Goal: Task Accomplishment & Management: Manage account settings

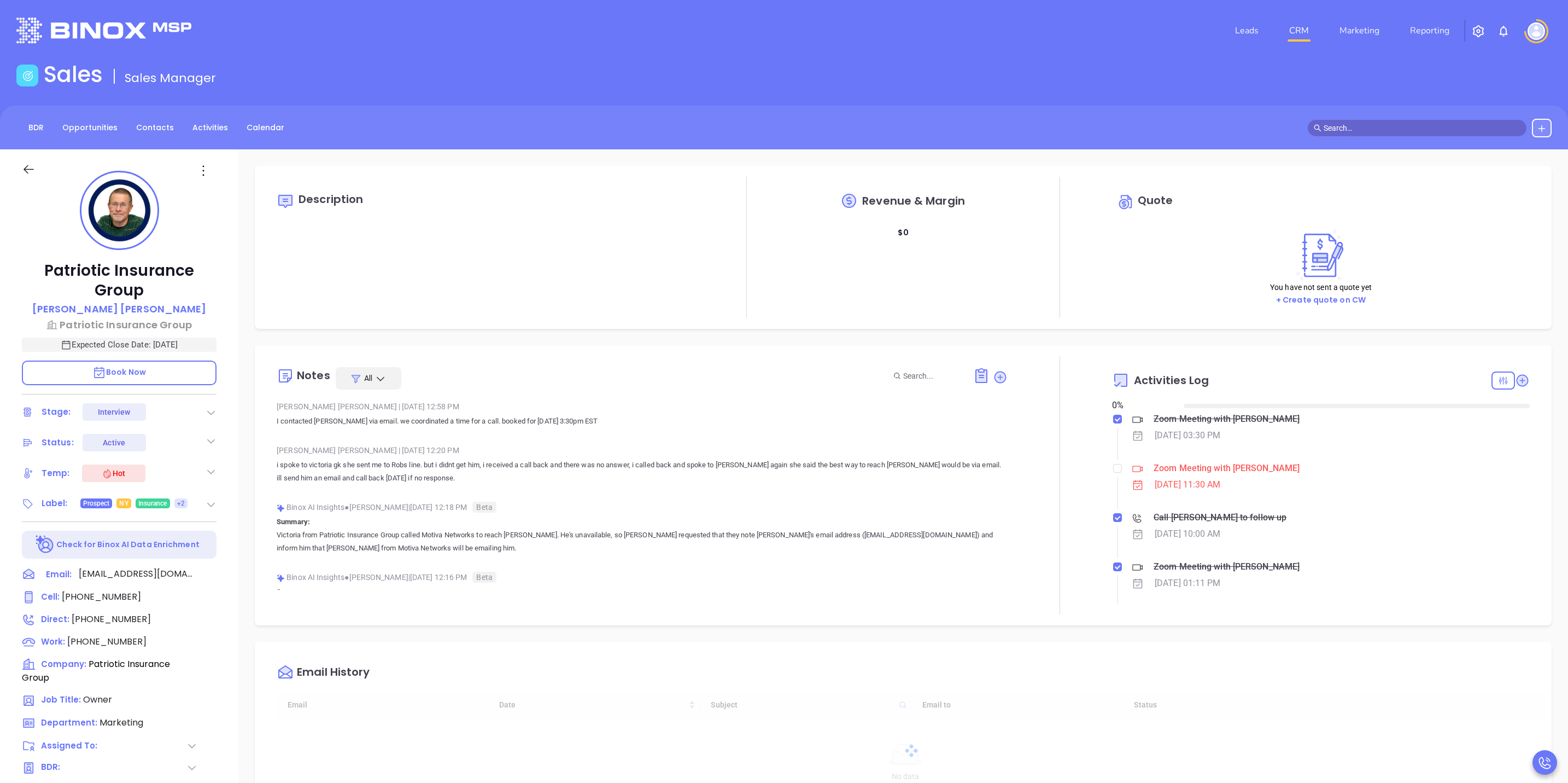
type input "[DATE]"
type input "[PERSON_NAME]"
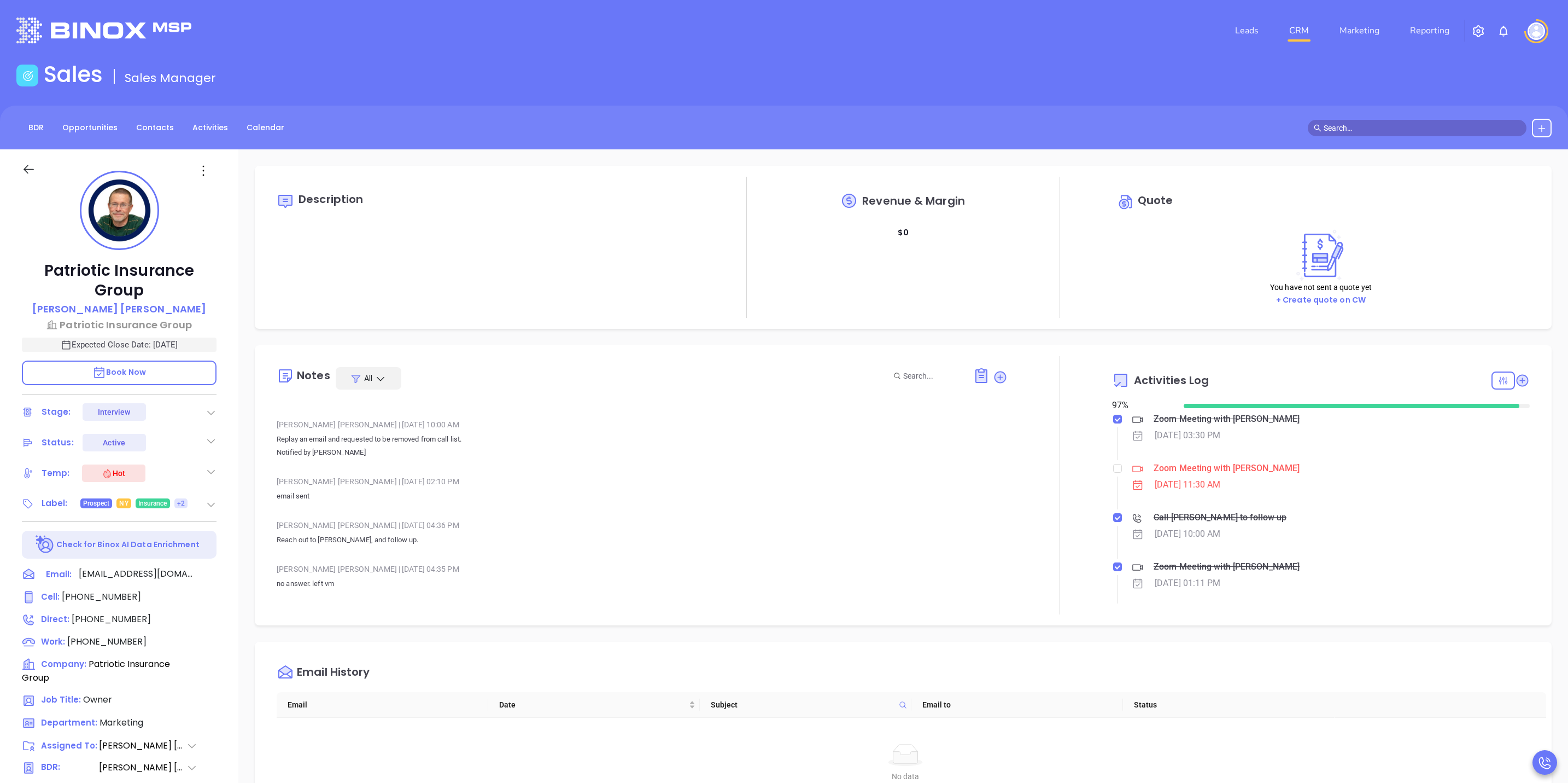
scroll to position [575, 0]
click at [33, 571] on icon at bounding box center [29, 571] width 12 height 8
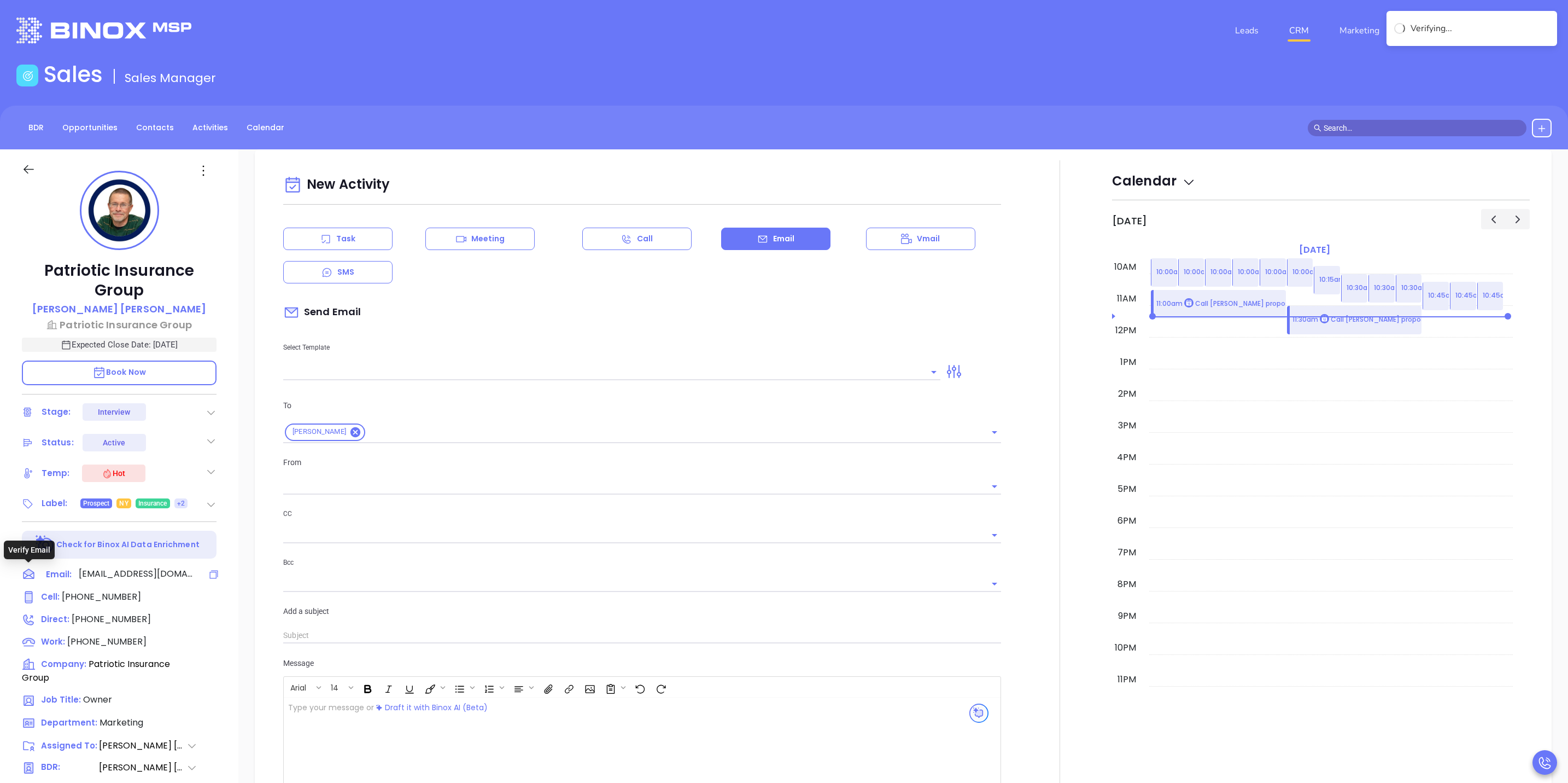
scroll to position [149, 0]
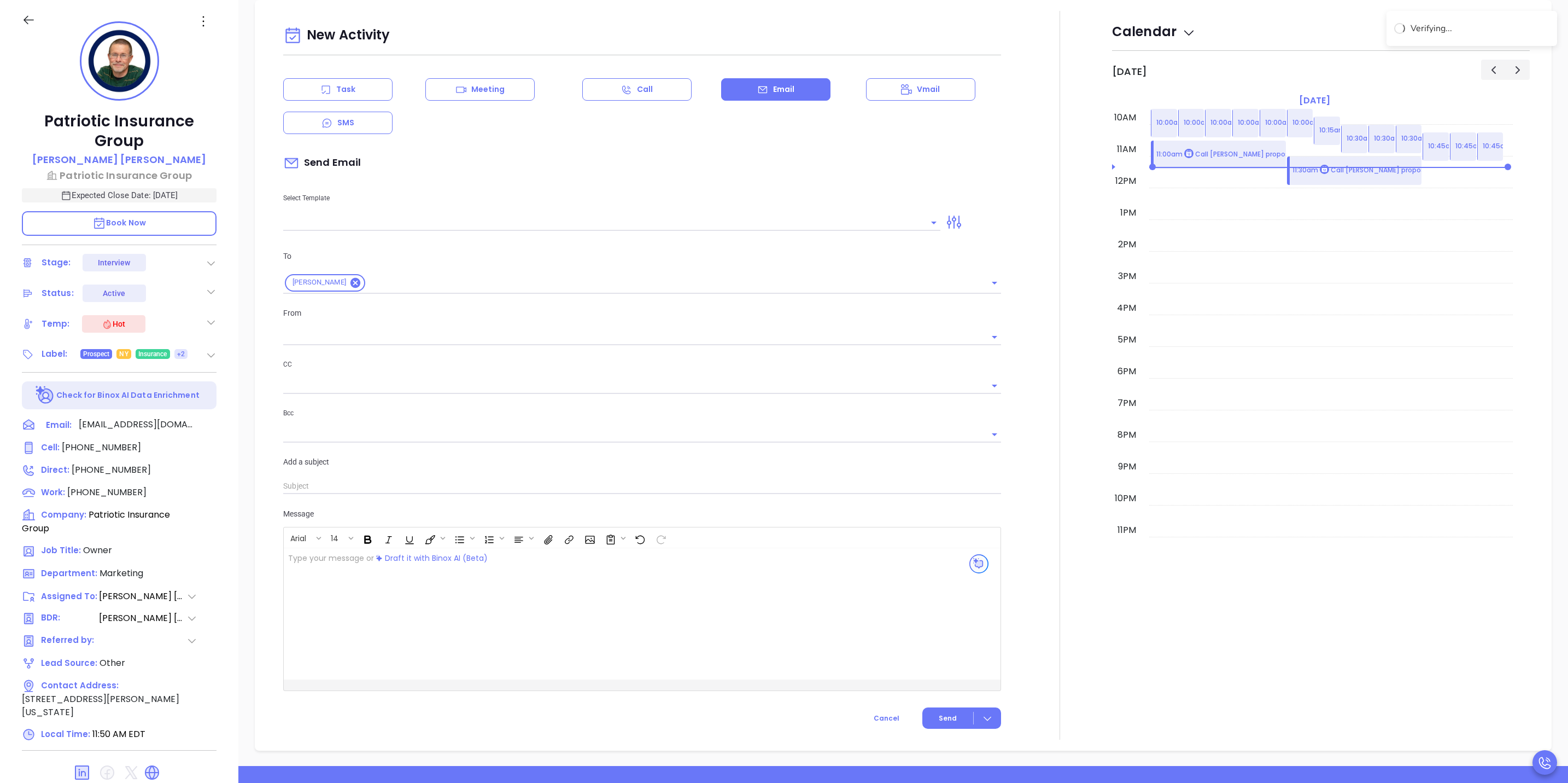
type input "Sofia Chew"
click at [918, 220] on div at bounding box center [611, 223] width 657 height 16
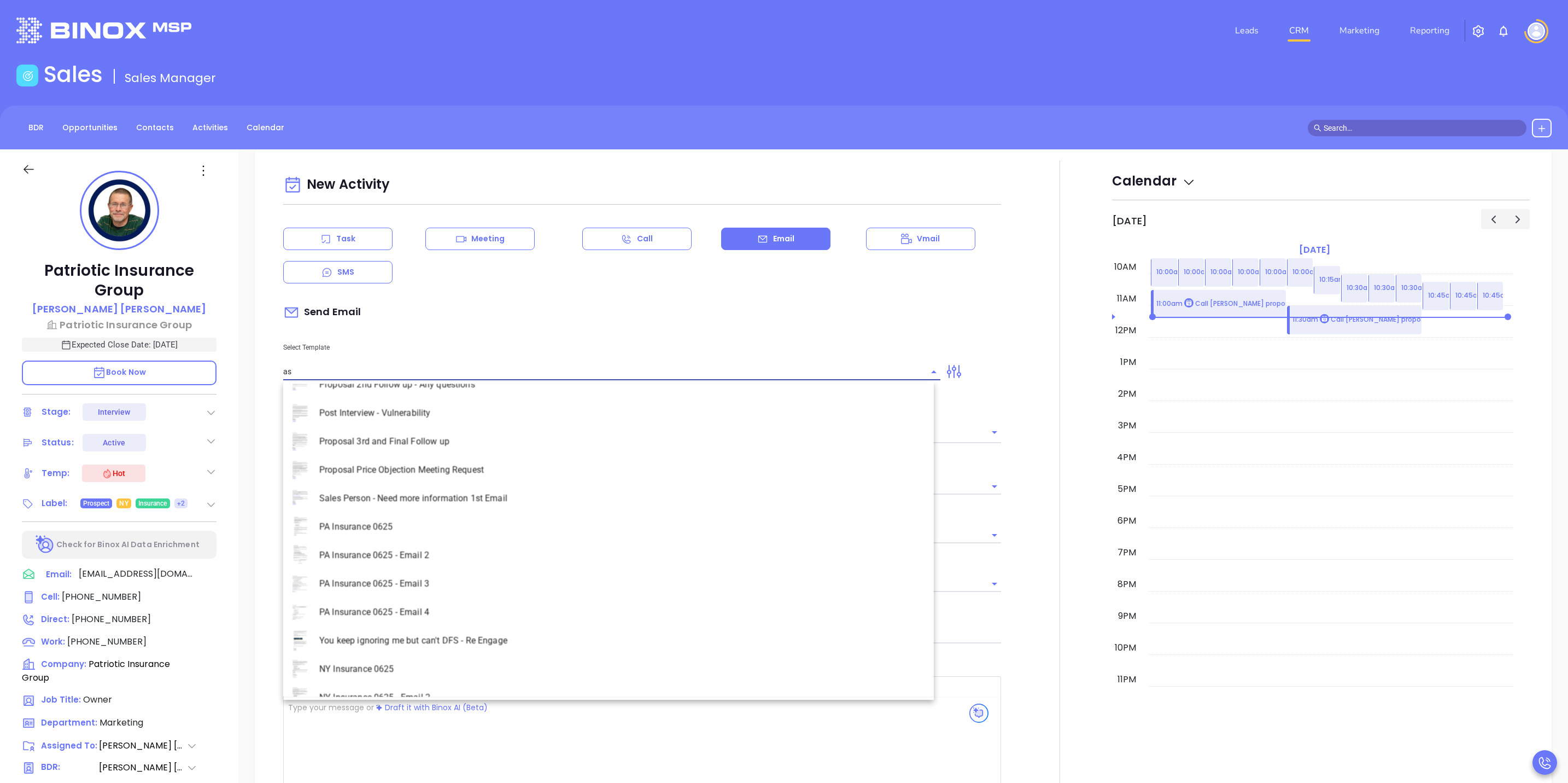
scroll to position [0, 0]
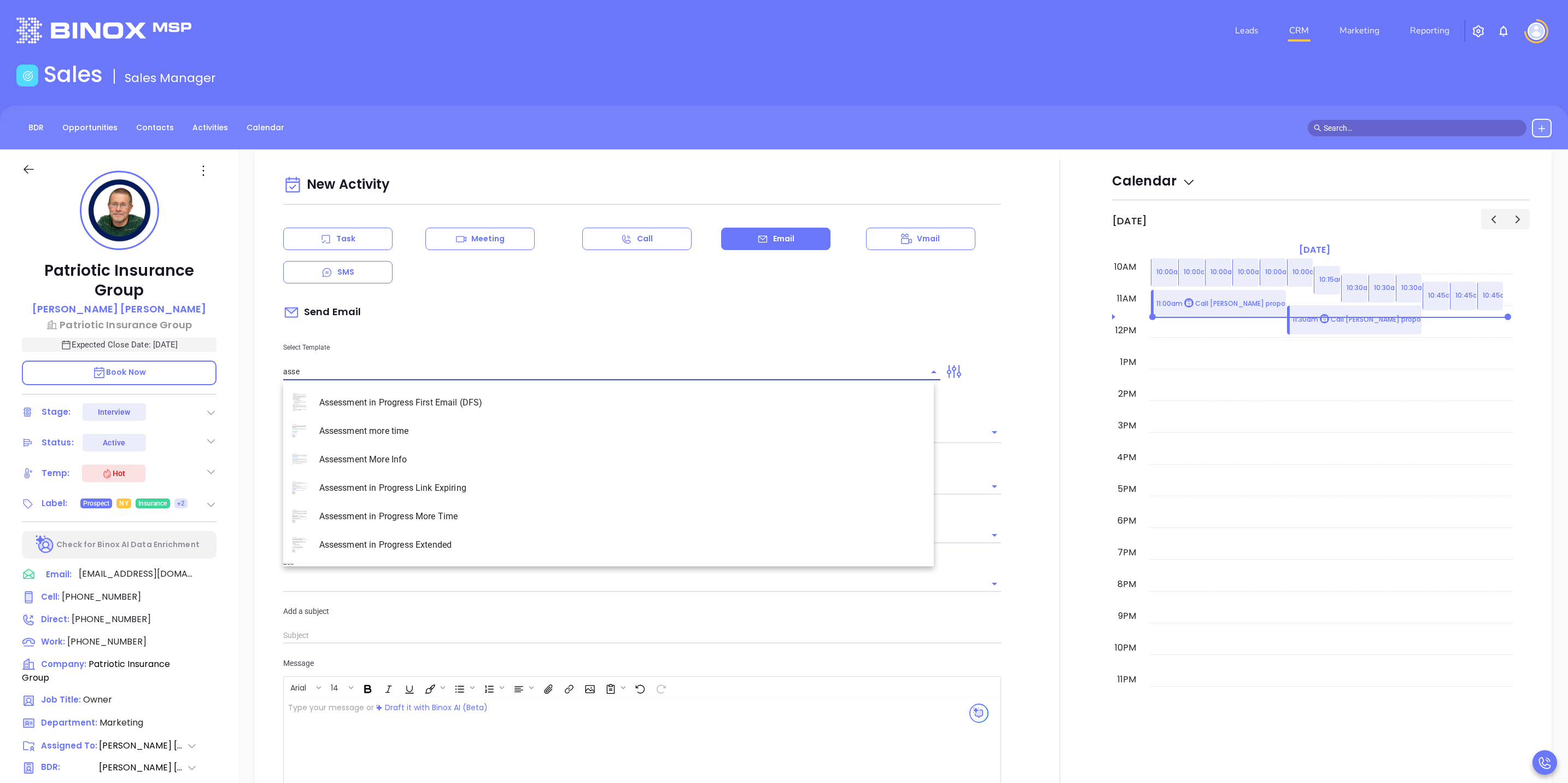
click at [476, 400] on li "Assessment in Progress First Email (DFS)" at bounding box center [609, 402] width 651 height 28
type input "Assessment in Progress First Email (DFS)"
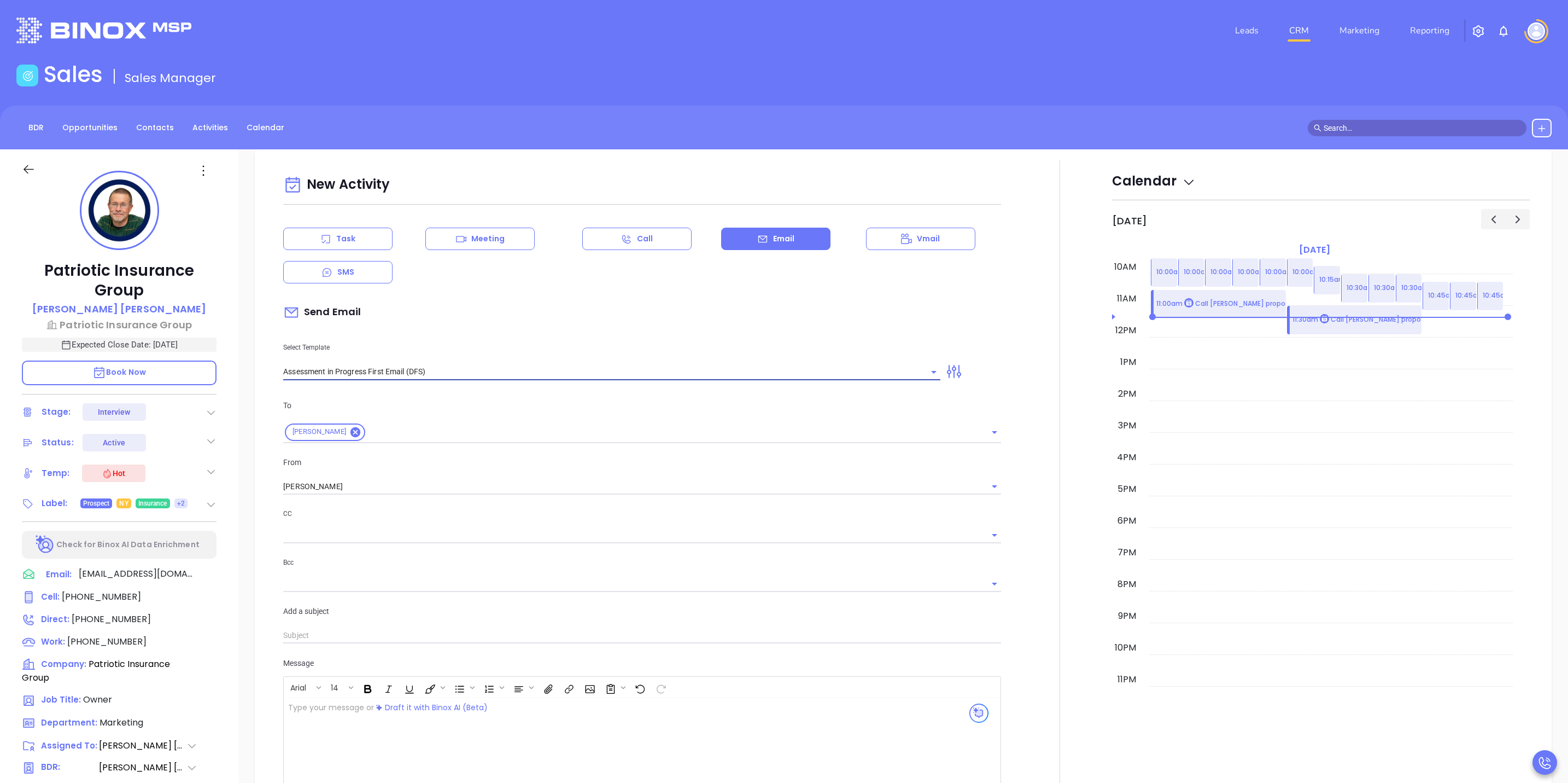
type input "Rob Next Step in Your Cybersecurity Compliance Journey (Time-Sensitive)"
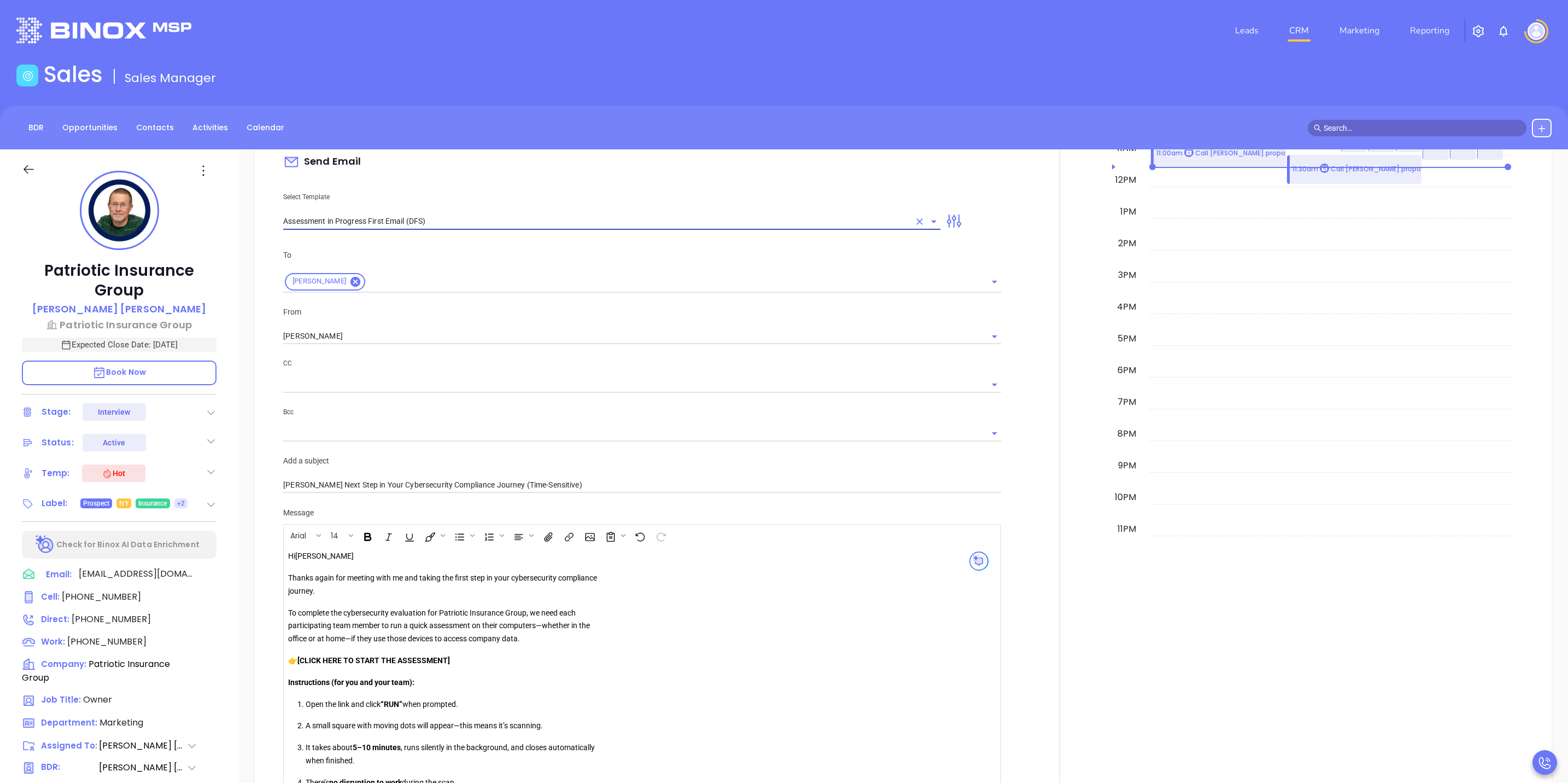
scroll to position [857, 0]
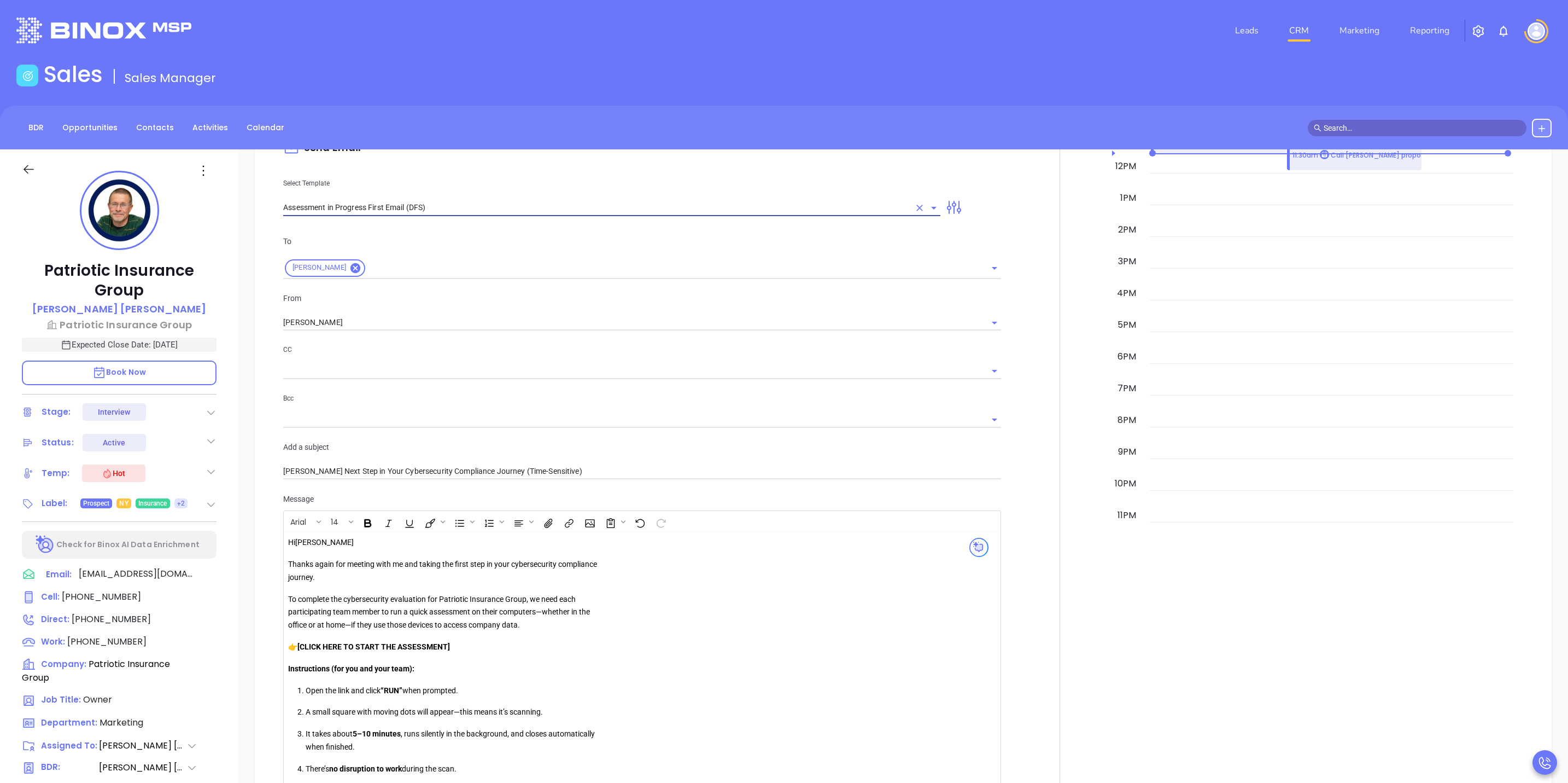
type input "Assessment in Progress First Email (DFS)"
click at [420, 368] on input "text" at bounding box center [634, 370] width 702 height 16
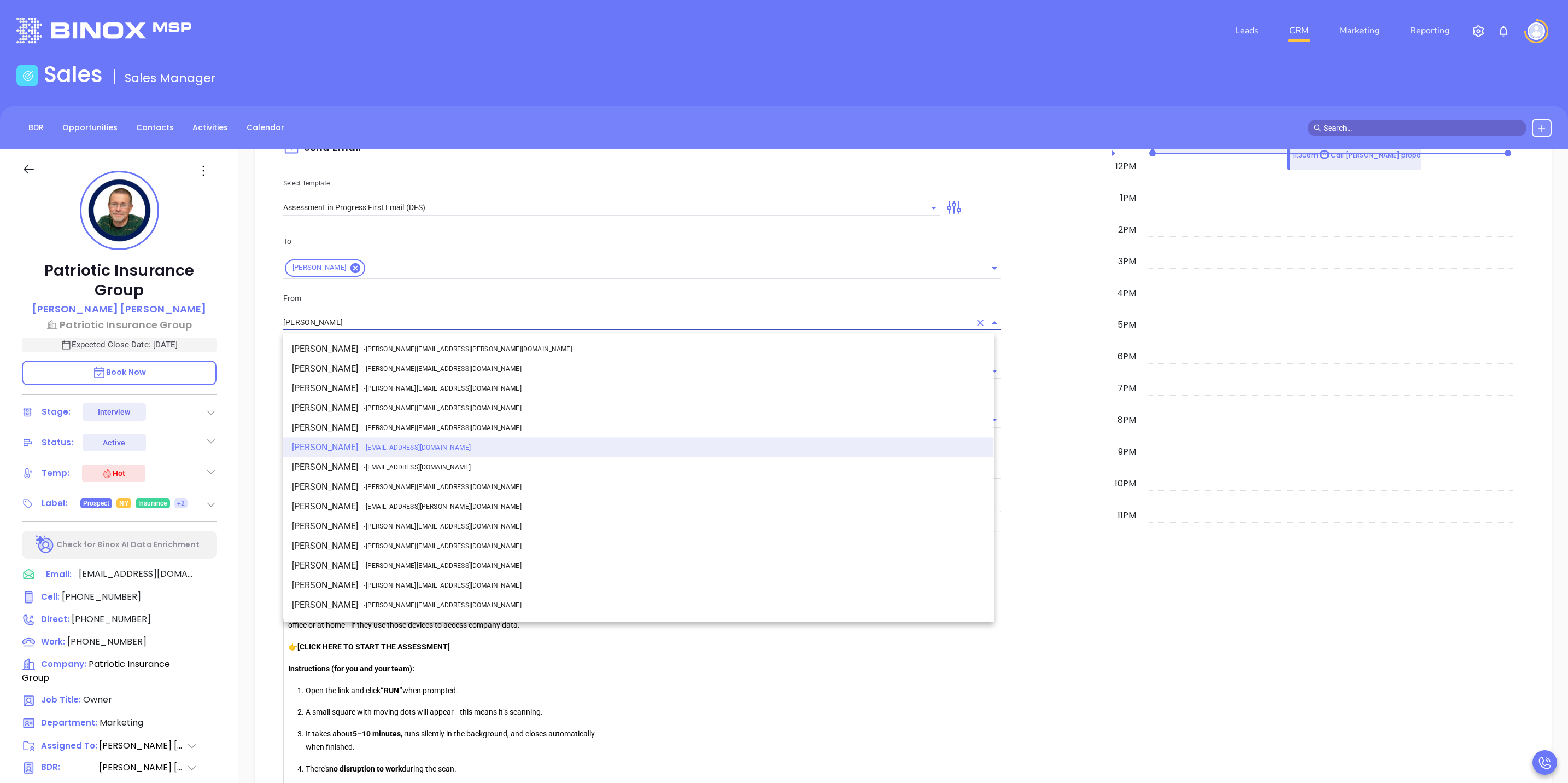
click at [445, 318] on input "Sofia Chew" at bounding box center [626, 322] width 687 height 16
click at [363, 480] on li "Walter Contreras - walter@motiva.net" at bounding box center [638, 487] width 711 height 20
type input "[PERSON_NAME]"
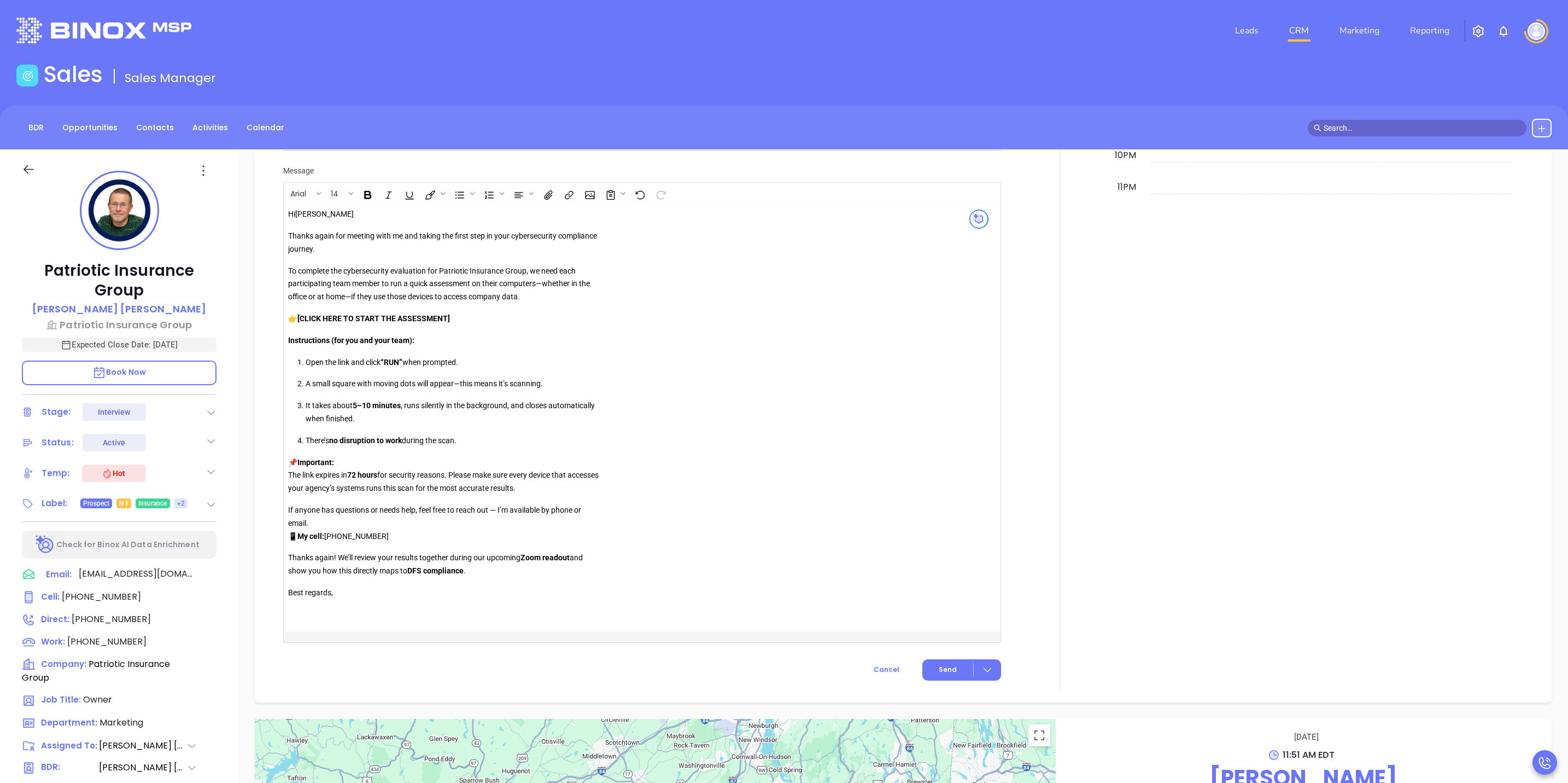
scroll to position [1103, 0]
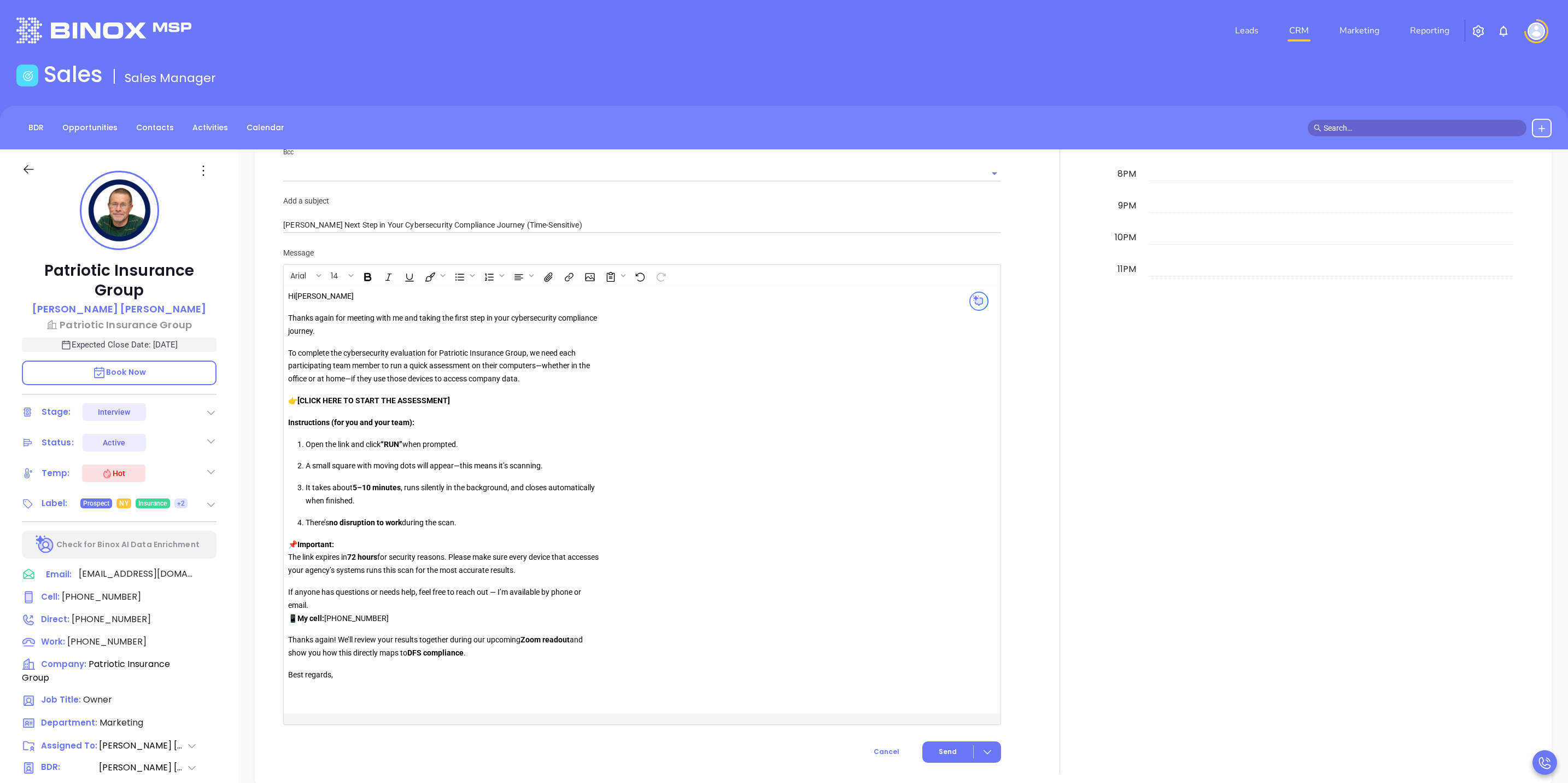
click at [418, 399] on strong "[CLICK HERE TO START THE ASSESSMENT]" at bounding box center [373, 400] width 153 height 9
drag, startPoint x: 455, startPoint y: 400, endPoint x: 300, endPoint y: 402, distance: 155.0
click at [300, 402] on p "👉 [CLICK HERE TO START THE ASSESSMENT]" at bounding box center [445, 400] width 315 height 13
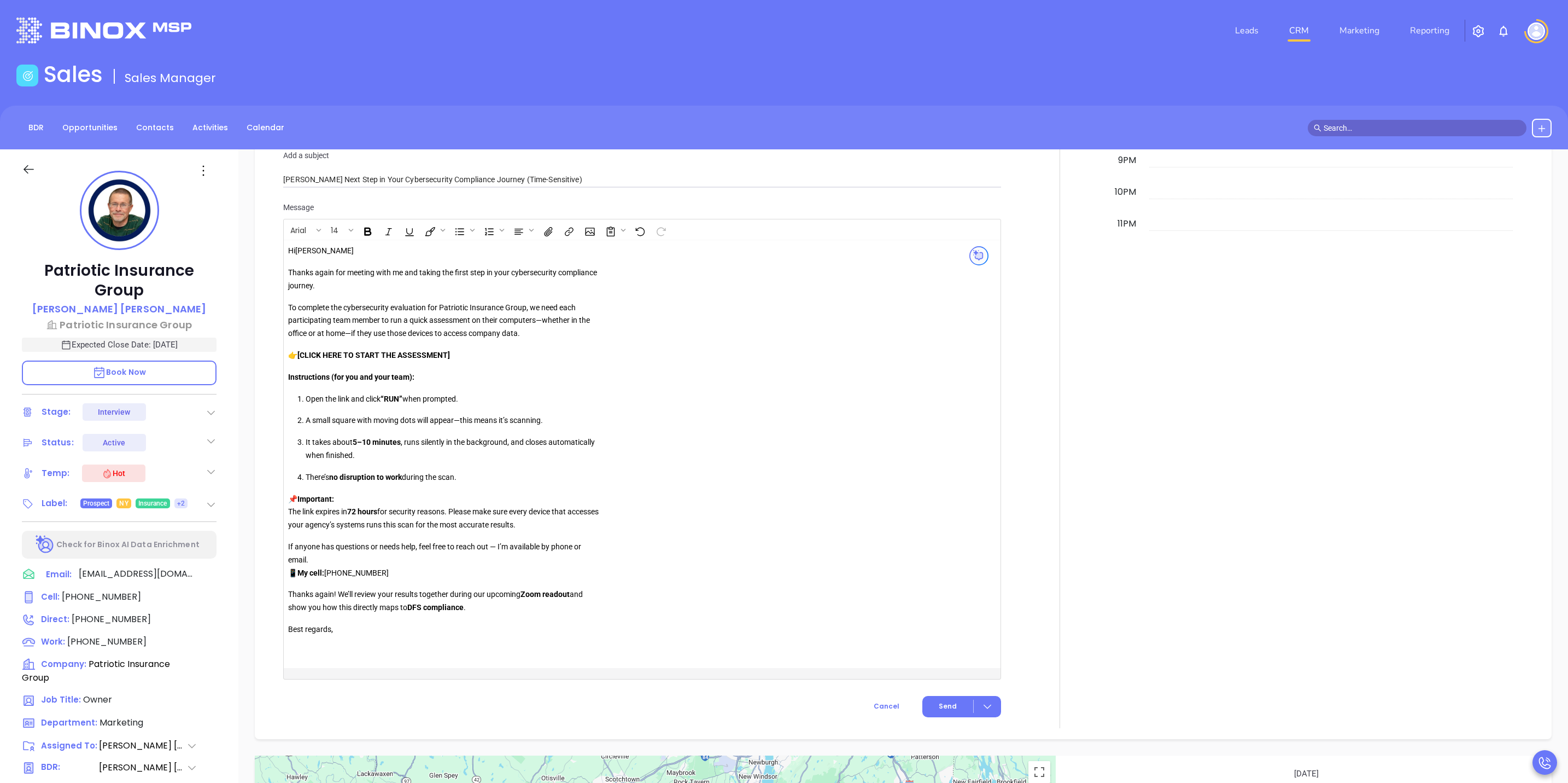
scroll to position [1185, 0]
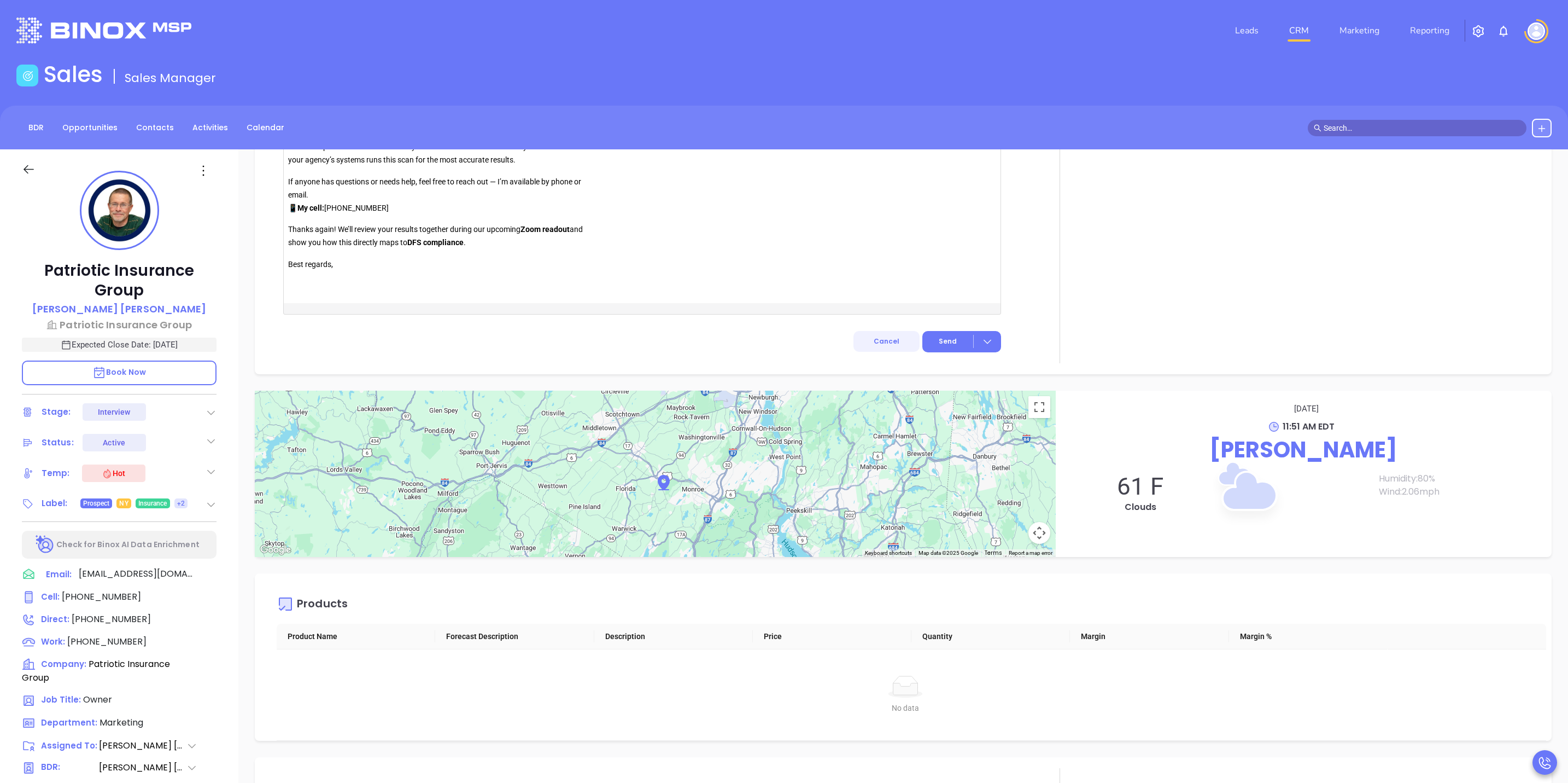
click at [870, 351] on button "Cancel" at bounding box center [887, 341] width 66 height 21
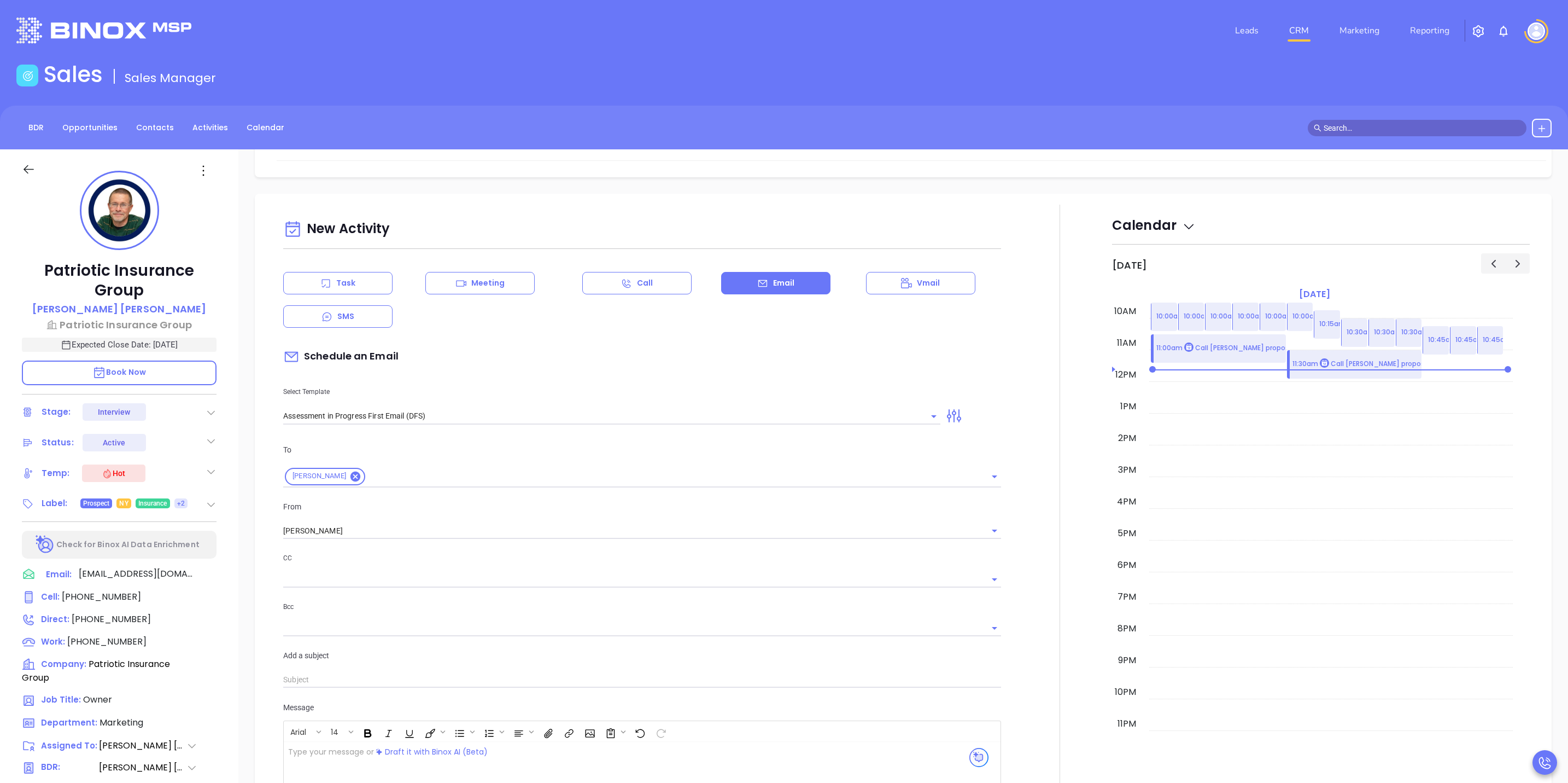
scroll to position [629, 0]
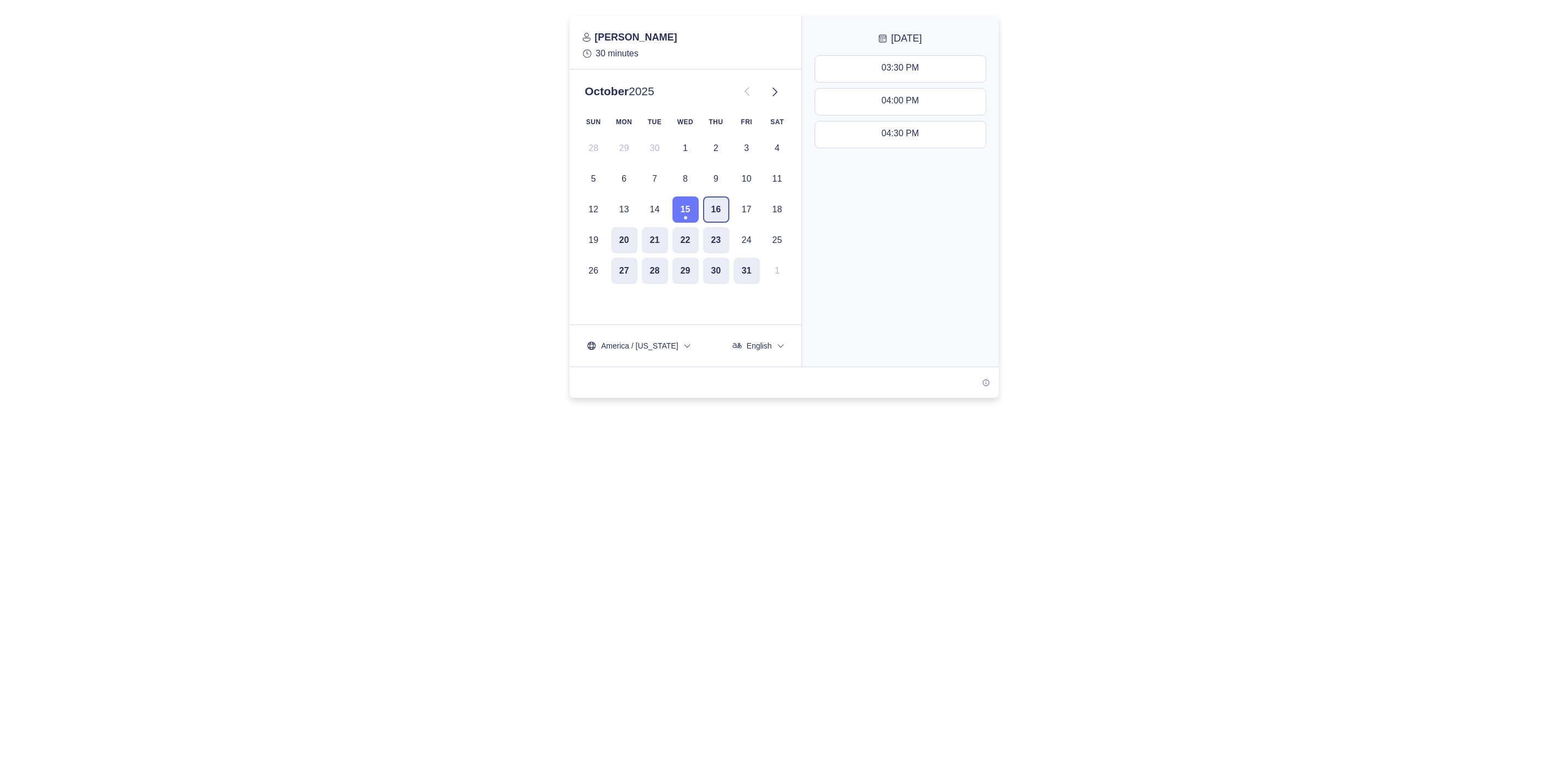
click at [720, 208] on button "16" at bounding box center [716, 209] width 26 height 26
click at [720, 237] on button "23" at bounding box center [716, 240] width 26 height 26
click at [1108, 165] on div at bounding box center [784, 207] width 1568 height 381
click at [722, 234] on button "23" at bounding box center [716, 240] width 26 height 26
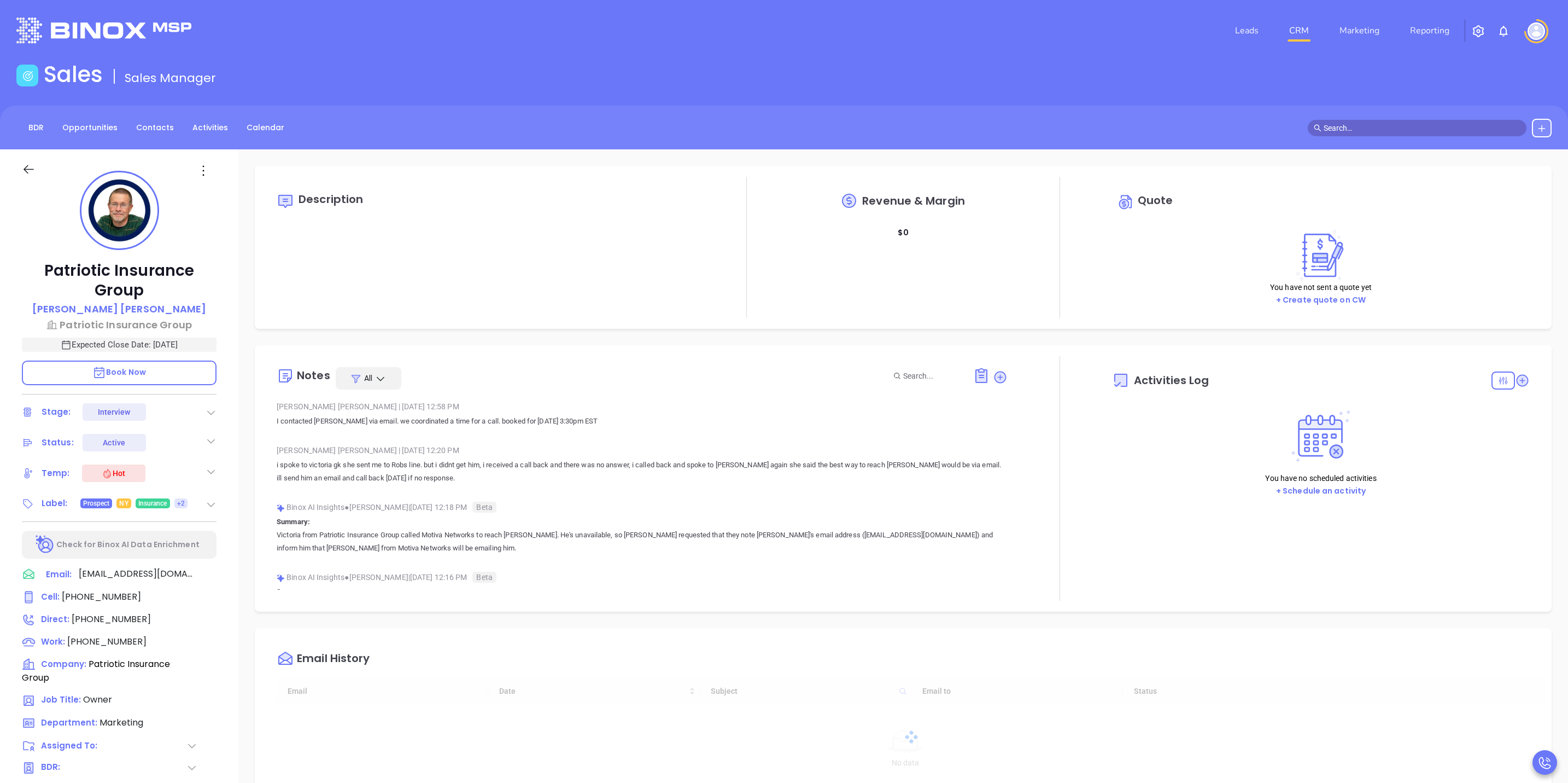
type input "10/16/2025"
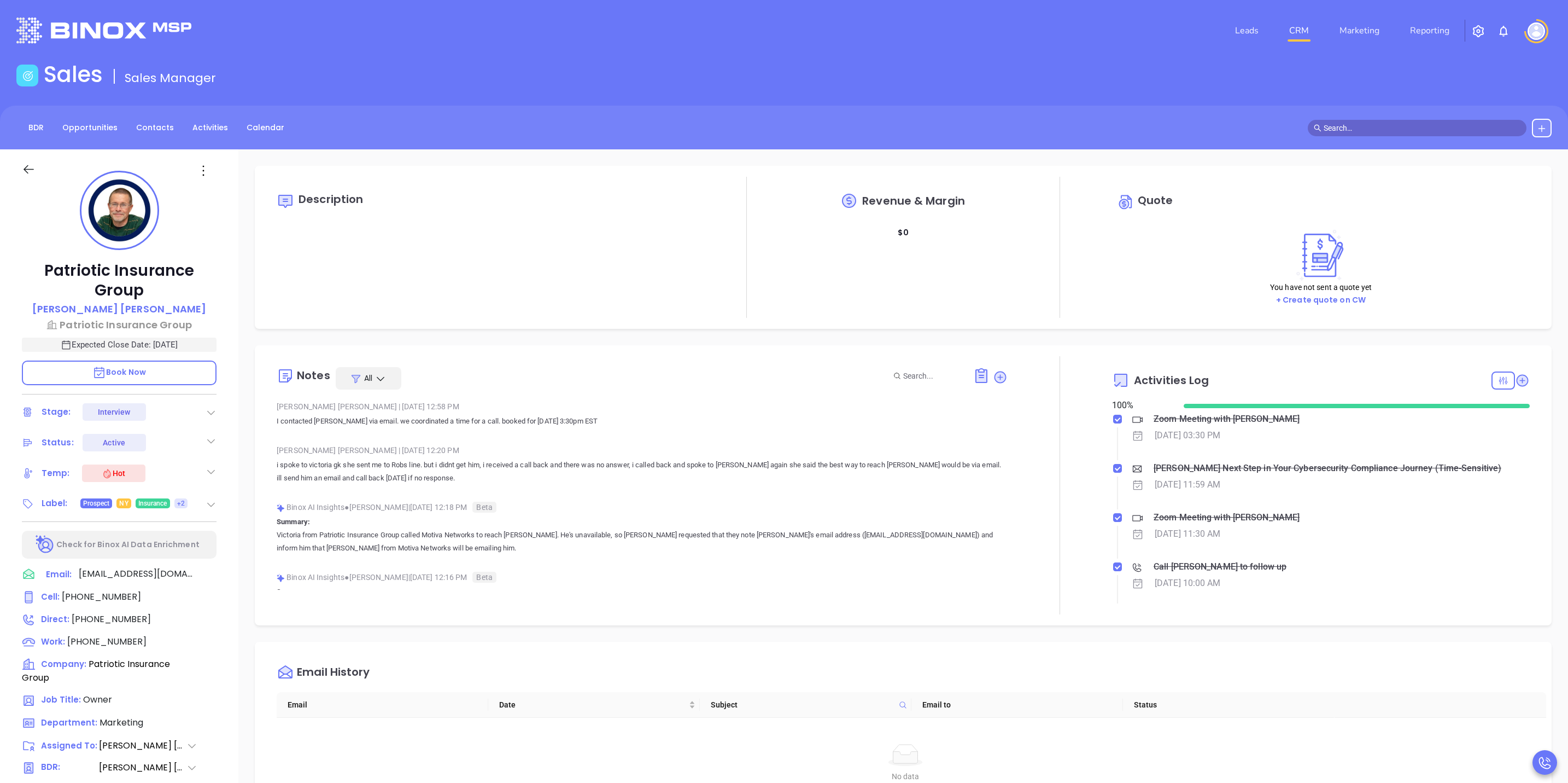
type input "Sofia Chew"
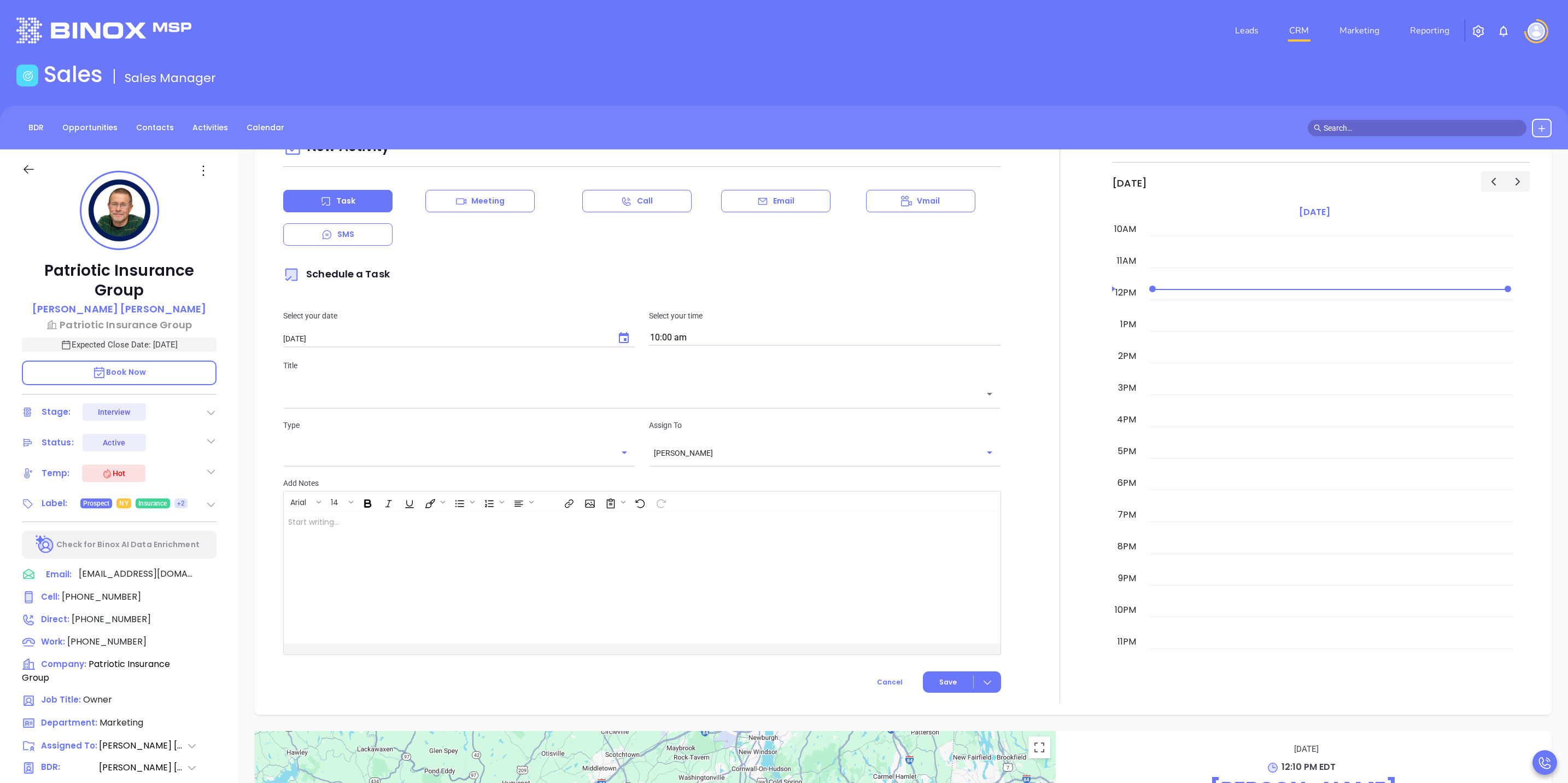
scroll to position [575, 0]
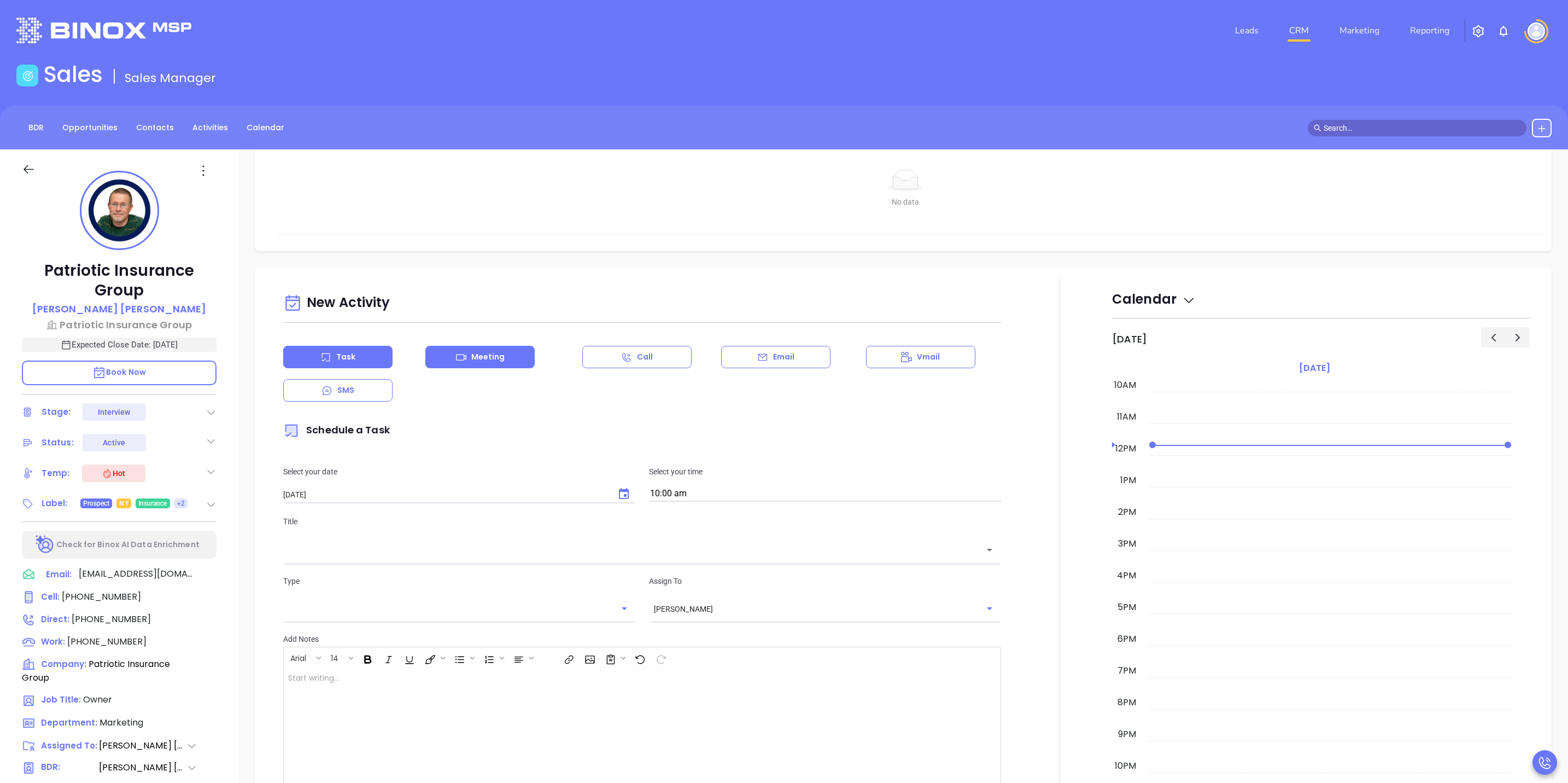
click at [469, 358] on div "Meeting" at bounding box center [480, 357] width 110 height 23
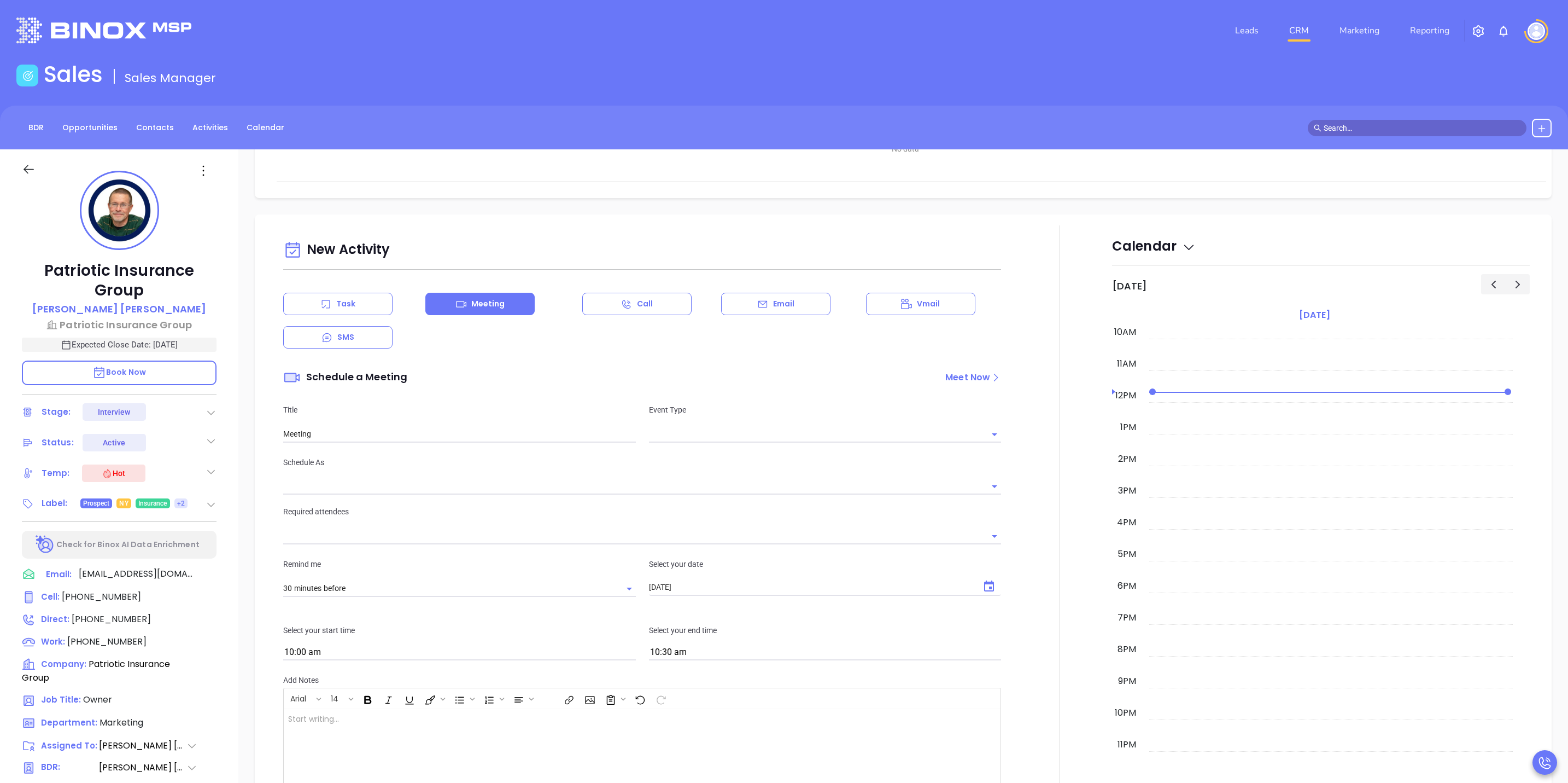
scroll to position [656, 0]
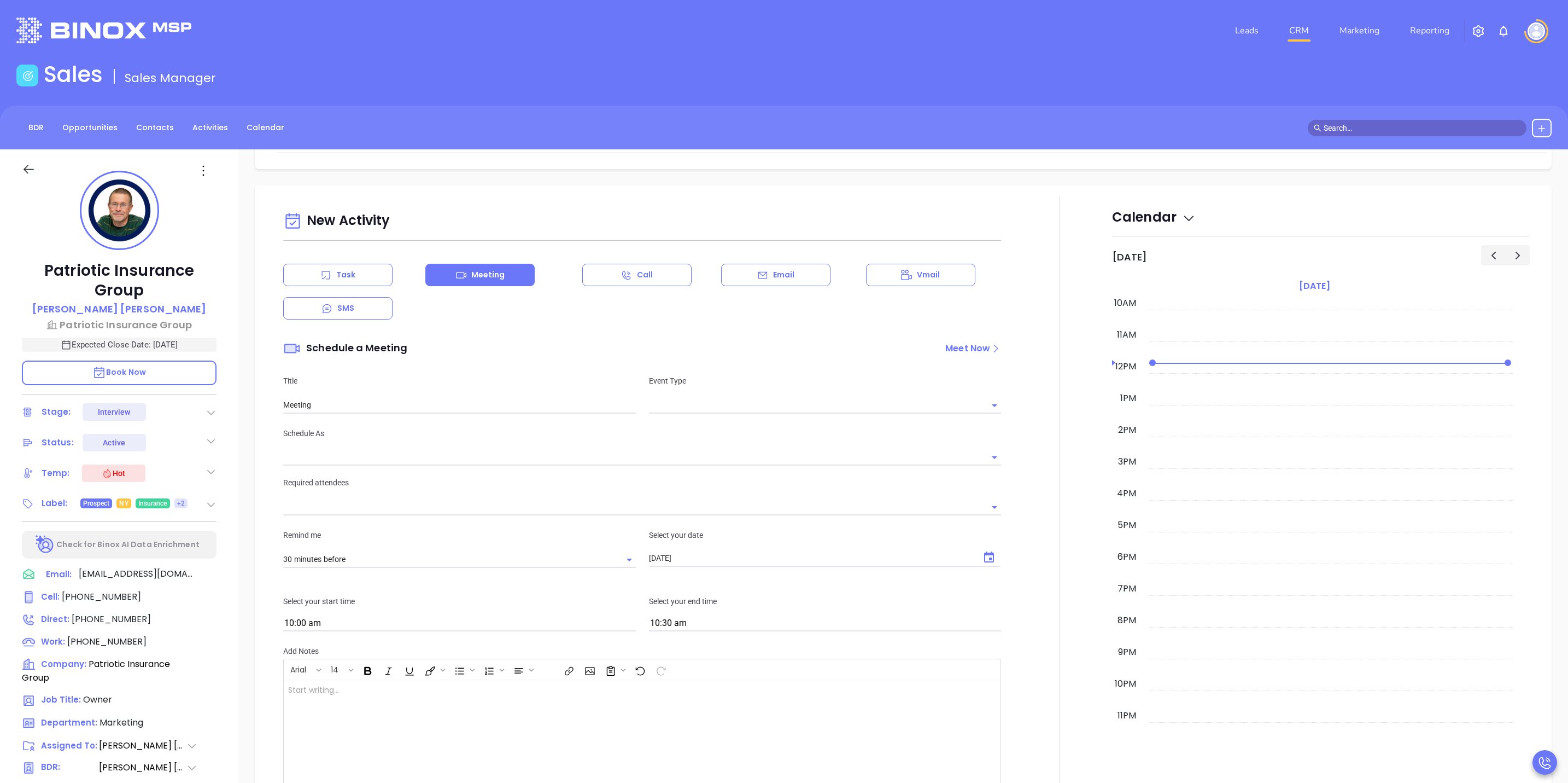
type input "Sofia Chew"
click at [688, 402] on input "text" at bounding box center [817, 405] width 336 height 16
click at [686, 455] on li "Zoom" at bounding box center [820, 451] width 349 height 20
type input "Zoom Meeting"
type input "Zoom"
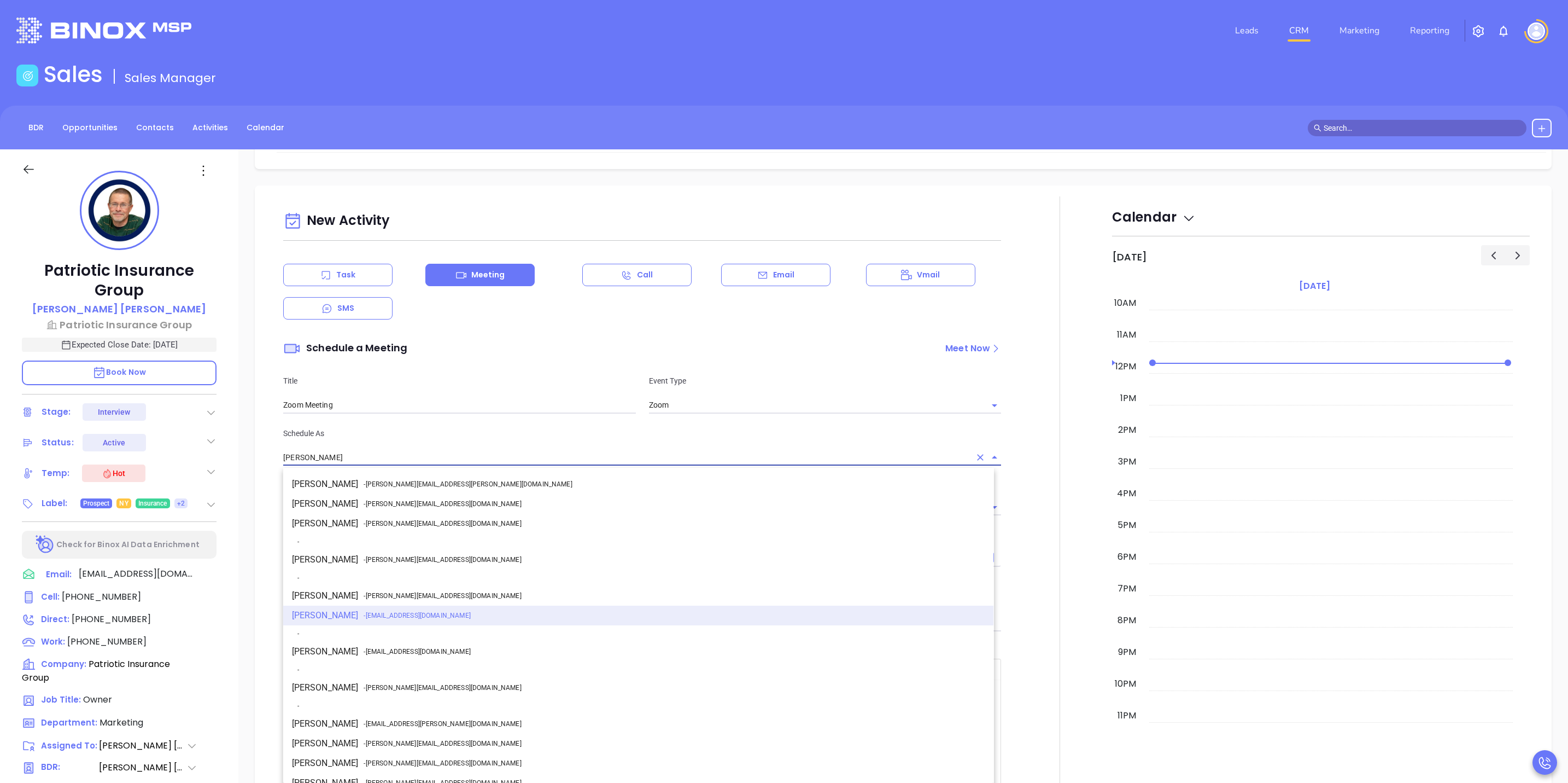
click at [353, 455] on input "[PERSON_NAME]" at bounding box center [626, 457] width 687 height 16
click at [366, 683] on span "- walter@motiva.net" at bounding box center [443, 688] width 158 height 10
type input "[PERSON_NAME]"
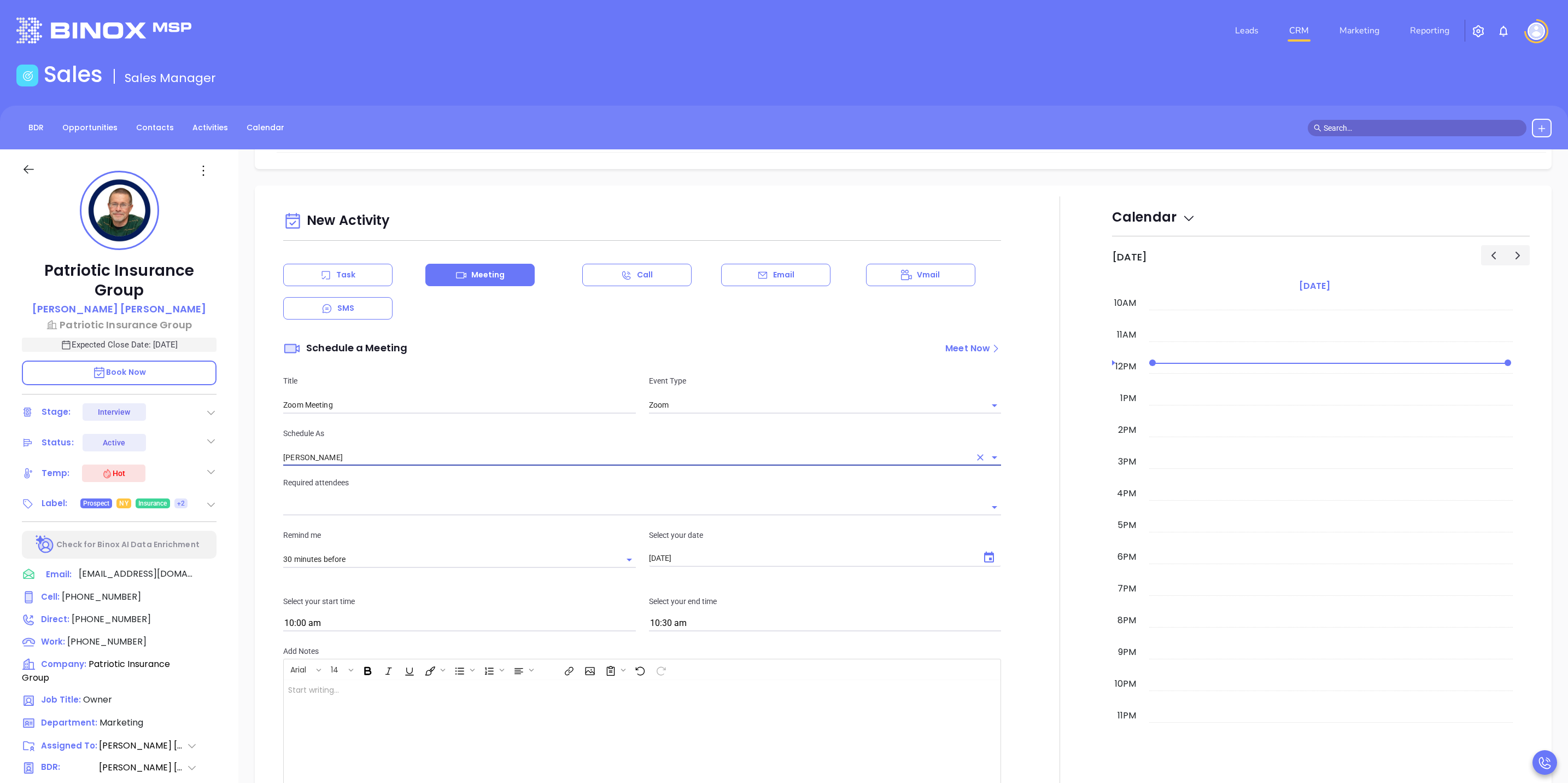
click at [381, 516] on div "Required attendees" at bounding box center [642, 496] width 731 height 39
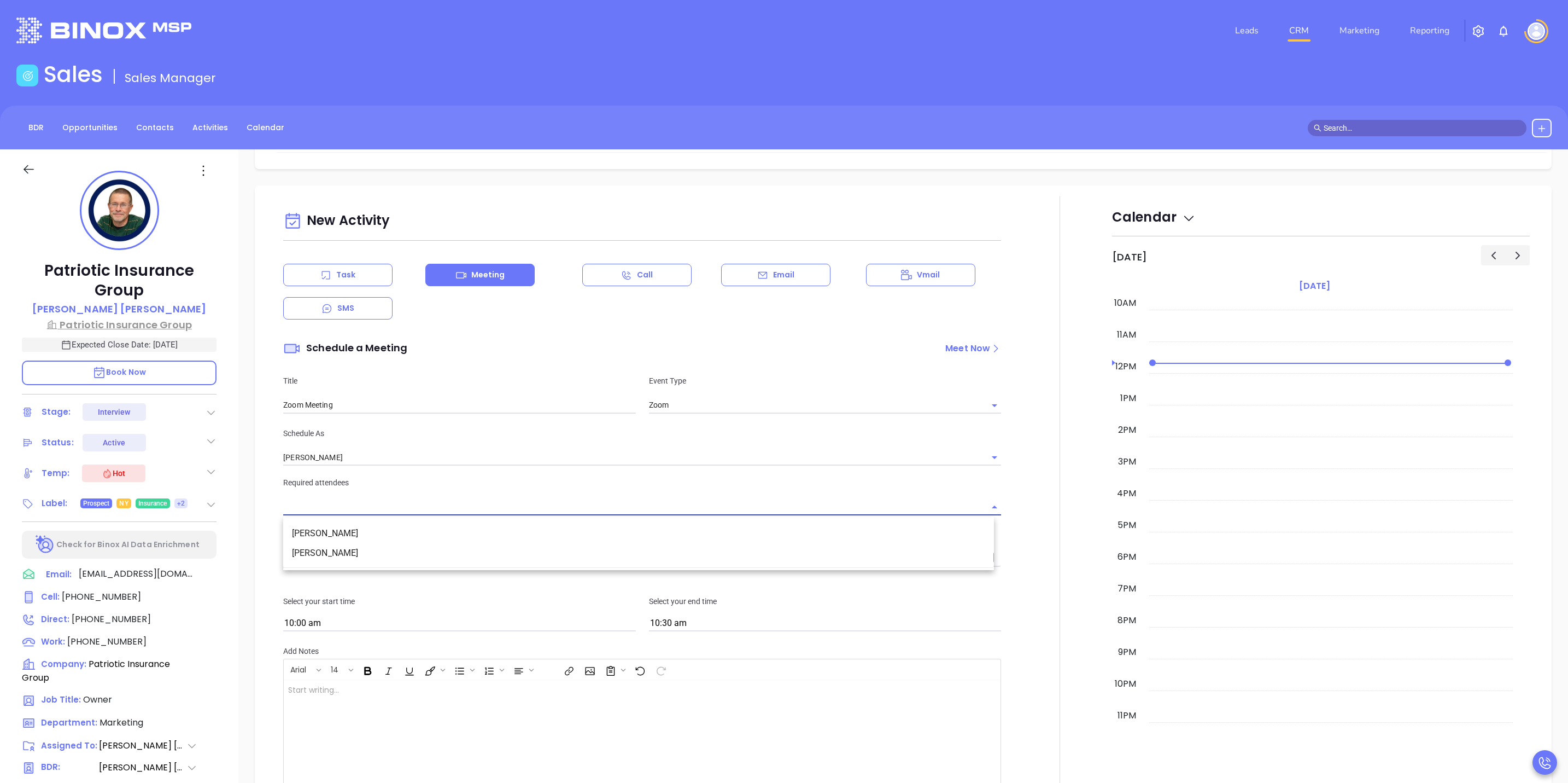
click at [130, 322] on p "Patriotic Insurance Group" at bounding box center [119, 325] width 195 height 15
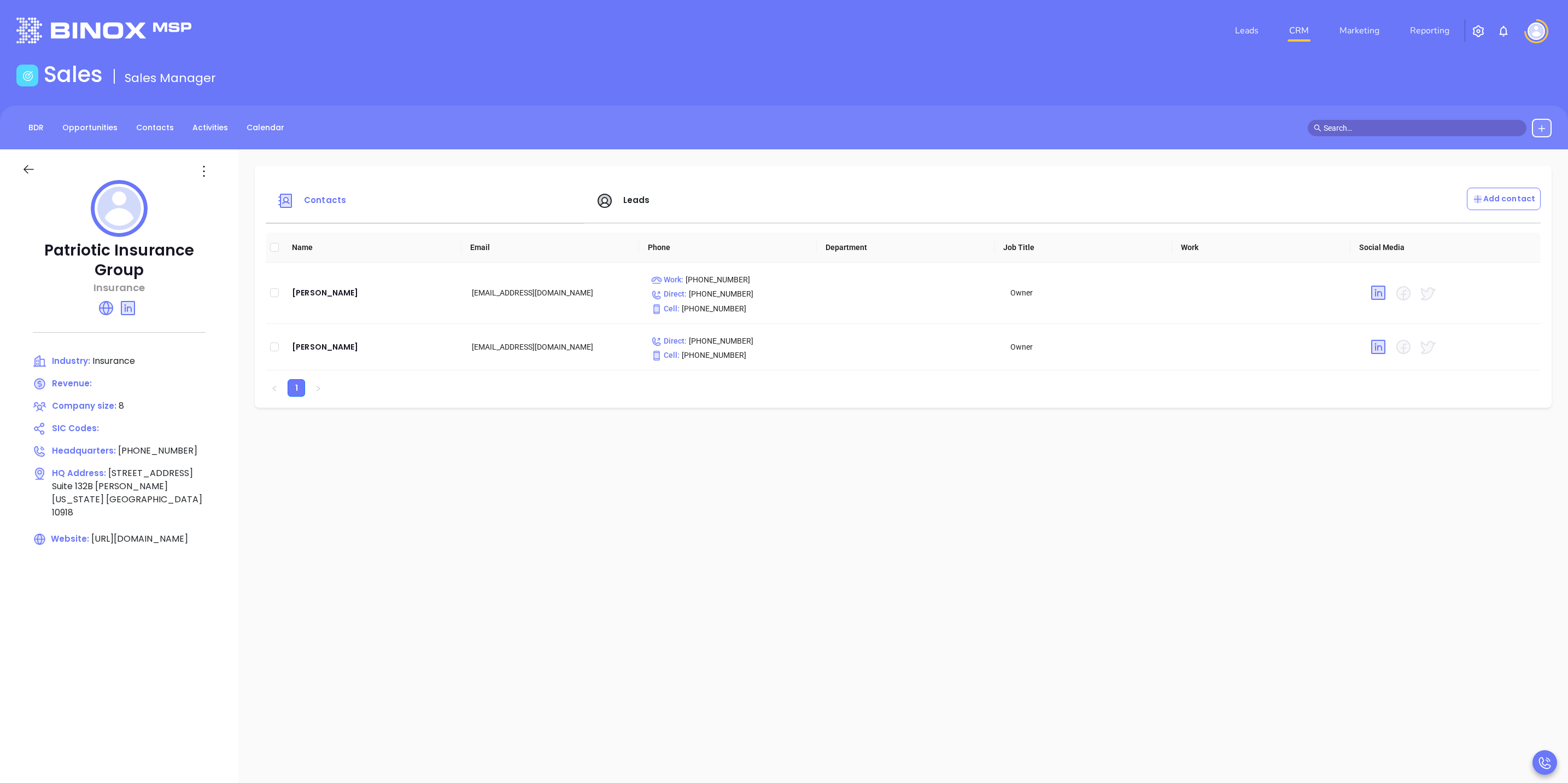
click at [23, 165] on icon at bounding box center [29, 169] width 14 height 14
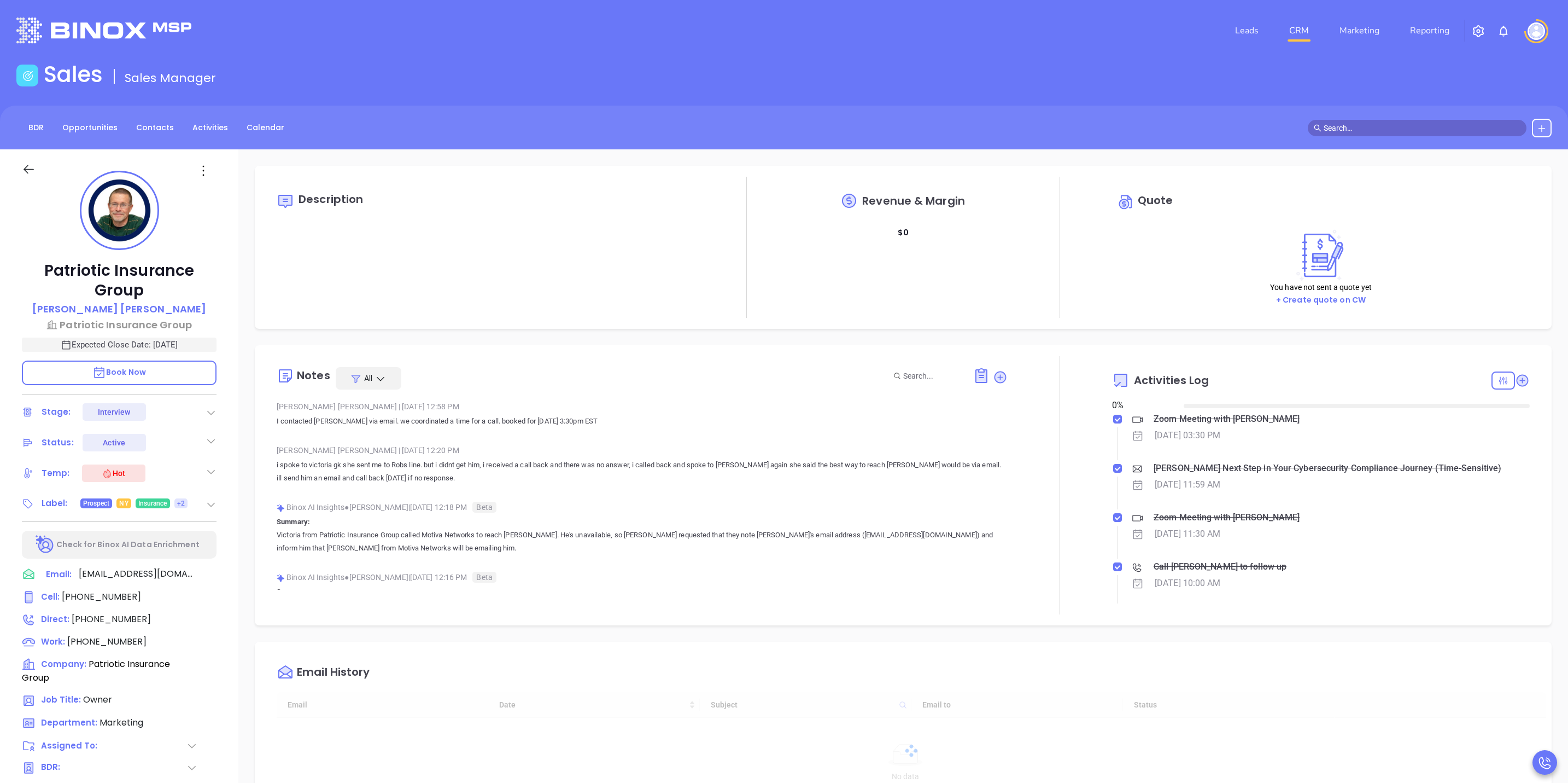
type input "[DATE]"
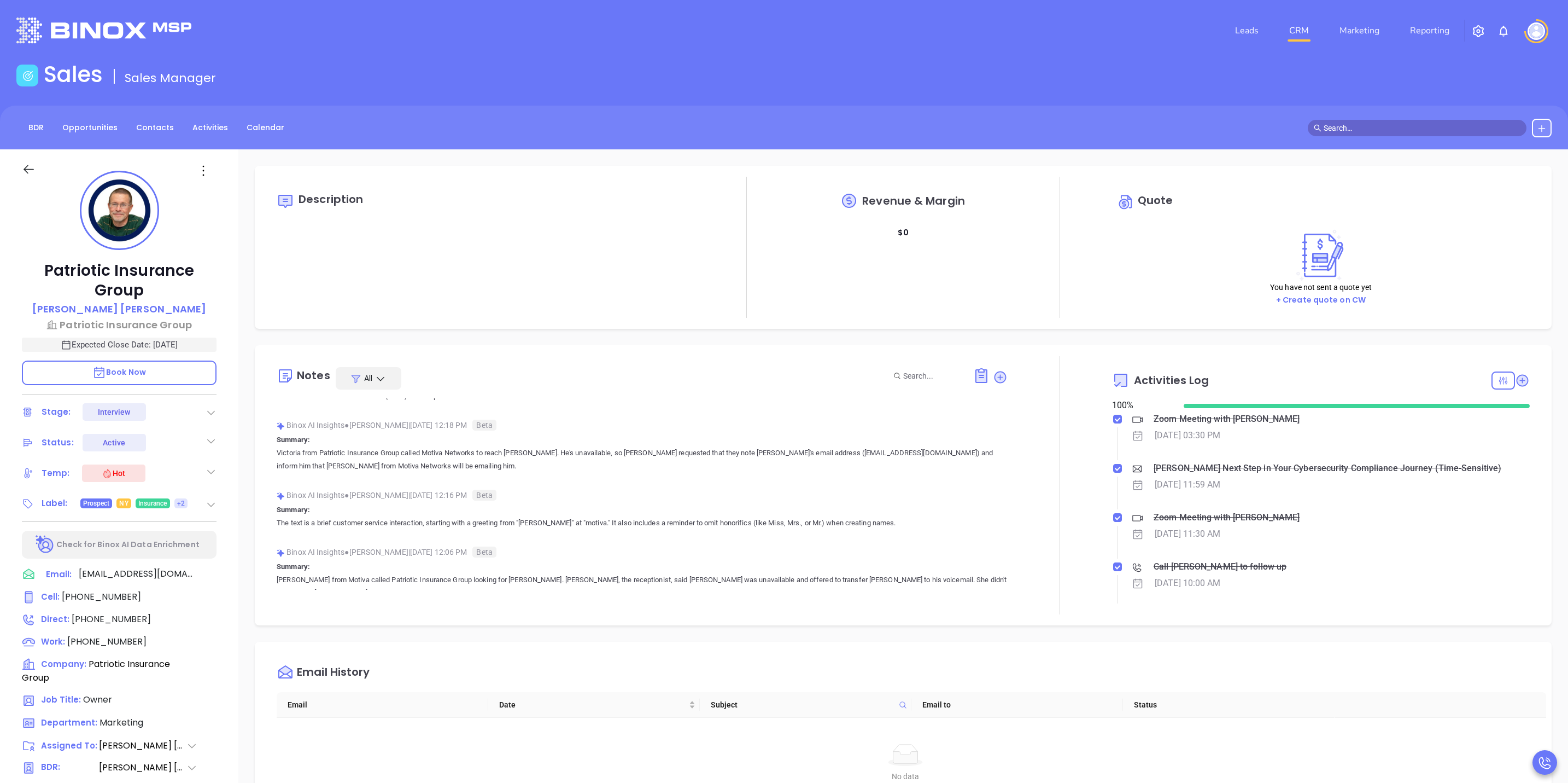
scroll to position [28, 0]
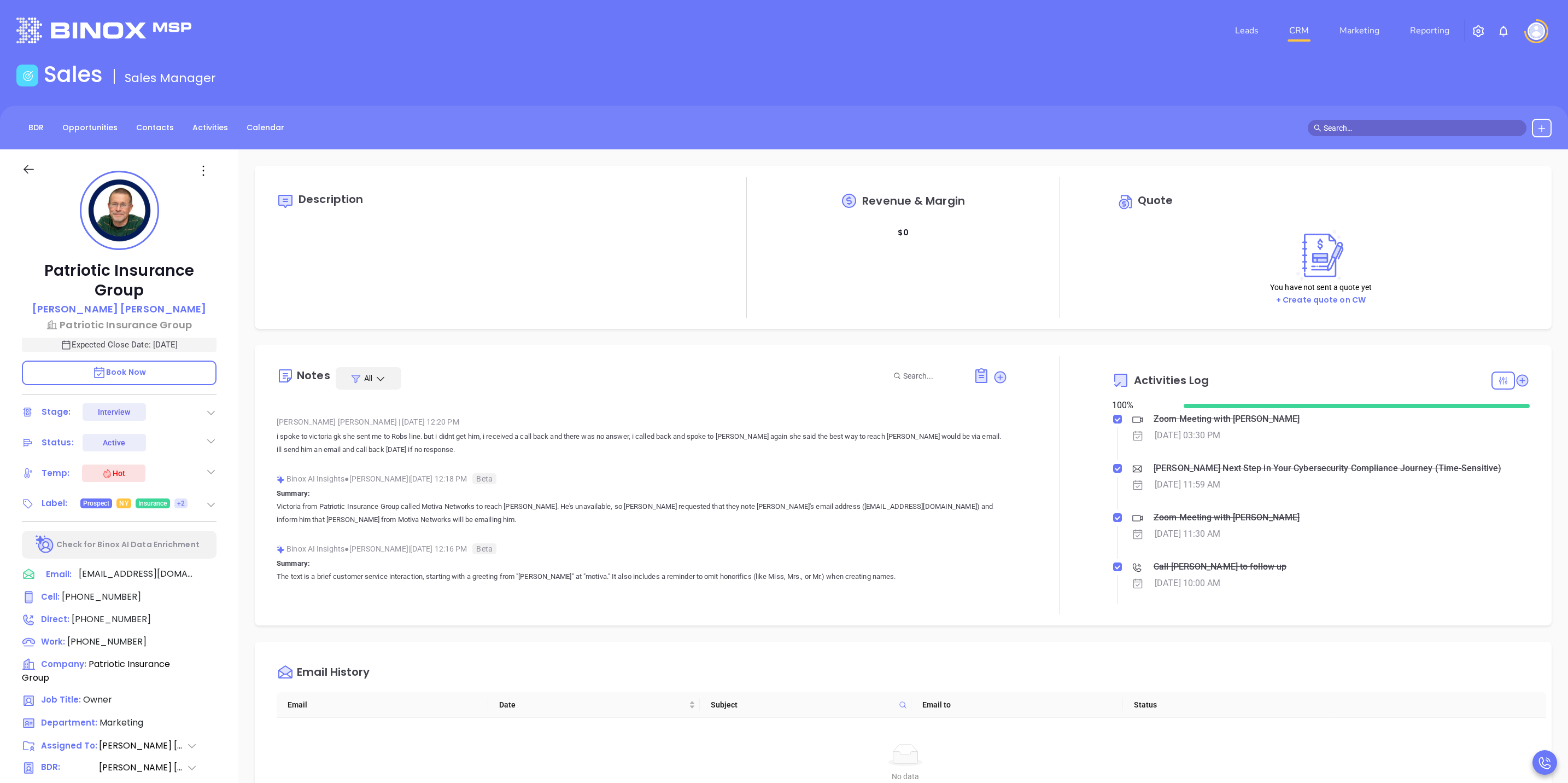
type input "[PERSON_NAME]"
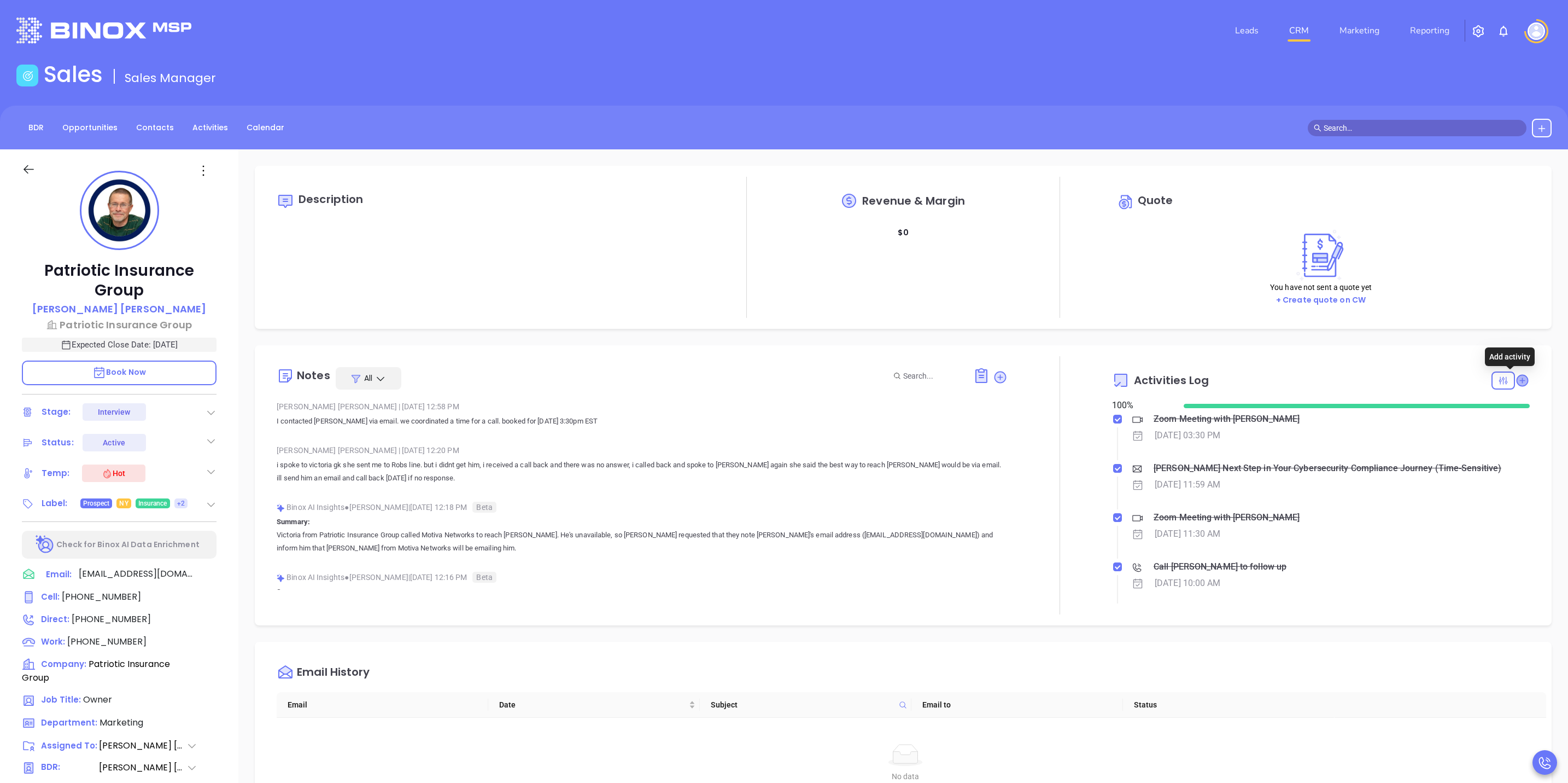
click at [1517, 381] on icon at bounding box center [1522, 381] width 11 height 11
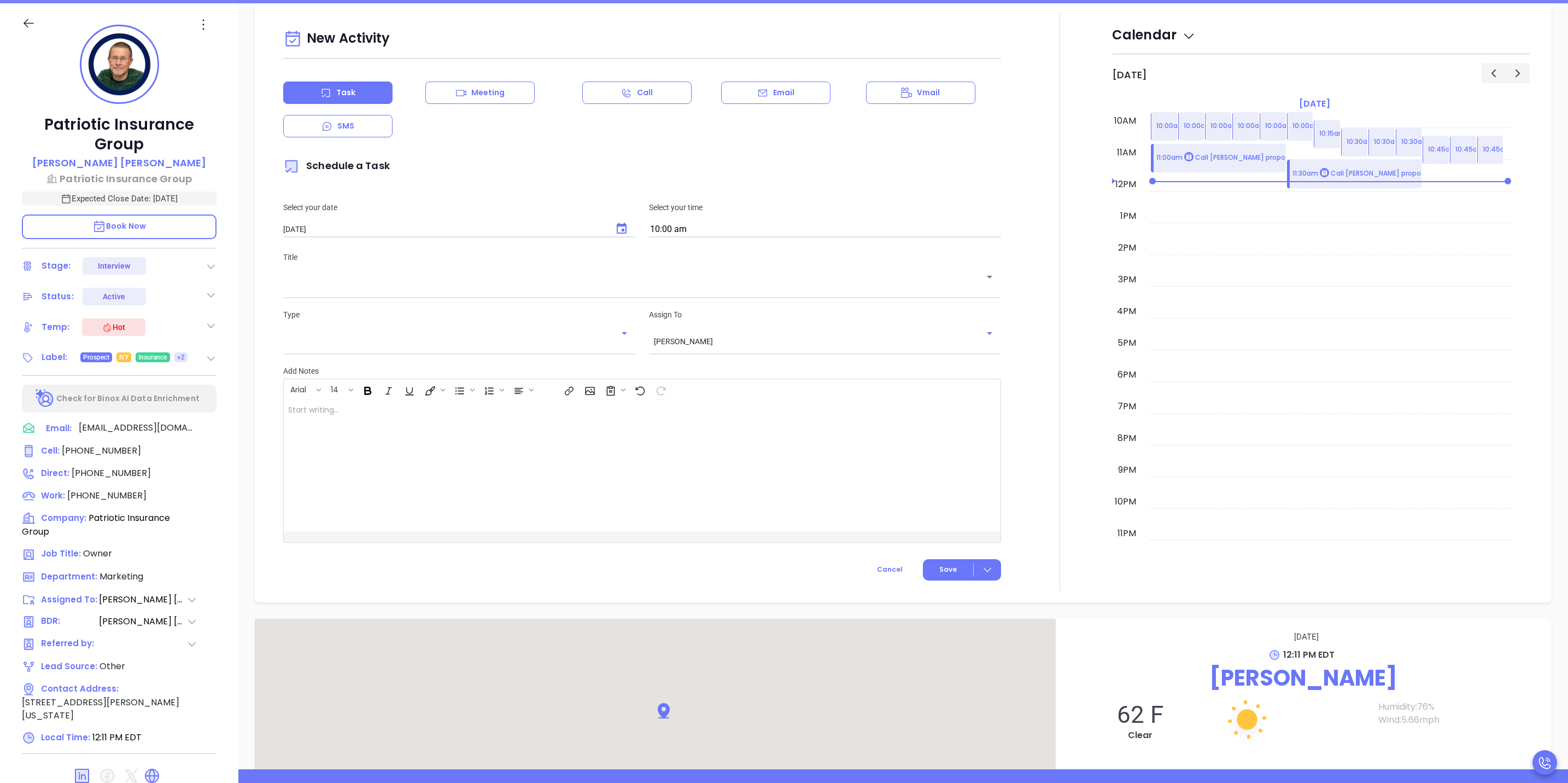
scroll to position [149, 0]
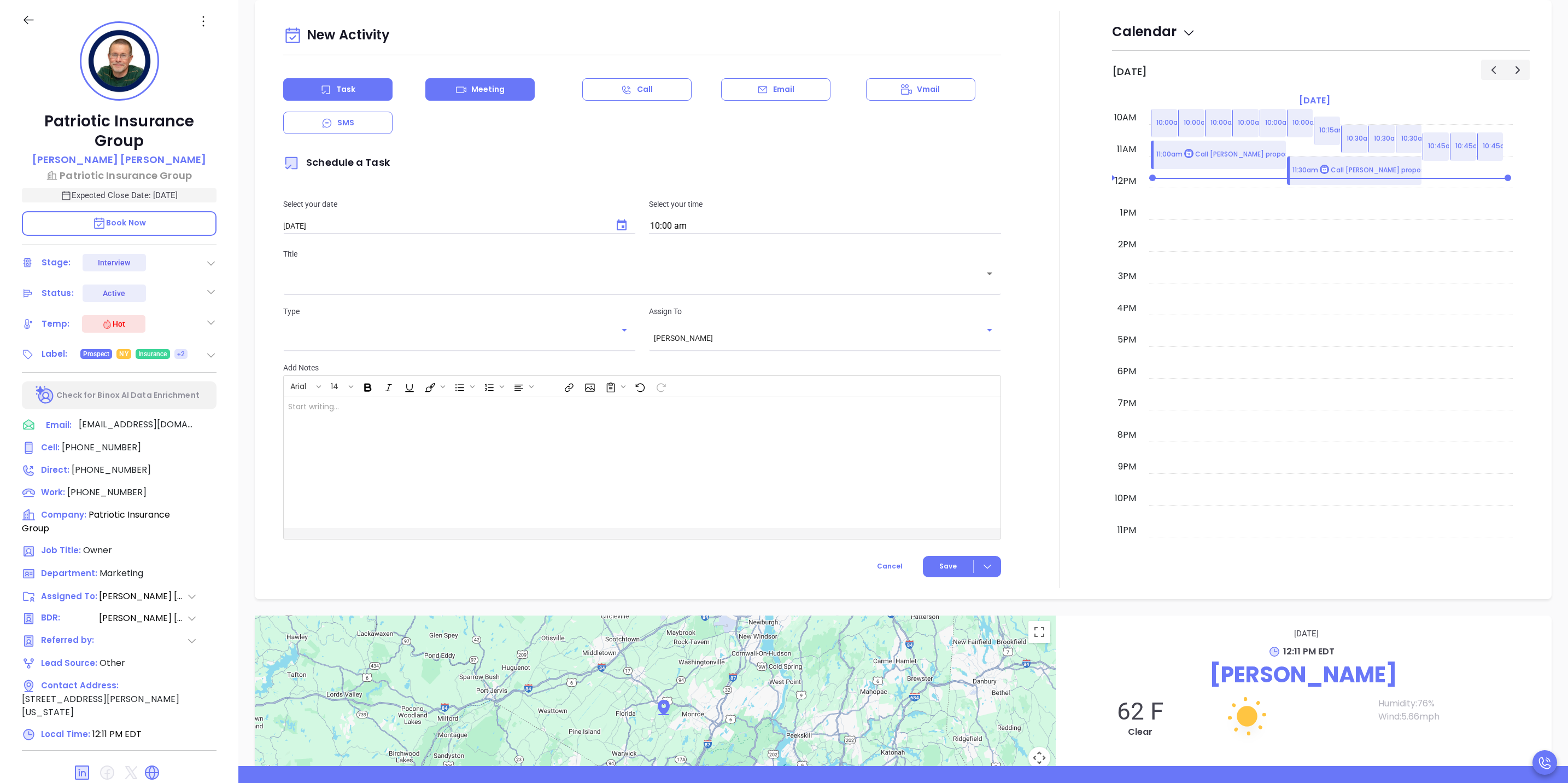
click at [501, 96] on div "Meeting" at bounding box center [480, 89] width 110 height 23
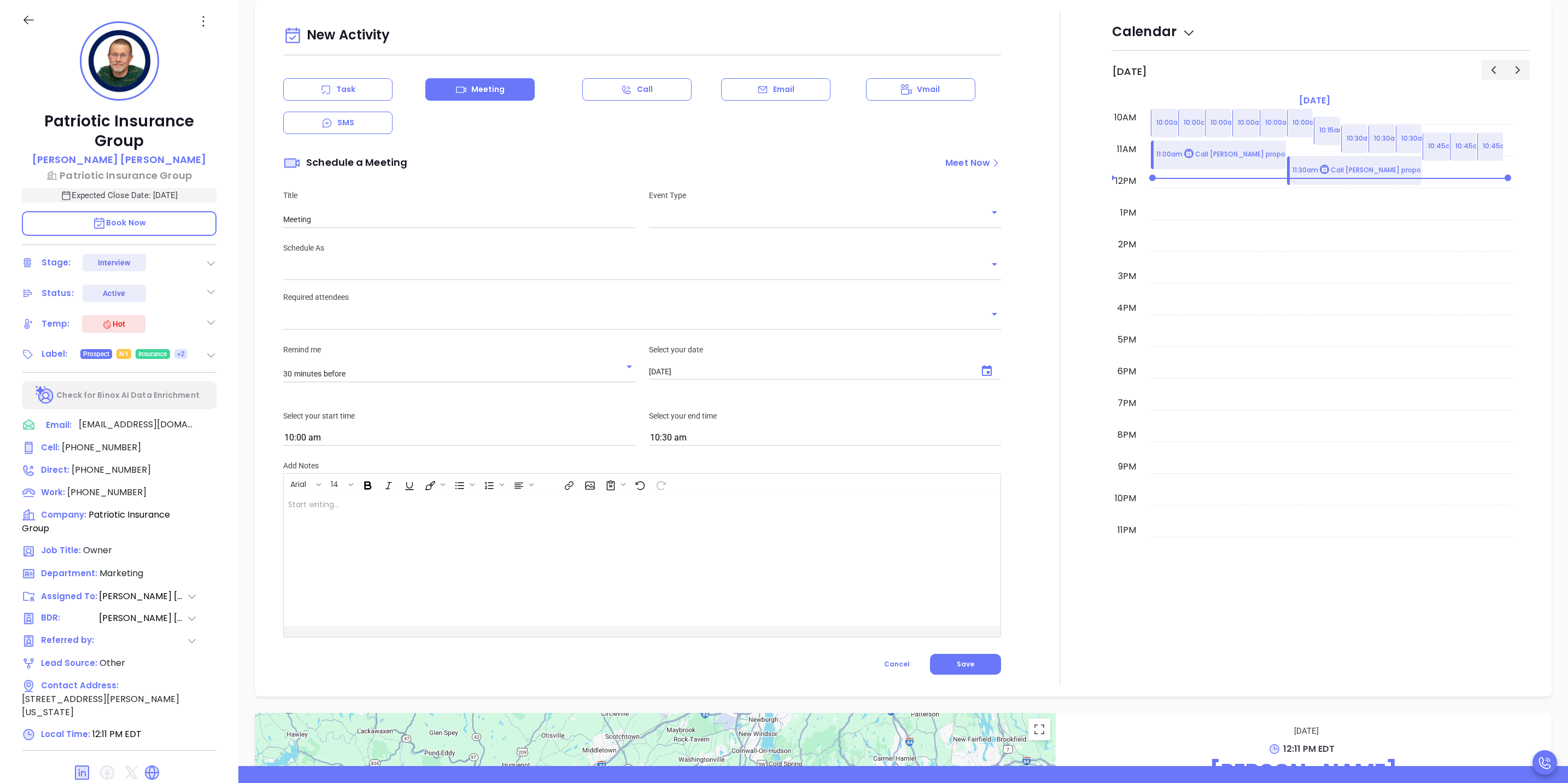
type input "[PERSON_NAME]"
click at [733, 217] on input "text" at bounding box center [817, 219] width 336 height 16
click at [706, 260] on li "Zoom" at bounding box center [820, 265] width 349 height 20
type input "Zoom Meeting"
type input "Zoom"
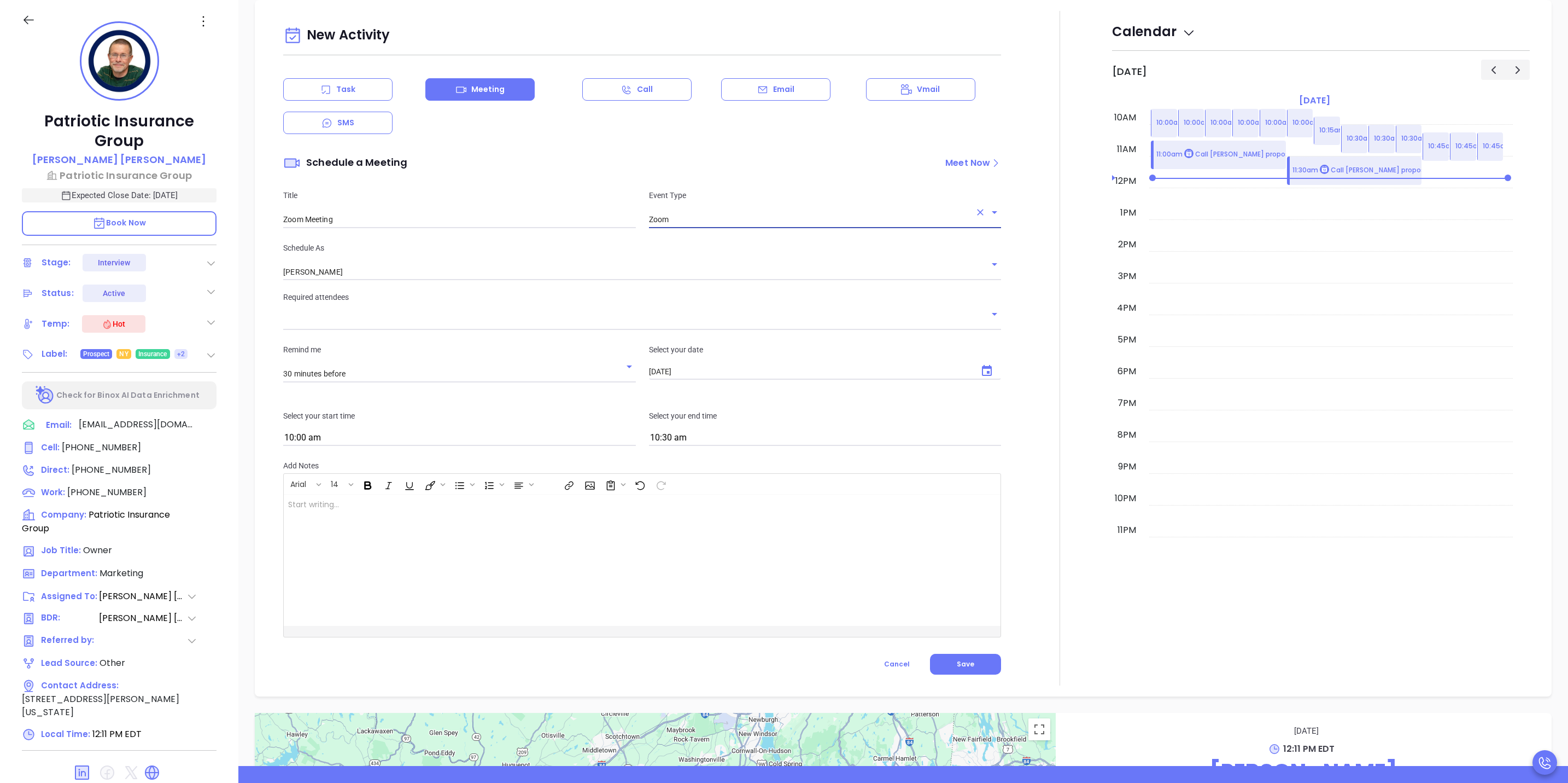
click at [518, 284] on div "New Activity Task Meeting Call Email Vmail SMS Schedule a Meeting Meet Now Titl…" at bounding box center [642, 330] width 731 height 616
click at [529, 274] on input "[PERSON_NAME]" at bounding box center [626, 272] width 687 height 16
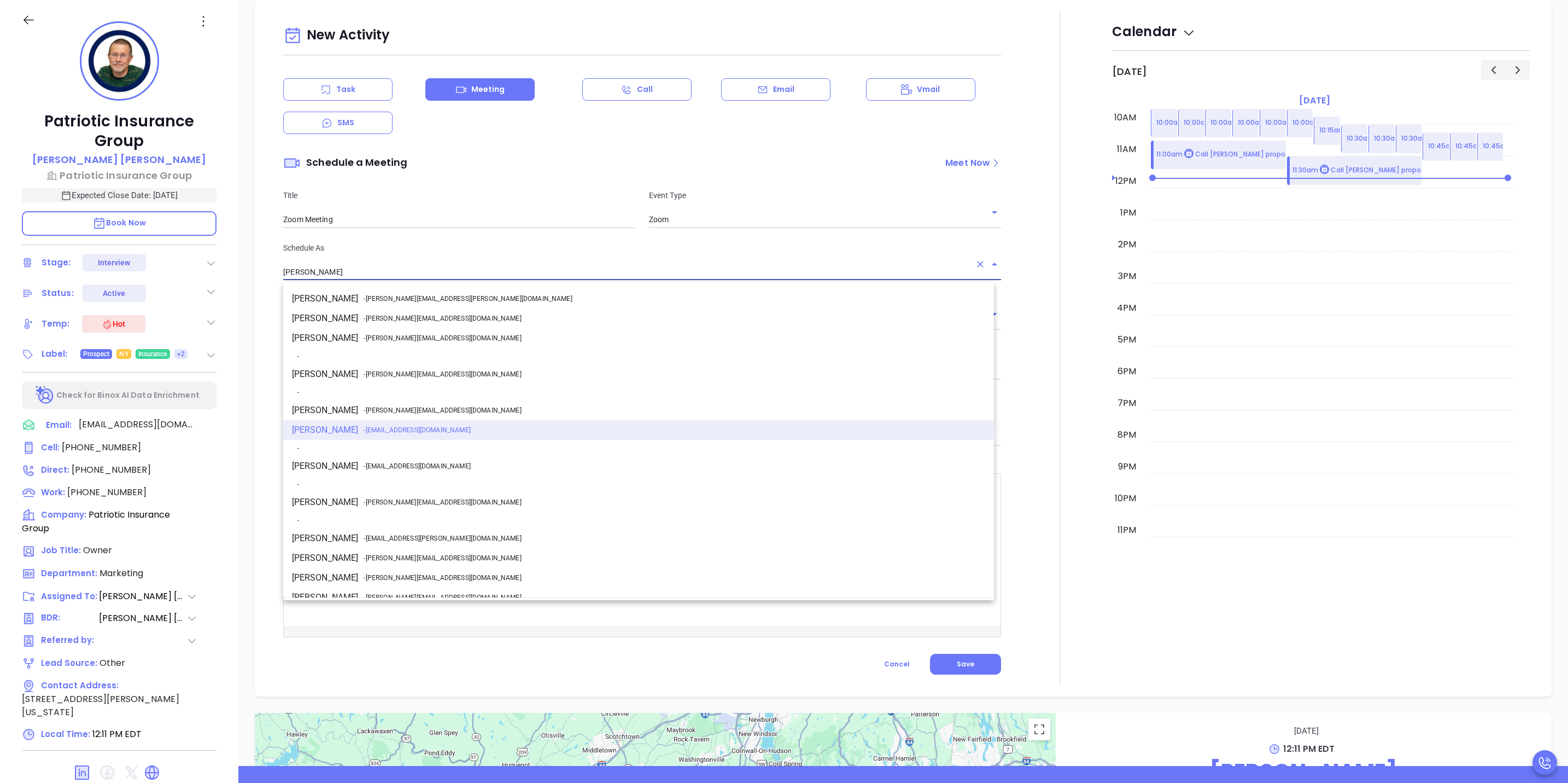
click at [345, 504] on li "Walter Contreras - walter@motiva.net" at bounding box center [638, 502] width 711 height 20
type input "[PERSON_NAME]"
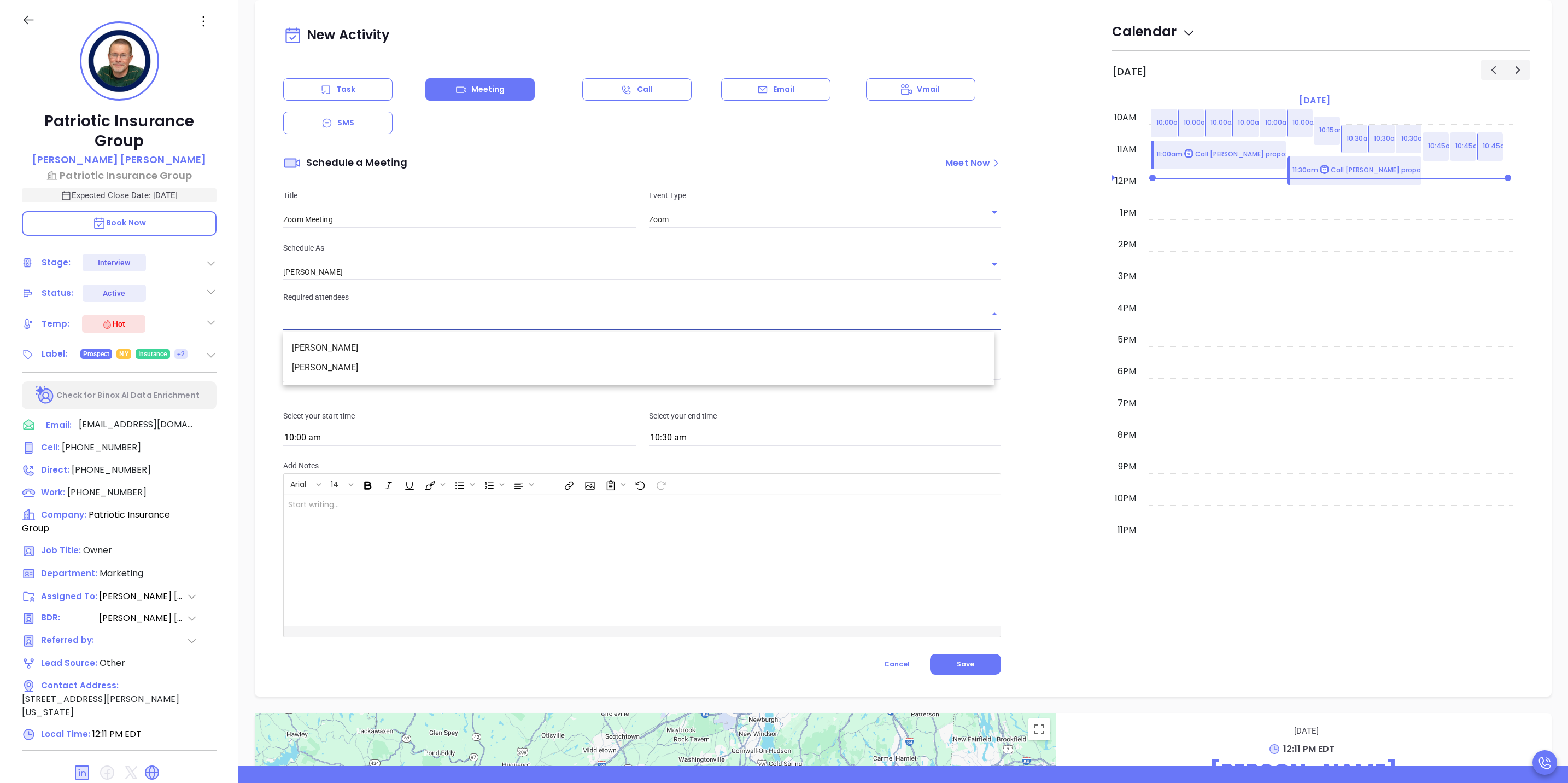
click at [404, 324] on input "text" at bounding box center [634, 321] width 702 height 16
click at [399, 324] on input "text" at bounding box center [634, 321] width 702 height 16
paste input "[EMAIL_ADDRESS][DOMAIN_NAME]"
type input "[EMAIL_ADDRESS][DOMAIN_NAME]"
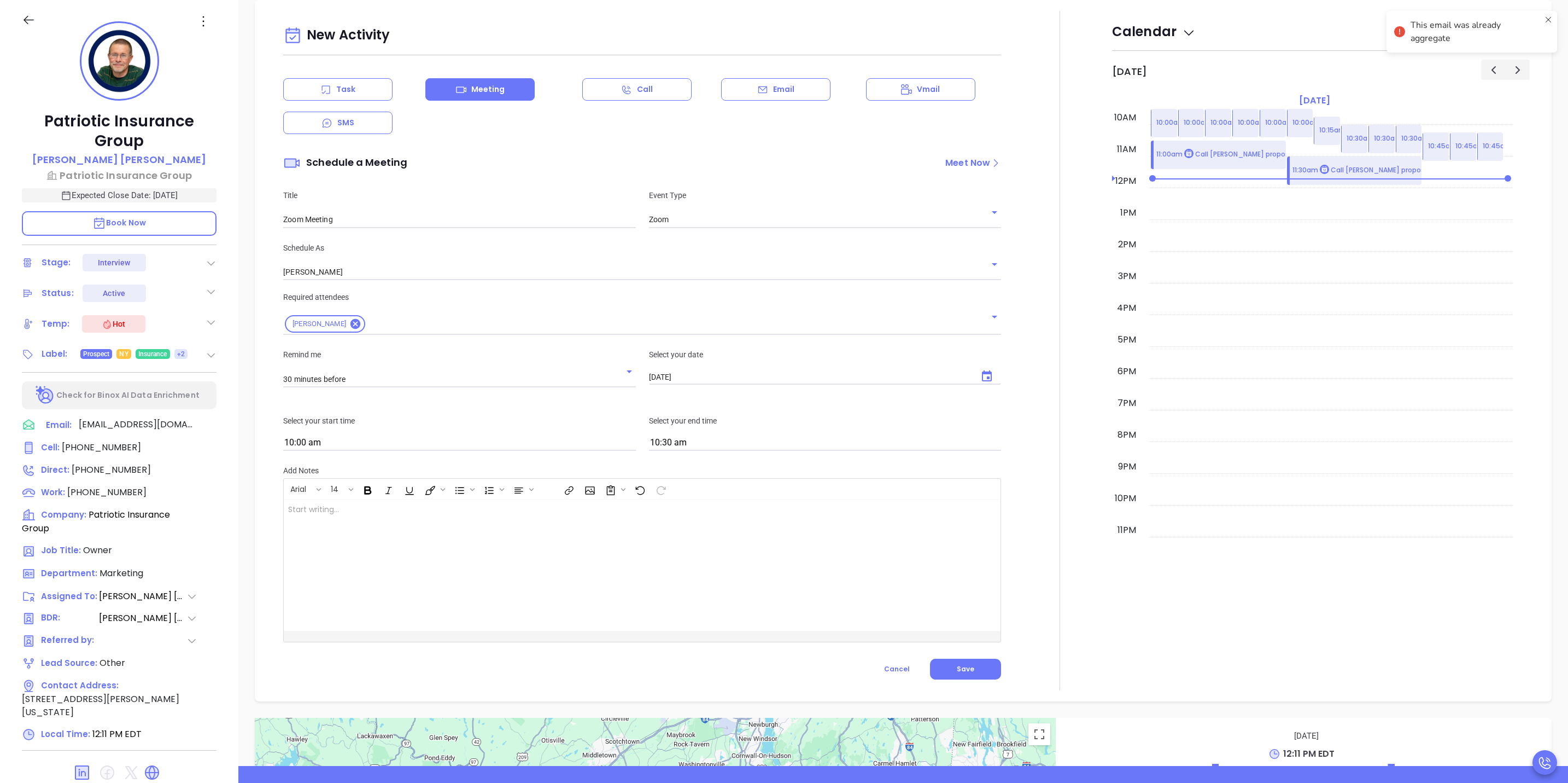
click at [692, 372] on div "Select your date 10/16/2025 ​" at bounding box center [825, 368] width 365 height 39
click at [683, 378] on input "10/16/2025" at bounding box center [809, 377] width 321 height 10
click at [981, 376] on icon "Choose date, selected date is Oct 16, 2025" at bounding box center [987, 376] width 13 height 13
click at [750, 505] on button "23" at bounding box center [752, 508] width 20 height 20
type input "10/23/2025"
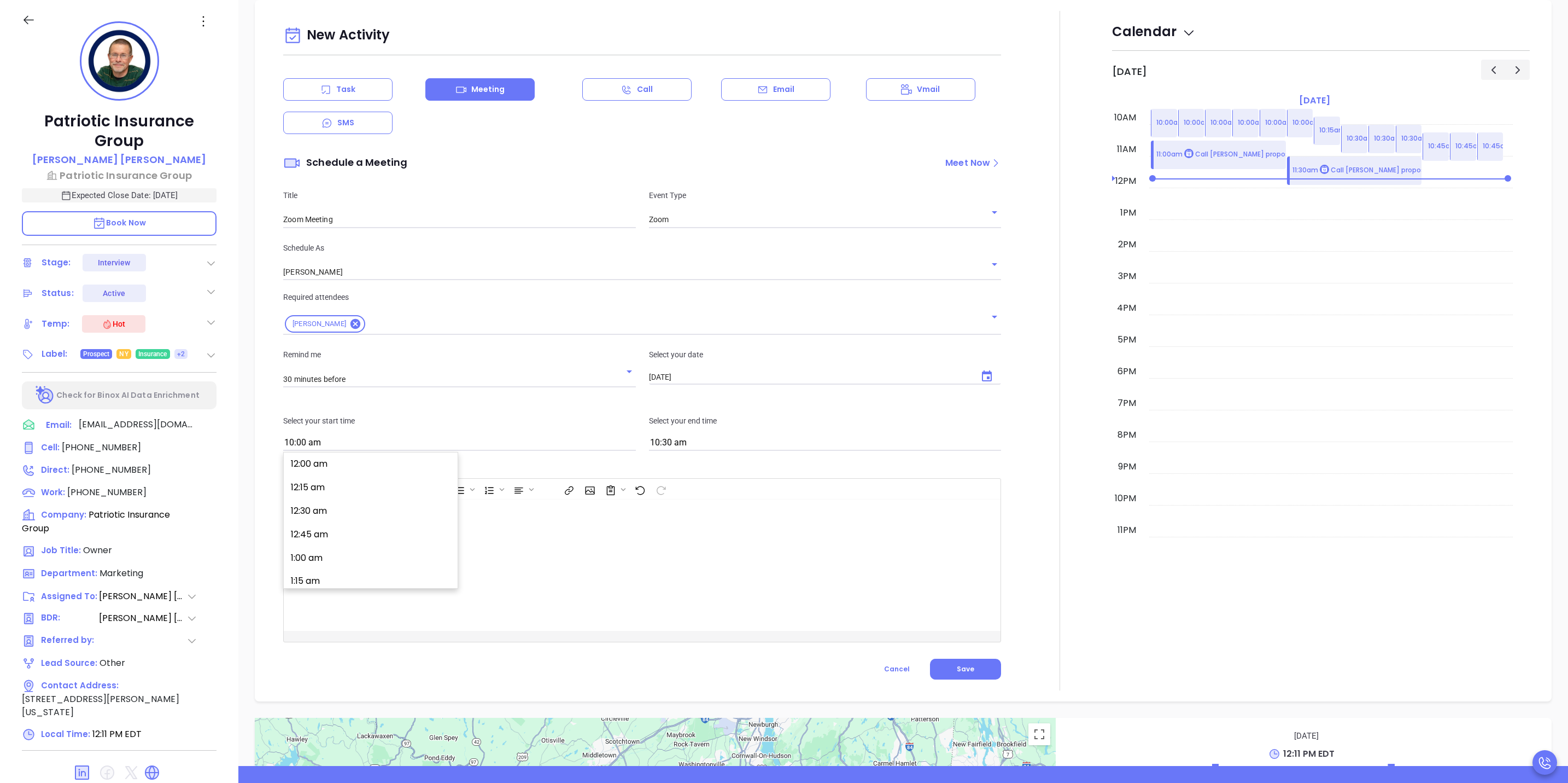
click at [624, 442] on input "10:00 am" at bounding box center [459, 443] width 352 height 15
click at [352, 520] on button "9:30 am" at bounding box center [373, 519] width 169 height 23
type input "9:30 am"
type input "10:00 am"
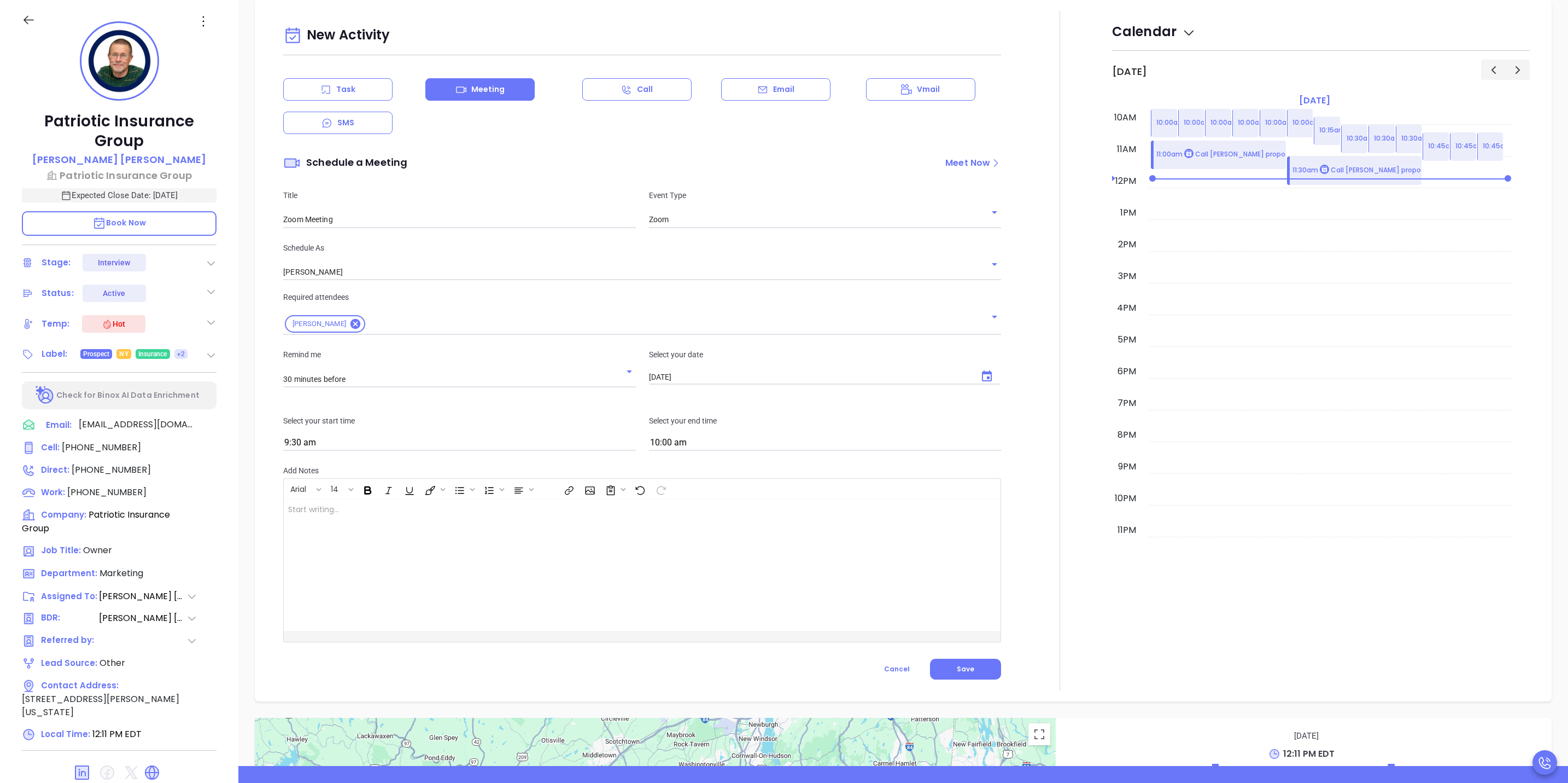
drag, startPoint x: 600, startPoint y: 549, endPoint x: 453, endPoint y: 581, distance: 150.4
click at [599, 547] on div at bounding box center [617, 564] width 667 height 131
click at [947, 668] on button "Save" at bounding box center [966, 669] width 71 height 21
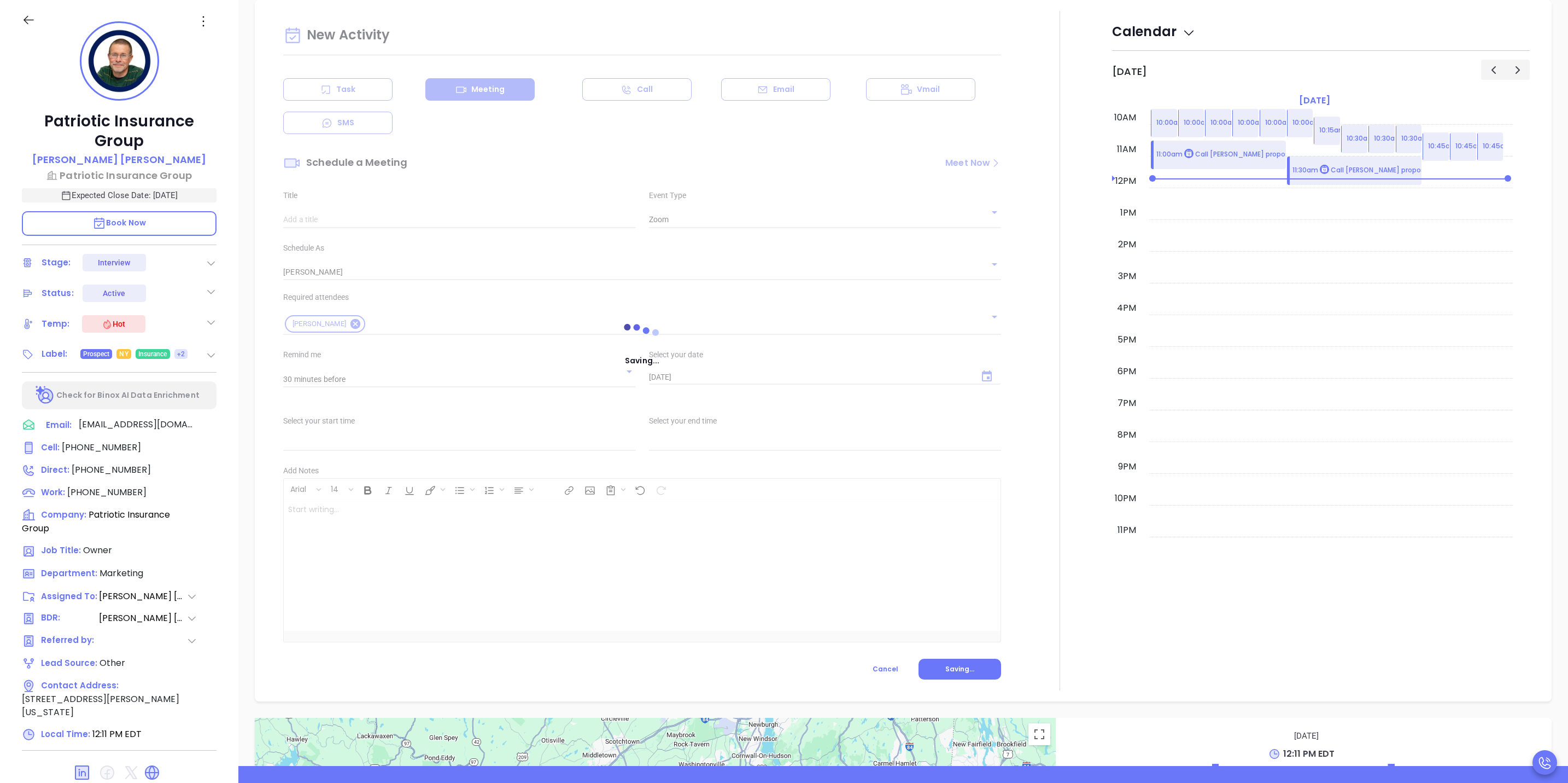
type input "Meeting"
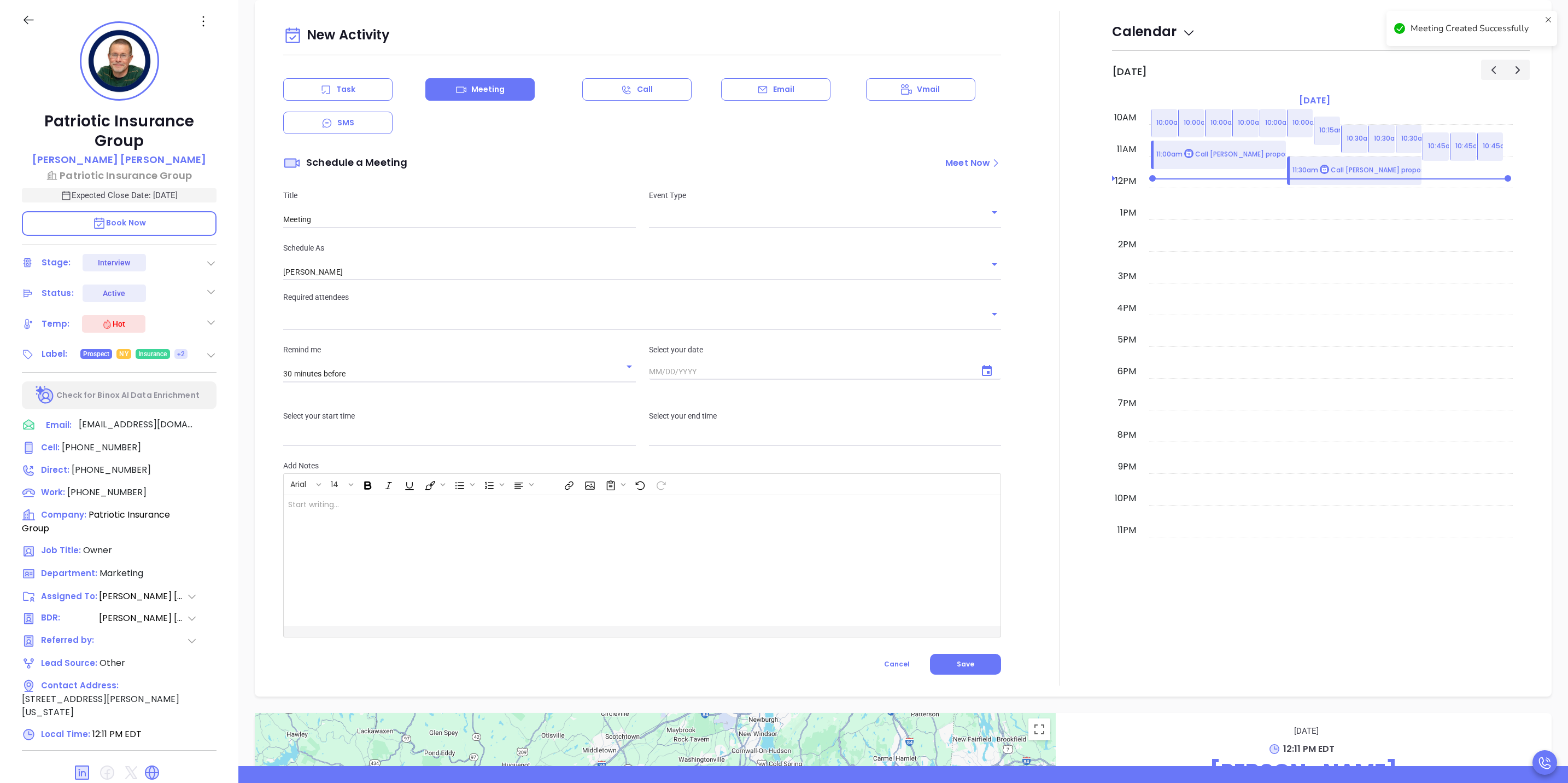
checkbox input "false"
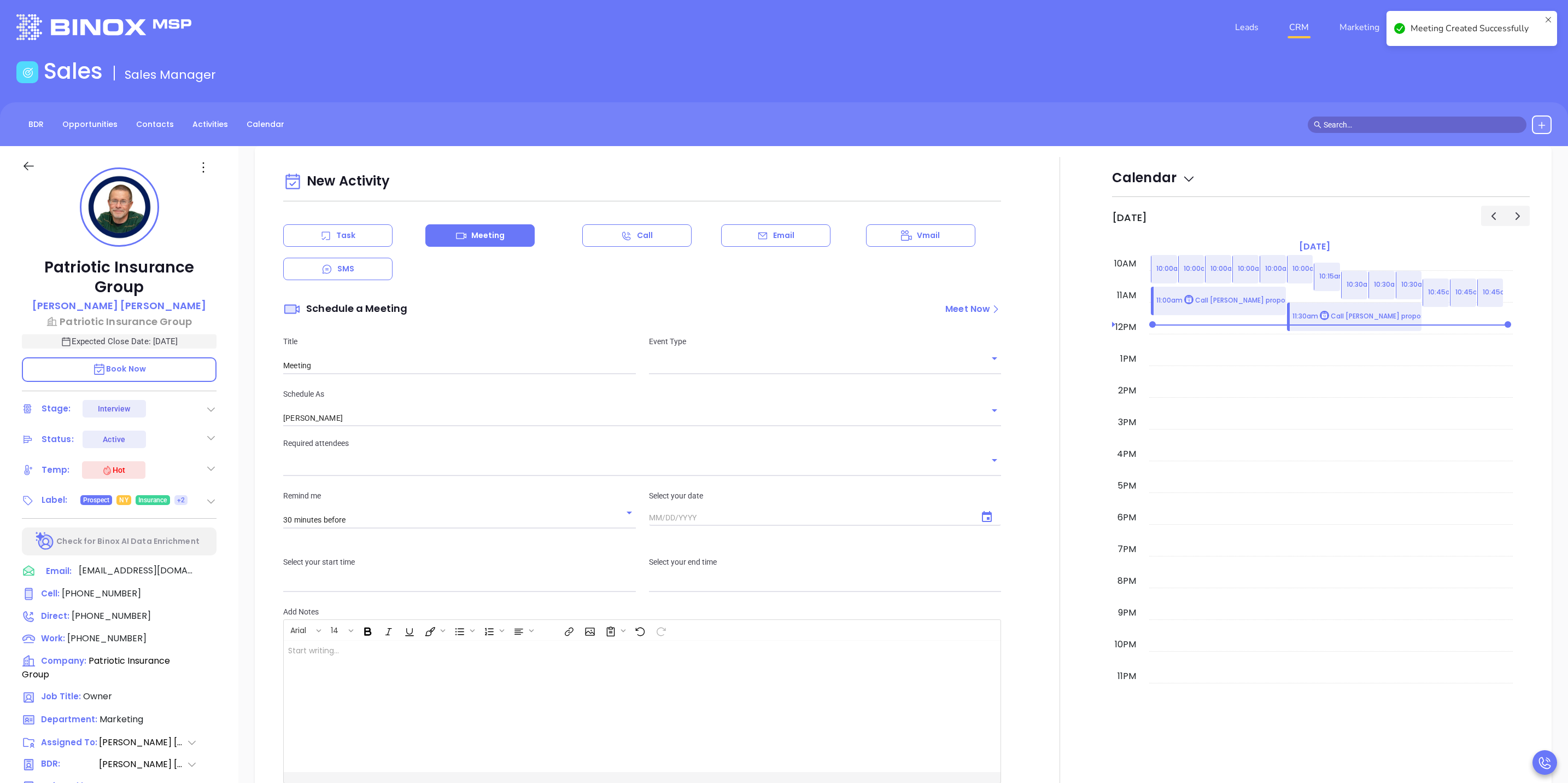
scroll to position [0, 0]
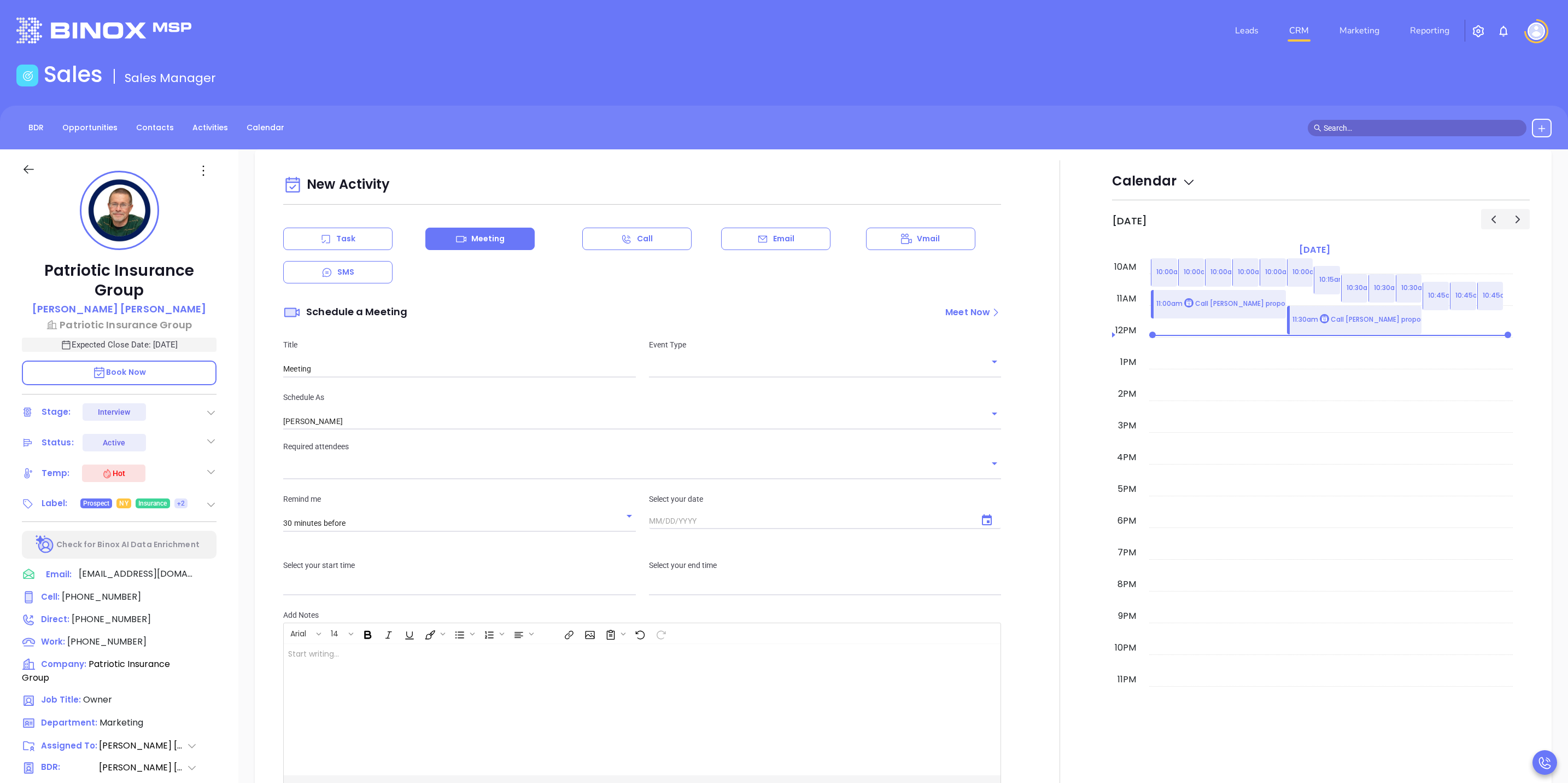
click at [26, 167] on icon at bounding box center [28, 169] width 10 height 9
click at [1301, 34] on link "CRM" at bounding box center [1299, 31] width 28 height 22
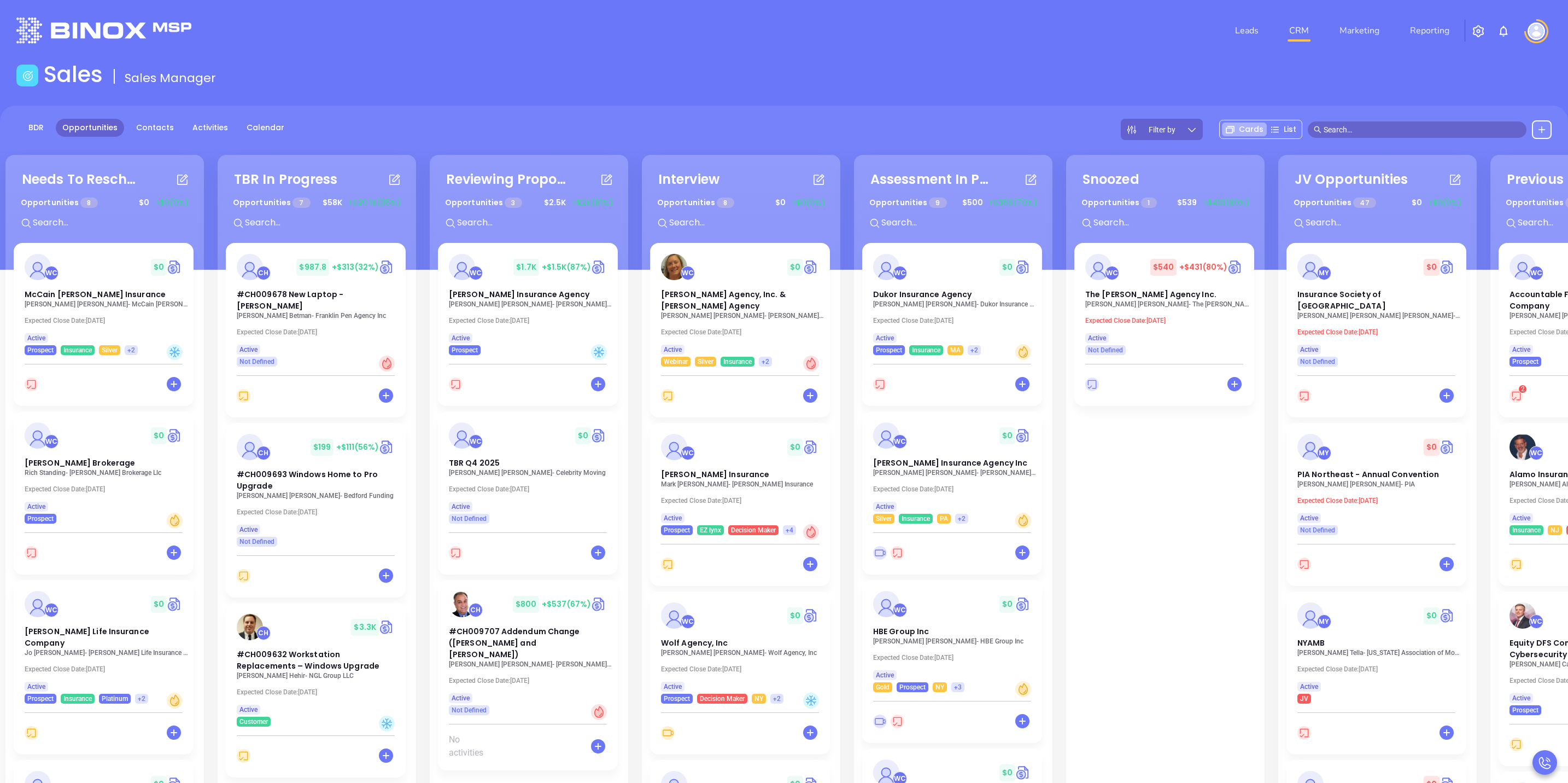
click at [1425, 132] on input "text" at bounding box center [1422, 130] width 197 height 12
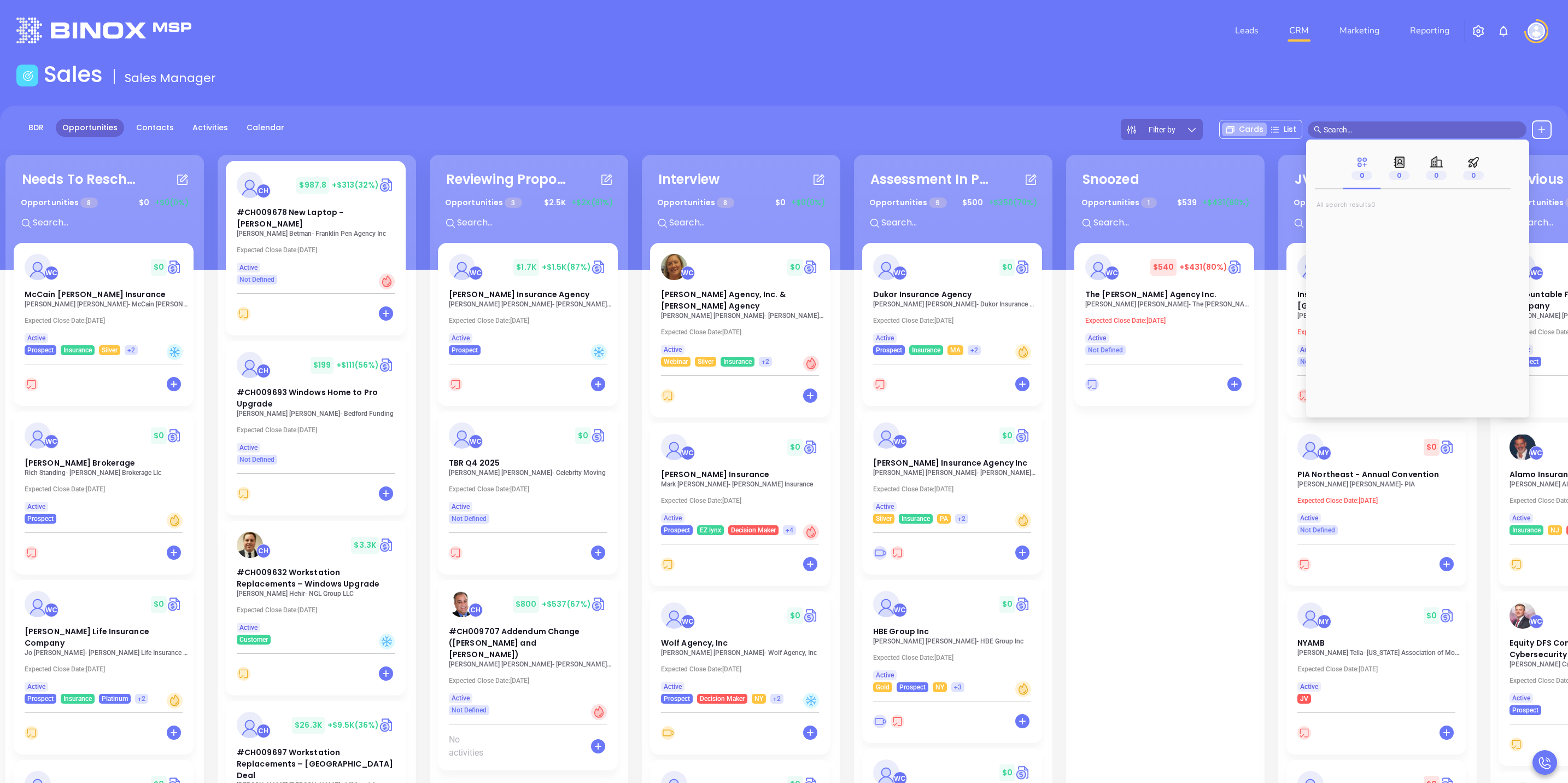
click at [1425, 69] on div "Sales Sales Manager" at bounding box center [784, 76] width 1549 height 31
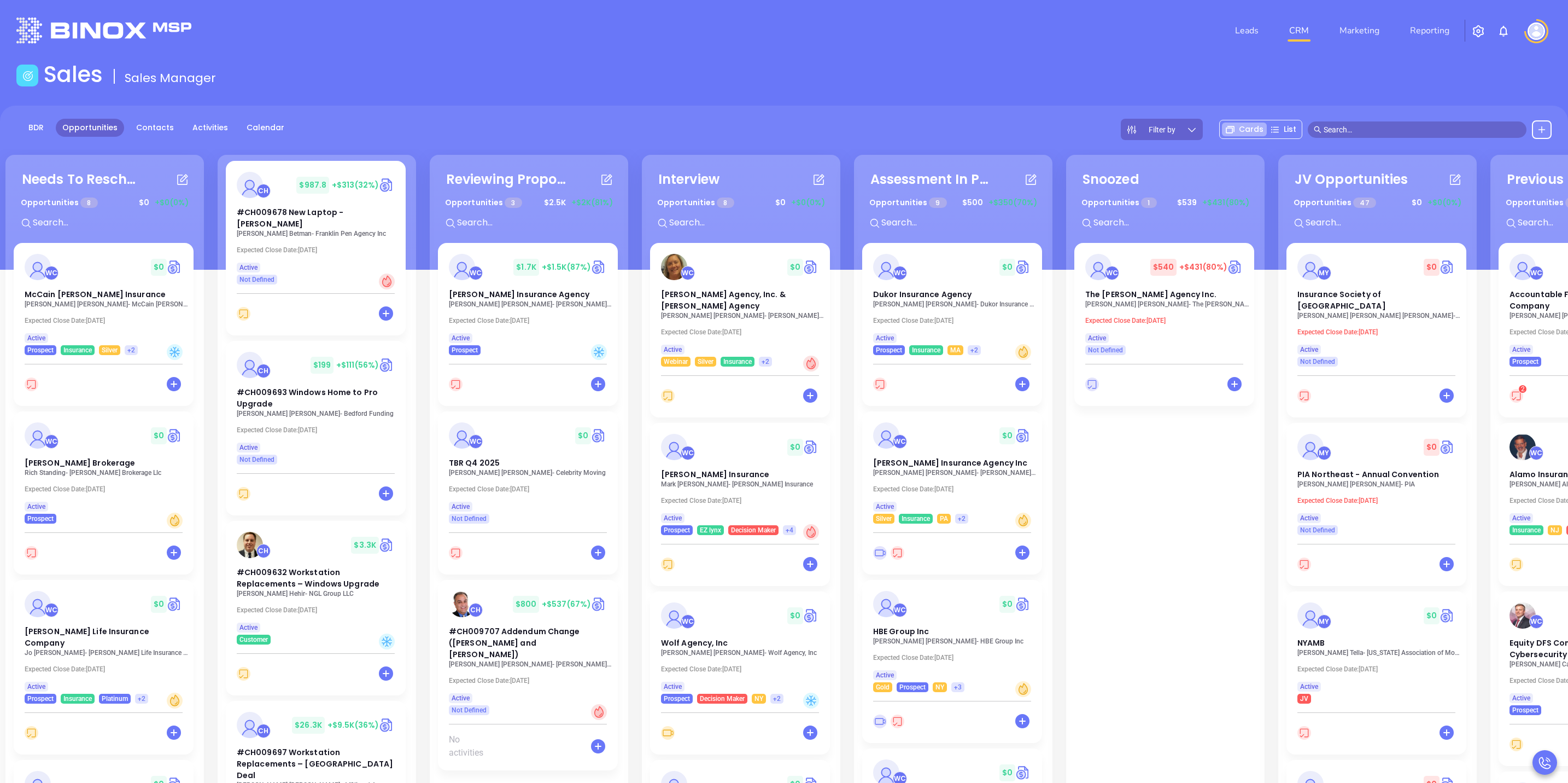
click at [1425, 131] on input "text" at bounding box center [1422, 130] width 197 height 12
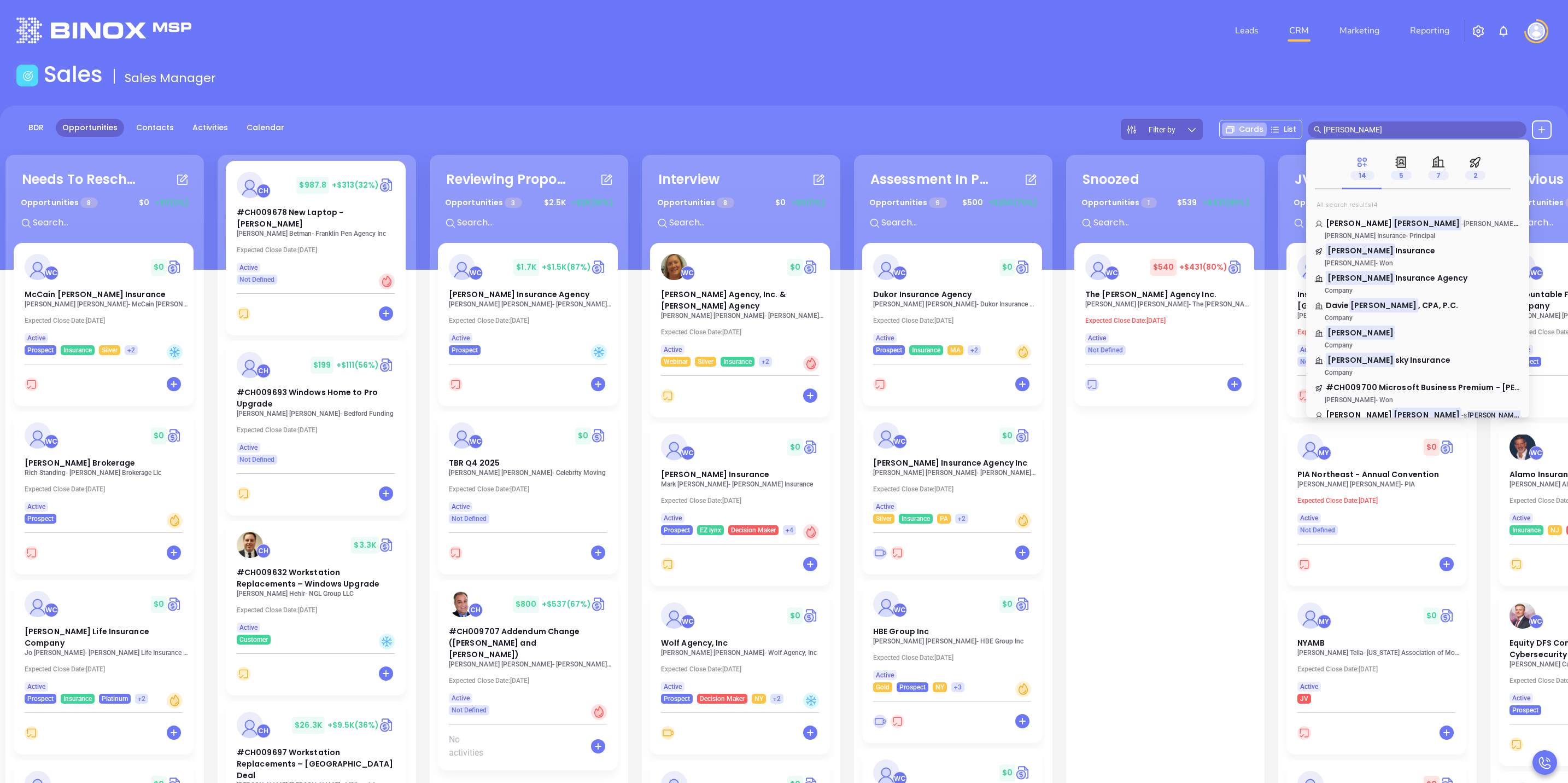
click at [1403, 121] on span "kaplan" at bounding box center [1417, 130] width 219 height 16
drag, startPoint x: 1398, startPoint y: 125, endPoint x: 1258, endPoint y: 134, distance: 140.3
click at [1258, 134] on div "Filter by Cards List kaplan" at bounding box center [1336, 129] width 431 height 21
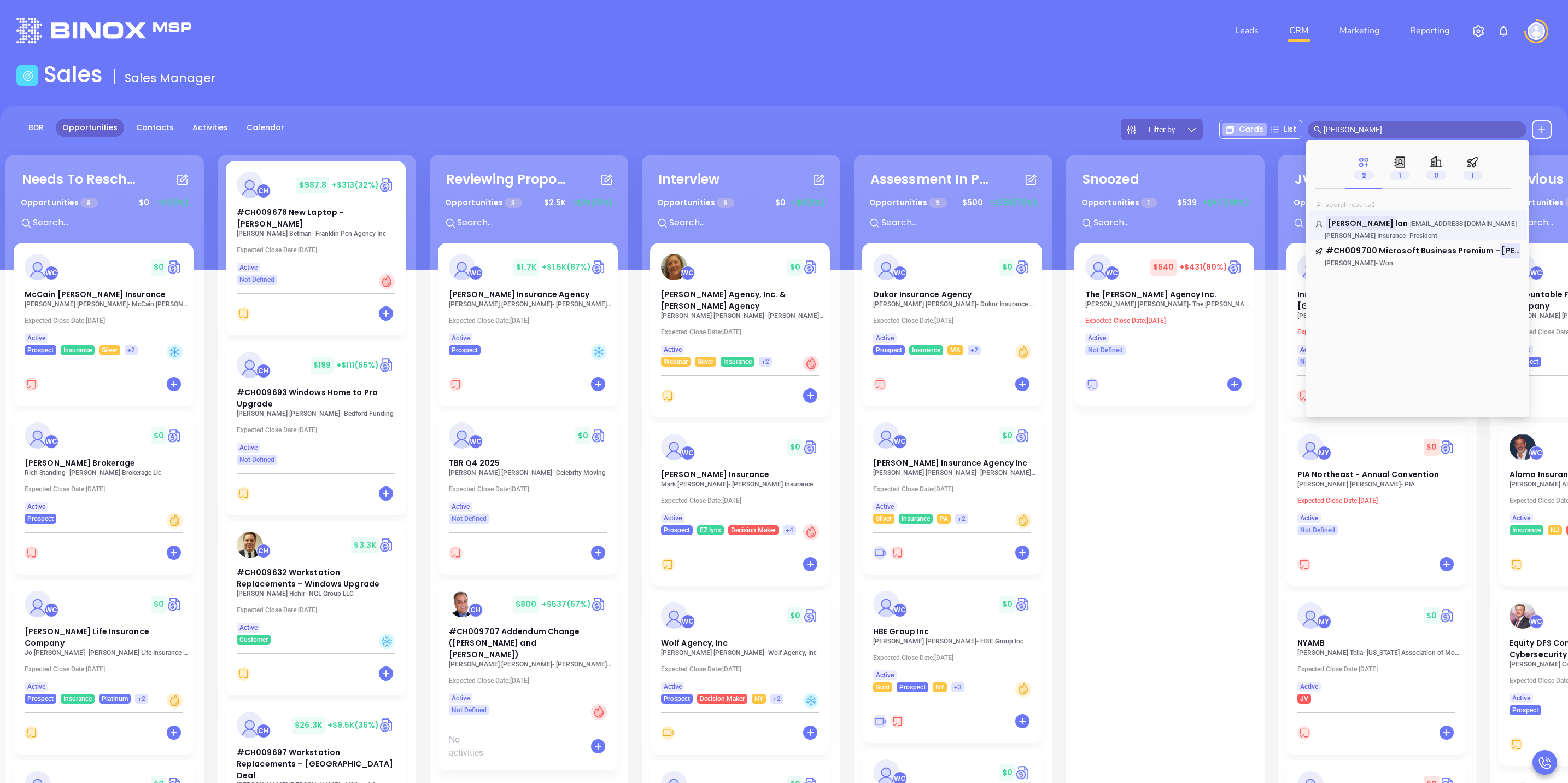
type input "allan kap"
click at [1430, 230] on link "Allan Kap lan - akaplan@kaplaninsurance.com Kaplan Insurance - President" at bounding box center [1418, 229] width 206 height 22
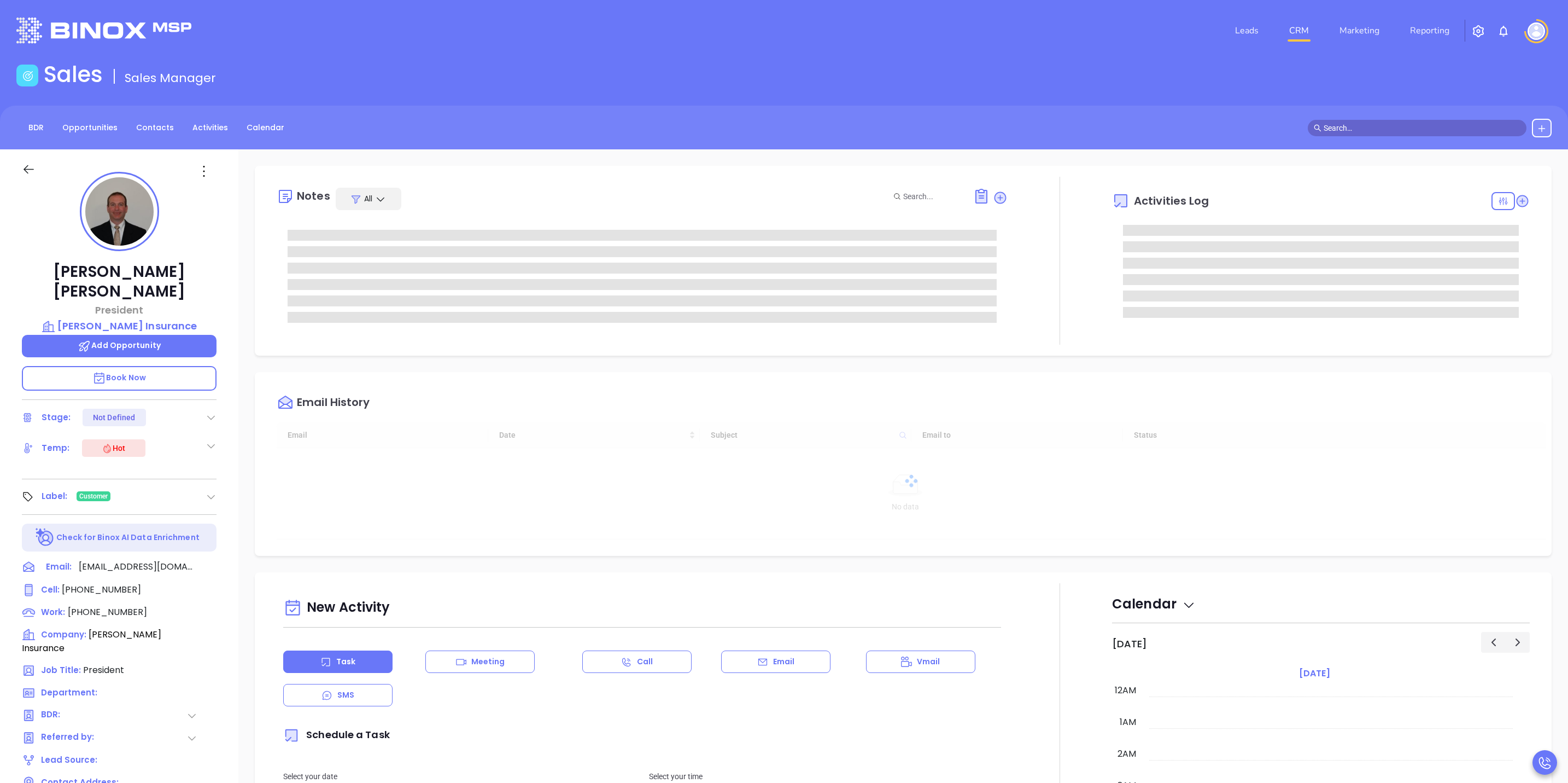
scroll to position [317, 0]
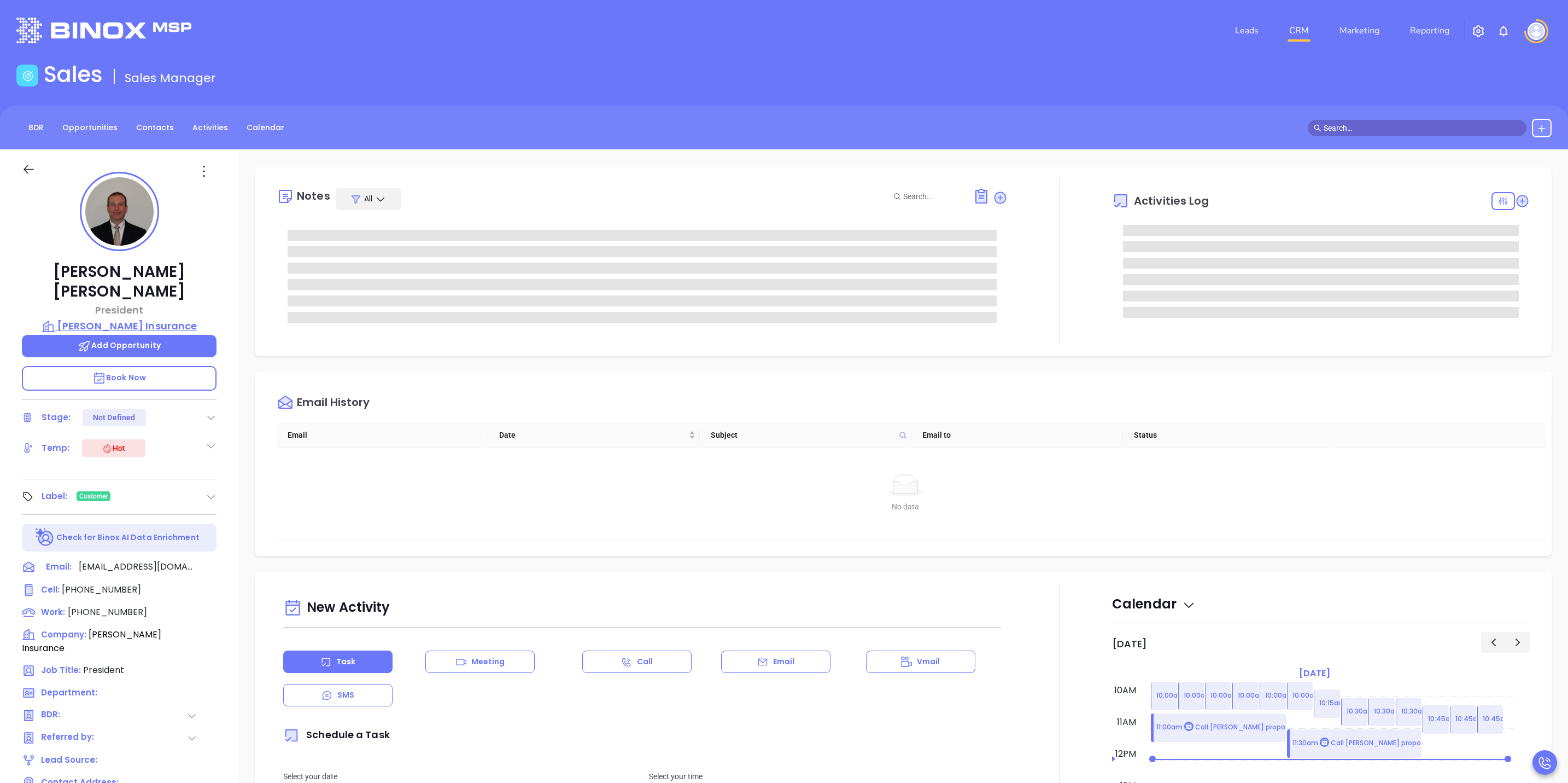
type input "[PERSON_NAME]"
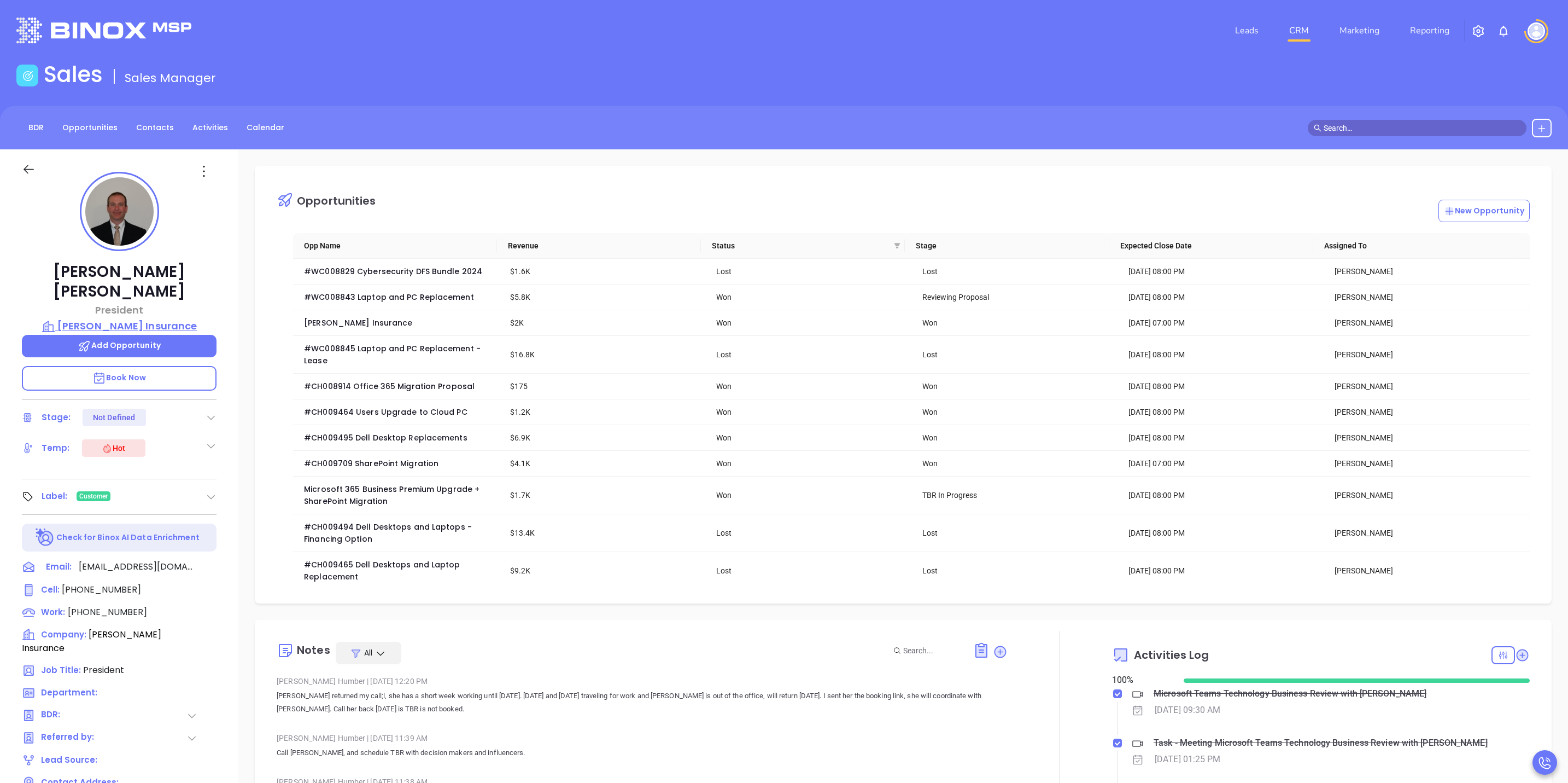
click at [148, 318] on p "Kaplan Insurance" at bounding box center [119, 326] width 195 height 15
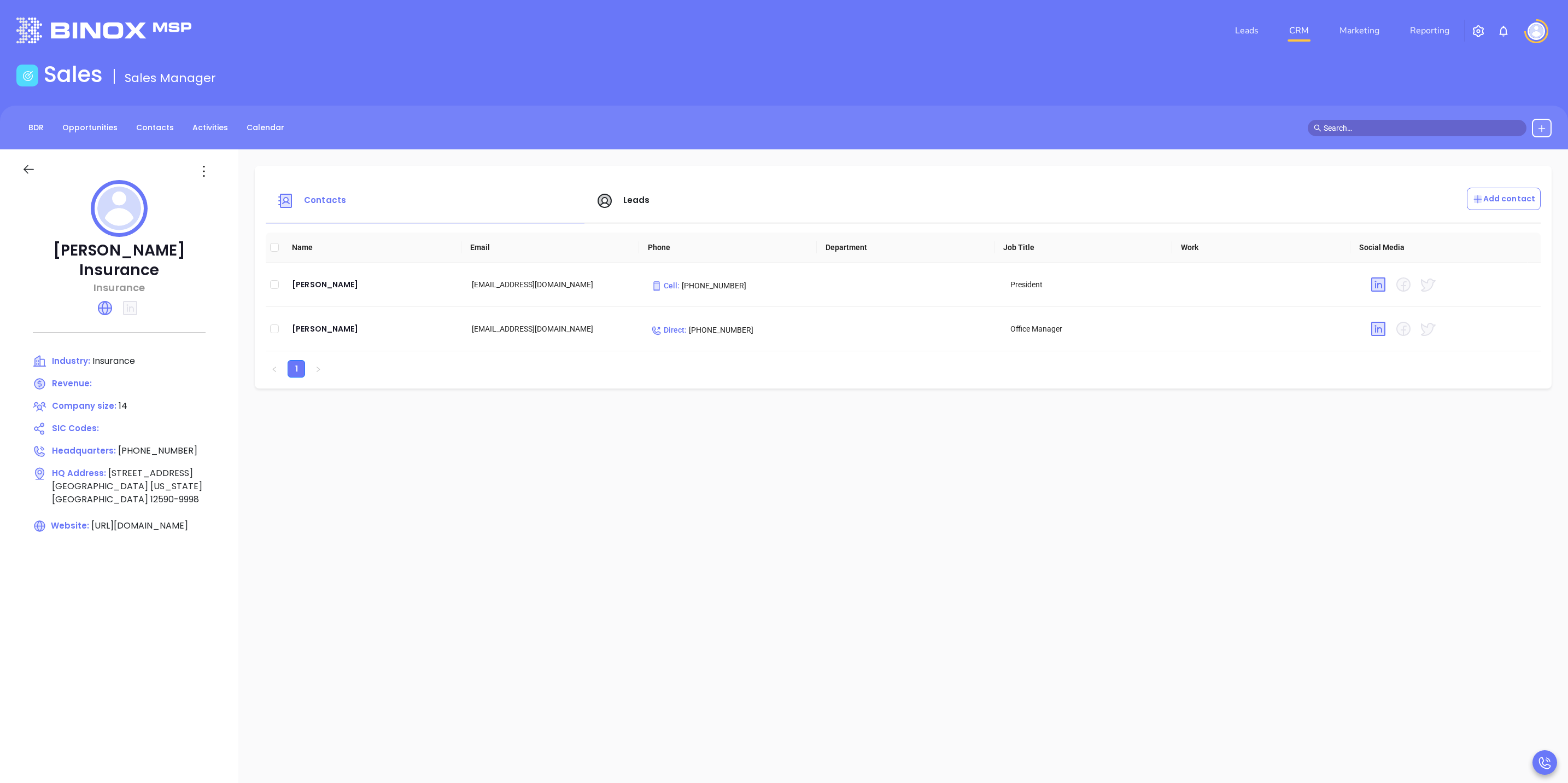
click at [32, 167] on icon at bounding box center [29, 169] width 14 height 14
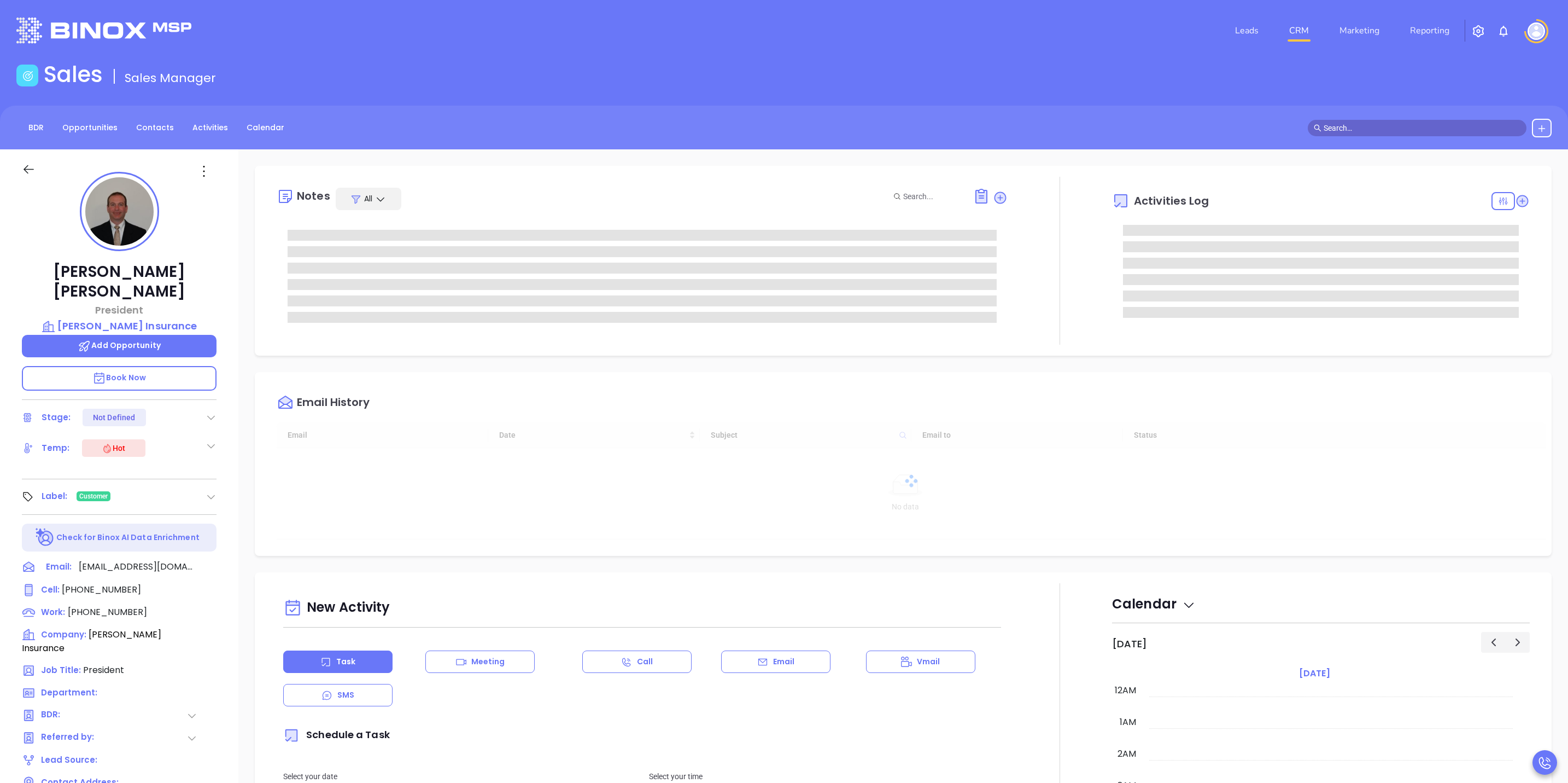
type input "10/16/2025"
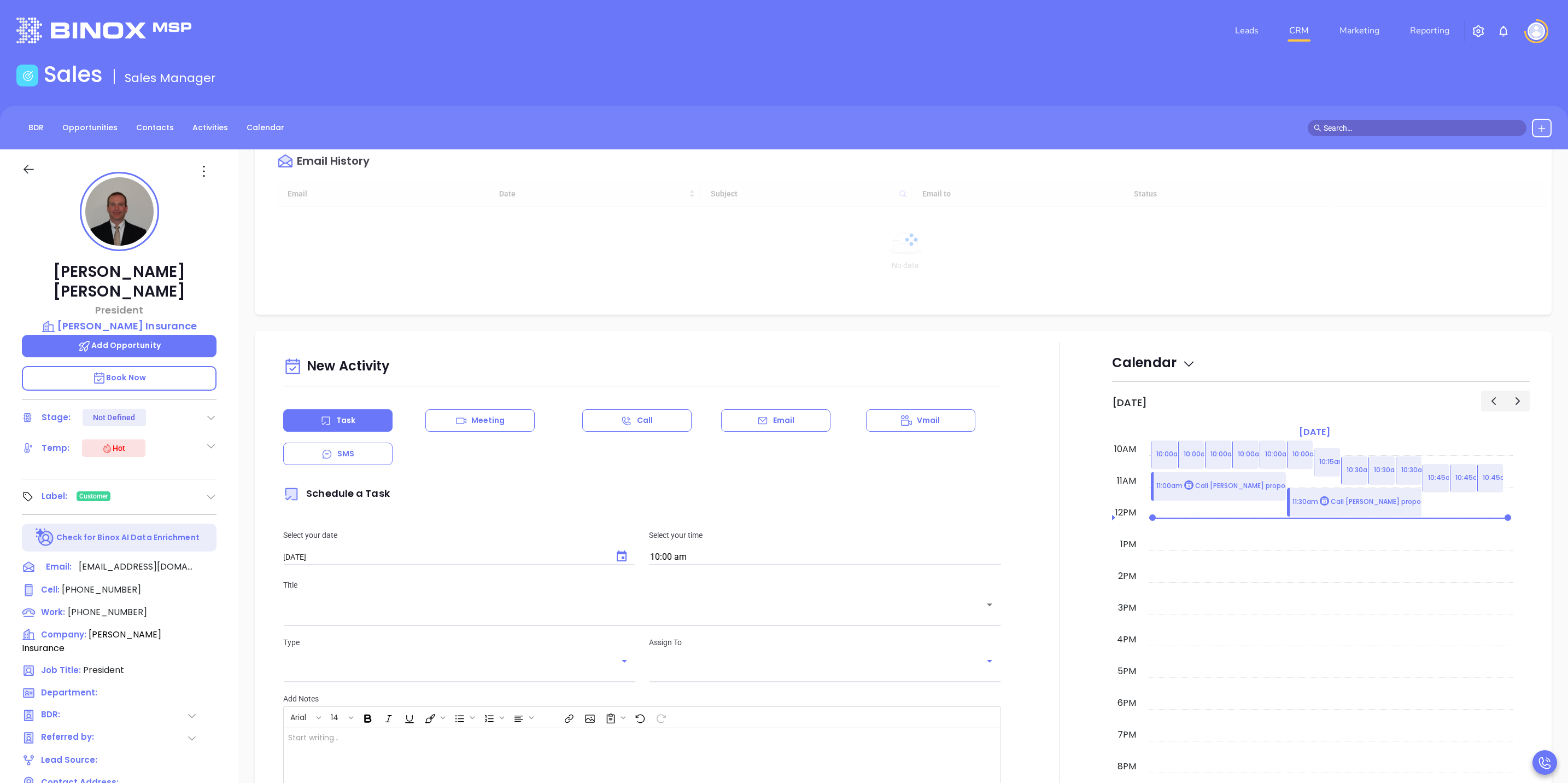
type input "[PERSON_NAME]"
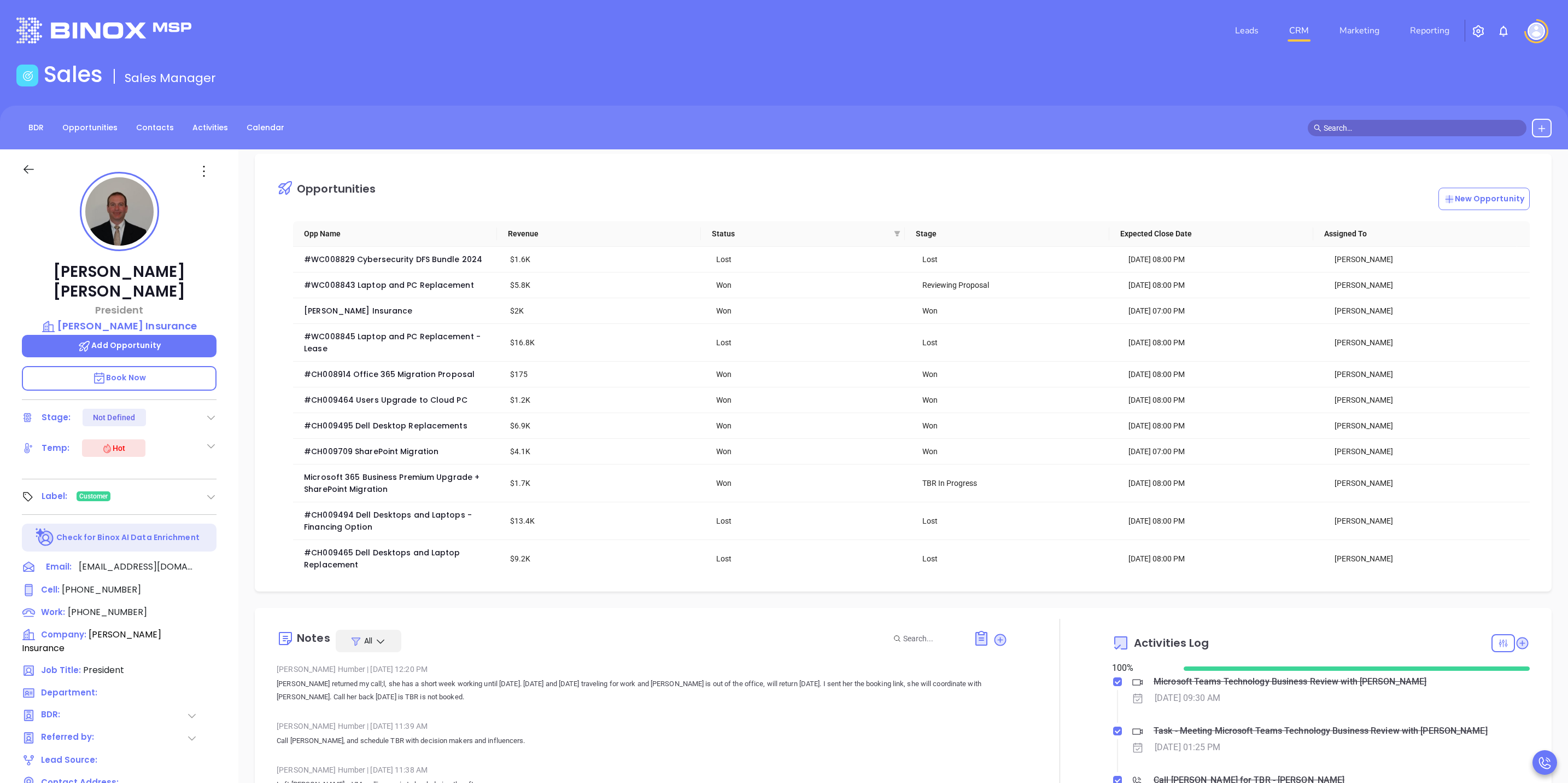
scroll to position [0, 0]
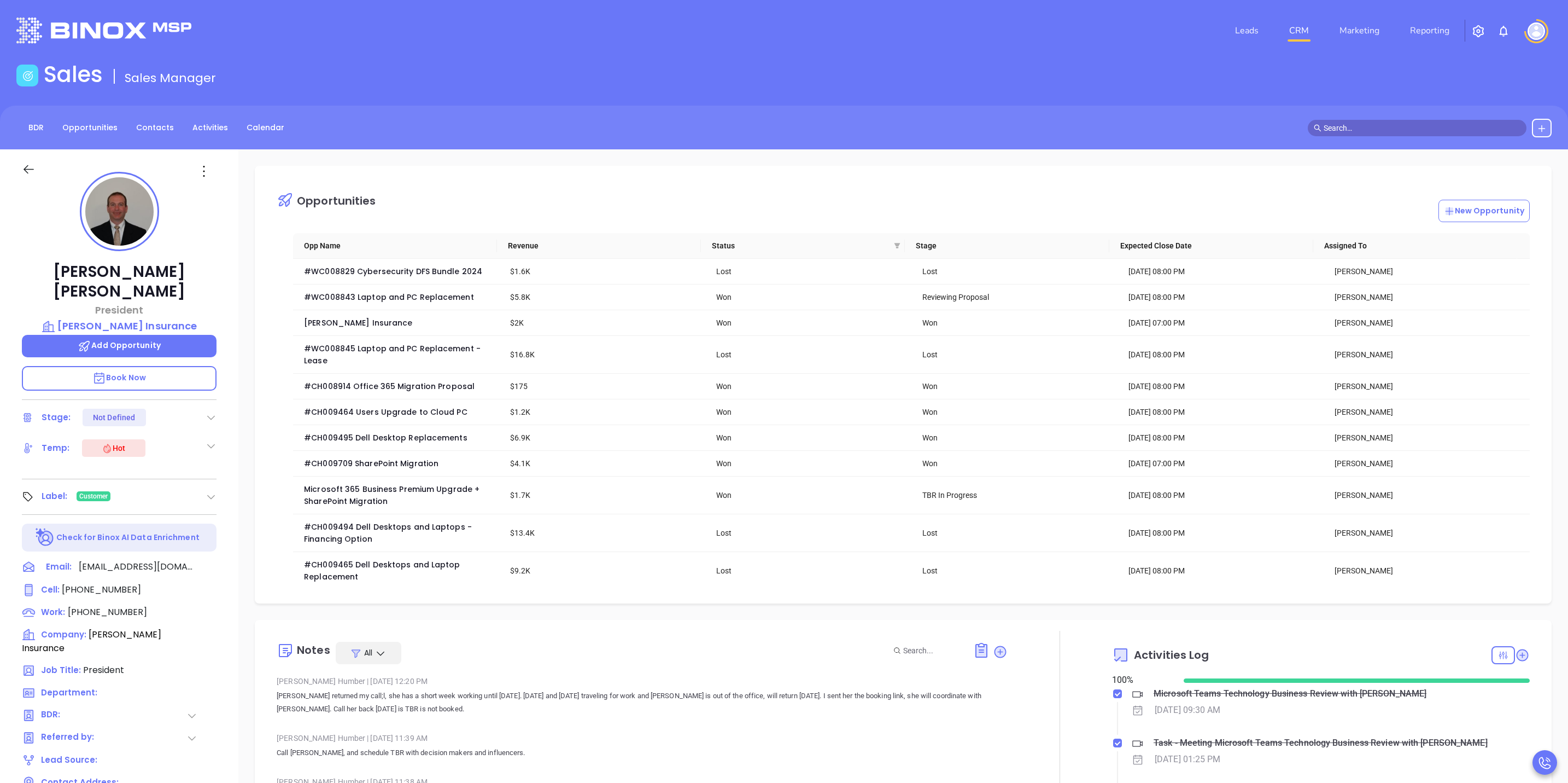
click at [88, 115] on div "BDR Opportunities Contacts Activities Calendar" at bounding box center [784, 128] width 1568 height 44
click at [93, 126] on link "Opportunities" at bounding box center [90, 128] width 69 height 18
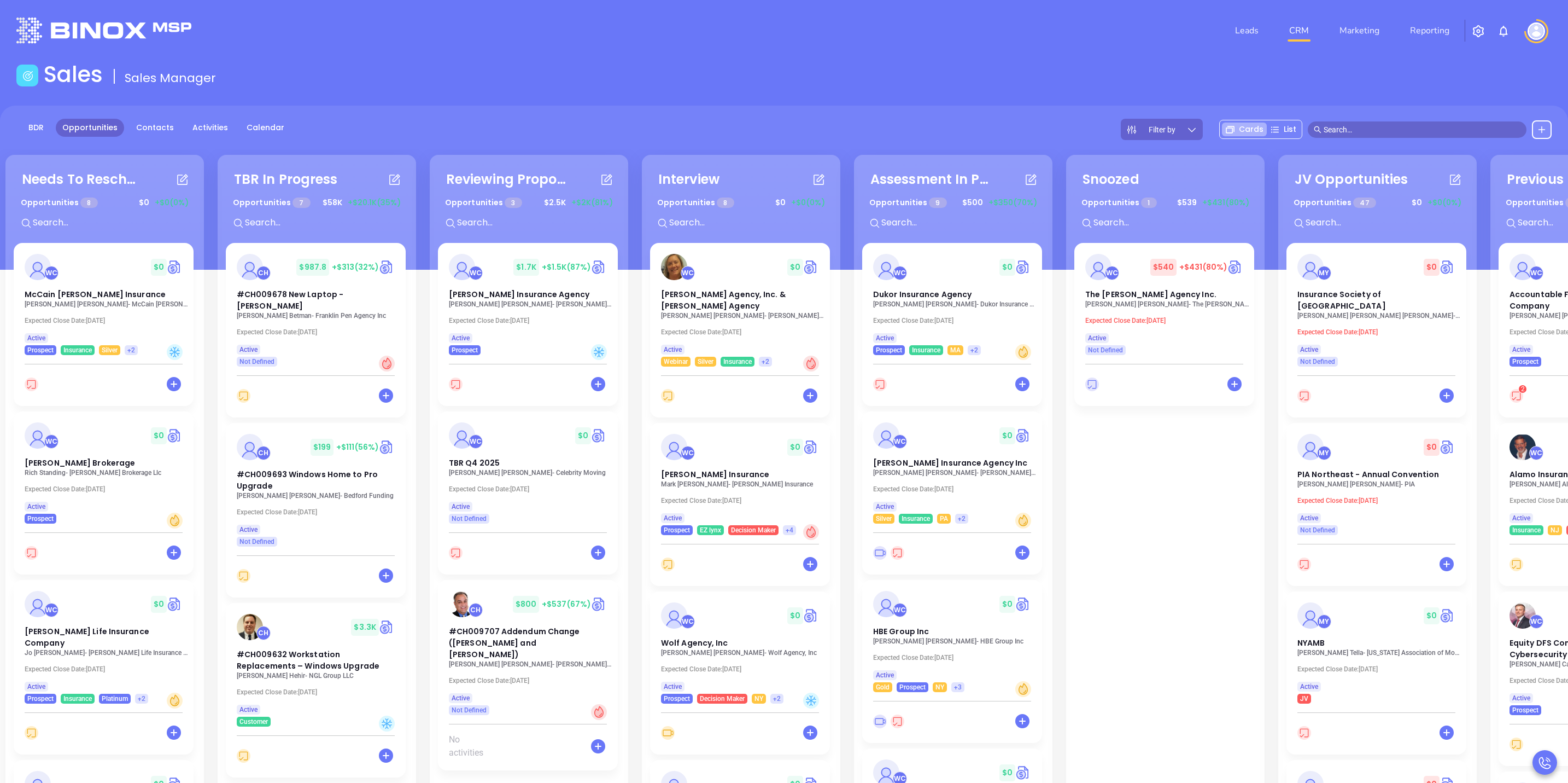
click at [1371, 125] on input "text" at bounding box center [1422, 130] width 197 height 12
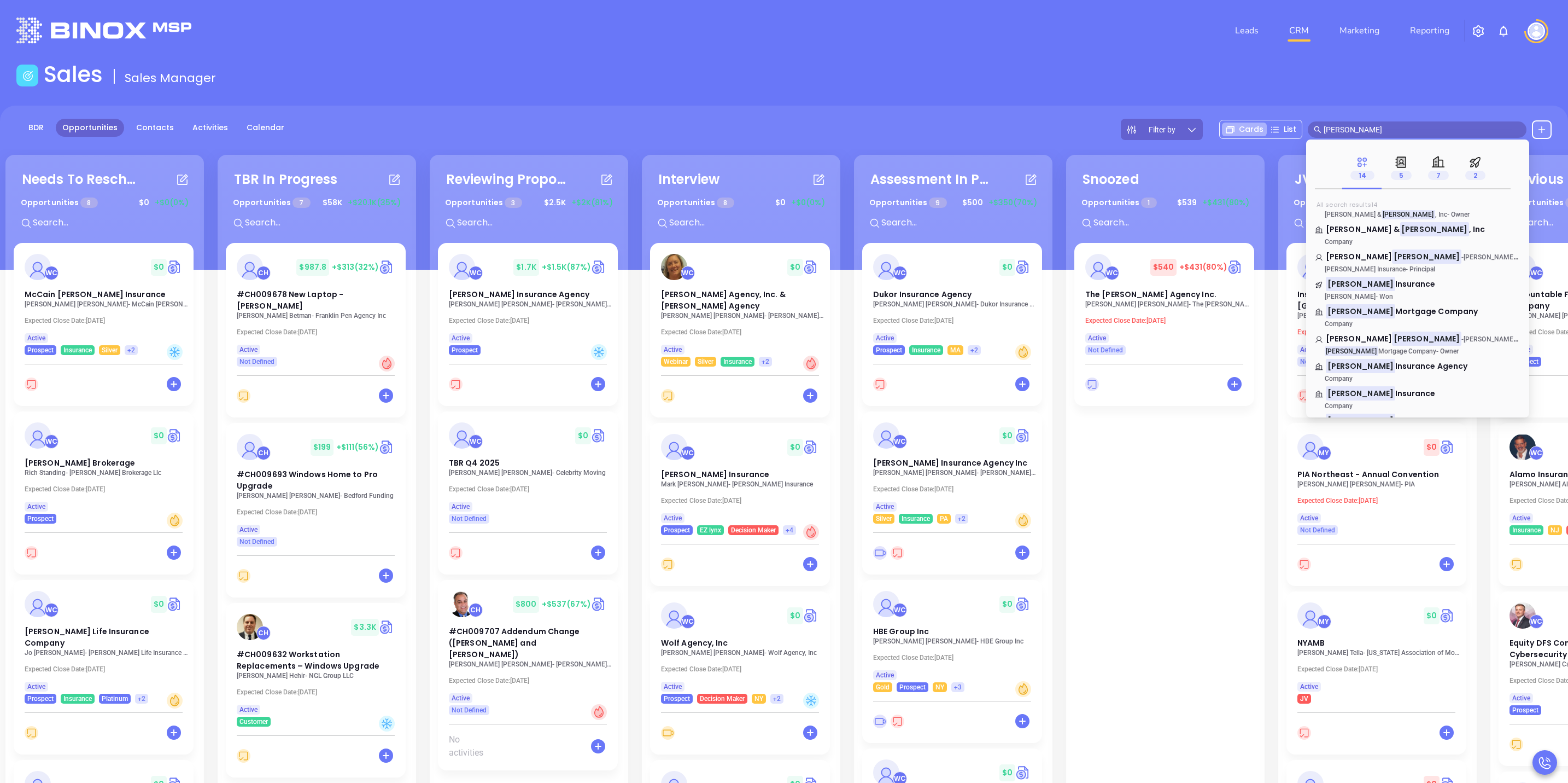
scroll to position [181, 0]
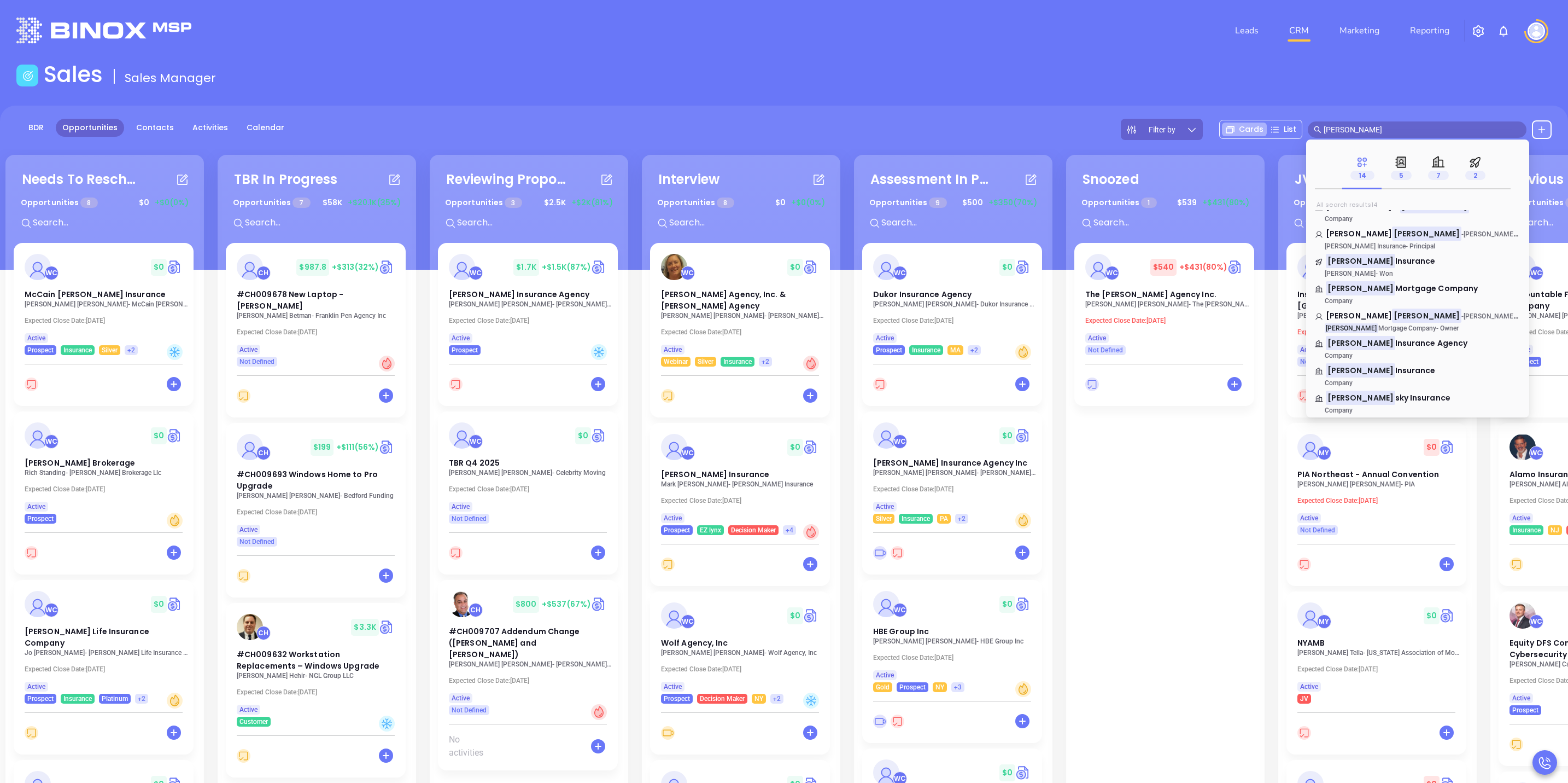
click at [1168, 484] on div "WC $ 540 +$431 (80%) The Willis E. Kilborne Agency Inc. Jessica A. Hess - The W…" at bounding box center [1166, 626] width 182 height 767
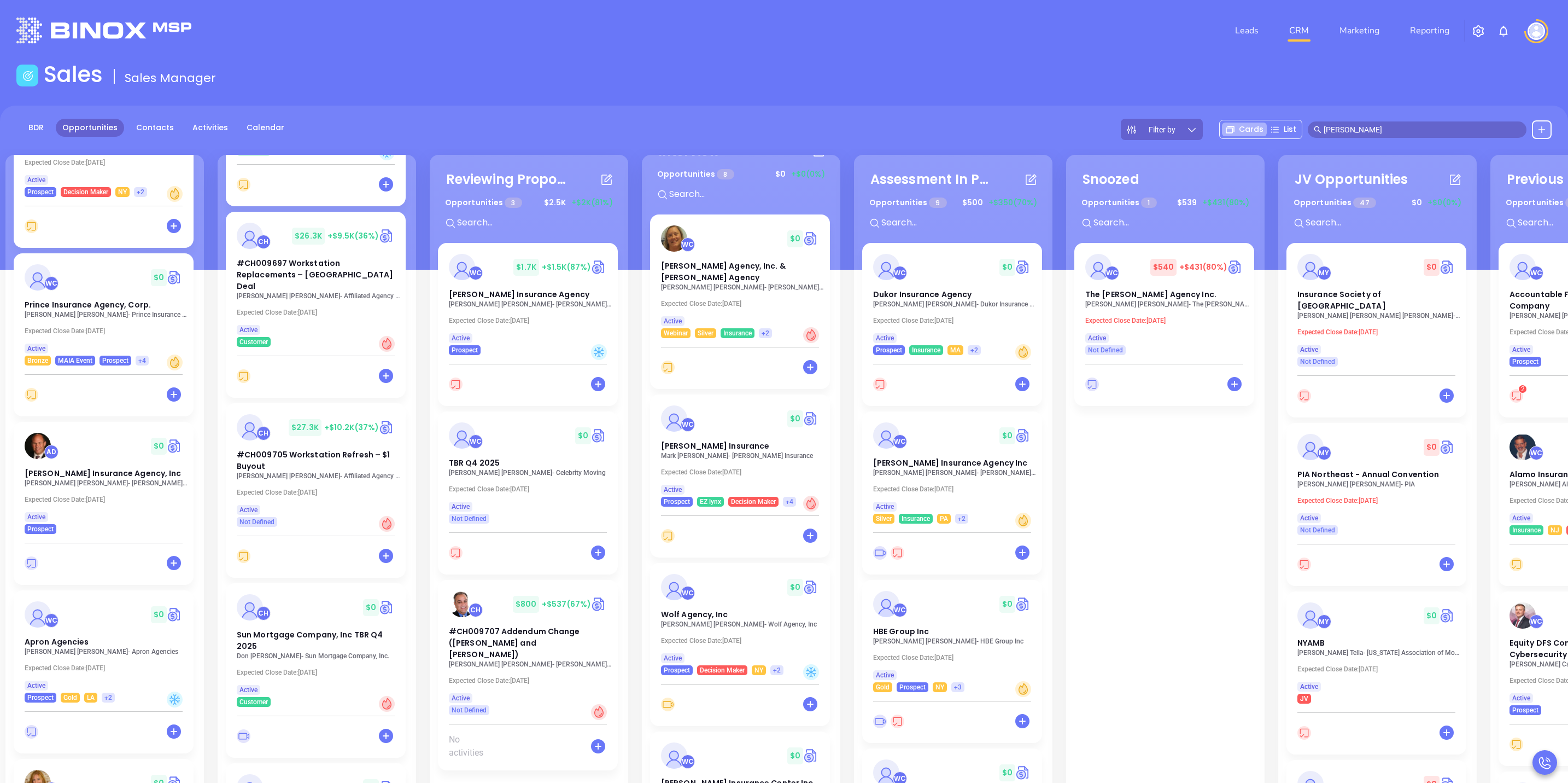
scroll to position [0, 0]
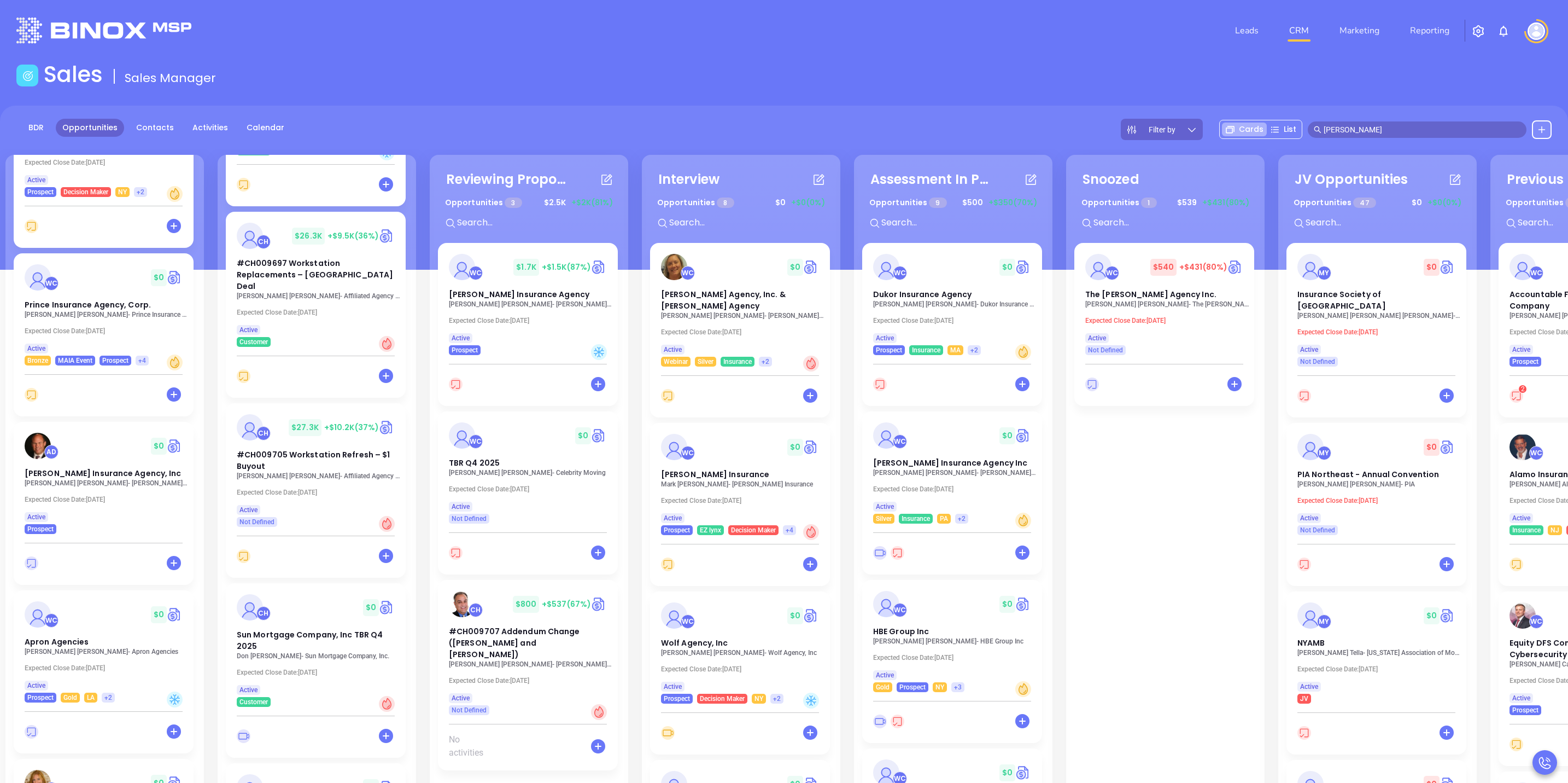
click at [1438, 129] on input "kaplan" at bounding box center [1422, 130] width 197 height 12
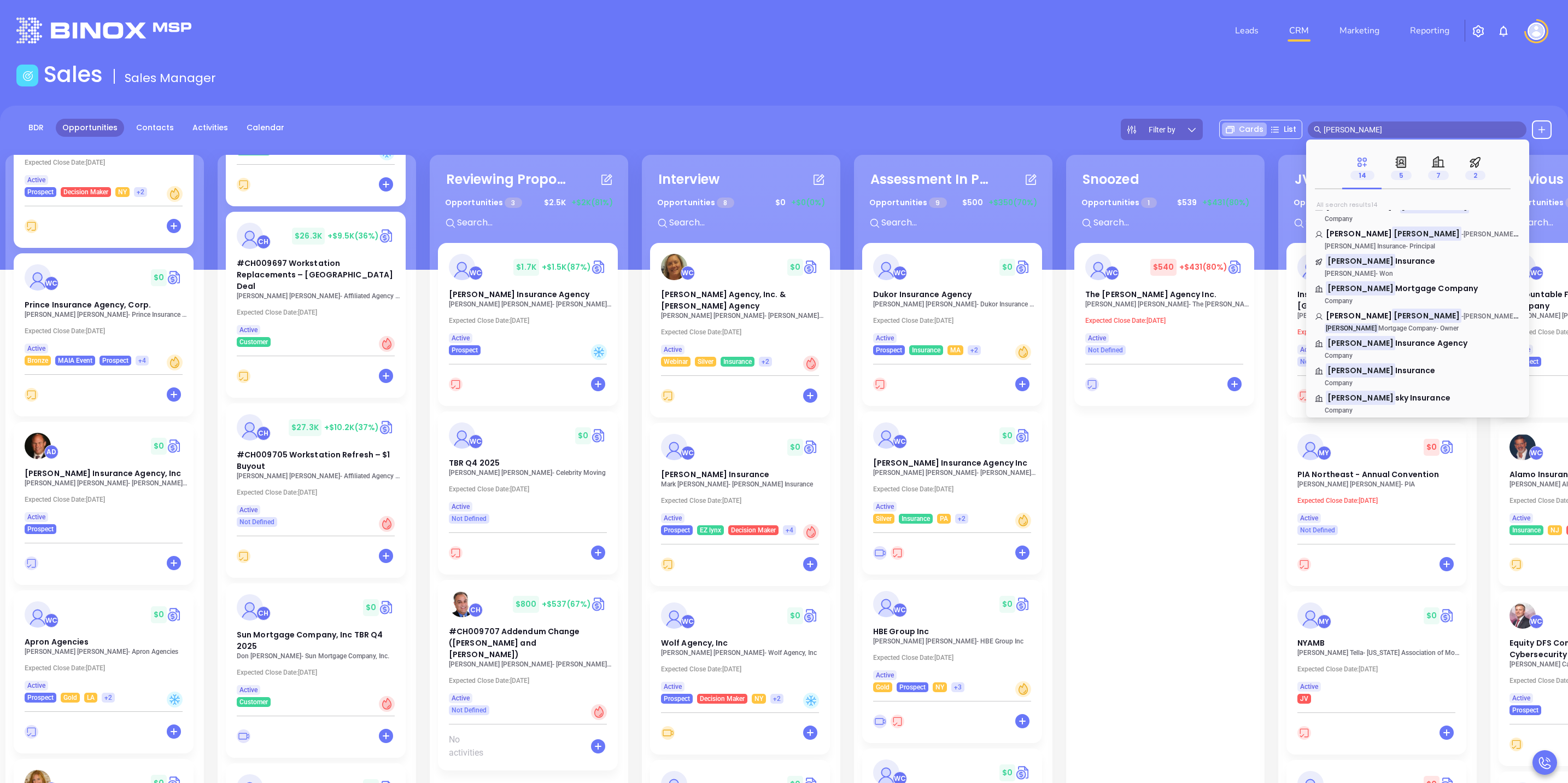
drag, startPoint x: 1369, startPoint y: 127, endPoint x: 1176, endPoint y: 143, distance: 193.7
click at [1176, 143] on div "BDR Opportunities Contacts Activities Calendar Filter by Cards List kaplan" at bounding box center [784, 187] width 1568 height 164
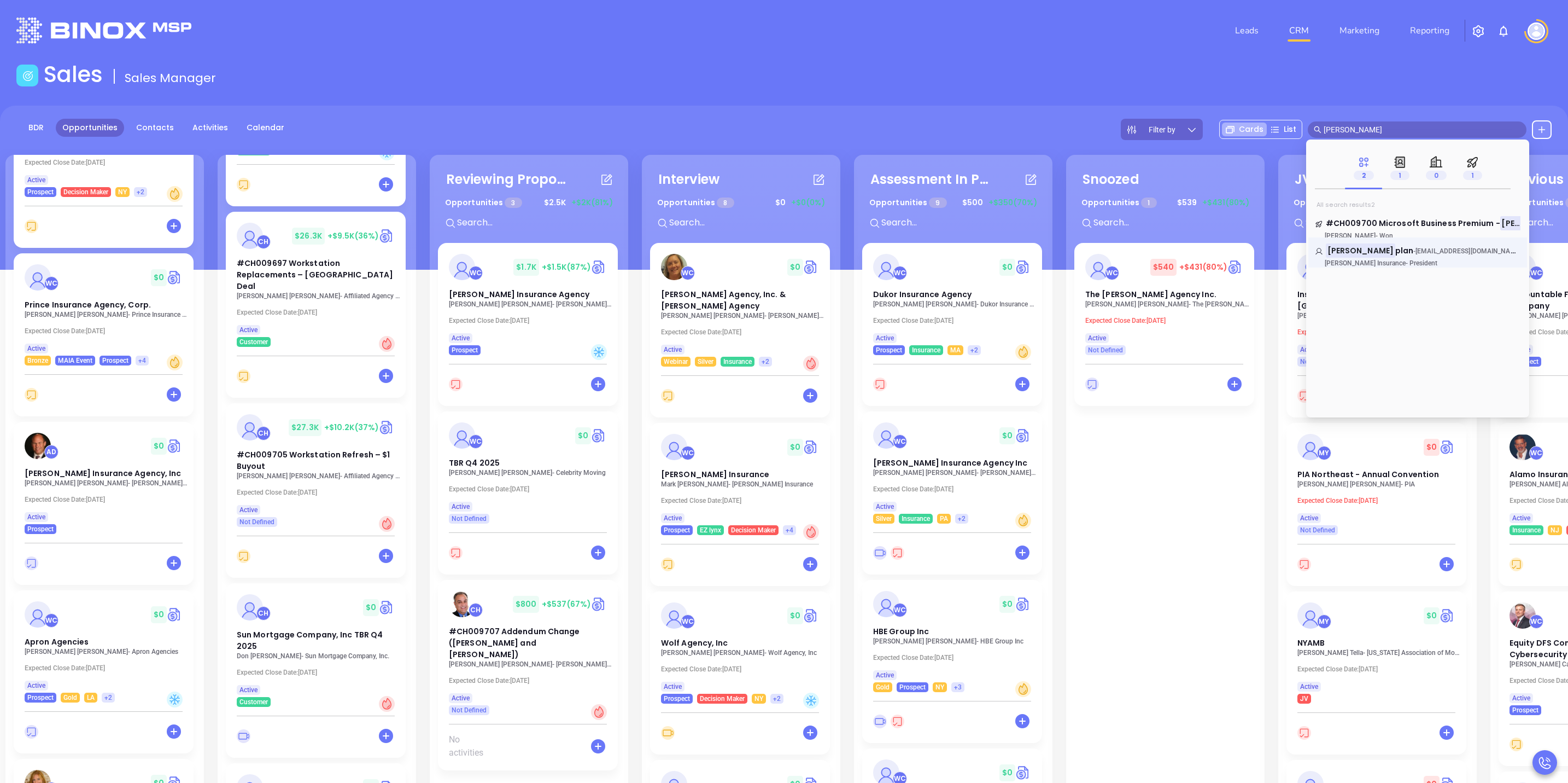
type input "allan ka"
click at [1414, 258] on link "Allan Ka plan - akaplan@kaplaninsurance.com Kaplan Insurance - President" at bounding box center [1418, 256] width 206 height 22
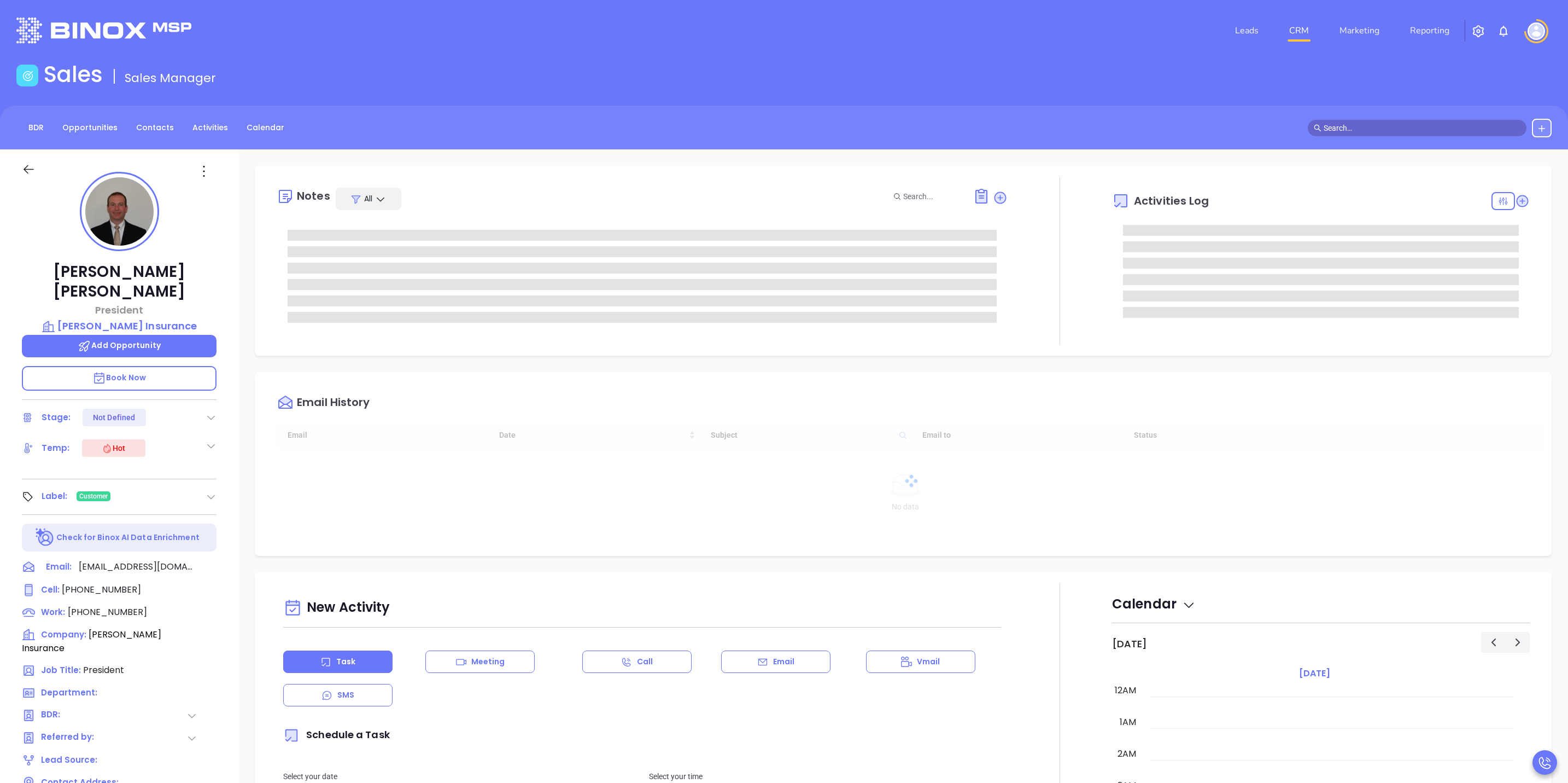
type input "10/16/2025"
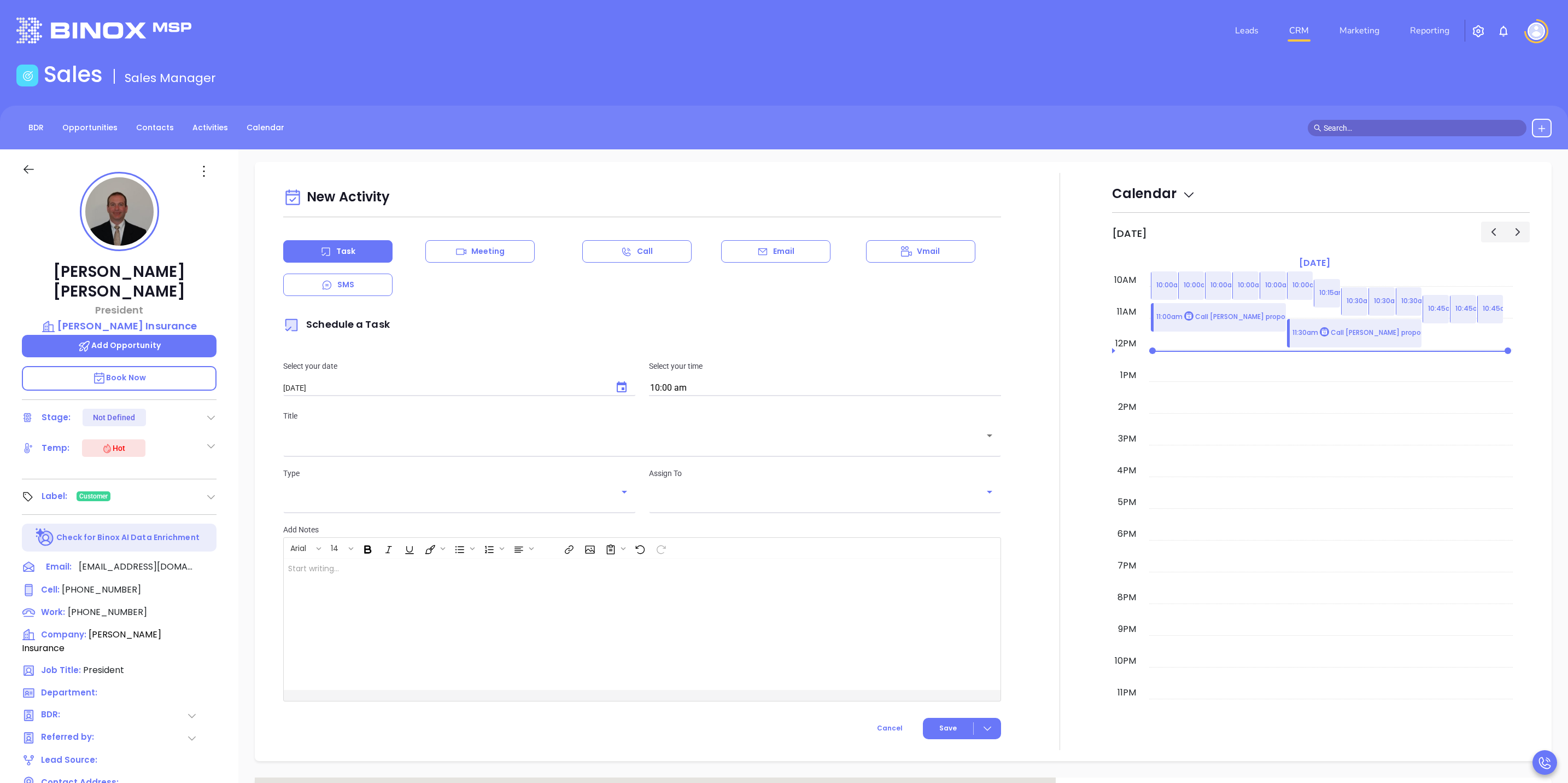
type input "[PERSON_NAME]"
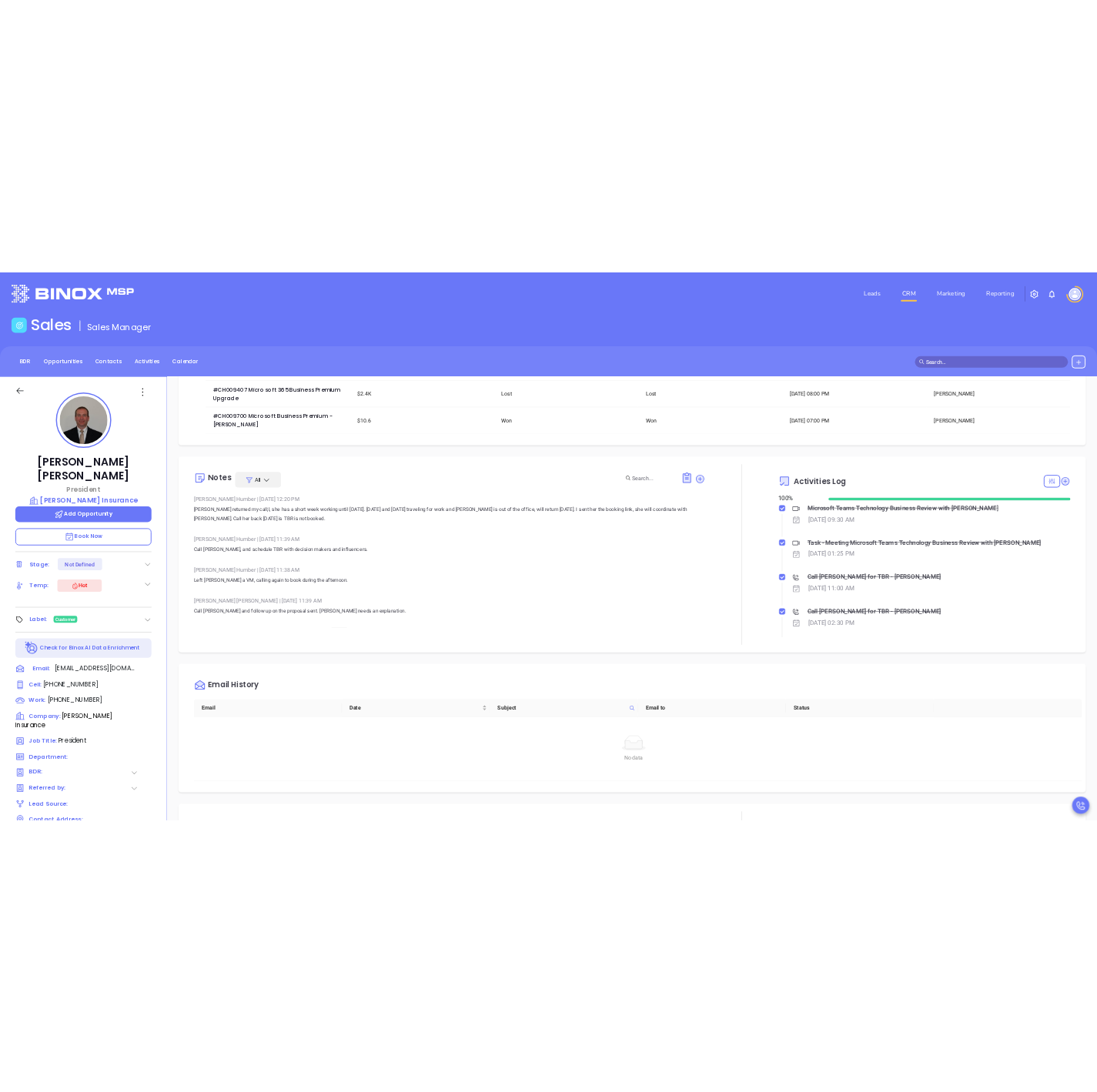
scroll to position [462, 0]
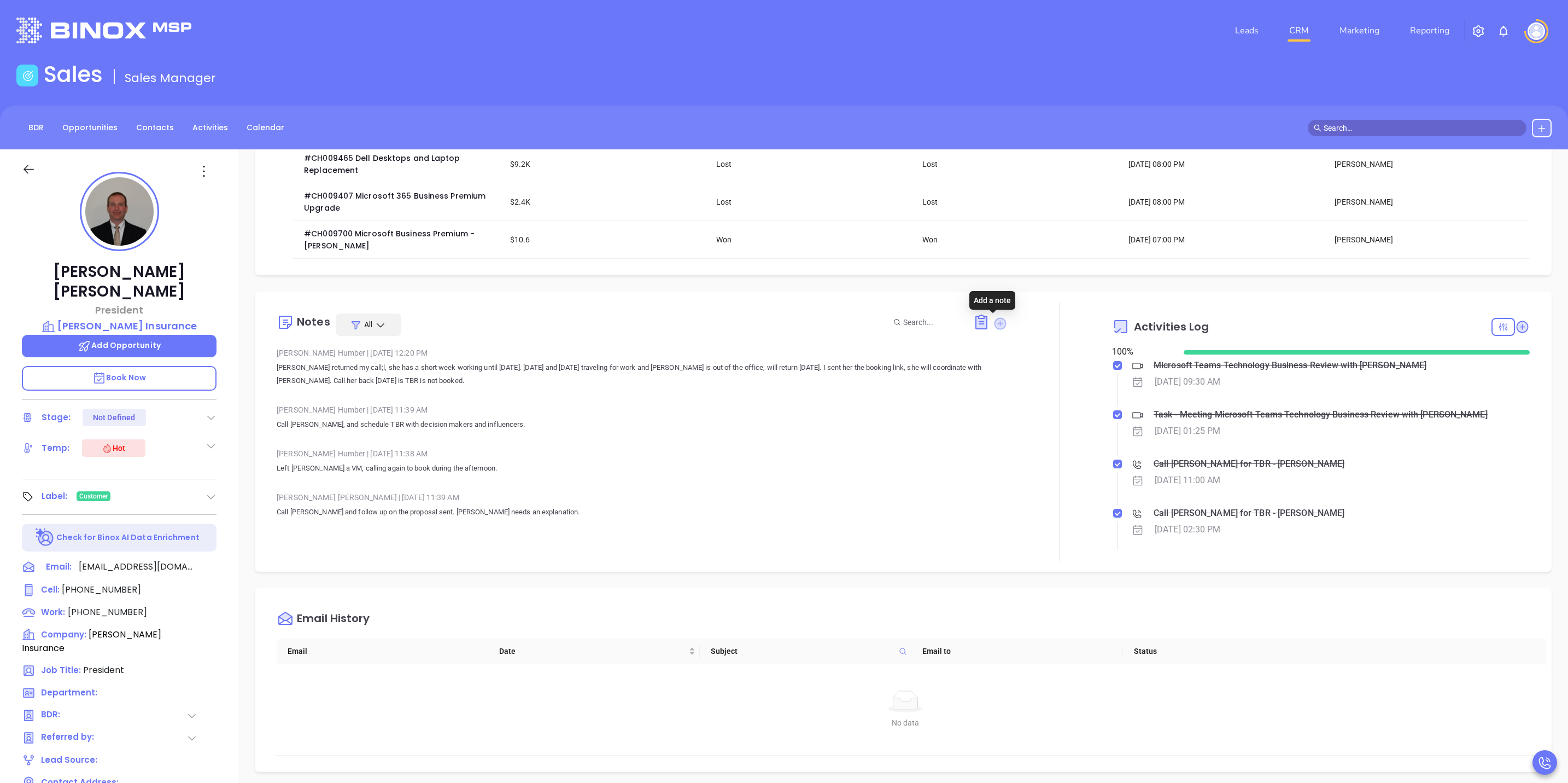
click at [994, 324] on icon at bounding box center [1001, 324] width 12 height 12
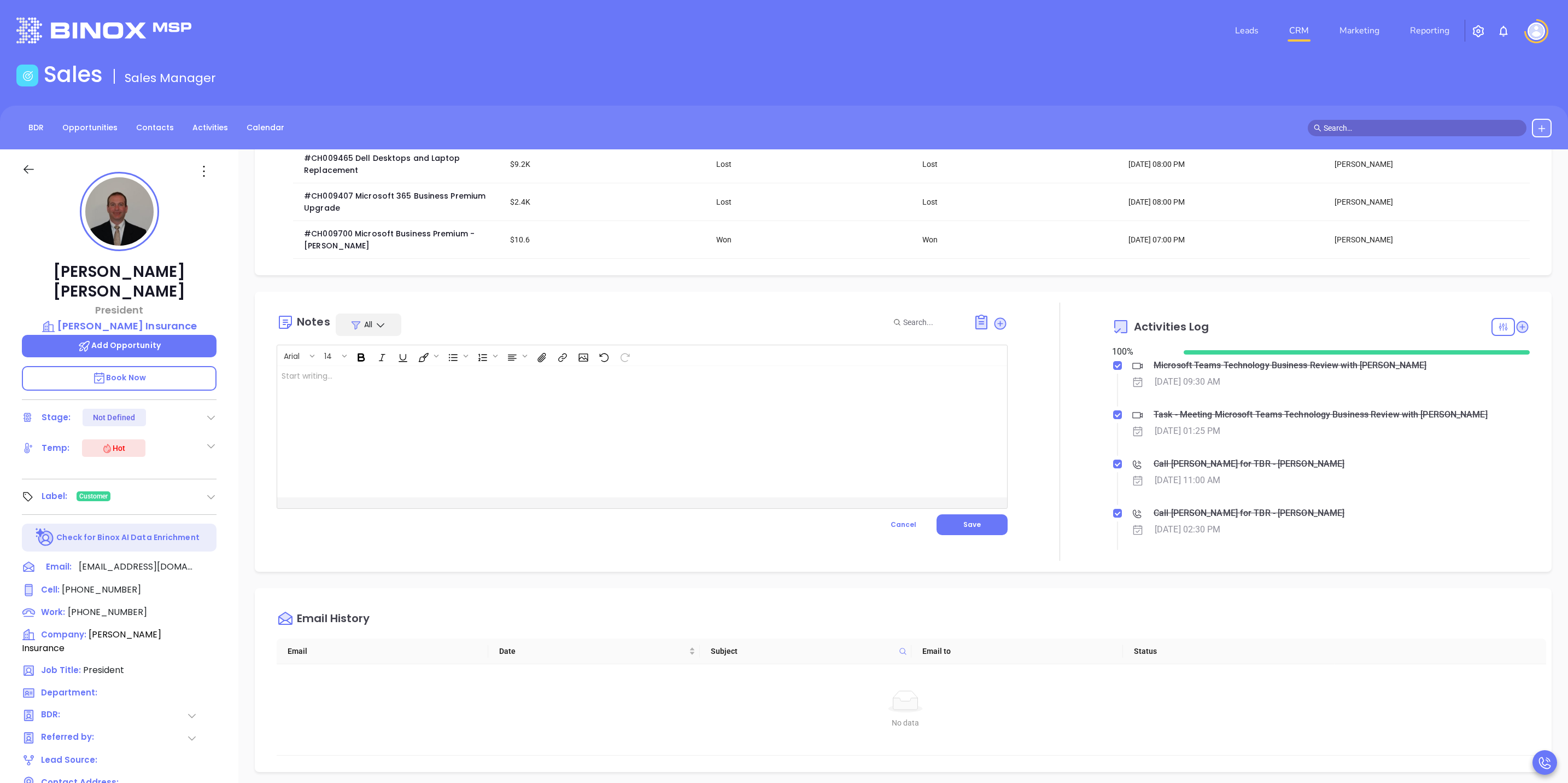
click at [654, 426] on div at bounding box center [617, 431] width 678 height 131
drag, startPoint x: 567, startPoint y: 399, endPoint x: 481, endPoint y: 402, distance: 86.1
click at [567, 399] on div "Walter met with Allan Kaplan and NAncy ﻿" at bounding box center [617, 431] width 678 height 131
drag, startPoint x: 473, startPoint y: 387, endPoint x: 336, endPoint y: 379, distance: 137.2
click at [336, 379] on div "Walter met with Allan Kaplan and NAncy" at bounding box center [617, 431] width 678 height 131
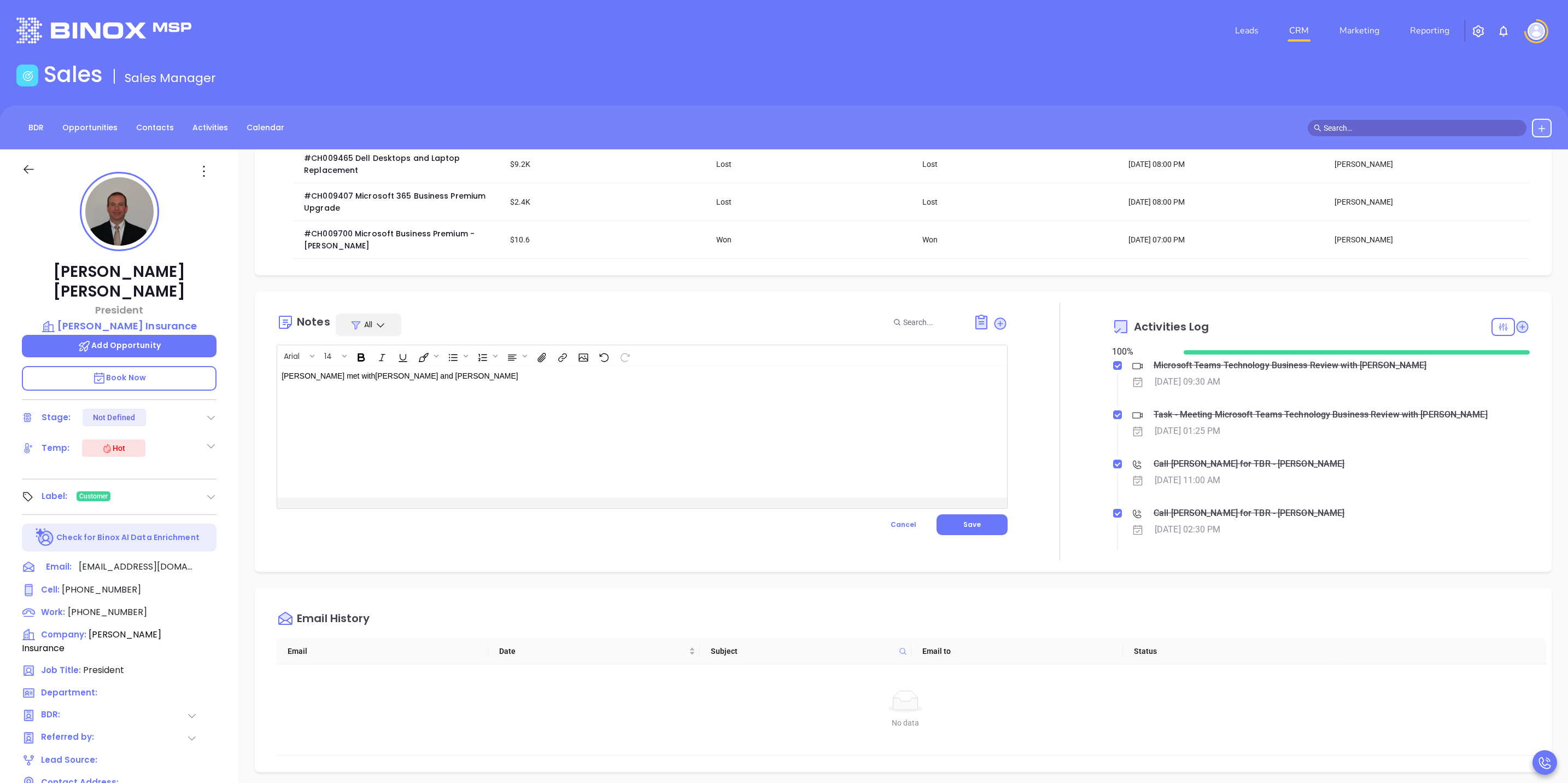
click at [476, 370] on div "Walter met with Allan Kaplan and Nancy Centuori" at bounding box center [617, 431] width 678 height 131
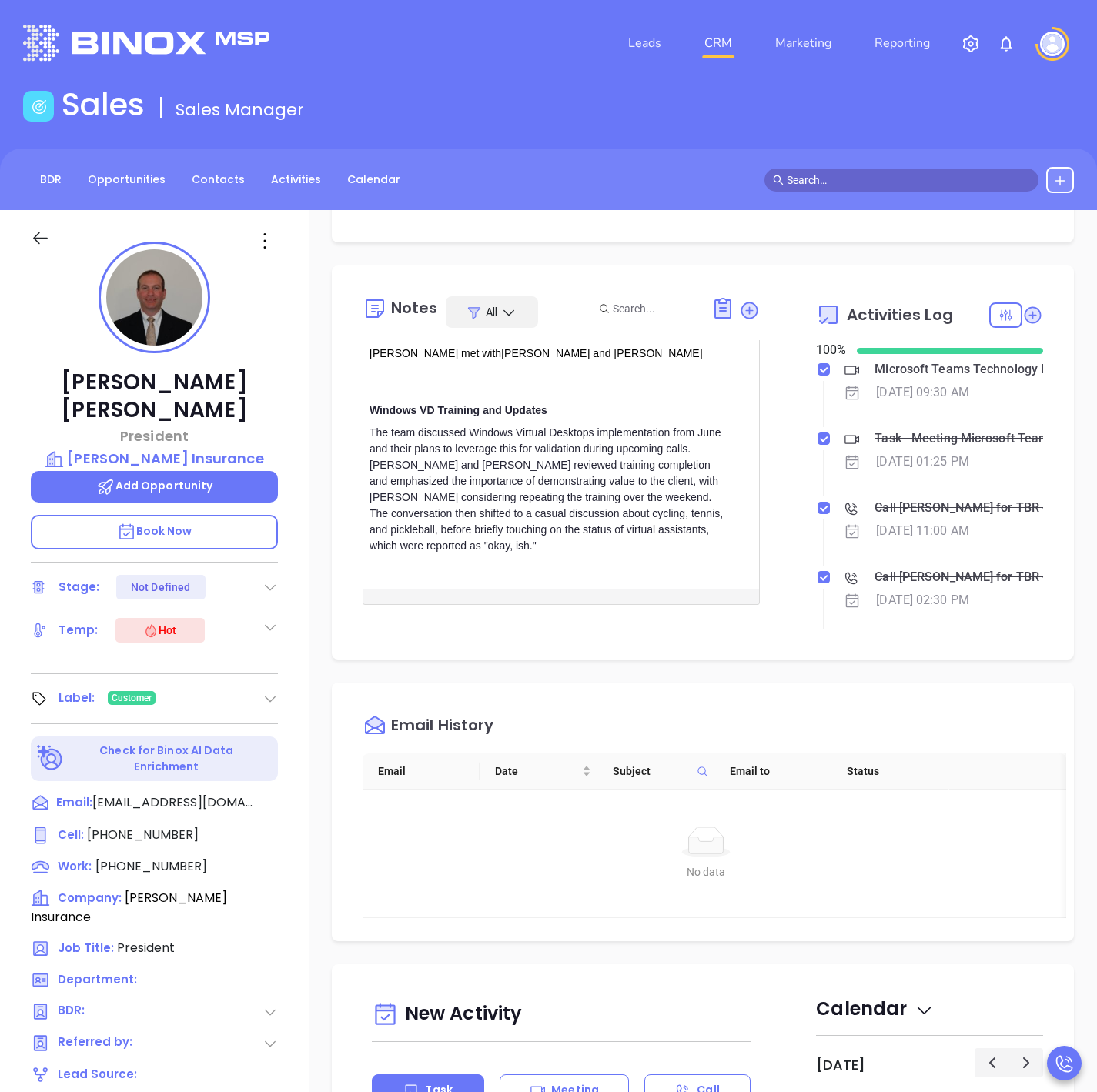
scroll to position [93, 0]
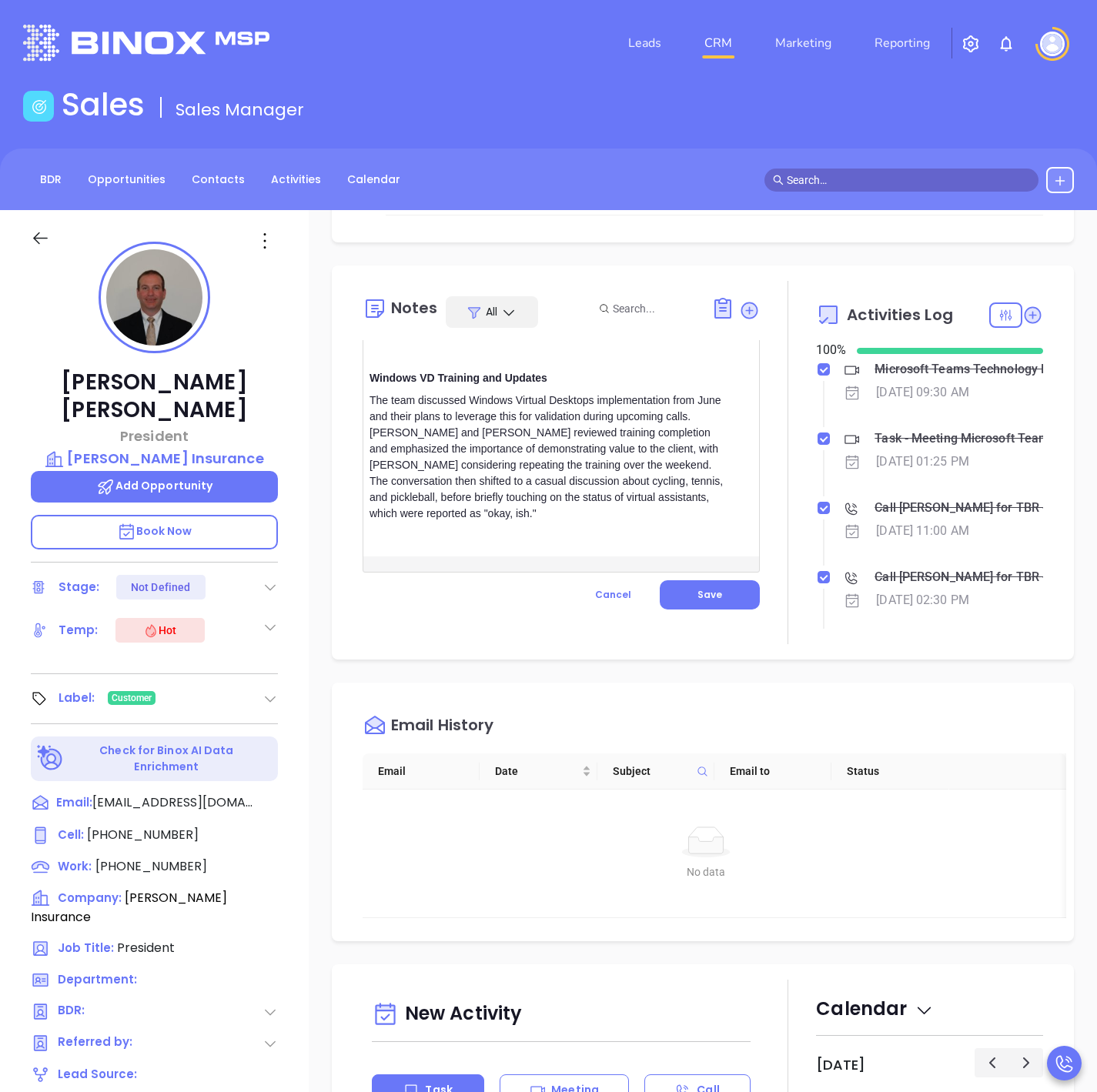
click at [696, 529] on p "﻿" at bounding box center [547, 530] width 356 height 16
click at [455, 555] on div "Walter met with Allan Kaplan and Nancy Centuori Windows VD Training and Updates…" at bounding box center [547, 431] width 368 height 250
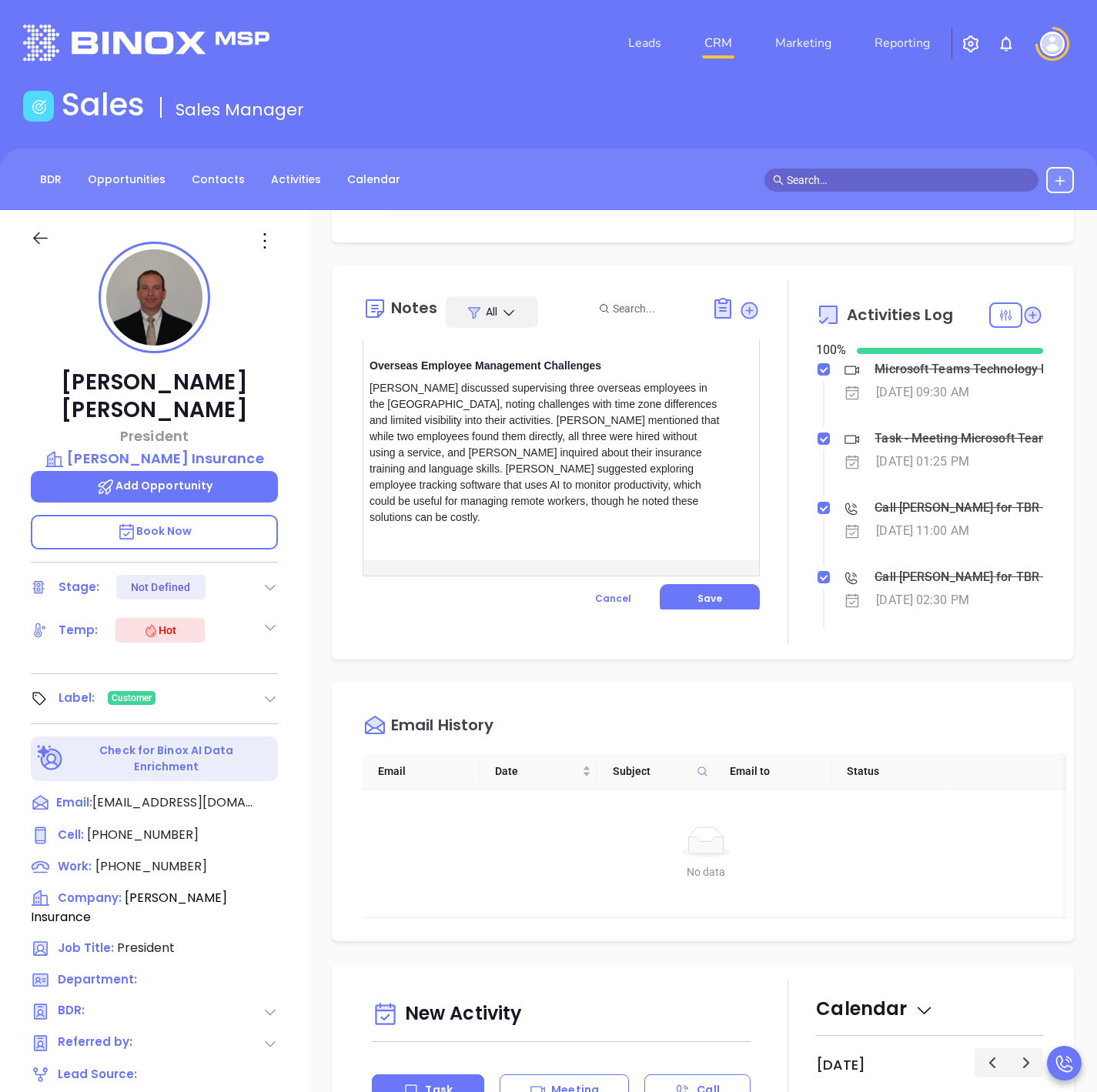
scroll to position [288, 0]
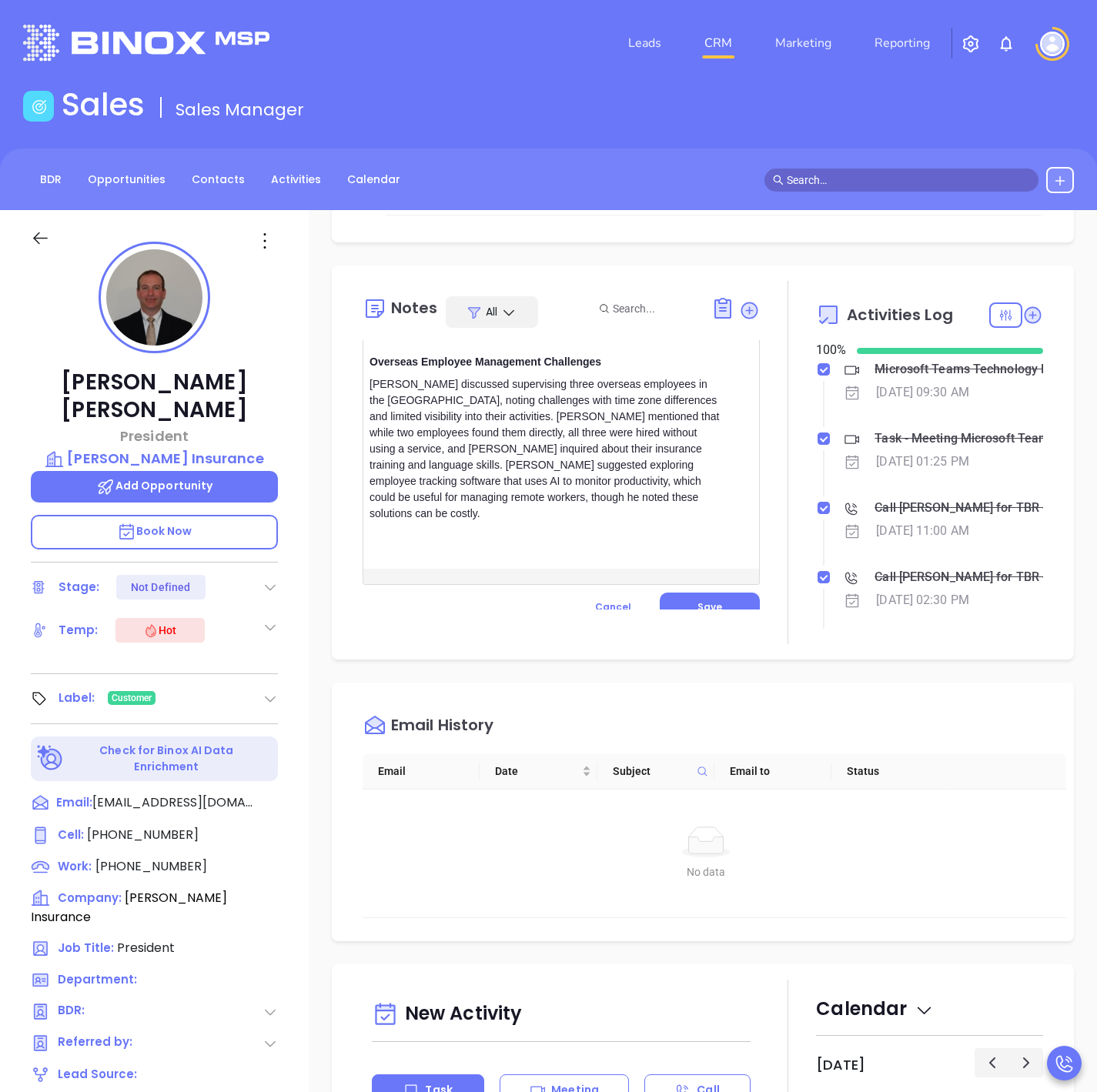
click at [515, 513] on div "Nancy discussed supervising three overseas employees in the Philippines, noting…" at bounding box center [547, 449] width 356 height 146
click at [425, 566] on div "Walter met with Allan Kaplan and Nancy Centuori Windows VD Training and Updates…" at bounding box center [547, 340] width 368 height 458
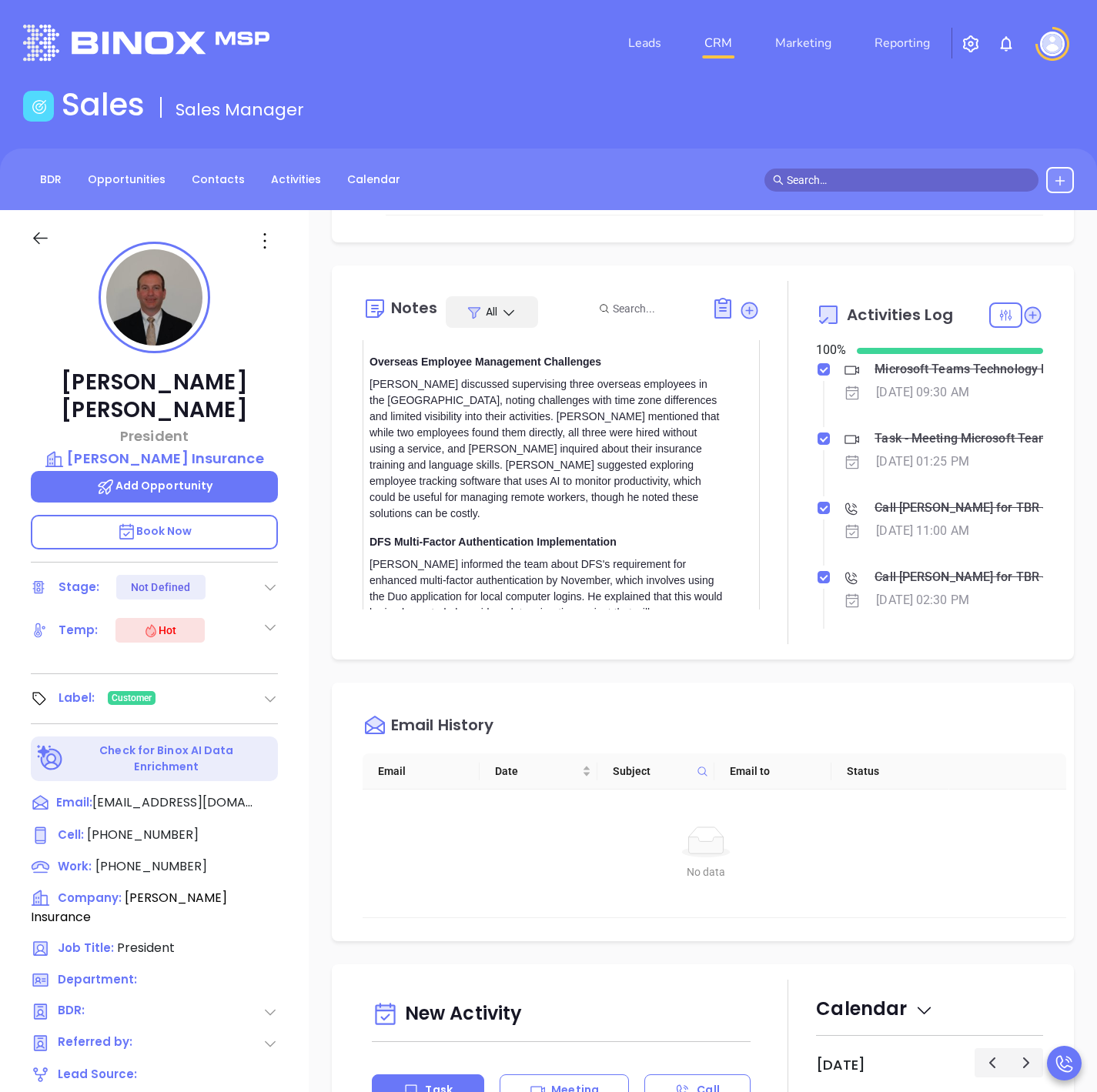
click at [665, 524] on div "The team discussed Windows Virtual Desktops implementation from June and their …" at bounding box center [547, 465] width 356 height 538
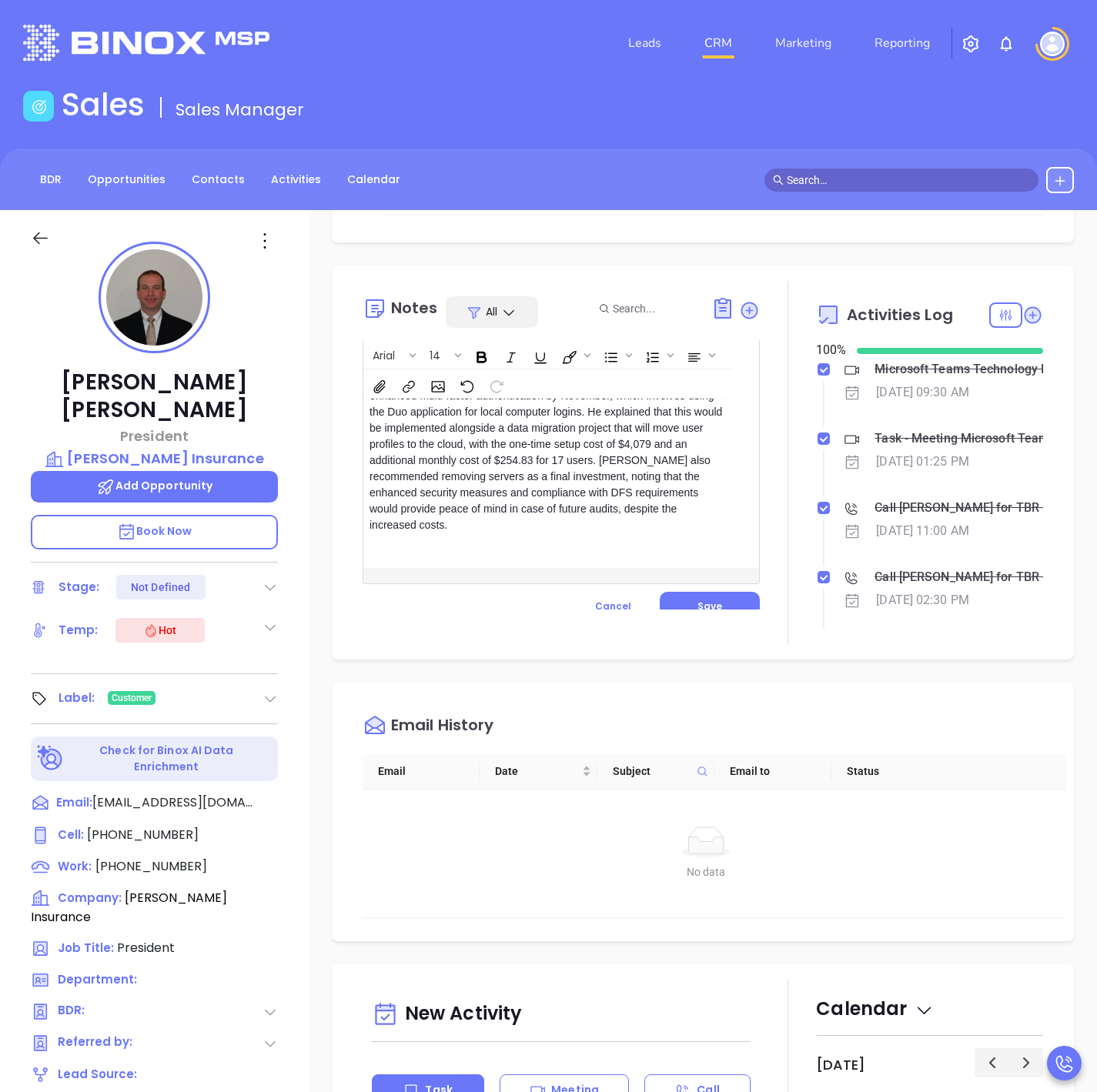
scroll to position [485, 0]
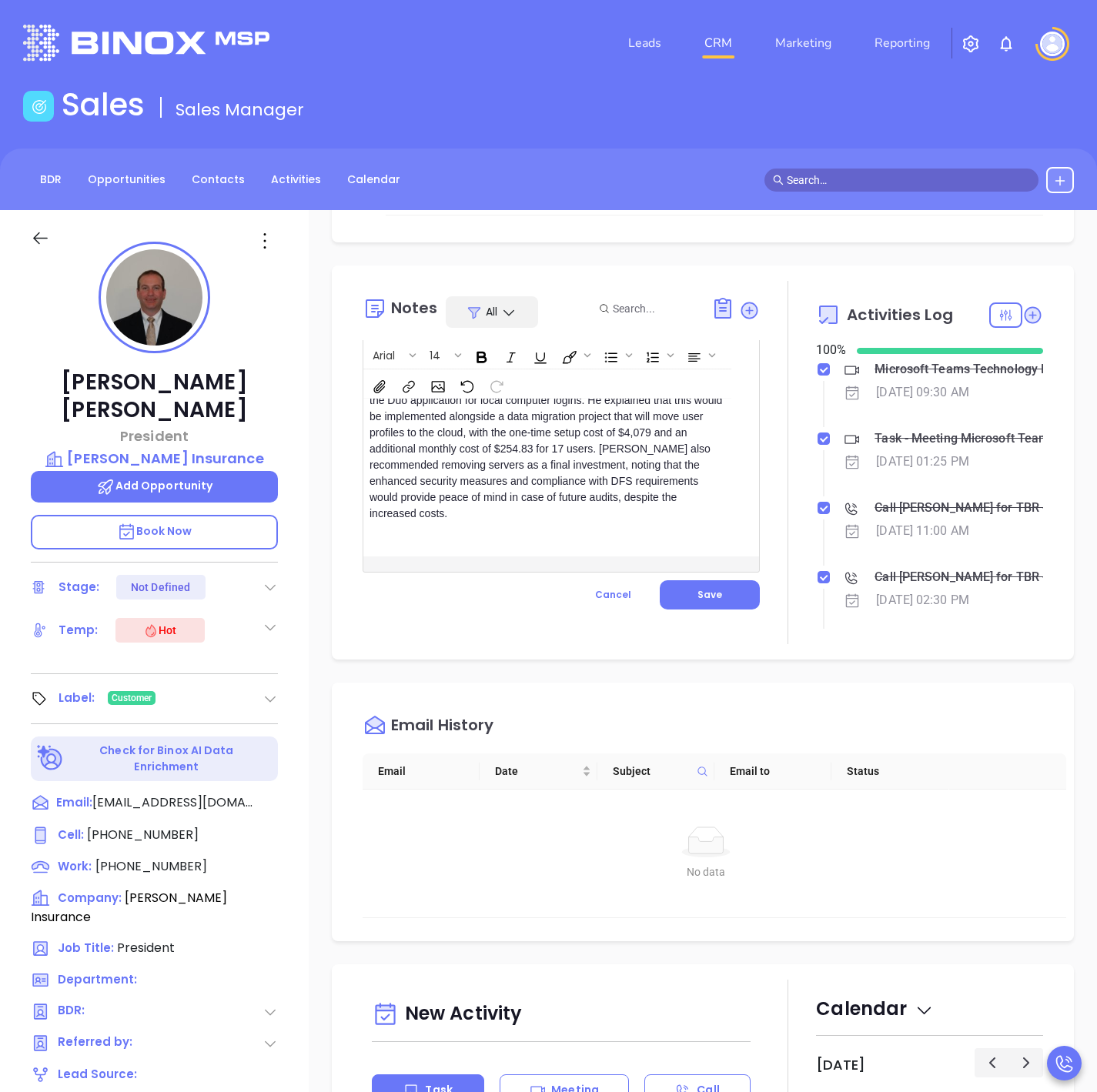
click at [636, 530] on p "DFS Multi-Factor Authentication Implementation Walter informed the team about D…" at bounding box center [547, 437] width 356 height 200
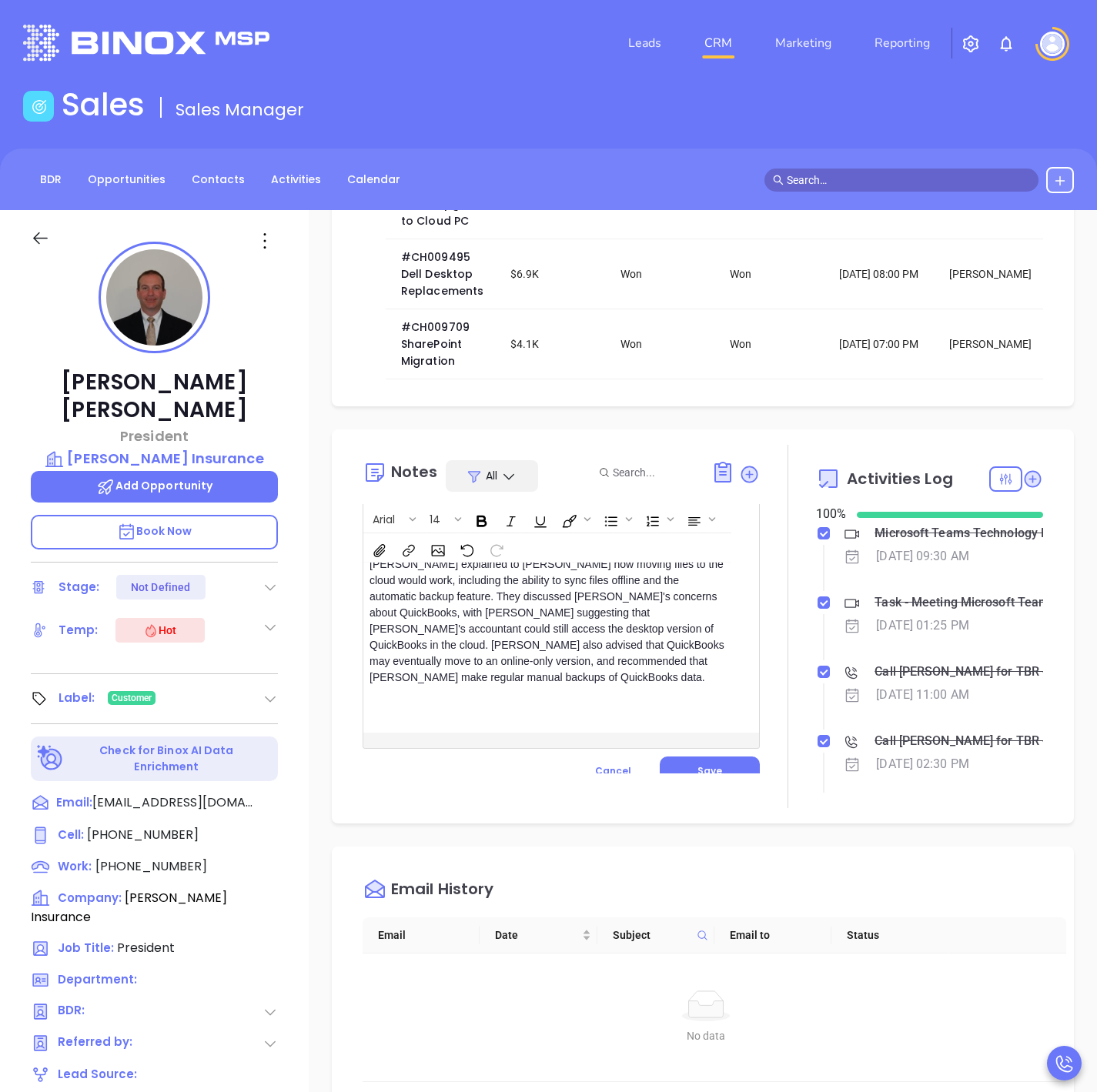
scroll to position [447, 0]
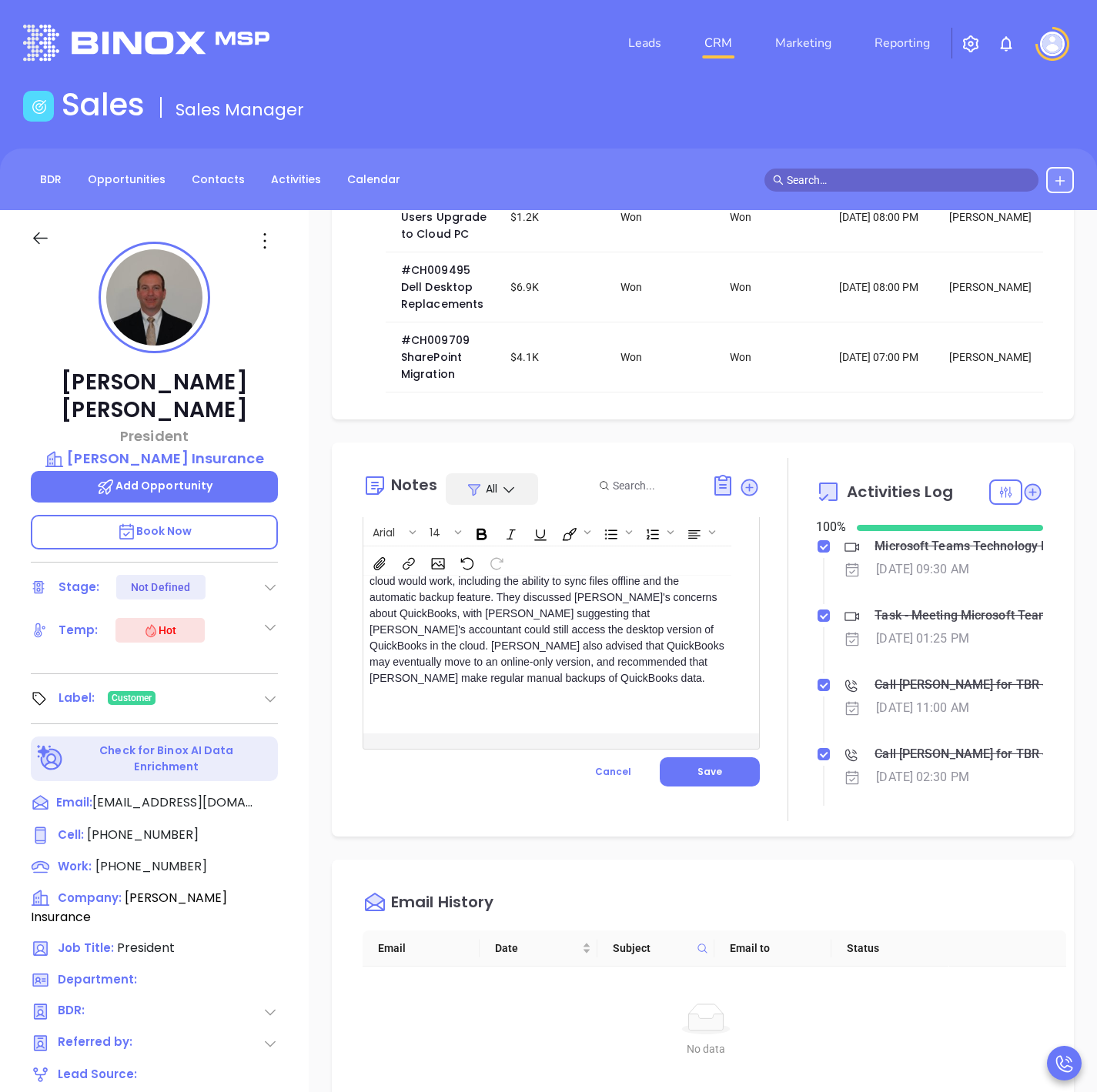
click at [444, 699] on p "﻿" at bounding box center [547, 707] width 356 height 16
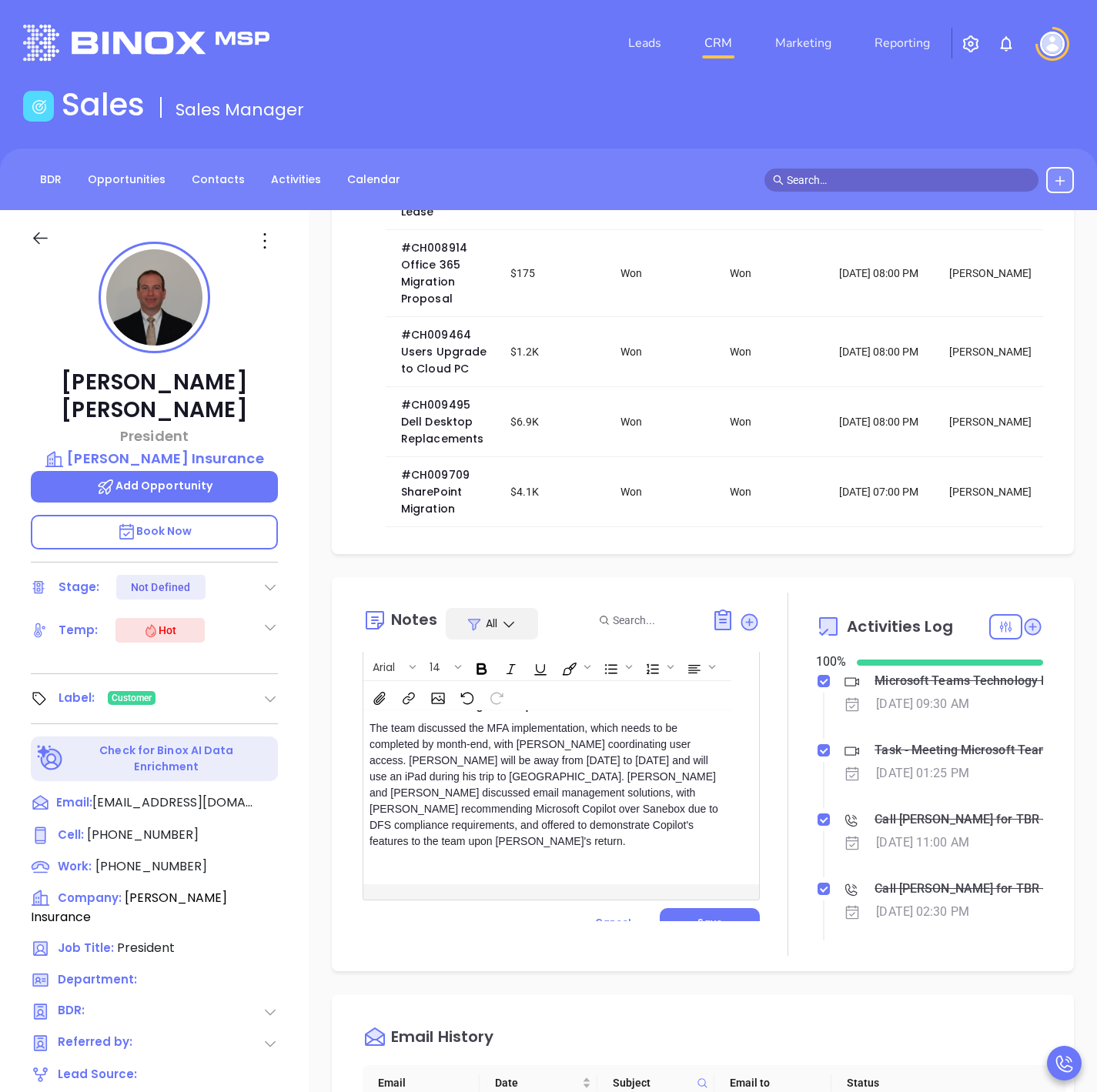
click at [555, 845] on p "MFA and Email Management Updates The team discussed the MFA implementation, whi…" at bounding box center [547, 782] width 356 height 168
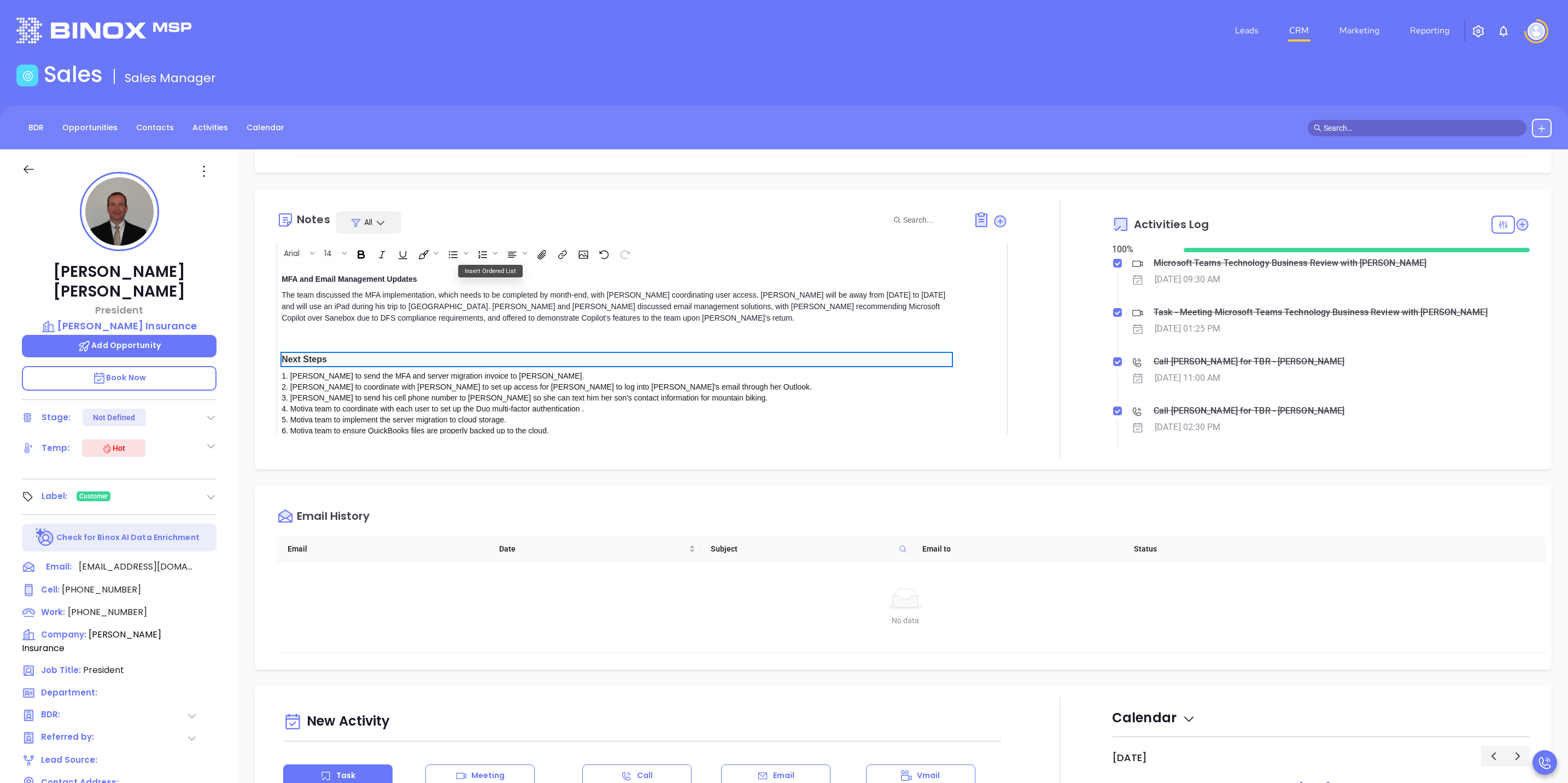
scroll to position [381, 0]
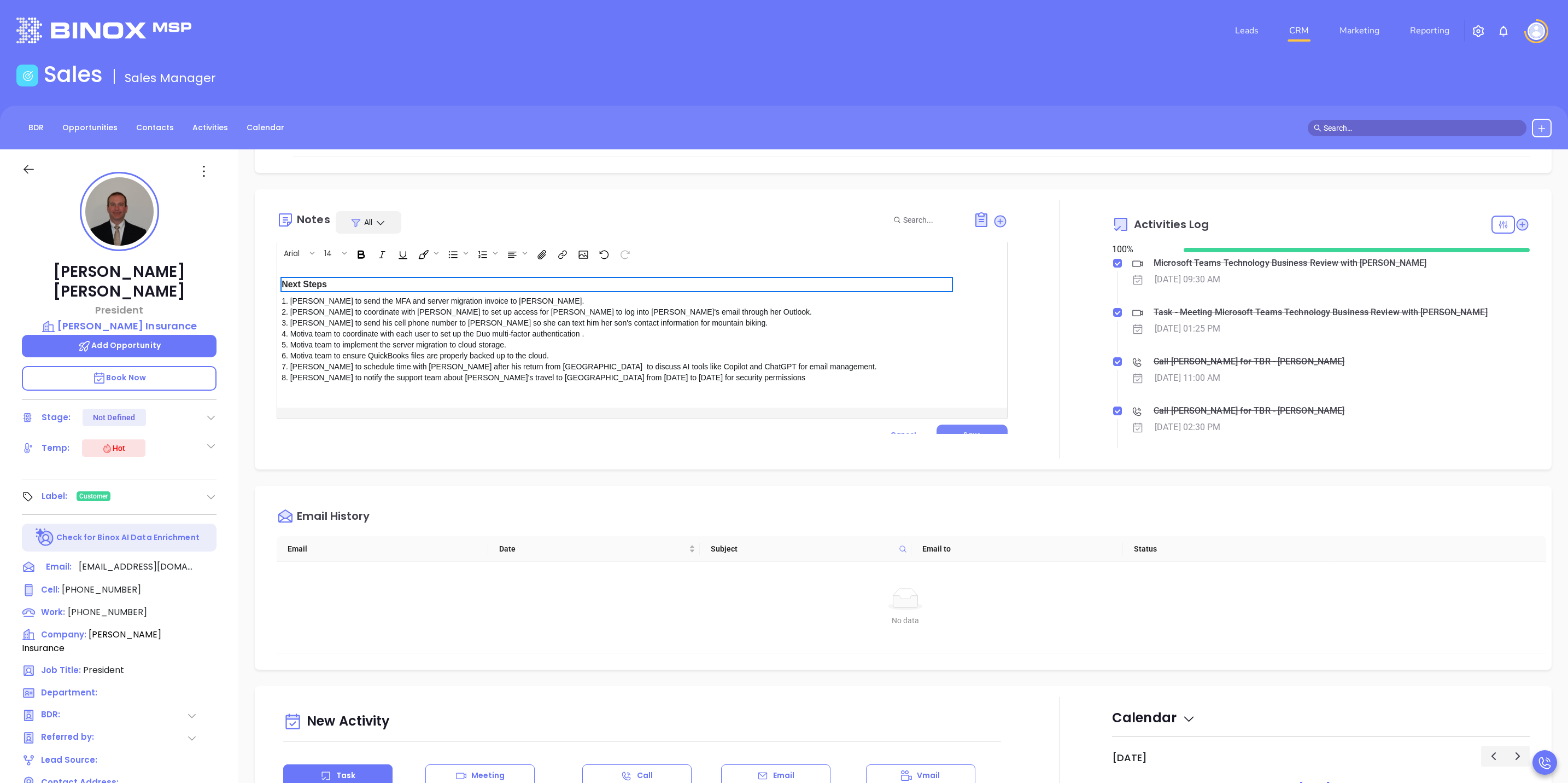
click at [975, 424] on button "Save" at bounding box center [972, 435] width 71 height 21
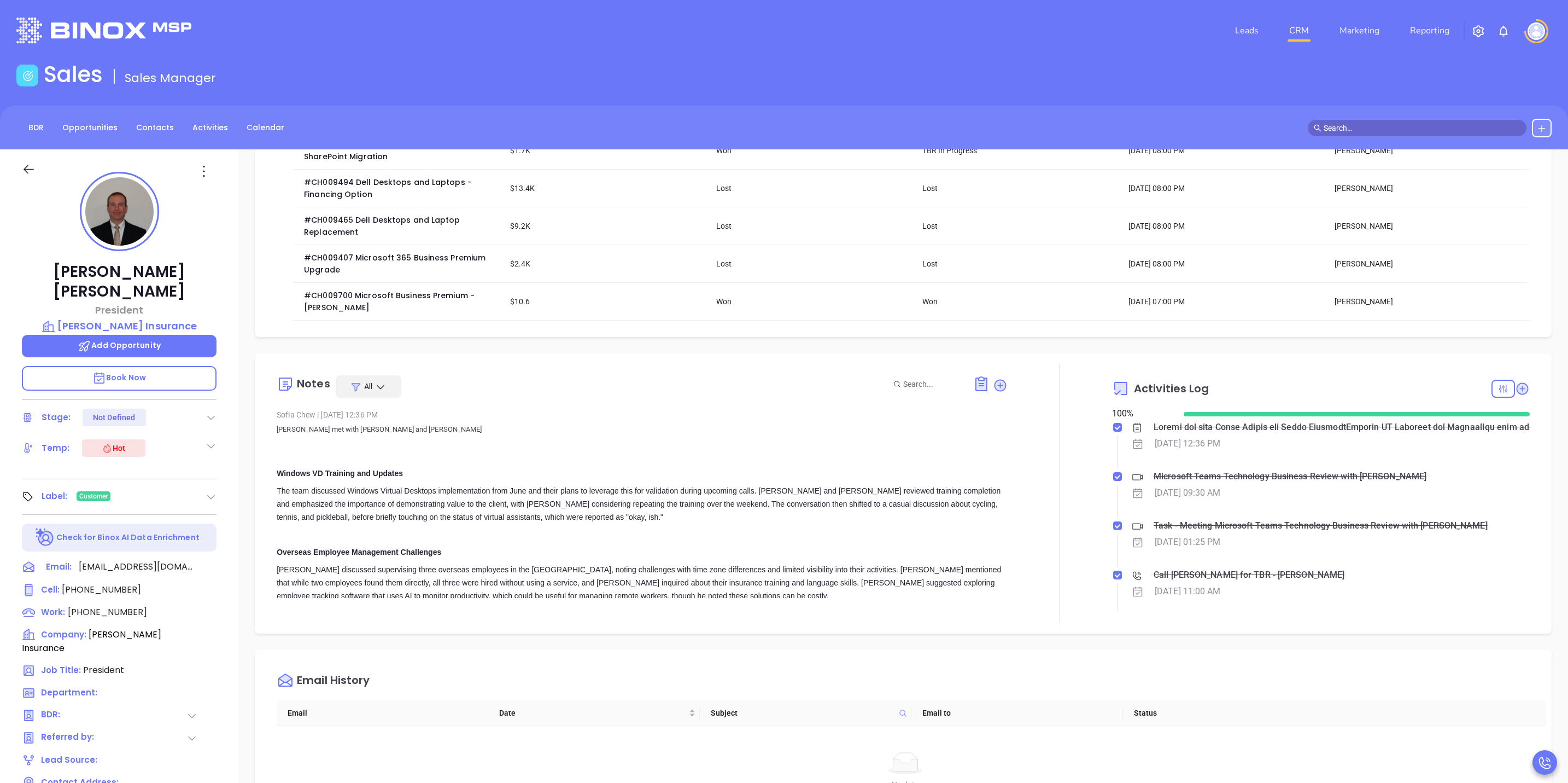
scroll to position [102, 0]
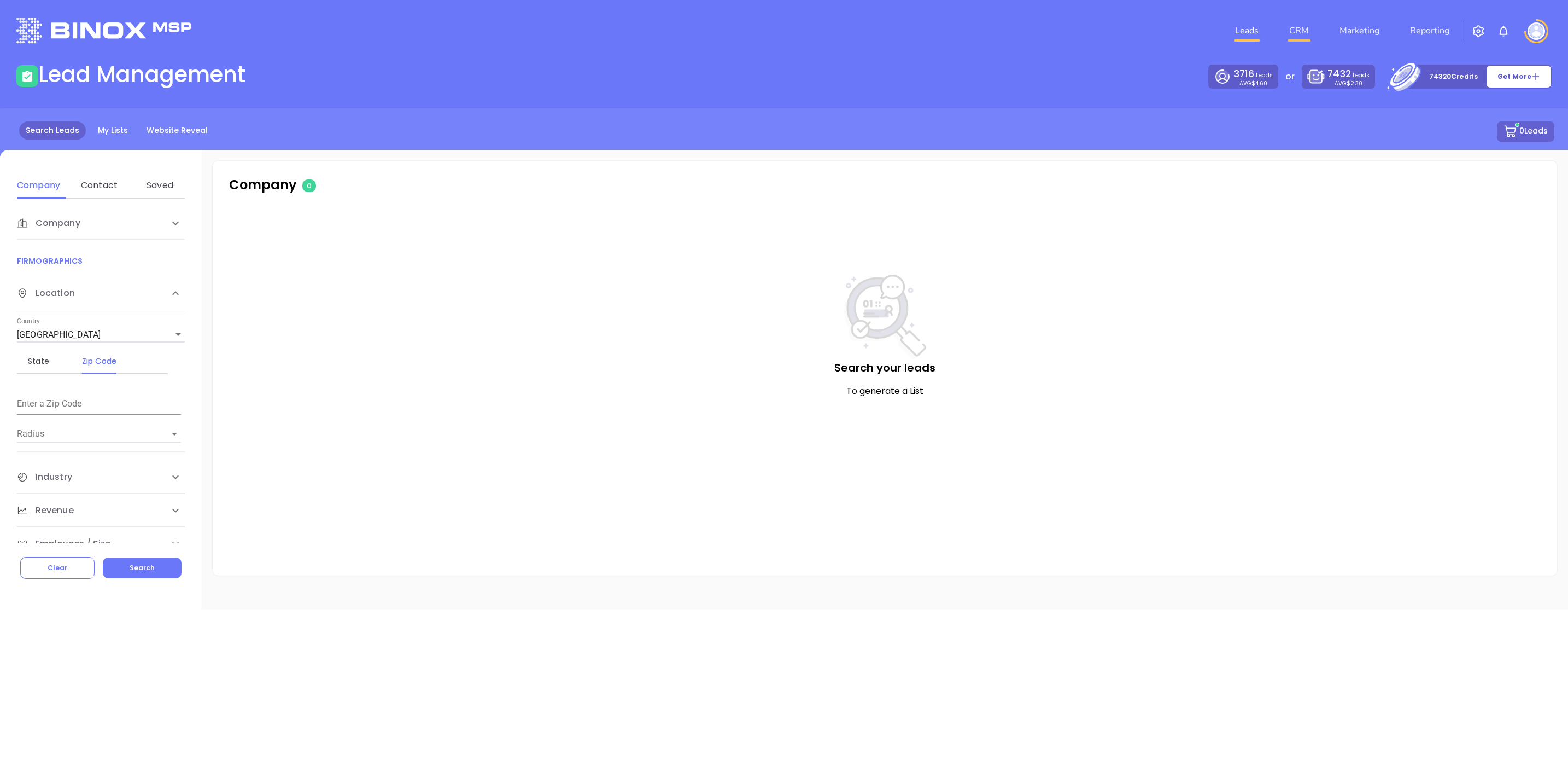
click at [1310, 29] on link "CRM" at bounding box center [1299, 31] width 28 height 22
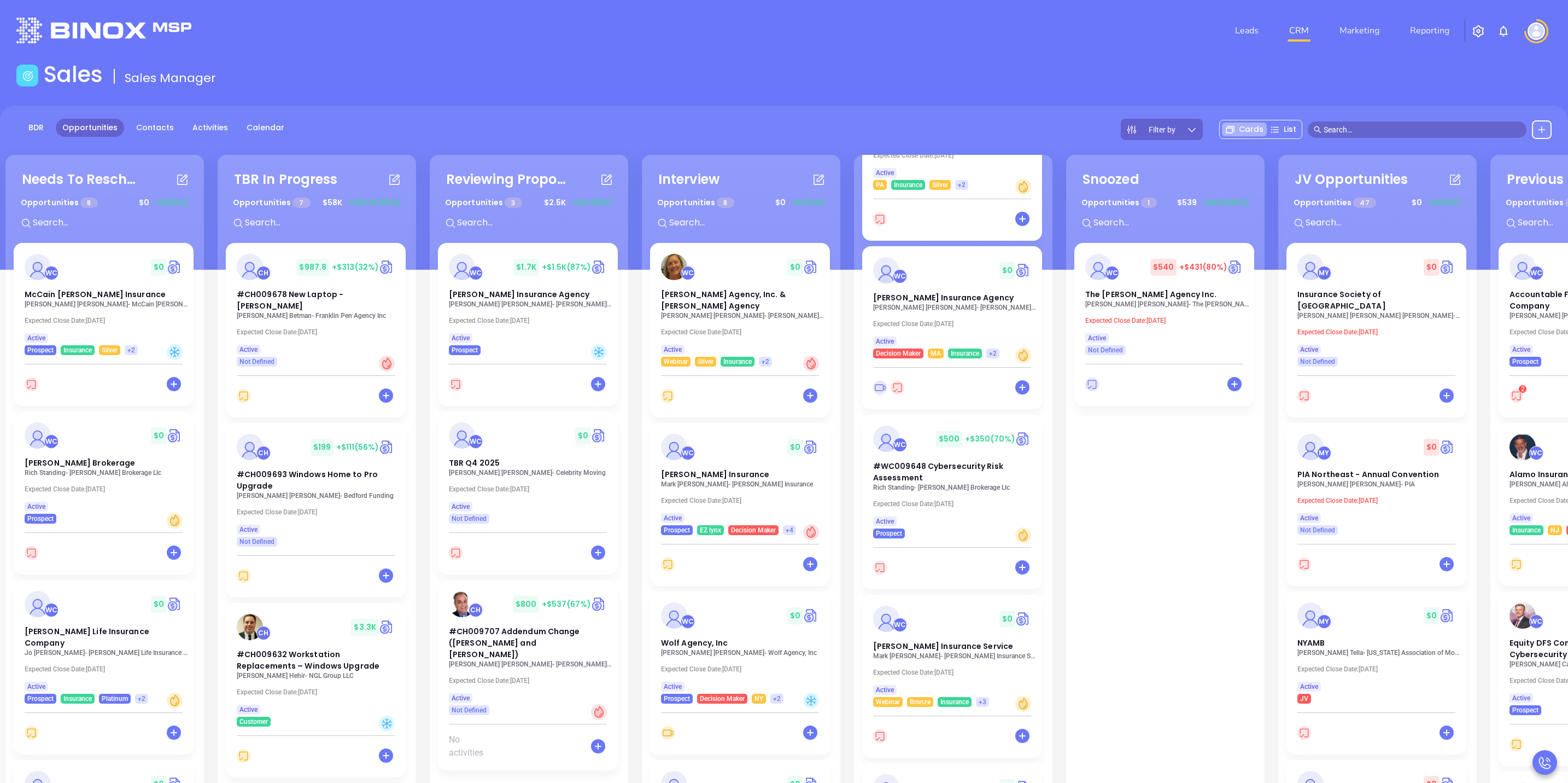
click at [1428, 134] on input "text" at bounding box center [1422, 130] width 197 height 12
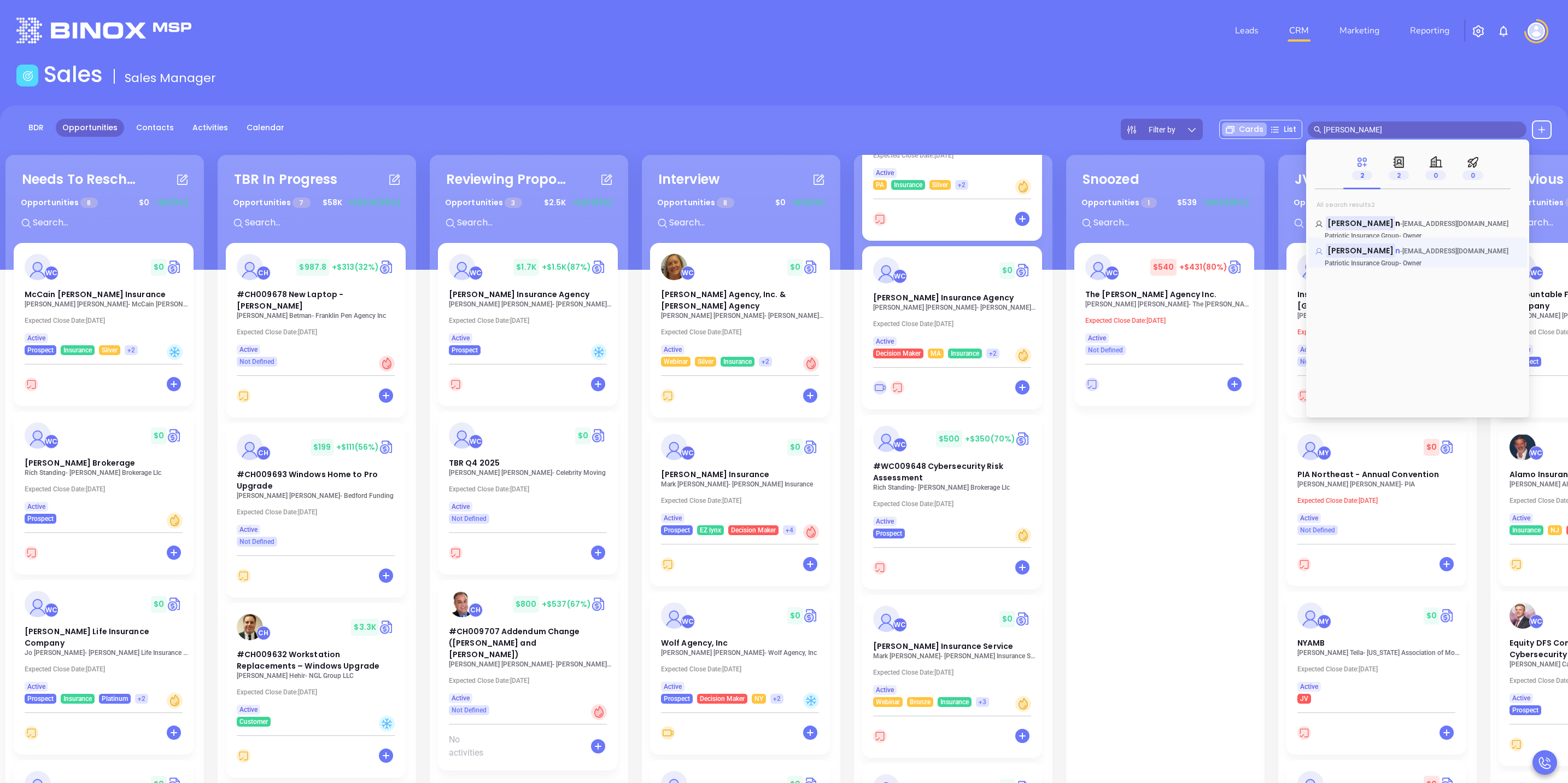
type input "rob bowe"
click at [1441, 255] on span "rob@patrioticinsurancegroup.com" at bounding box center [1456, 251] width 107 height 8
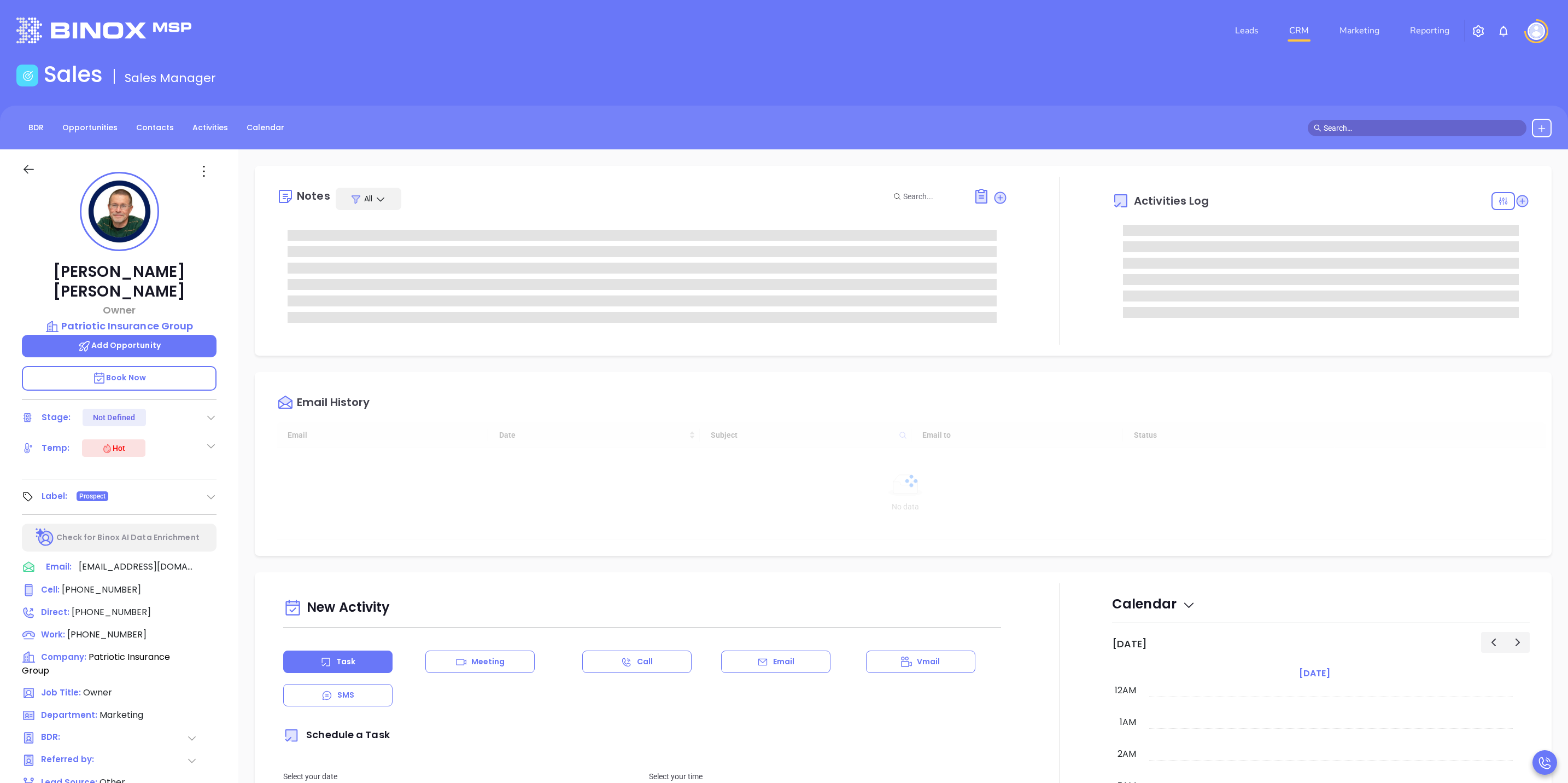
type input "[DATE]"
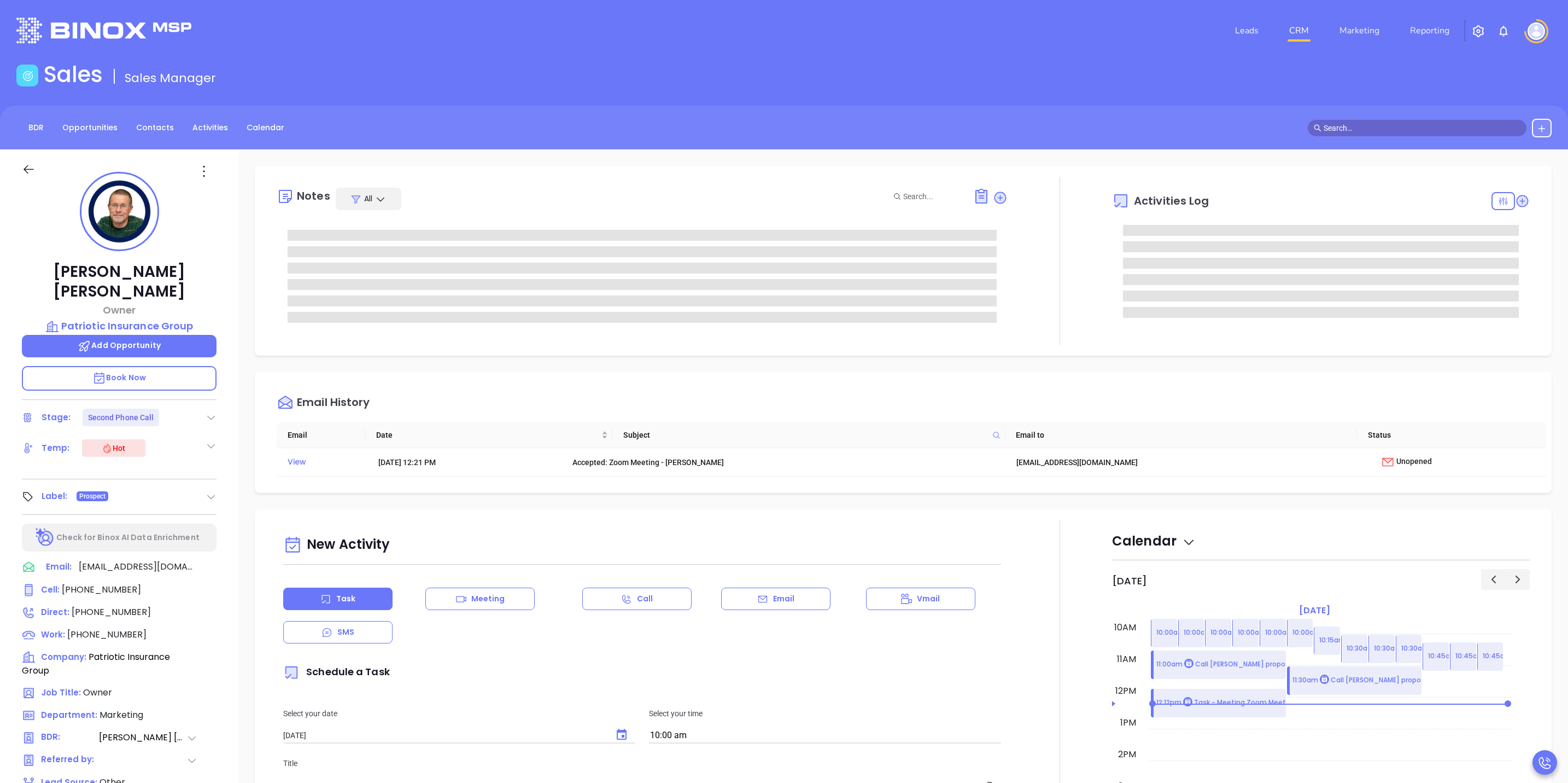
type input "[PERSON_NAME]"
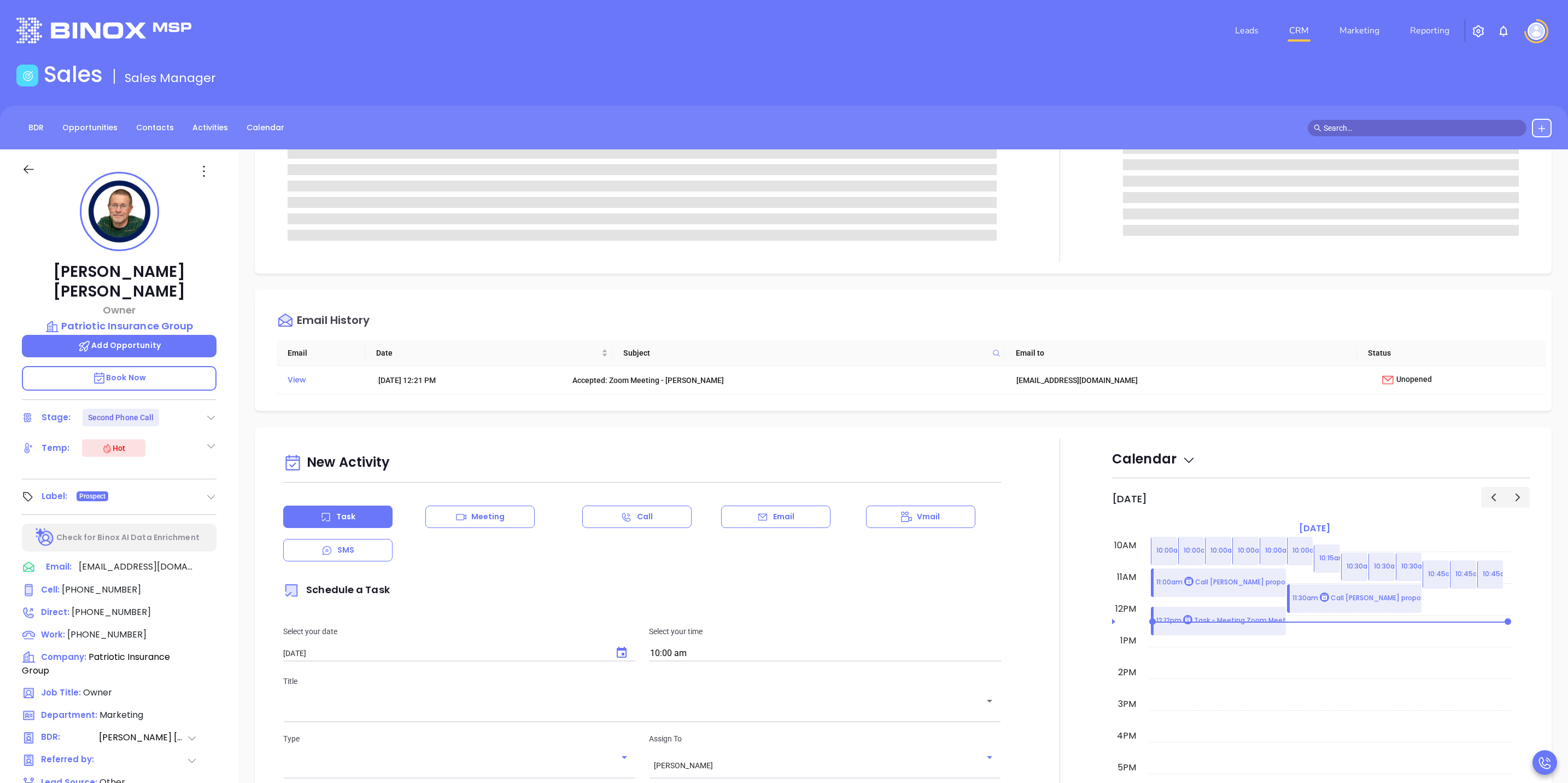
scroll to position [0, 0]
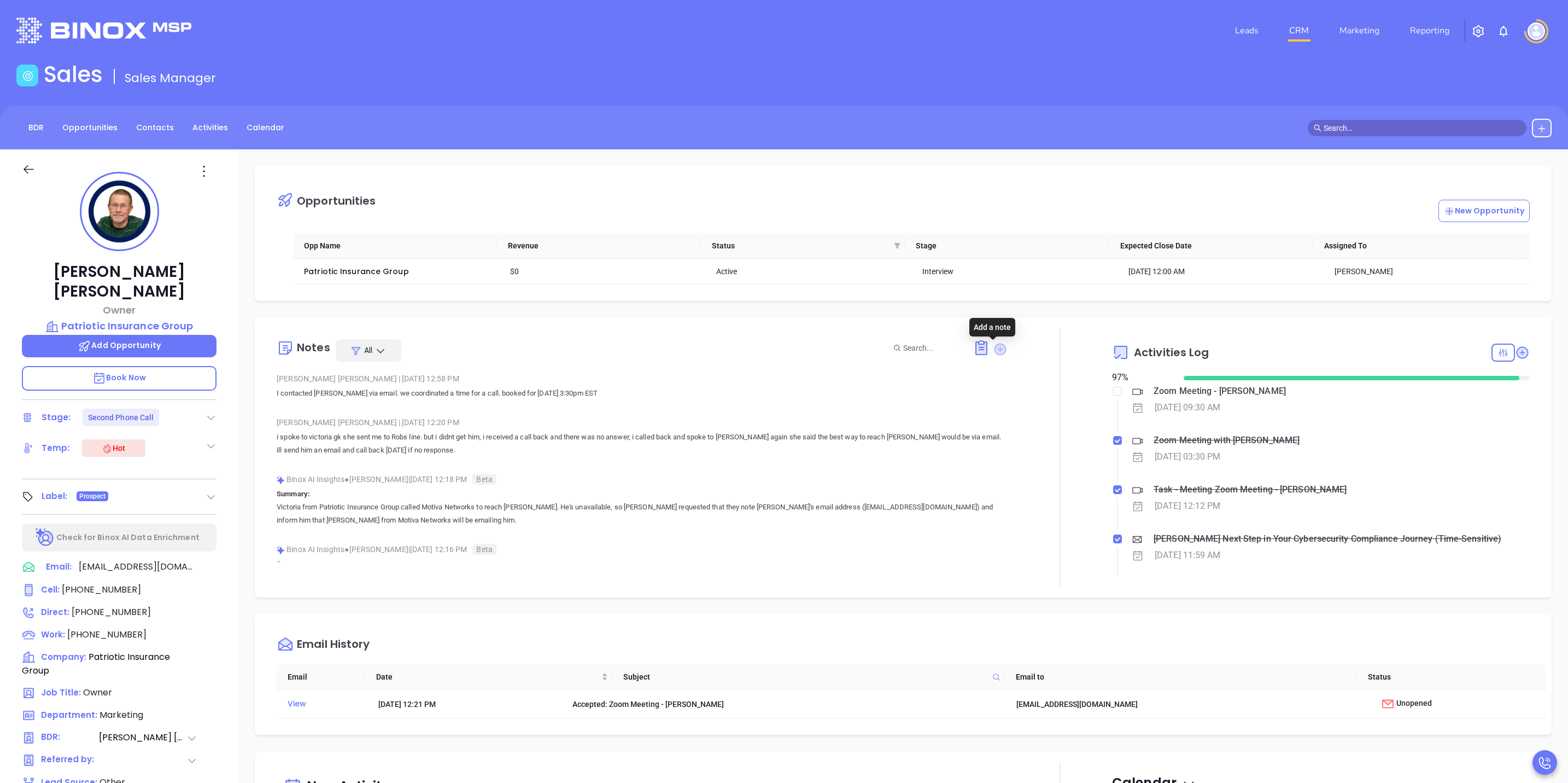
click at [994, 350] on icon at bounding box center [1001, 349] width 12 height 12
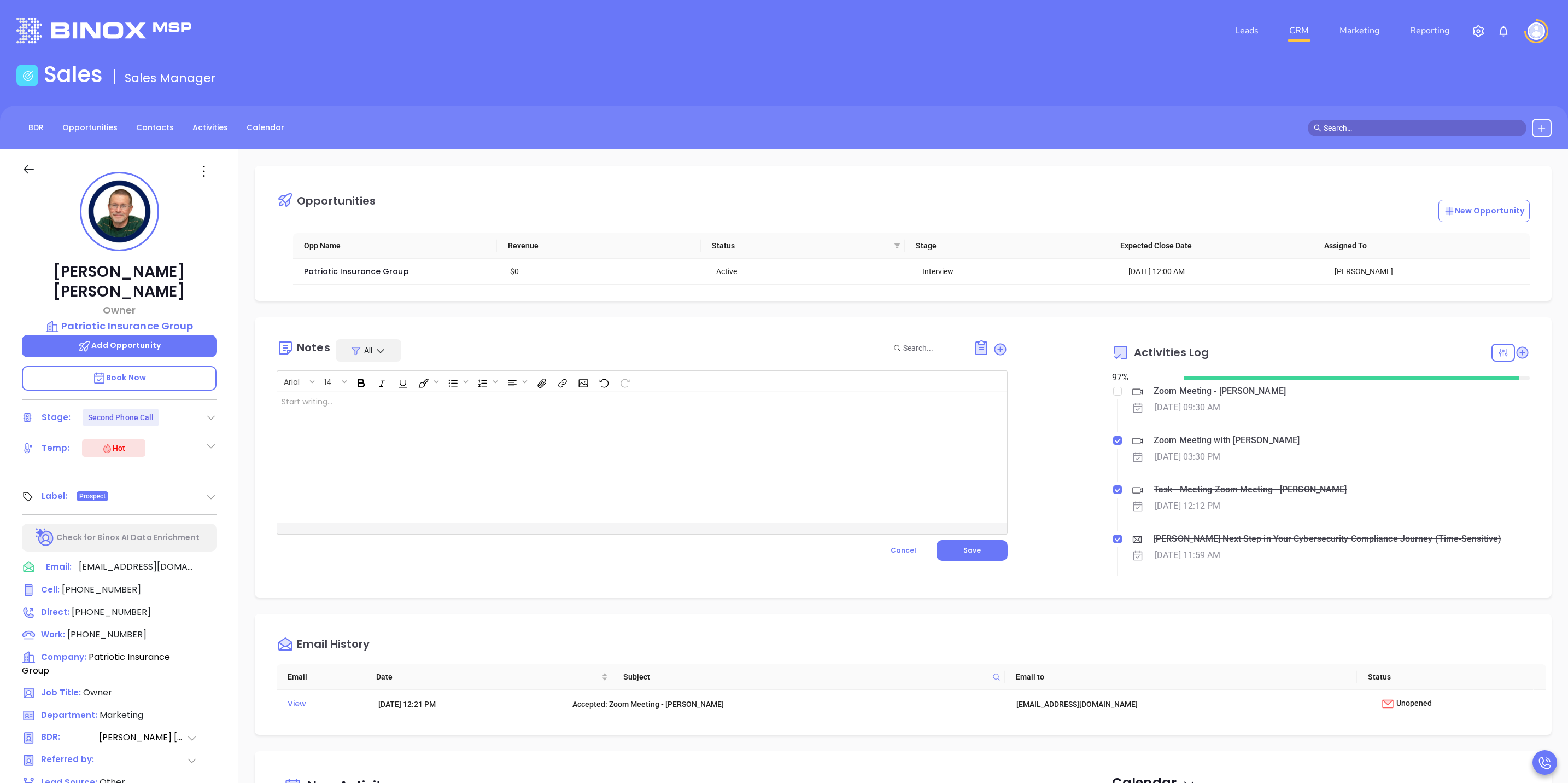
click at [691, 400] on div at bounding box center [617, 457] width 678 height 131
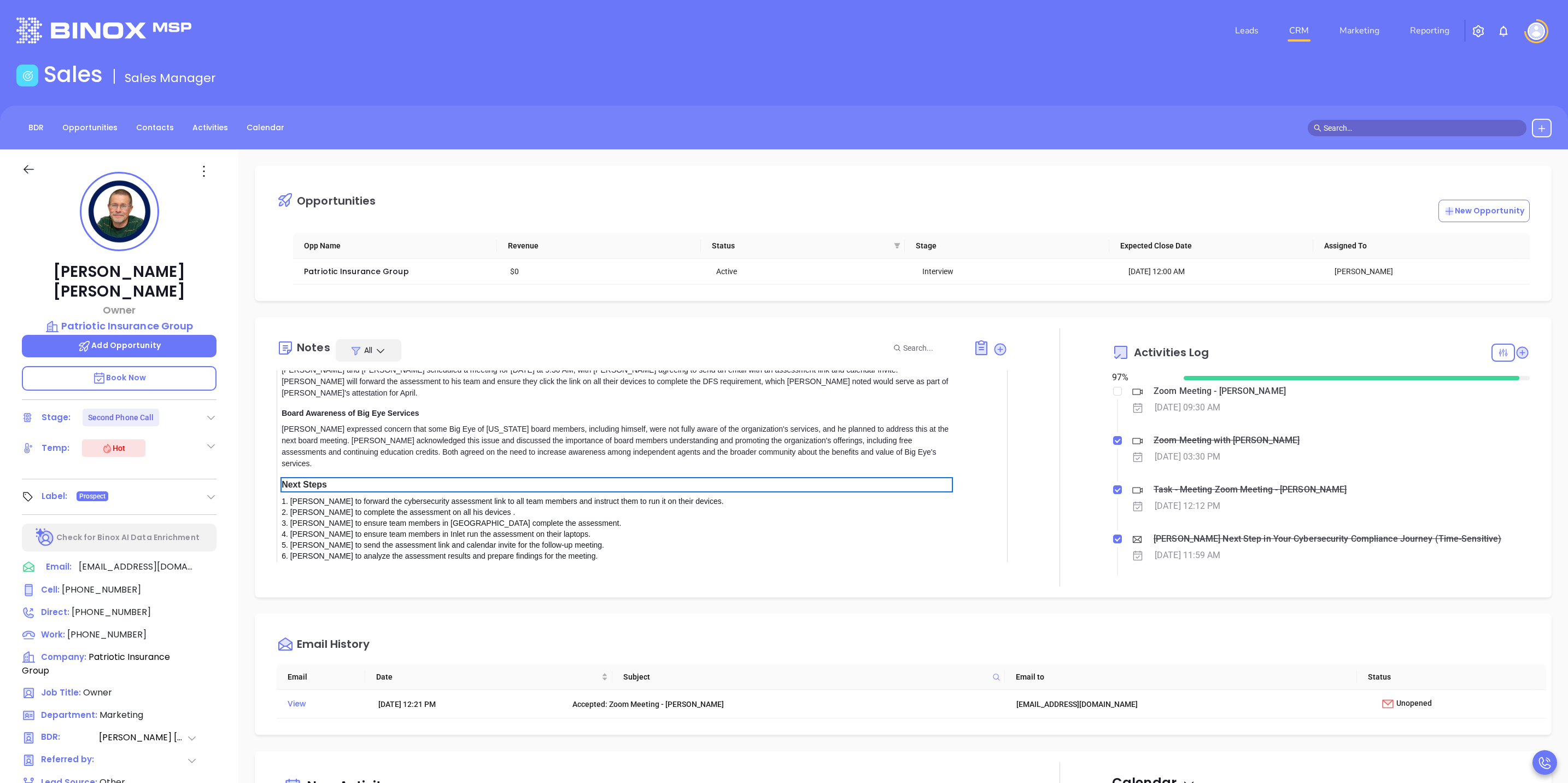
scroll to position [358, 0]
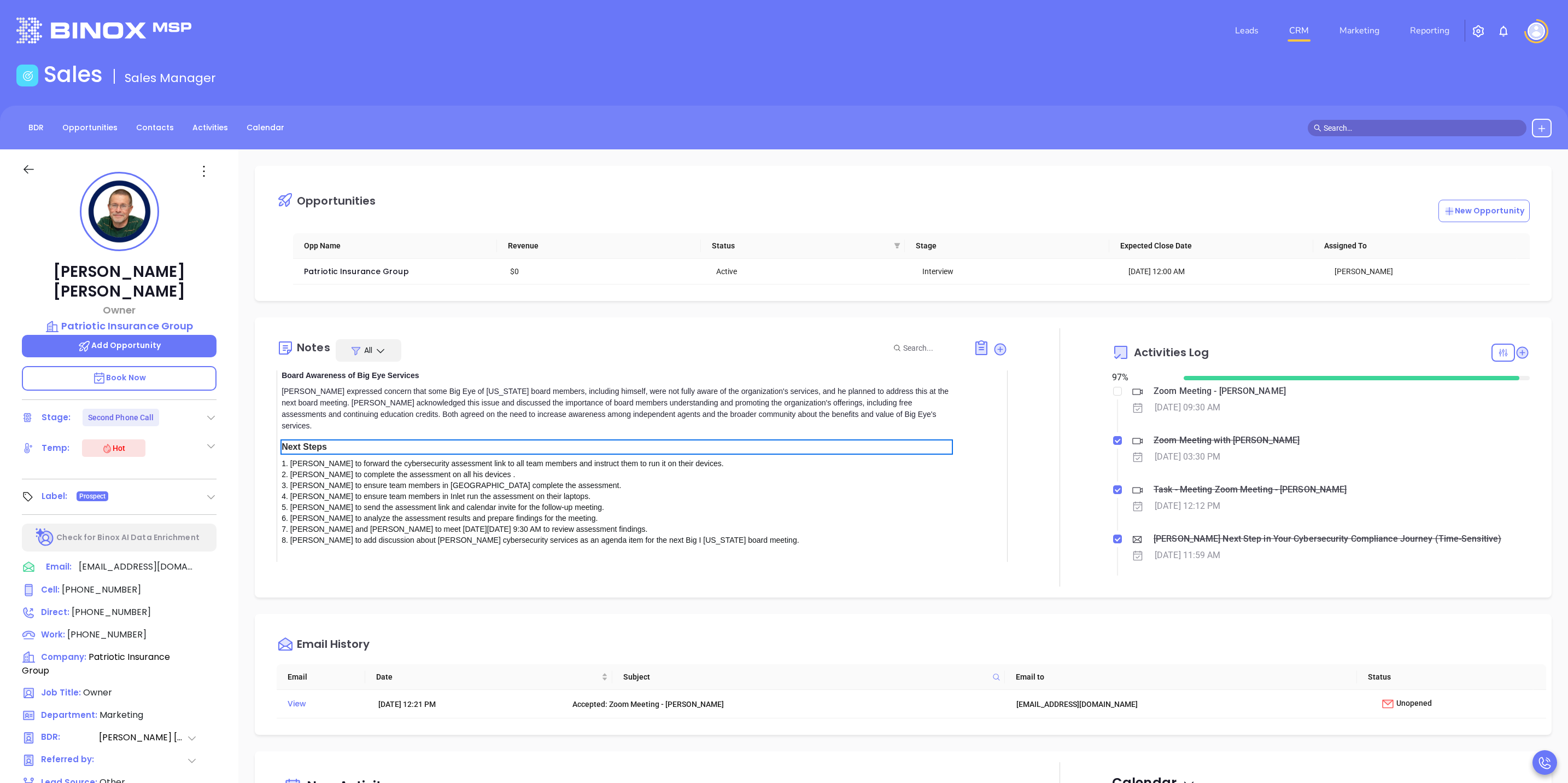
click at [964, 592] on span "Save" at bounding box center [972, 597] width 18 height 10
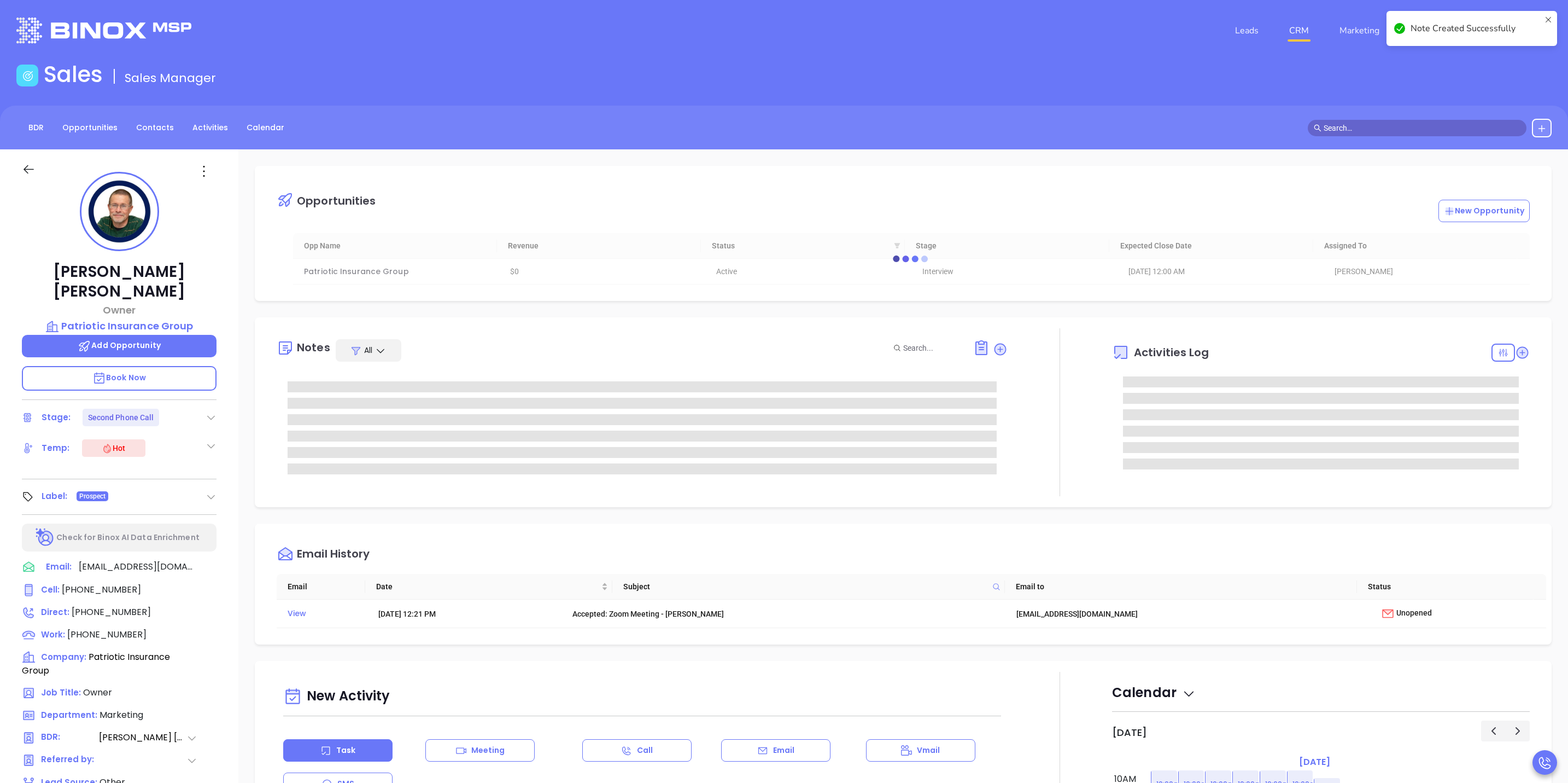
scroll to position [0, 0]
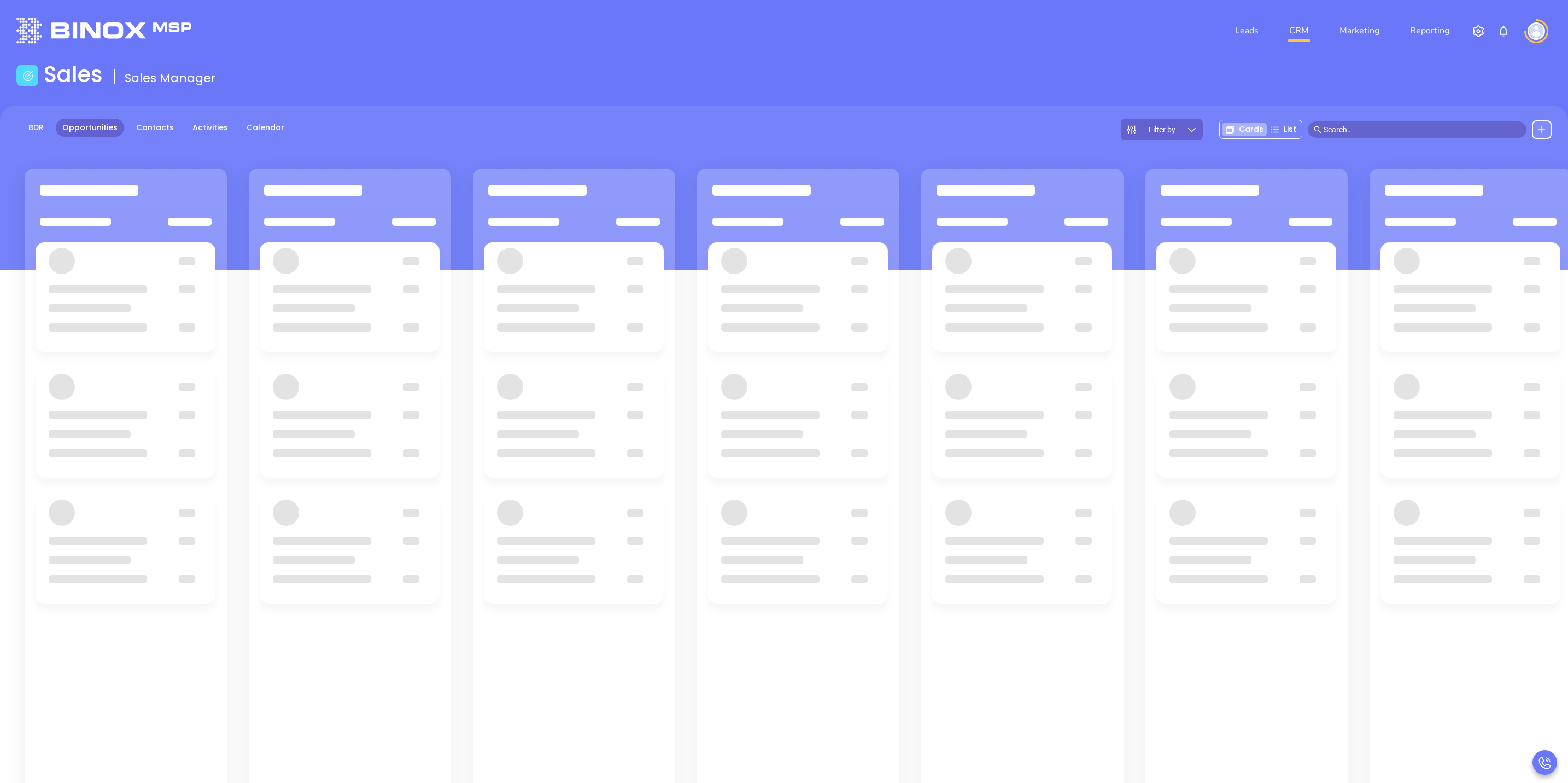
click at [1359, 134] on input "text" at bounding box center [1422, 130] width 197 height 12
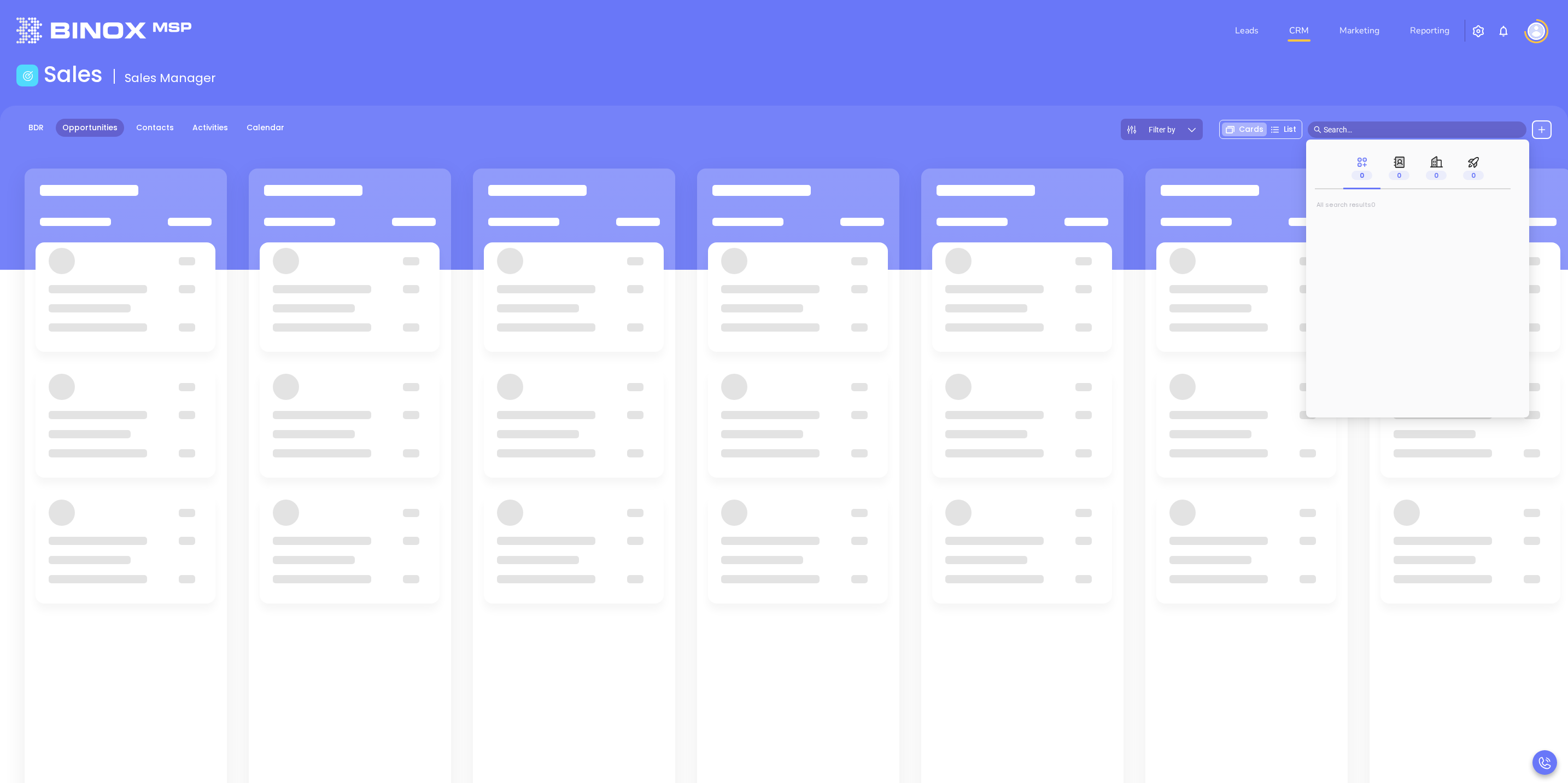
paste input "swilson@icllc.co"
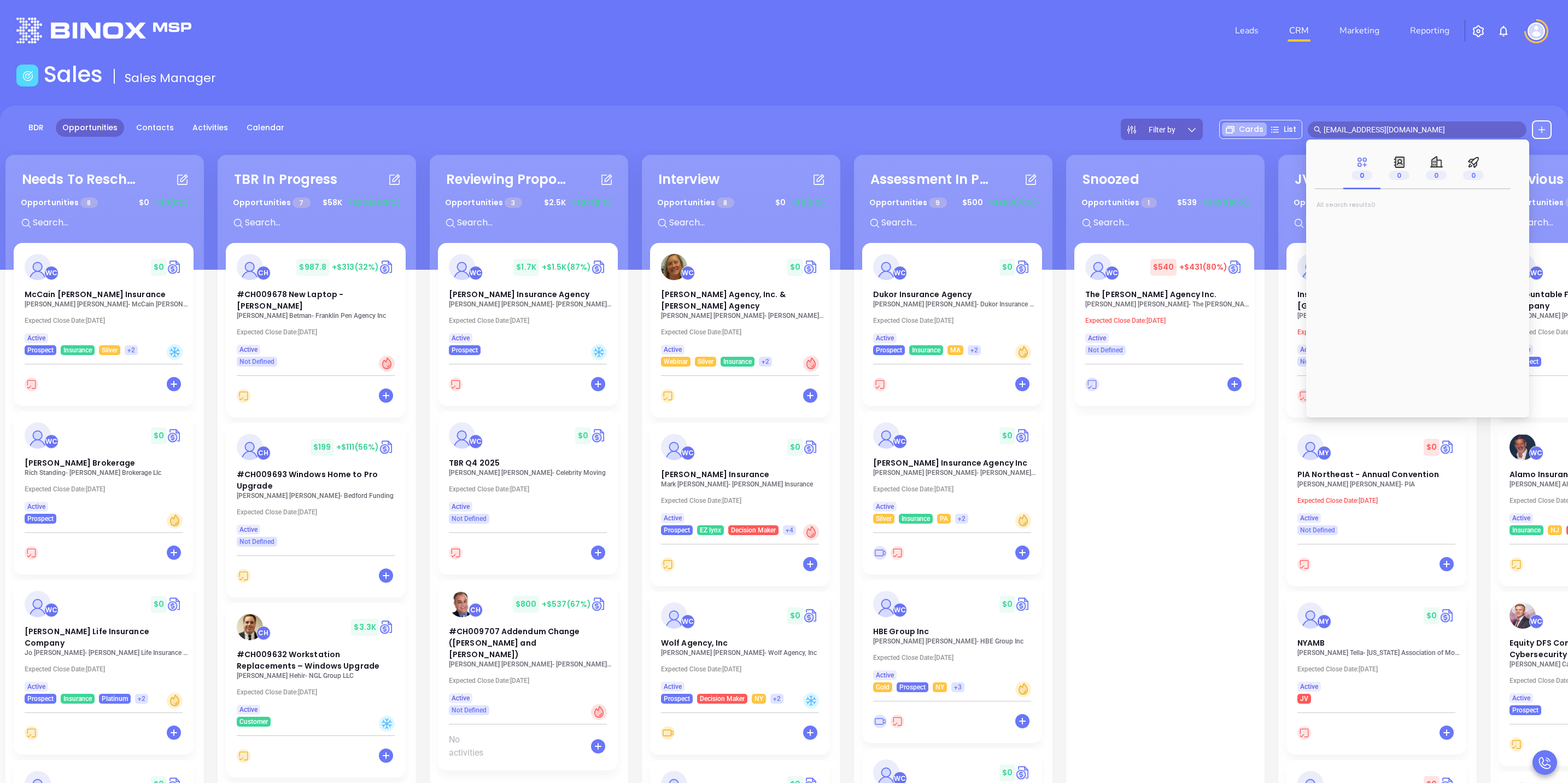
drag, startPoint x: 1408, startPoint y: 130, endPoint x: 1172, endPoint y: 171, distance: 239.5
click at [1172, 171] on main "Sales Sales Manager BDR Opportunities Contacts Activities Calendar Filter by Ca…" at bounding box center [784, 496] width 1568 height 871
type input "swilson@icllc.com"
click at [1408, 136] on span "swilson@icllc.com" at bounding box center [1417, 130] width 219 height 16
drag, startPoint x: 1409, startPoint y: 131, endPoint x: 1225, endPoint y: 136, distance: 184.1
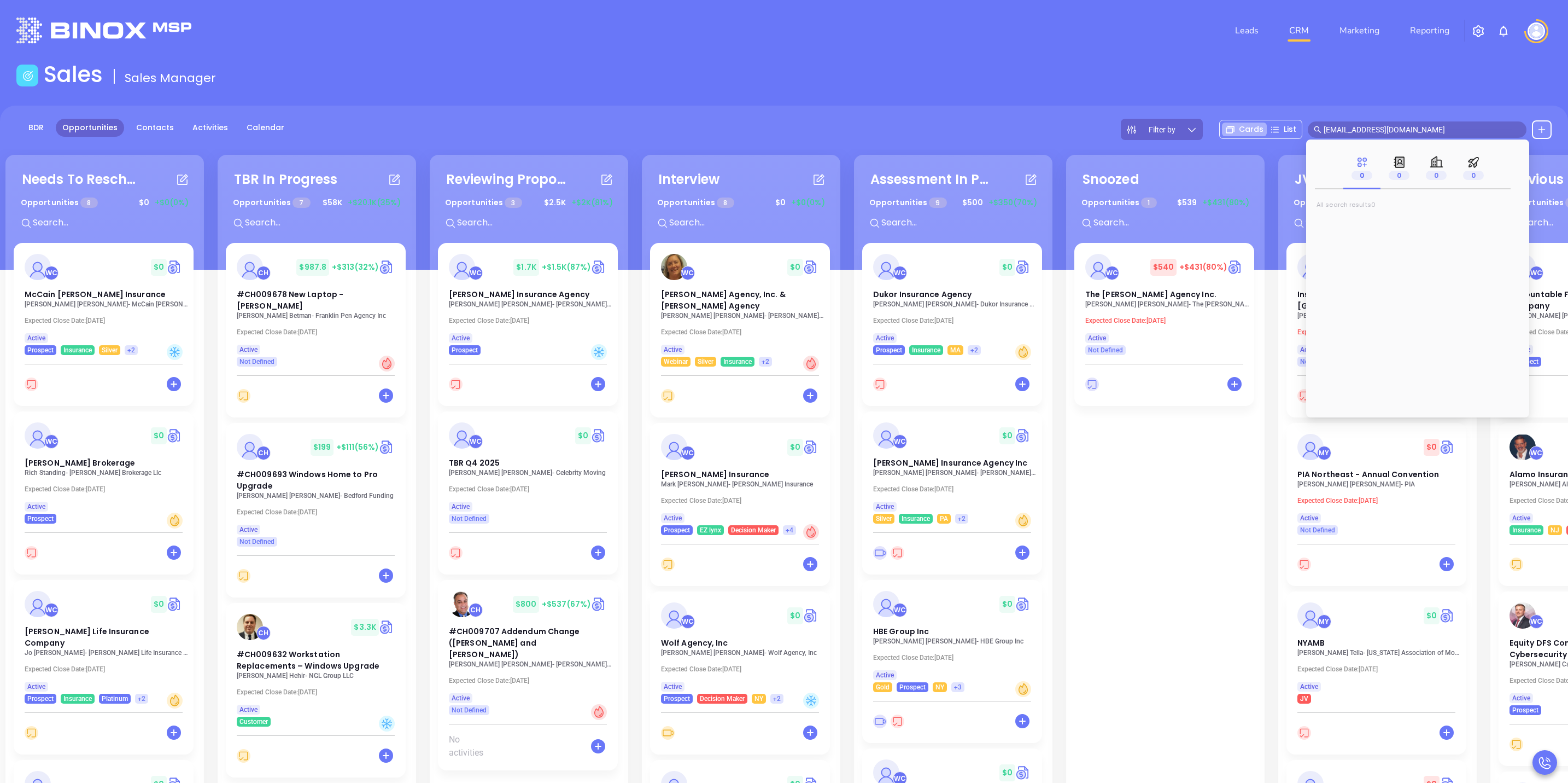
click at [1225, 136] on div "Filter by Cards List swilson@icllc.com" at bounding box center [1336, 129] width 431 height 21
paste input "bmckillip@gwpratt.com"
type input "bmckillip@gwpratt.com"
click at [1485, 222] on p "Bridget E McKillip - bmckillip@gwpratt.com" at bounding box center [1418, 221] width 206 height 5
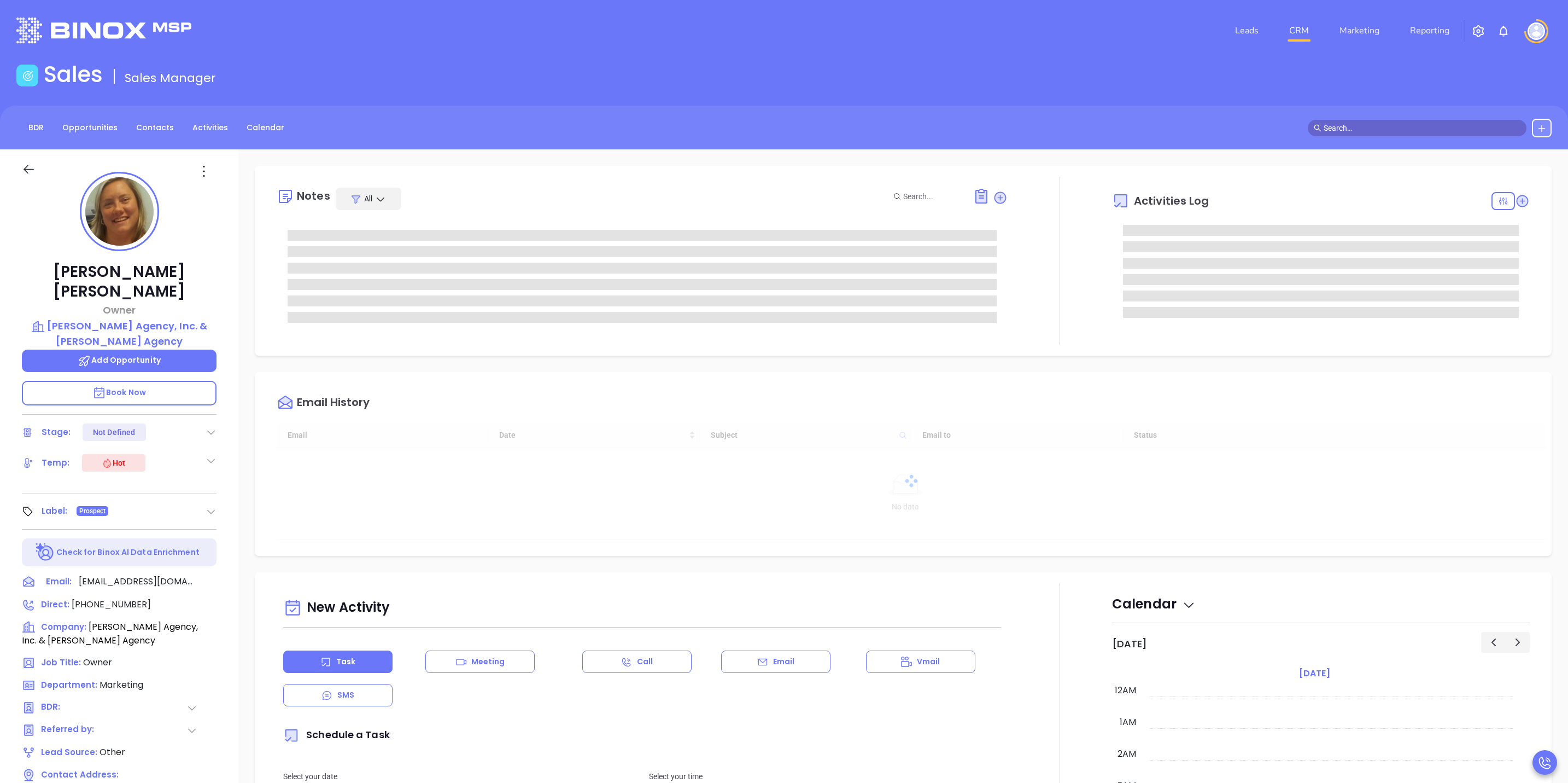
type input "10/16/2025"
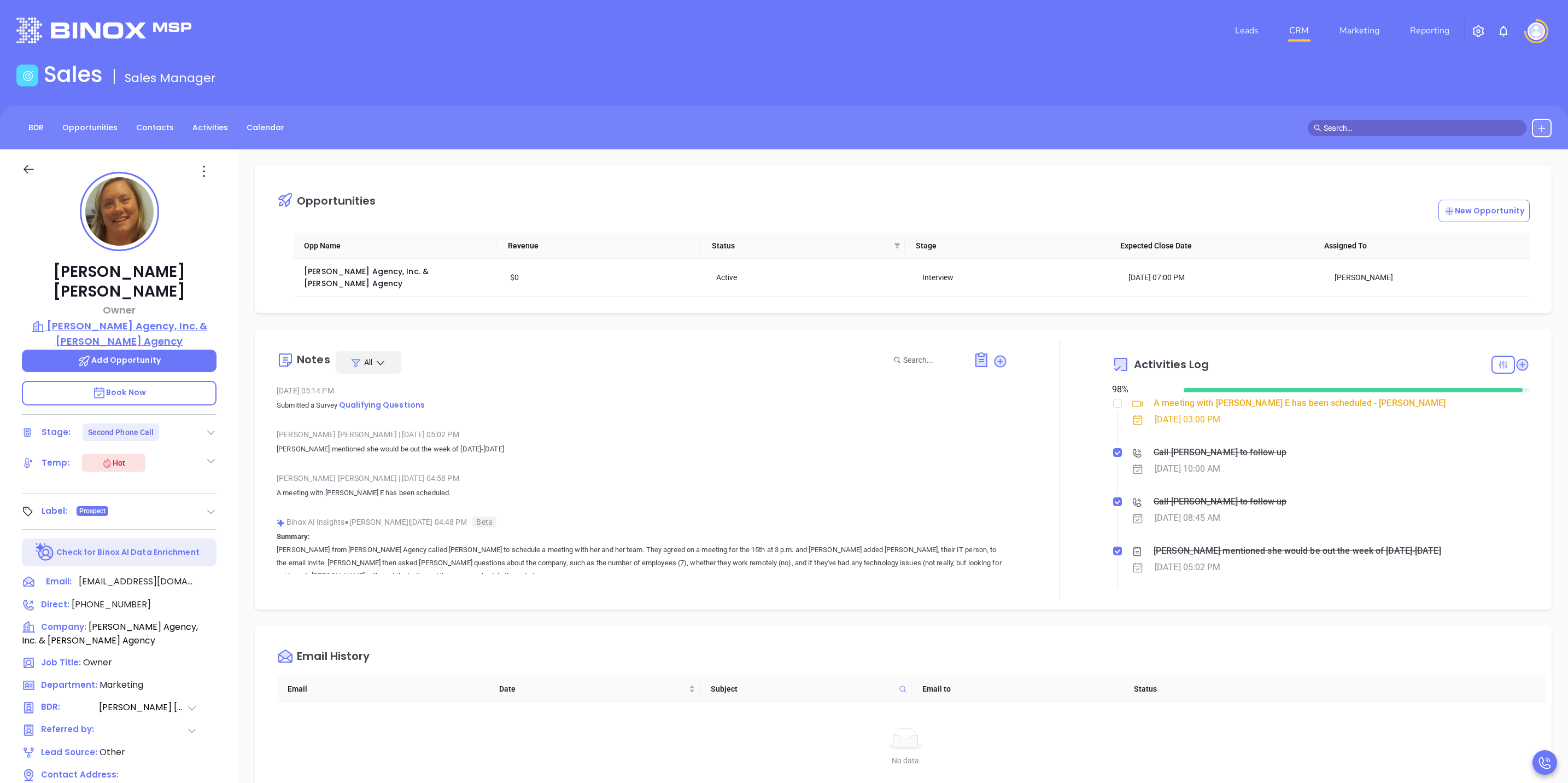
type input "[PERSON_NAME]"
click at [194, 318] on p "Gordon W. Pratt Agency, Inc. & I.B. Hunt Agency" at bounding box center [119, 333] width 195 height 30
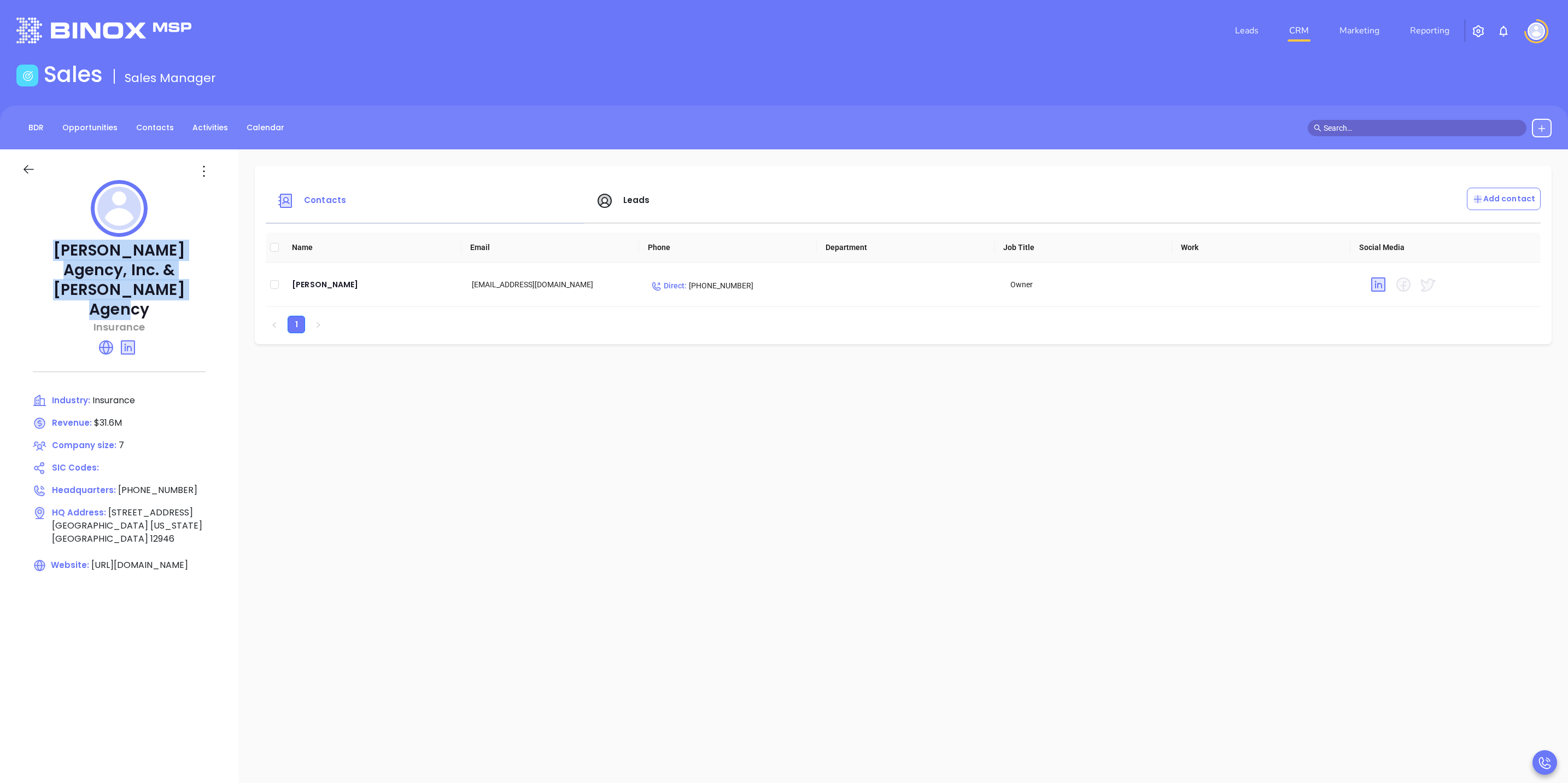
drag, startPoint x: 212, startPoint y: 269, endPoint x: -7, endPoint y: 245, distance: 220.3
click at [0, 245] on html "Leads CRM Marketing Reporting Financial Leads Leads Sales Sales Manager BDR Opp…" at bounding box center [784, 392] width 1568 height 783
copy p "Gordon W. Pratt Agency, Inc. & I.B. Hunt Agency"
click at [20, 175] on div at bounding box center [41, 171] width 52 height 18
click at [16, 179] on div at bounding box center [41, 171] width 52 height 18
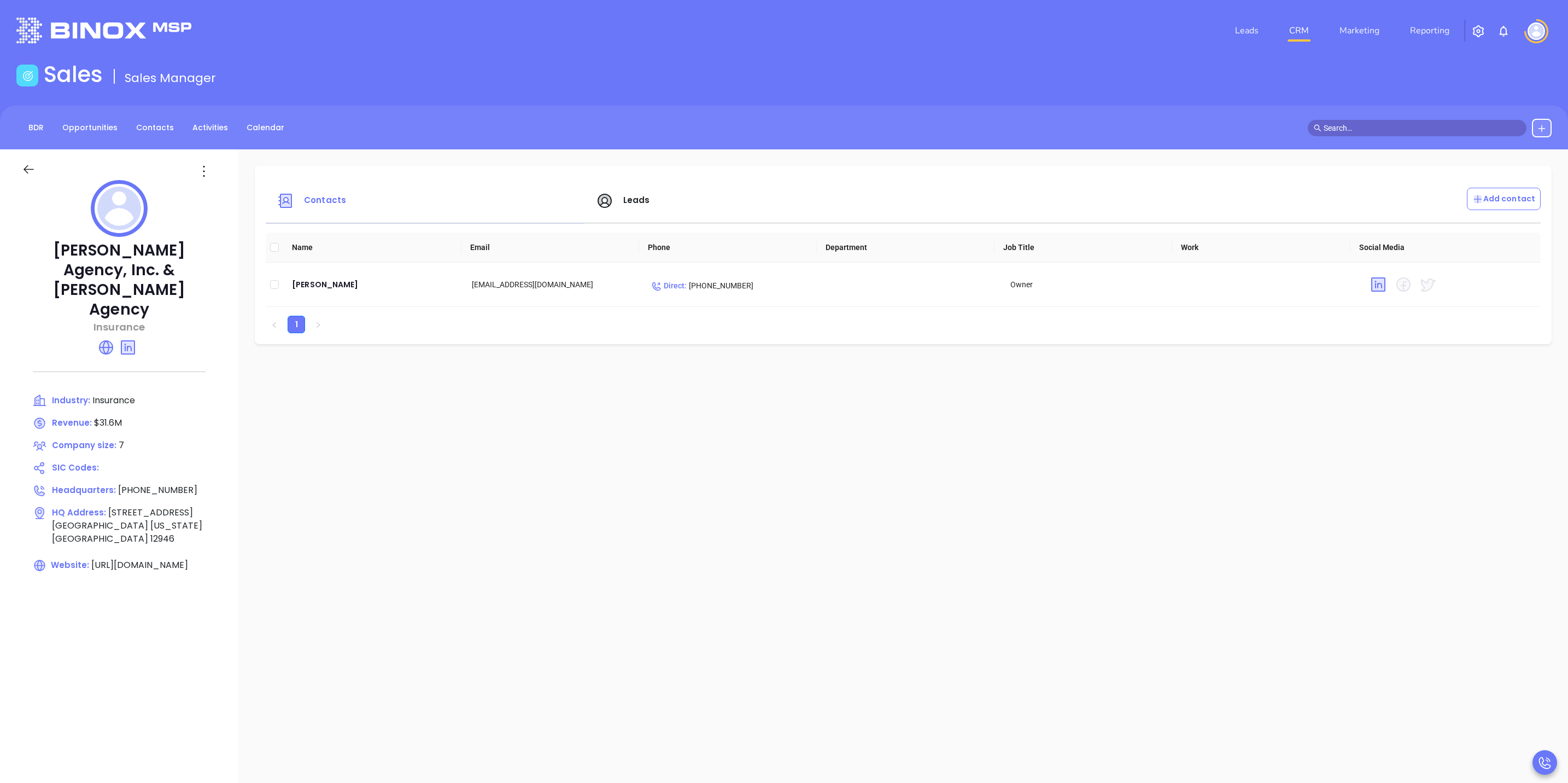
click at [28, 167] on icon at bounding box center [29, 169] width 14 height 14
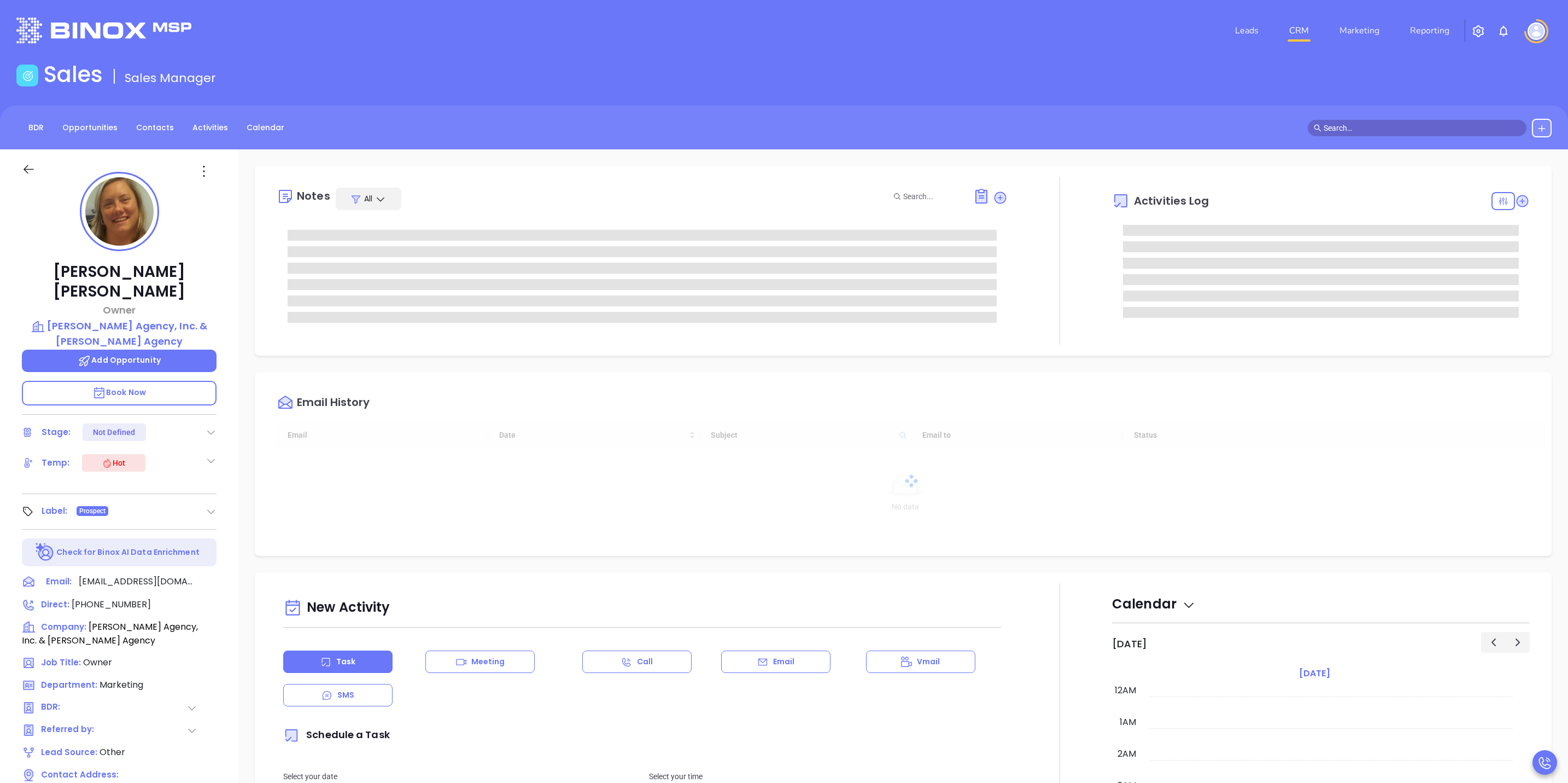
scroll to position [317, 0]
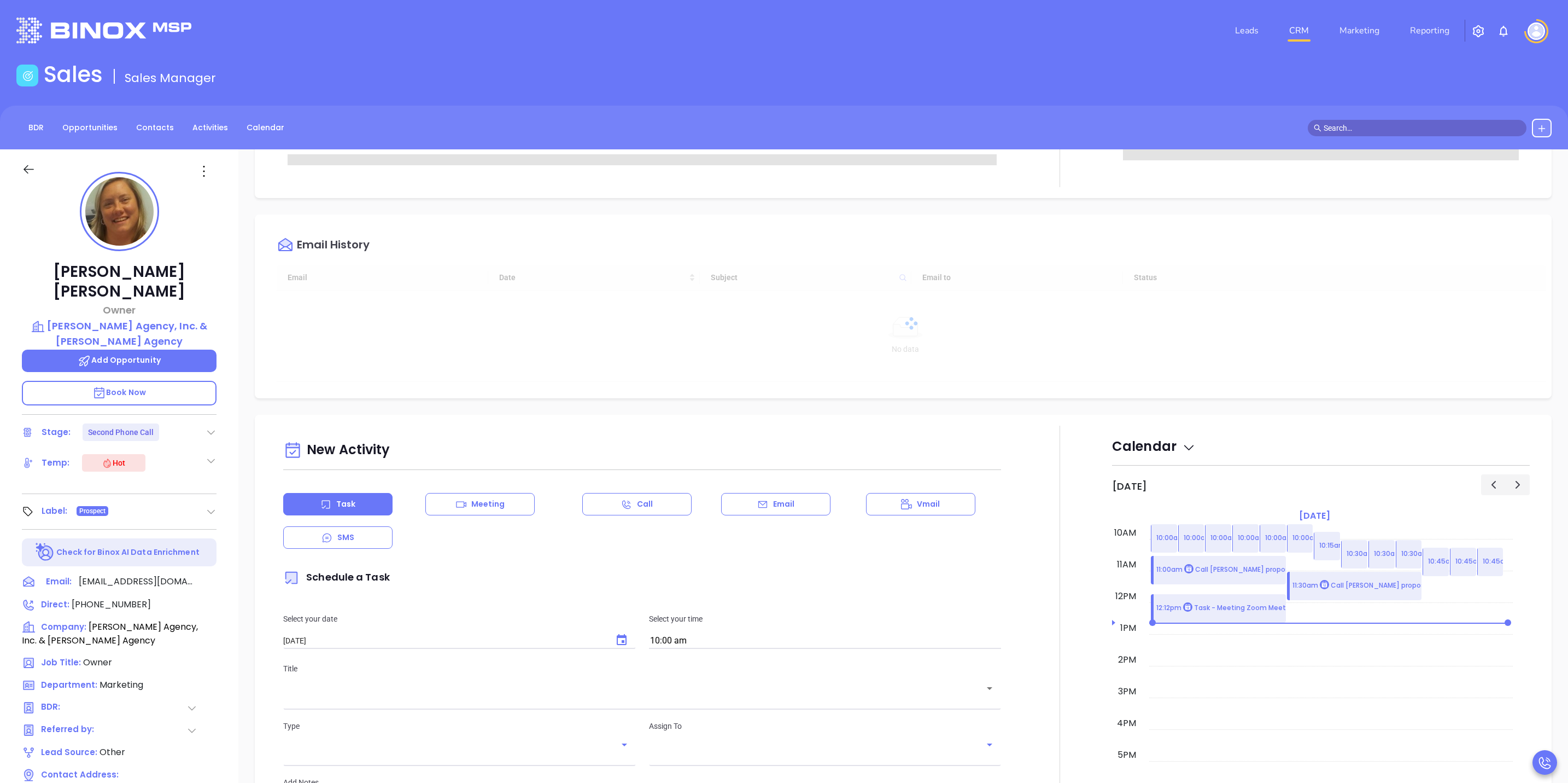
type input "[PERSON_NAME]"
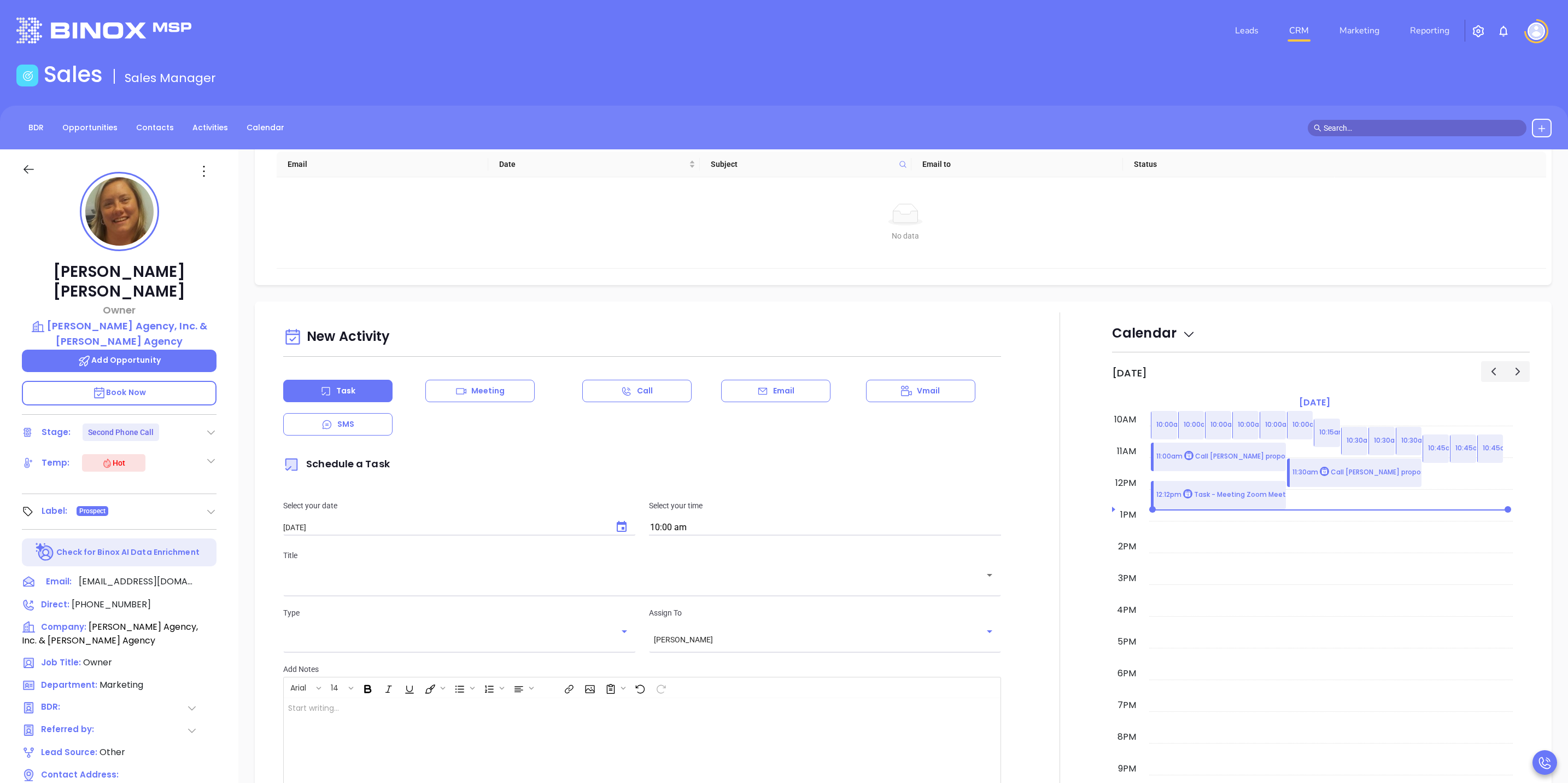
scroll to position [0, 0]
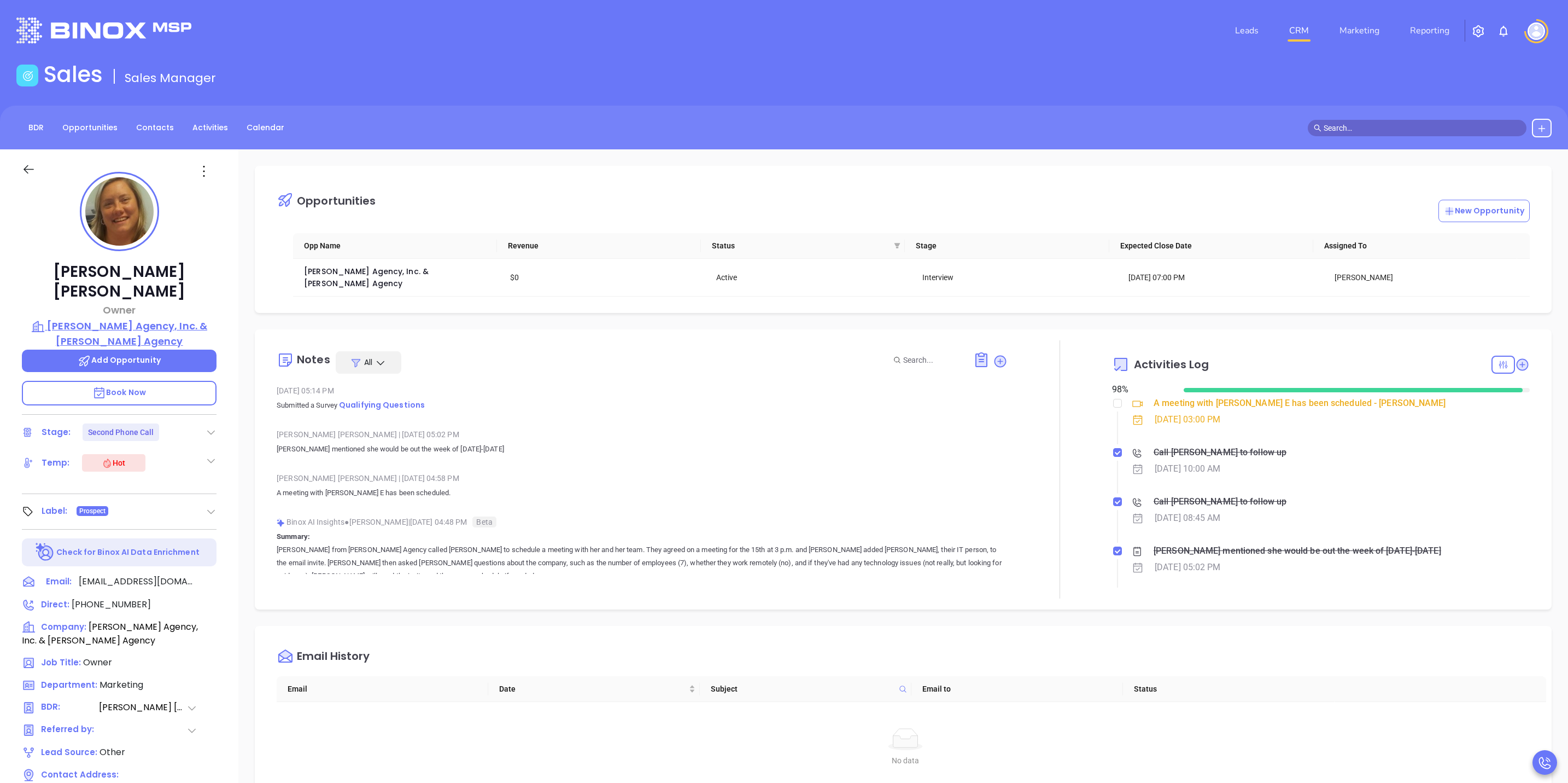
click at [106, 318] on p "Gordon W. Pratt Agency, Inc. & I.B. Hunt Agency" at bounding box center [119, 333] width 195 height 30
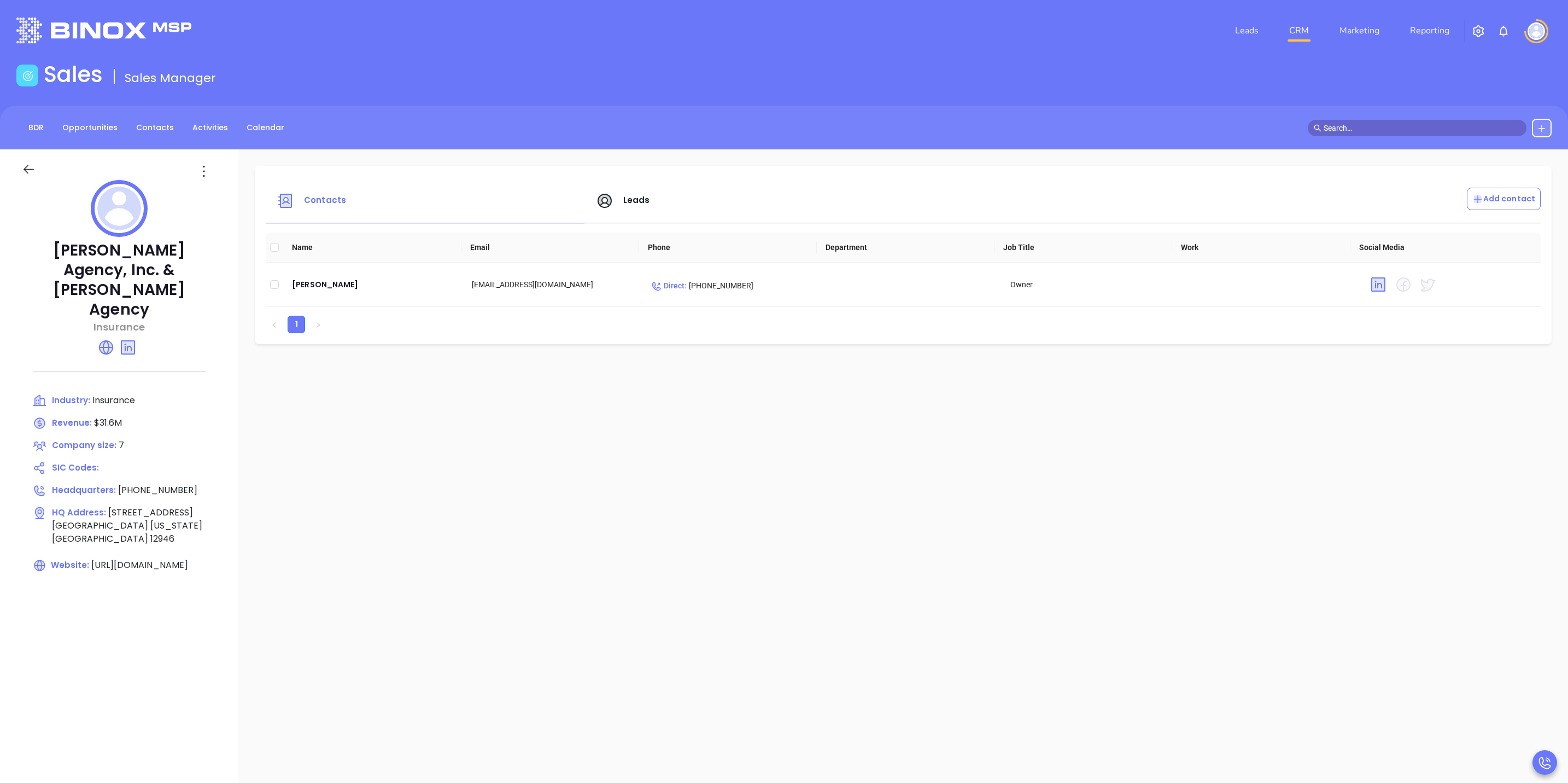
click at [32, 173] on icon at bounding box center [29, 169] width 14 height 14
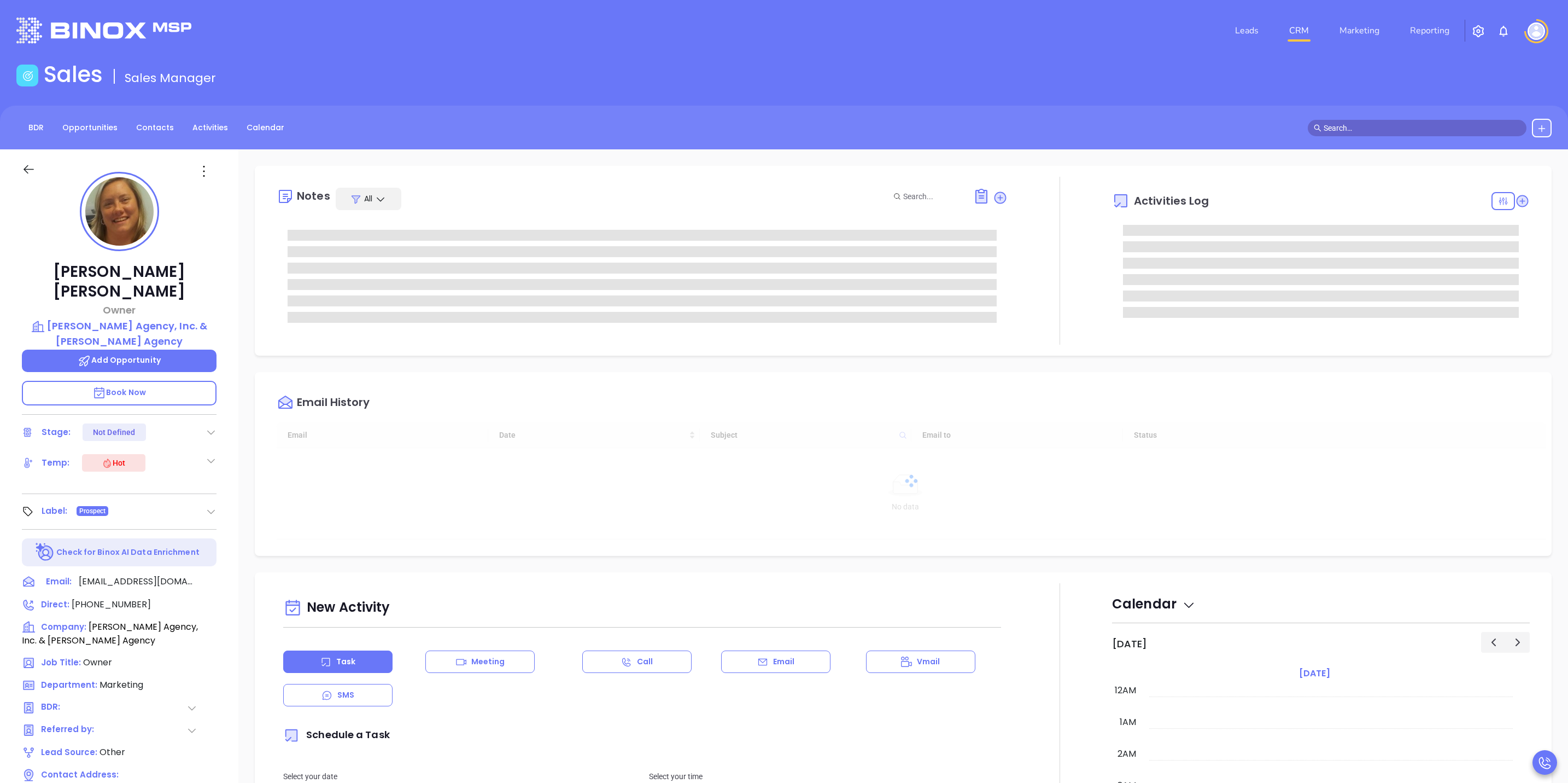
scroll to position [317, 0]
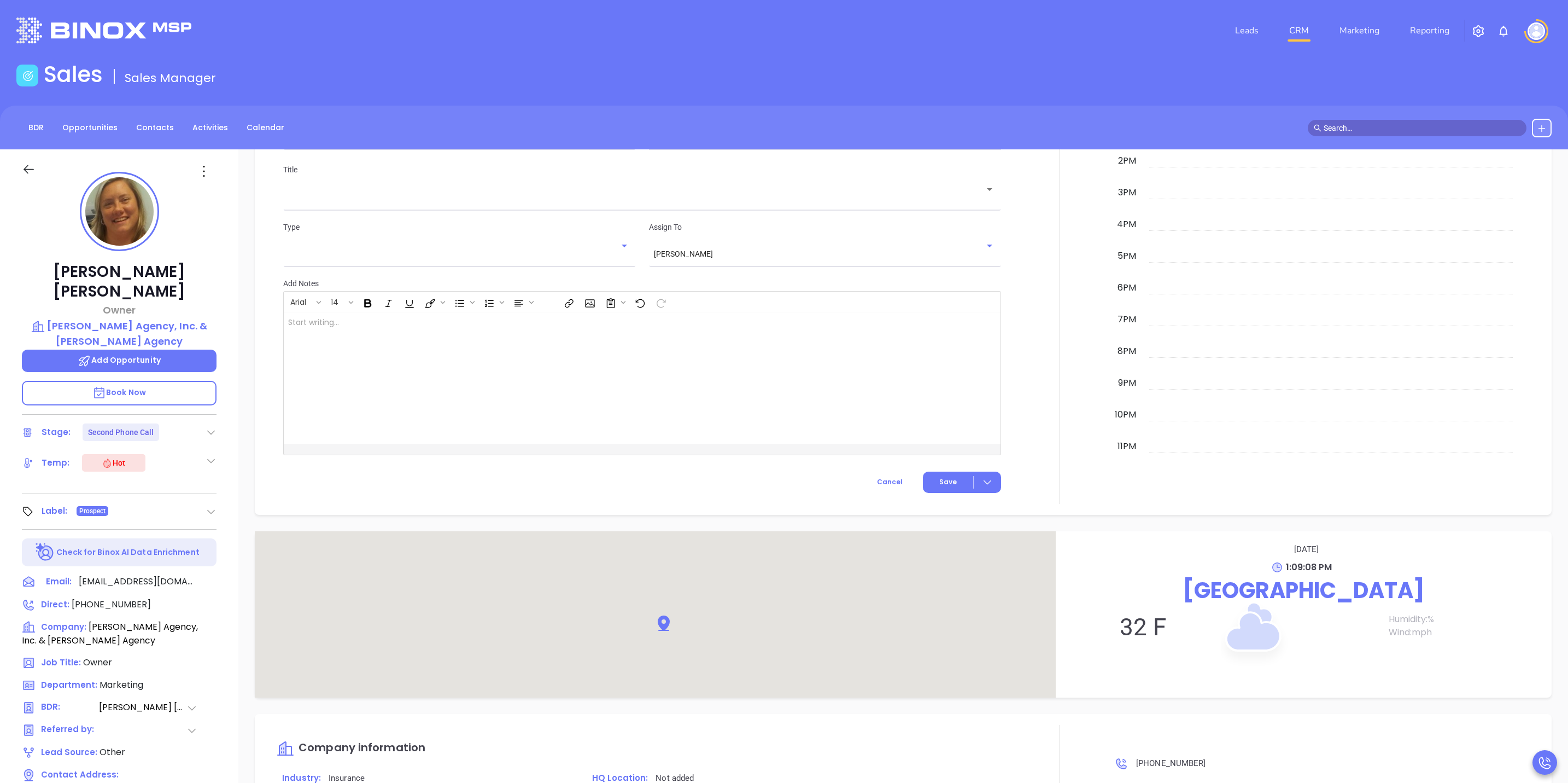
type input "[PERSON_NAME]"
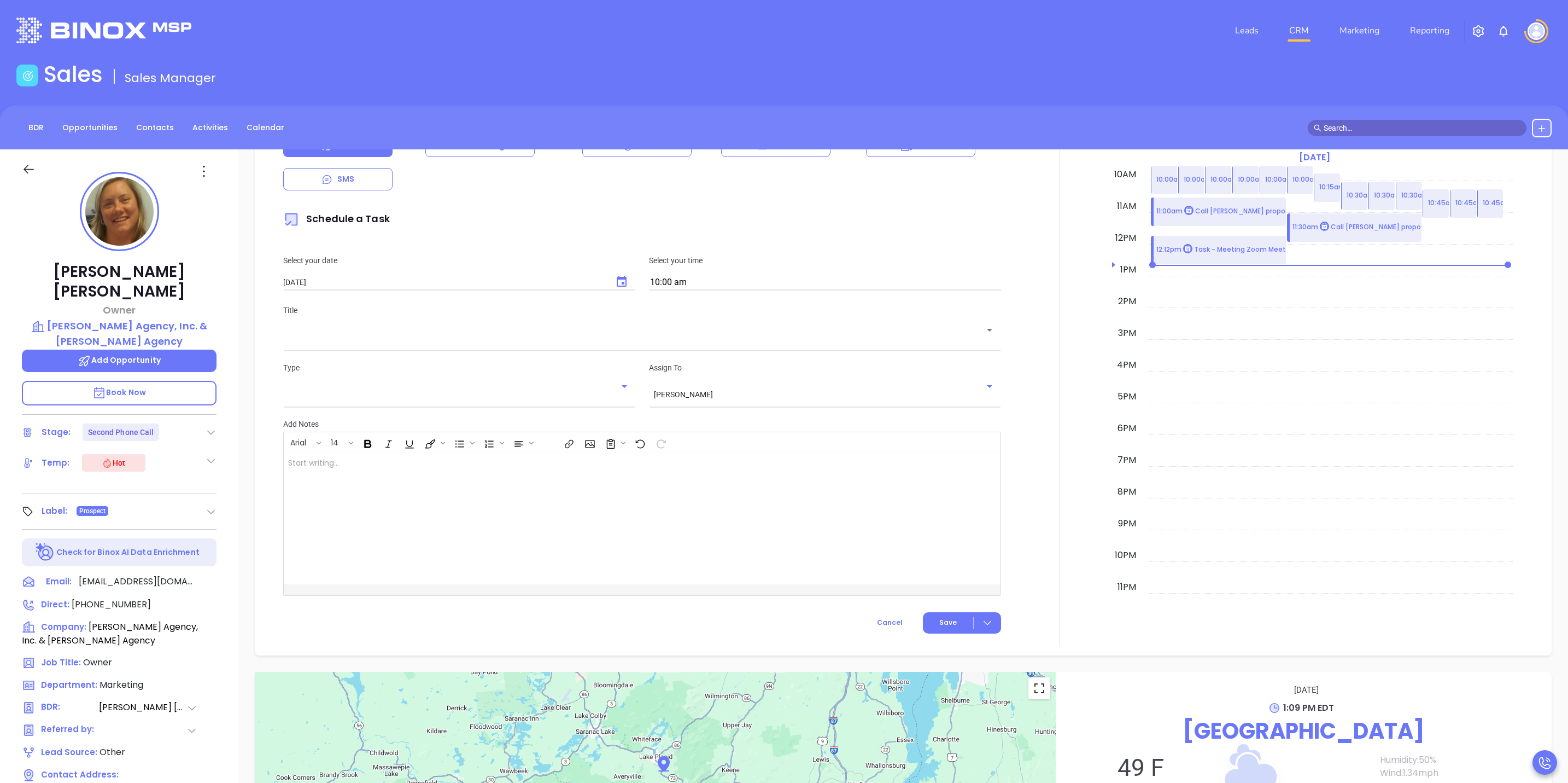
scroll to position [923, 0]
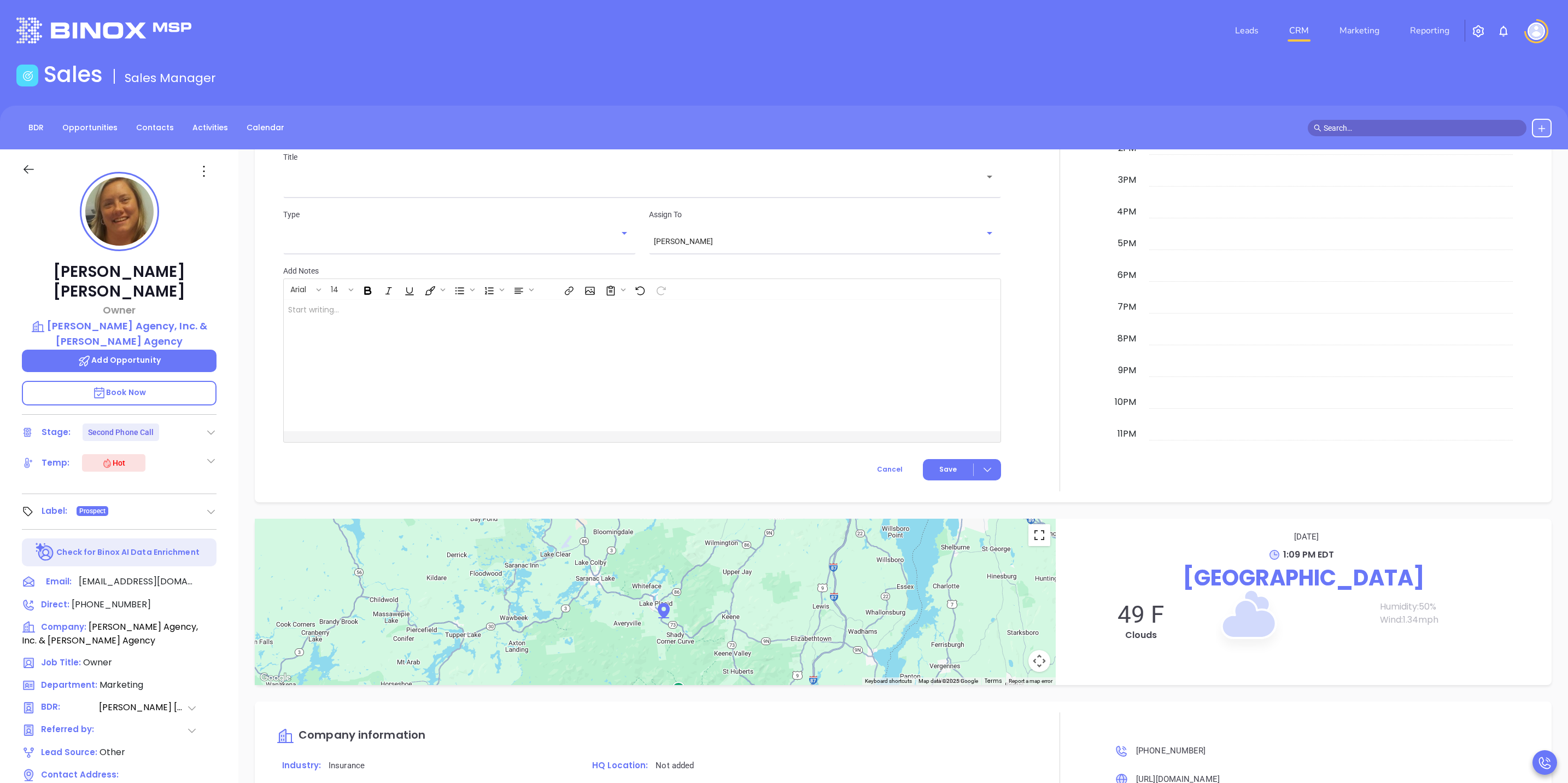
click at [1033, 530] on button "Toggle fullscreen view" at bounding box center [1040, 535] width 22 height 22
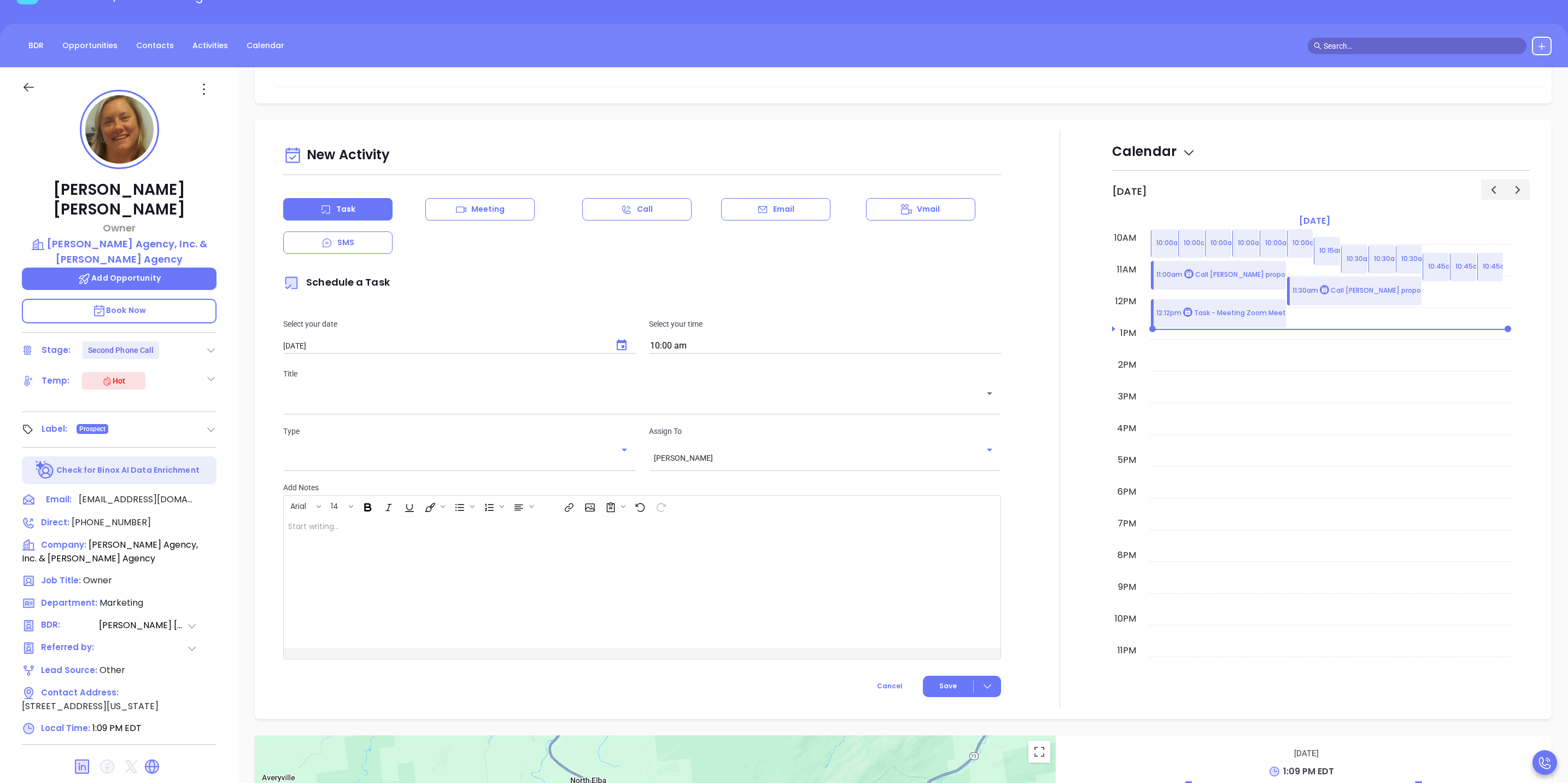
scroll to position [594, 0]
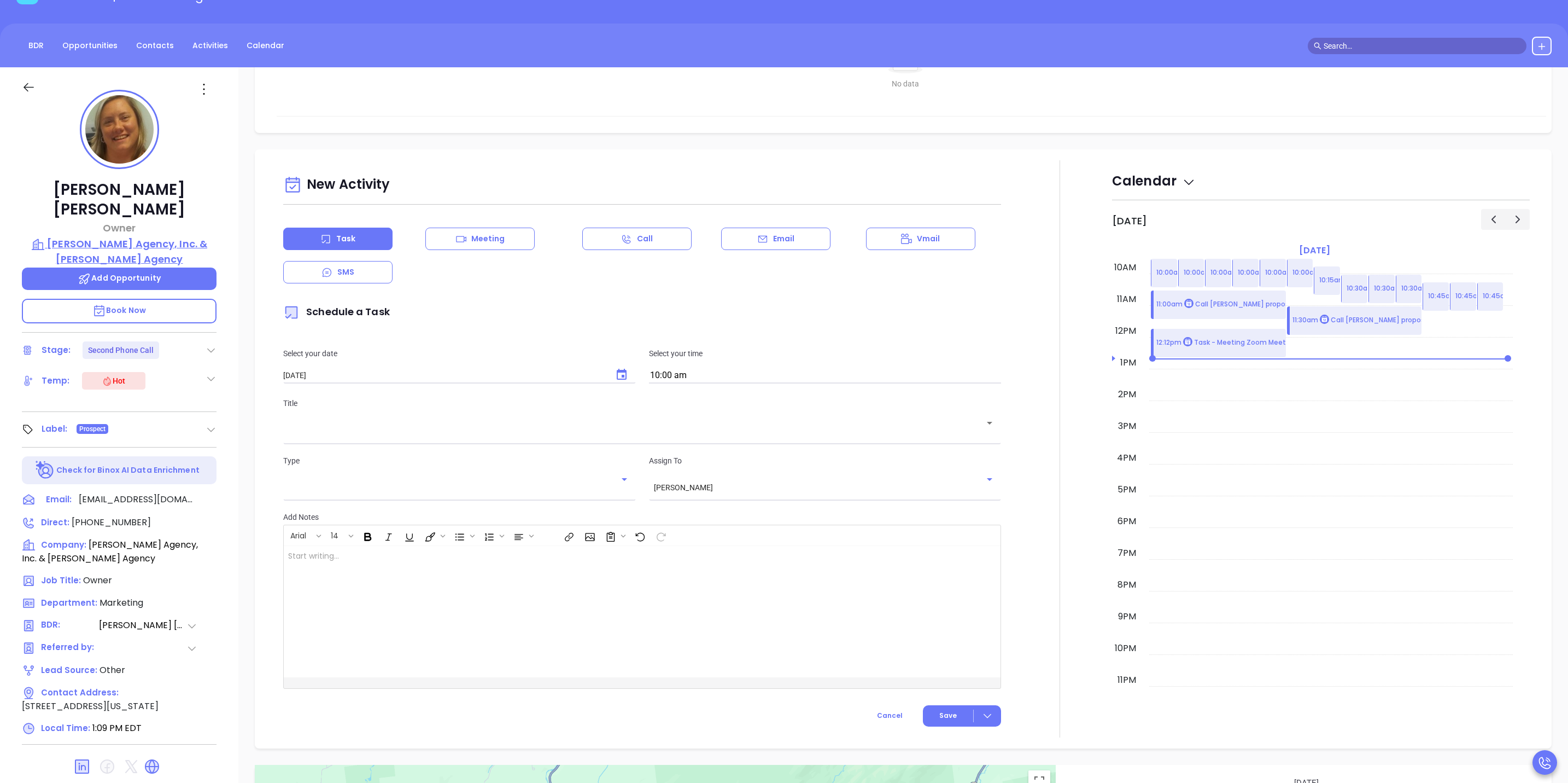
click at [108, 237] on p "Gordon W. Pratt Agency, Inc. & I.B. Hunt Agency" at bounding box center [119, 252] width 195 height 30
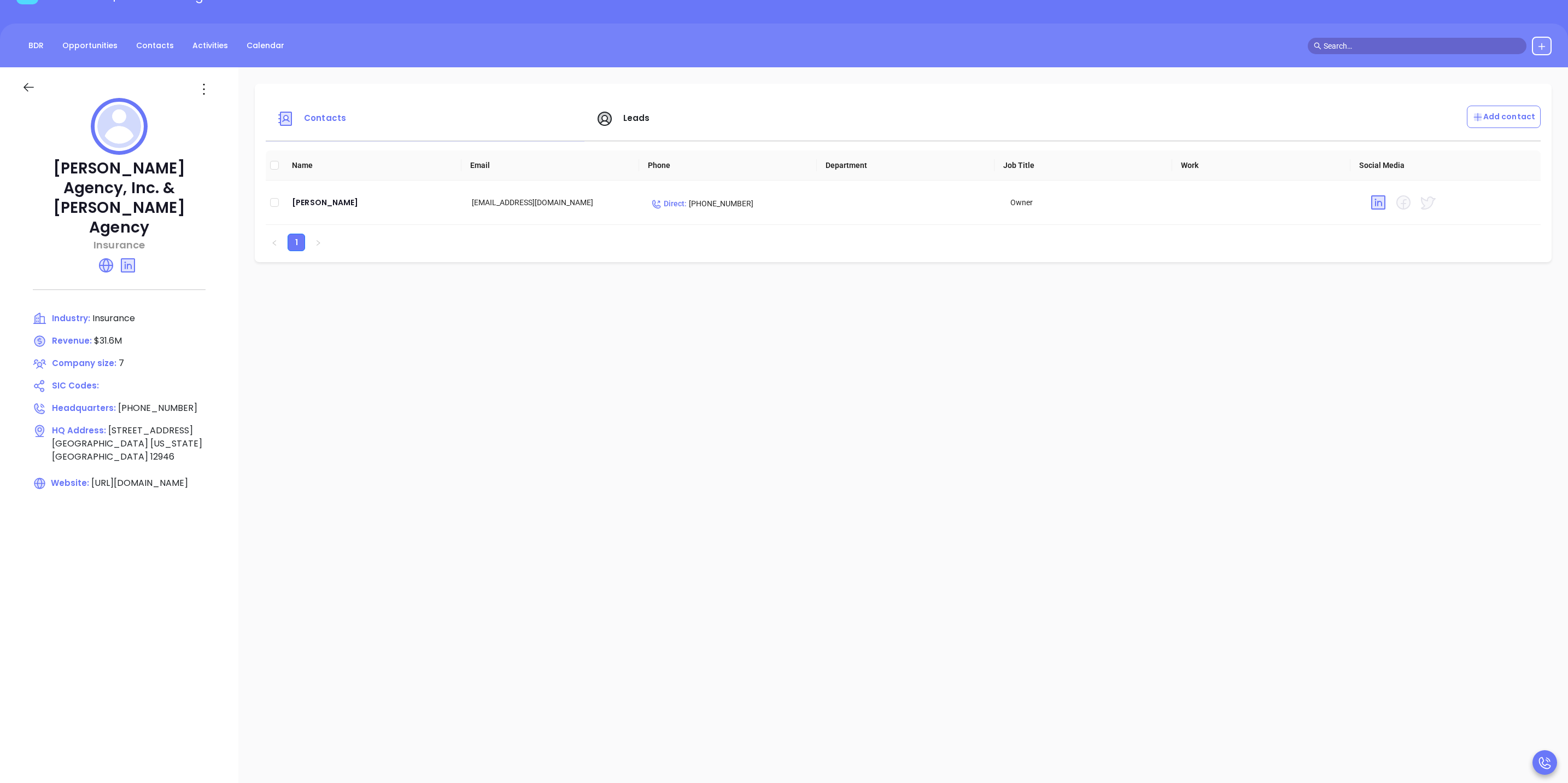
click at [830, 592] on div "Contacts Leads Add contact Name Email Phone Department Job Title Work Social Me…" at bounding box center [903, 450] width 1330 height 766
drag, startPoint x: 204, startPoint y: 186, endPoint x: 16, endPoint y: 159, distance: 189.9
click at [16, 159] on div "Gordon W. Pratt Agency, Inc. & I.B. Hunt Agency Insurance Industry: Insurance R…" at bounding box center [119, 300] width 238 height 465
copy p "Gordon W. Pratt Agency, Inc. & I.B. Hunt Agency"
click at [379, 327] on div "Contacts Leads Add contact Name Email Phone Department Job Title Work Social Me…" at bounding box center [903, 450] width 1330 height 766
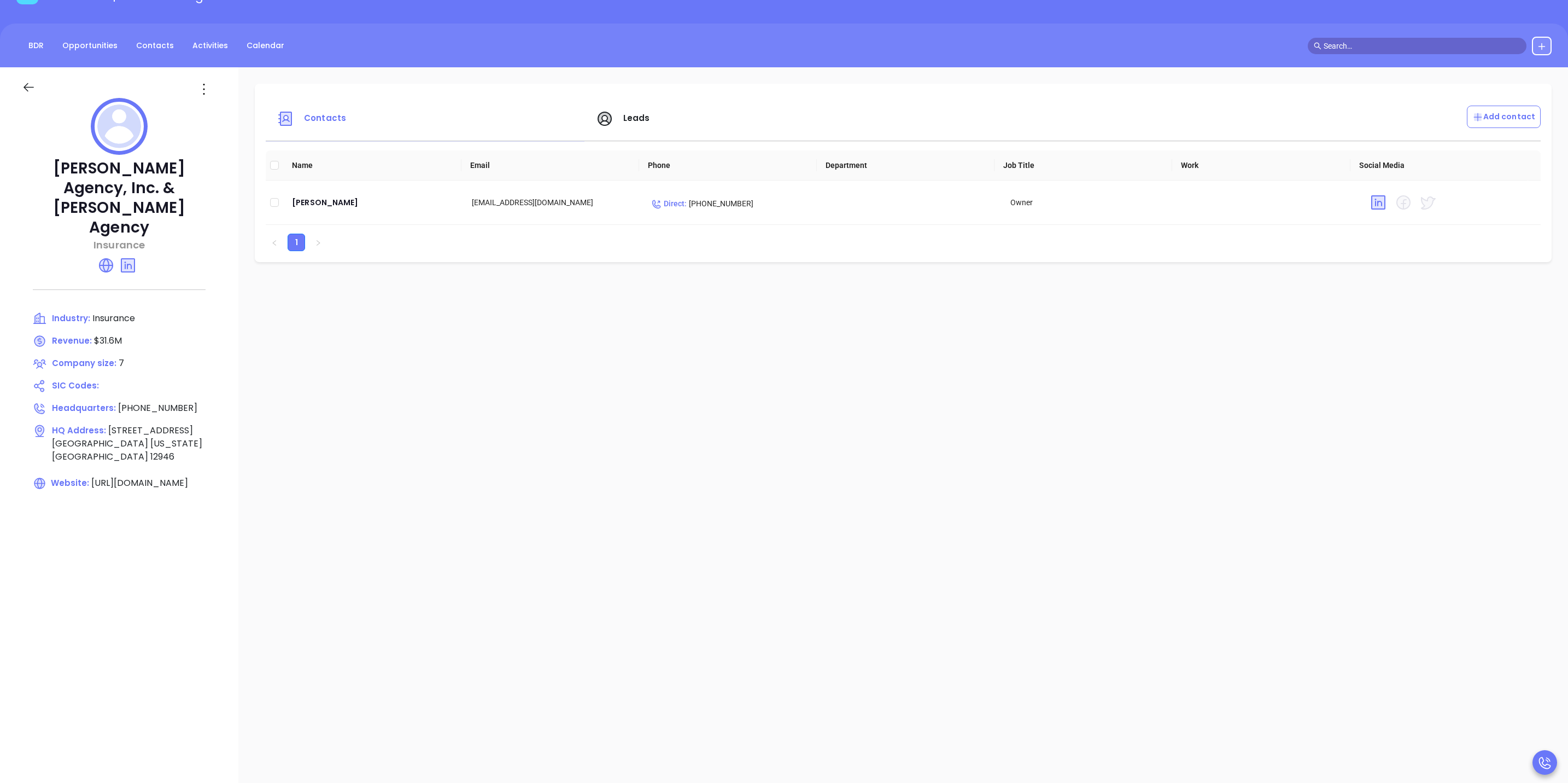
click at [22, 88] on icon at bounding box center [29, 87] width 14 height 14
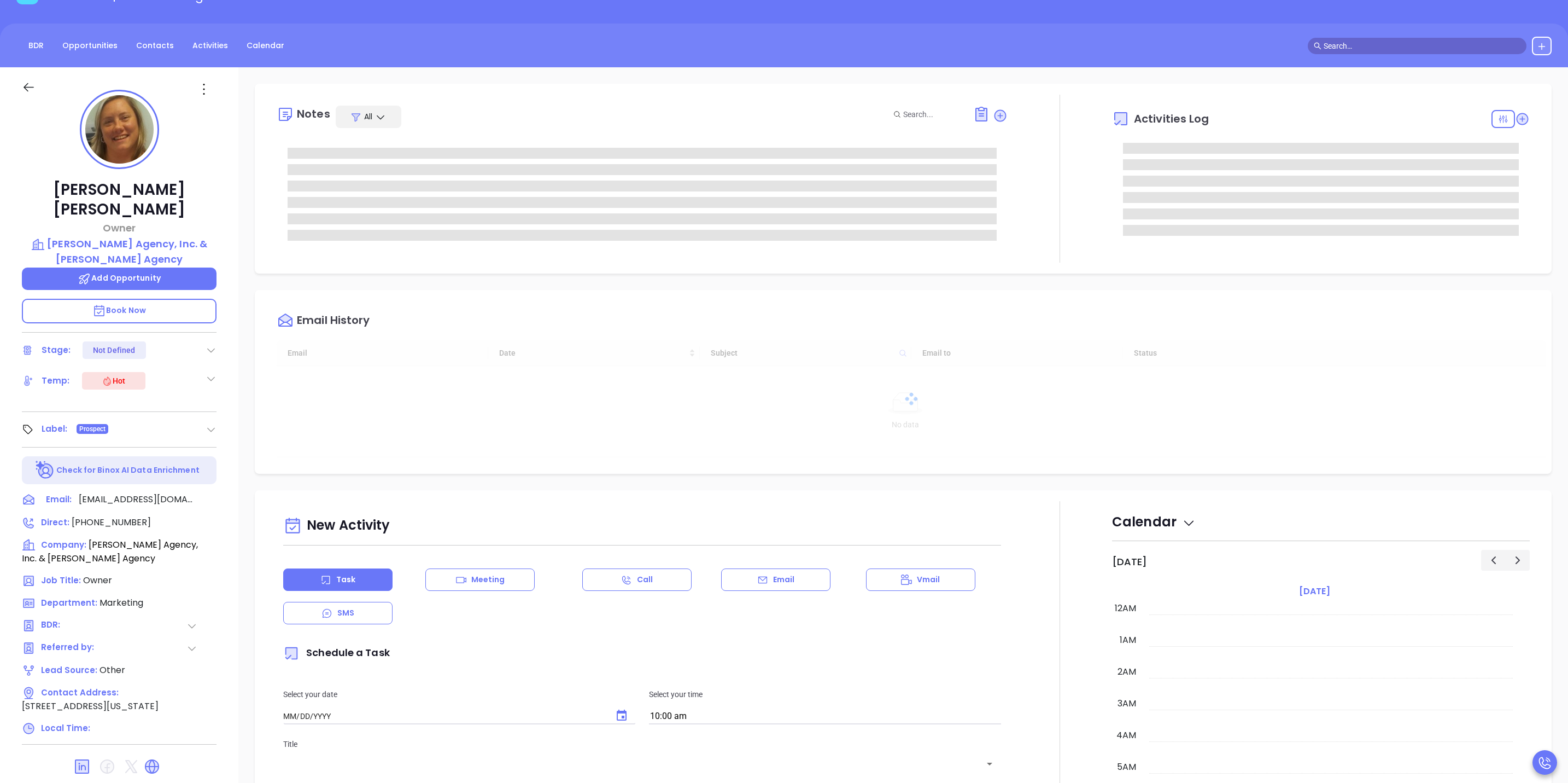
type input "10/16/2025"
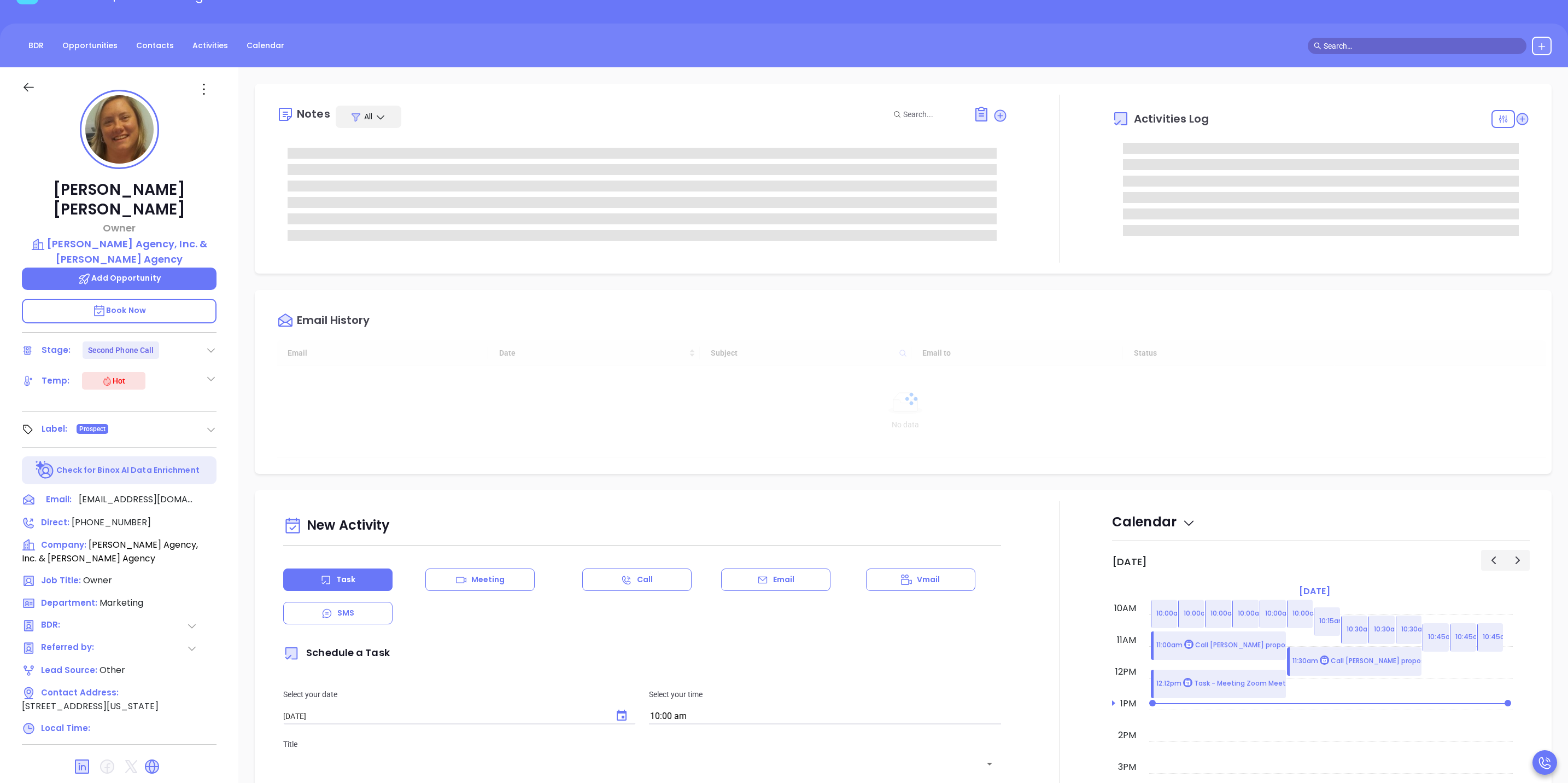
type input "[PERSON_NAME]"
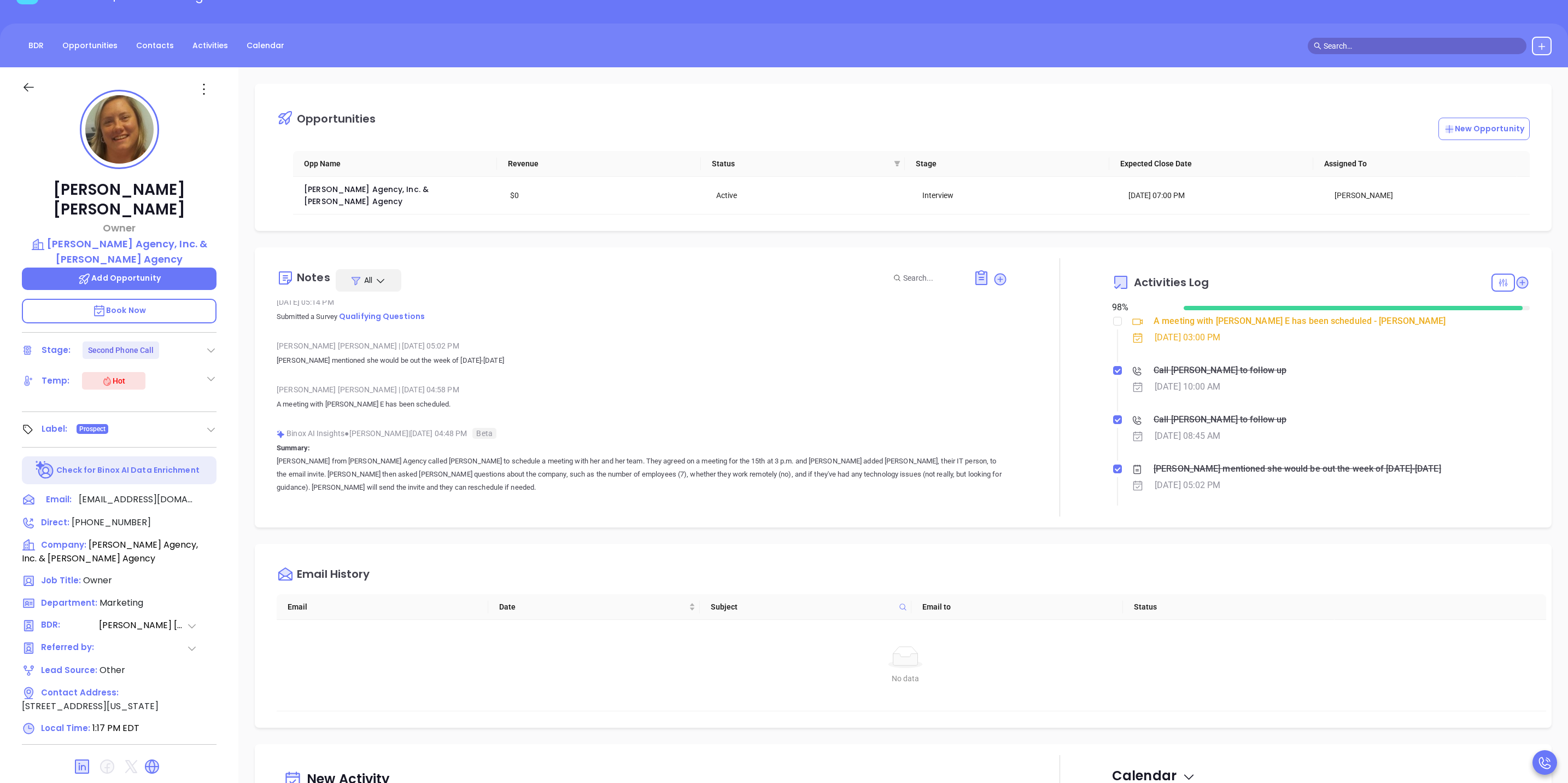
scroll to position [0, 0]
click at [215, 493] on icon at bounding box center [213, 499] width 13 height 13
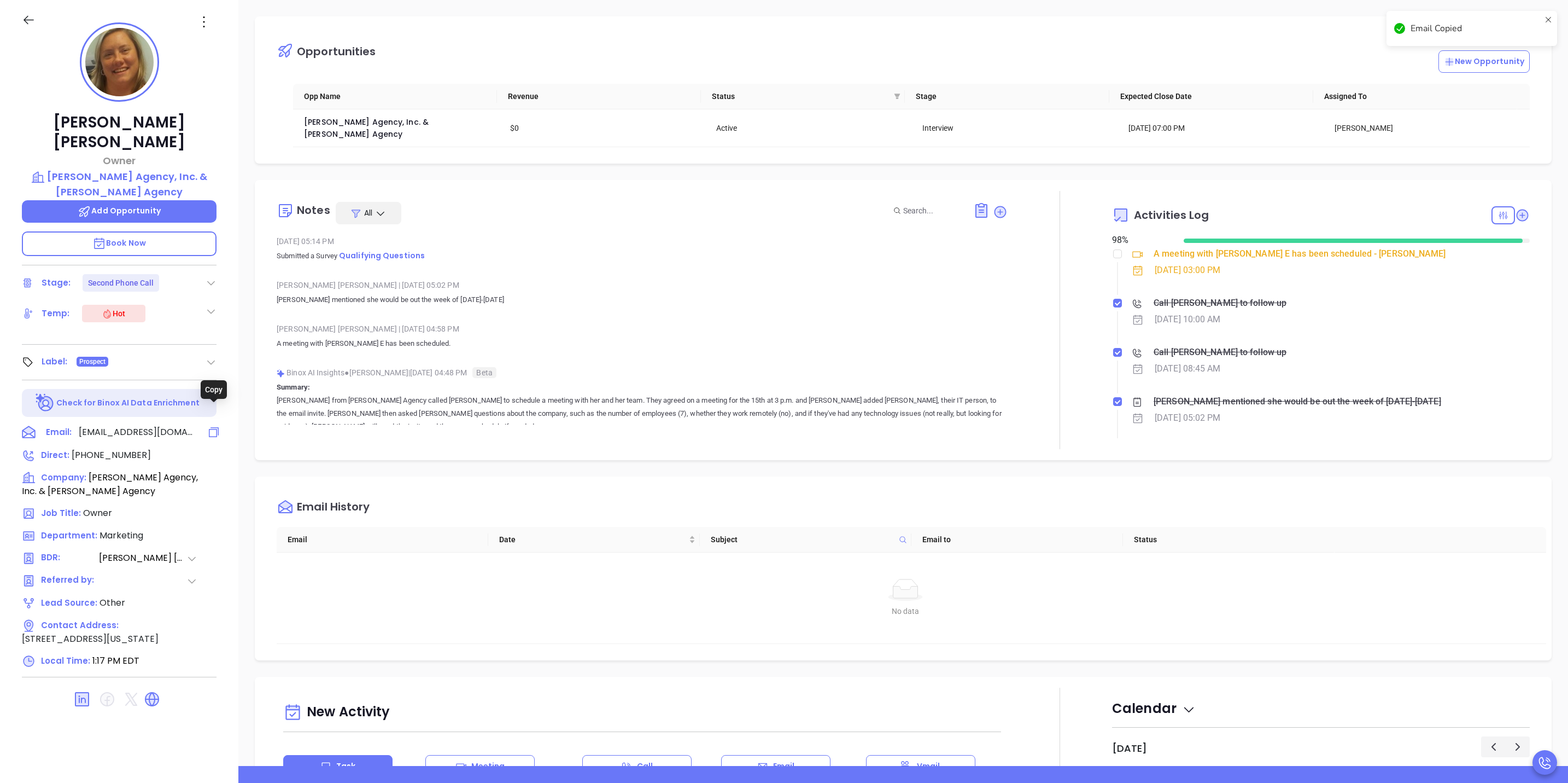
scroll to position [667, 0]
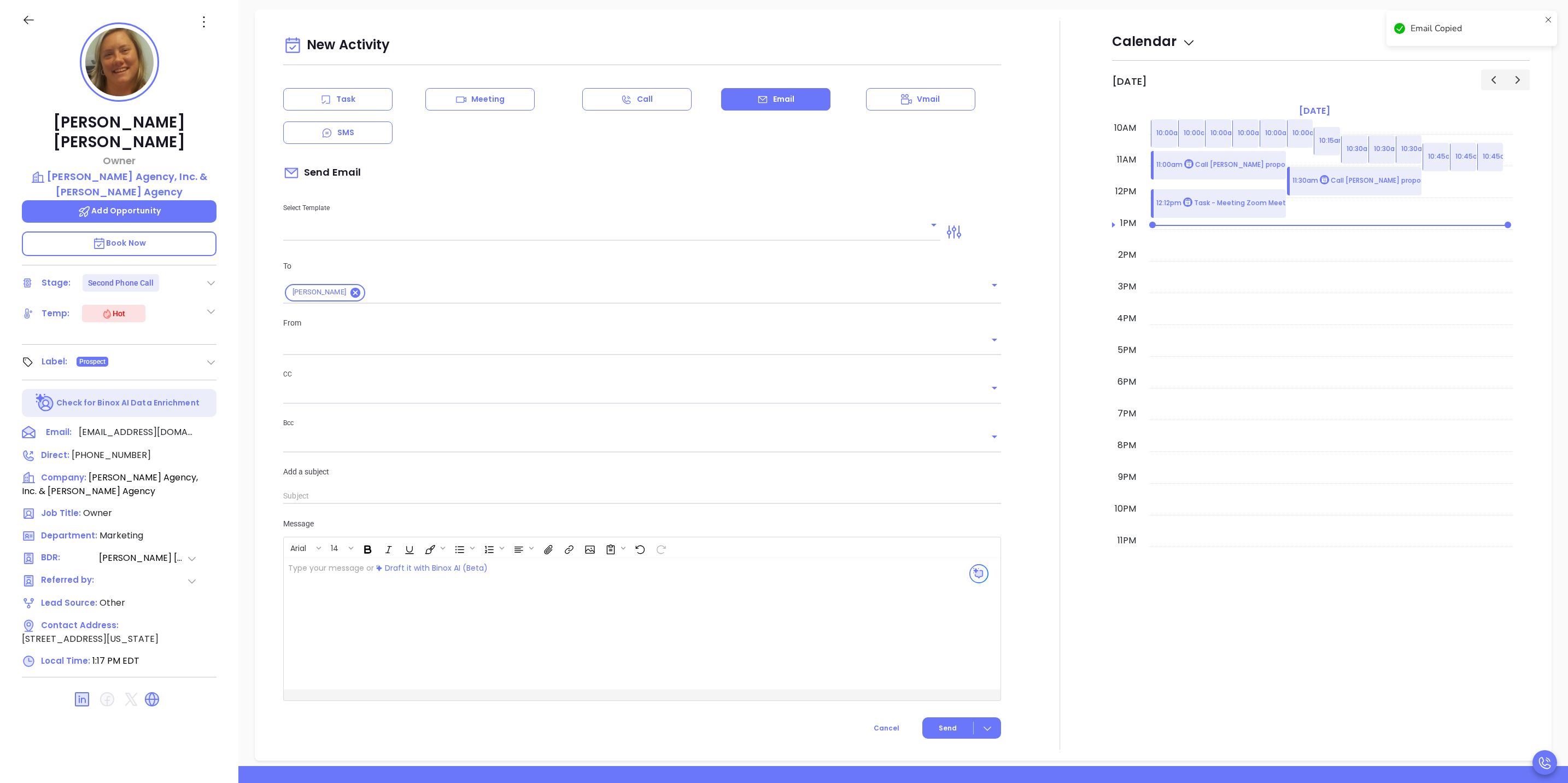
type input "[PERSON_NAME]"
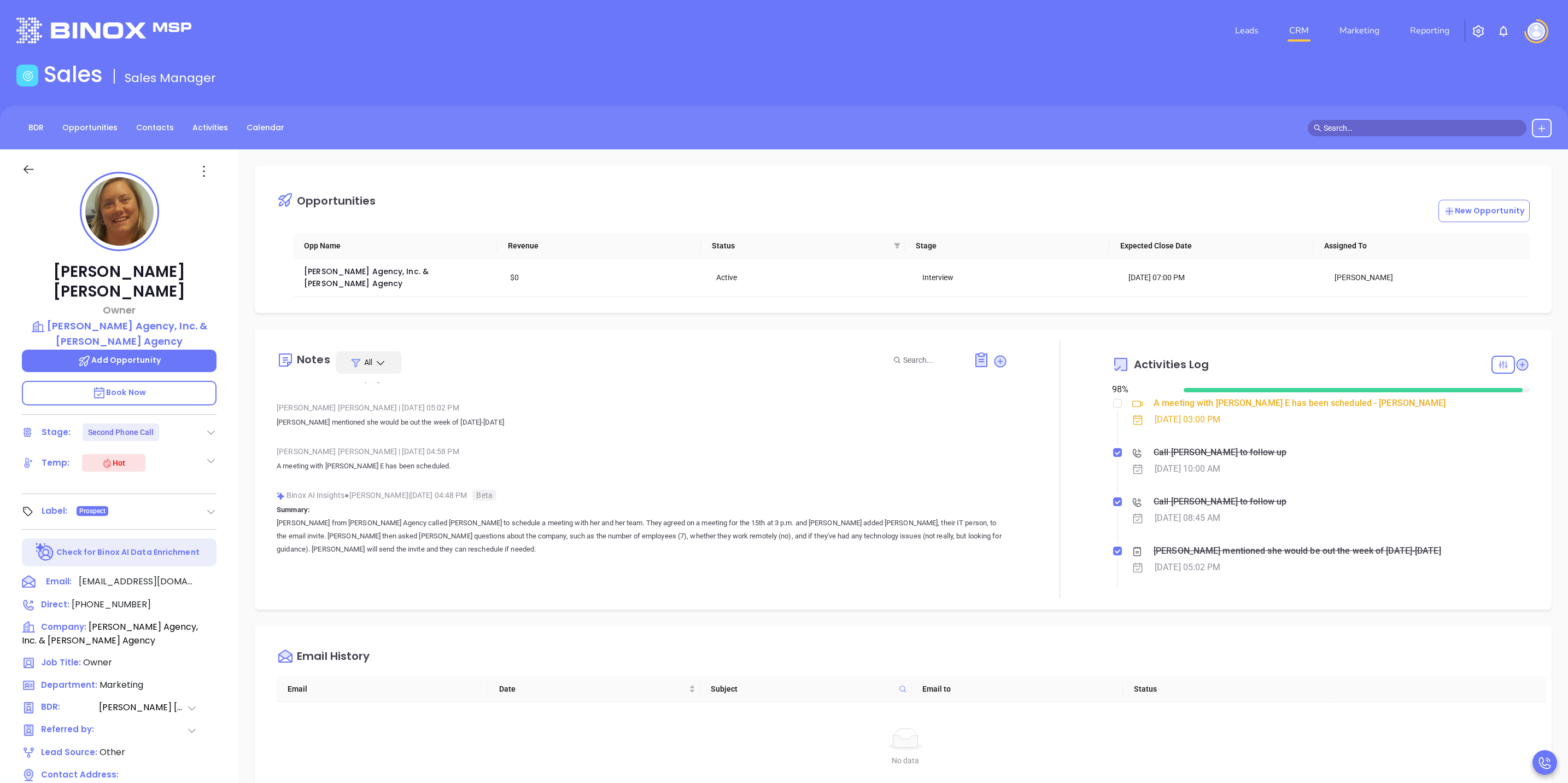
scroll to position [0, 0]
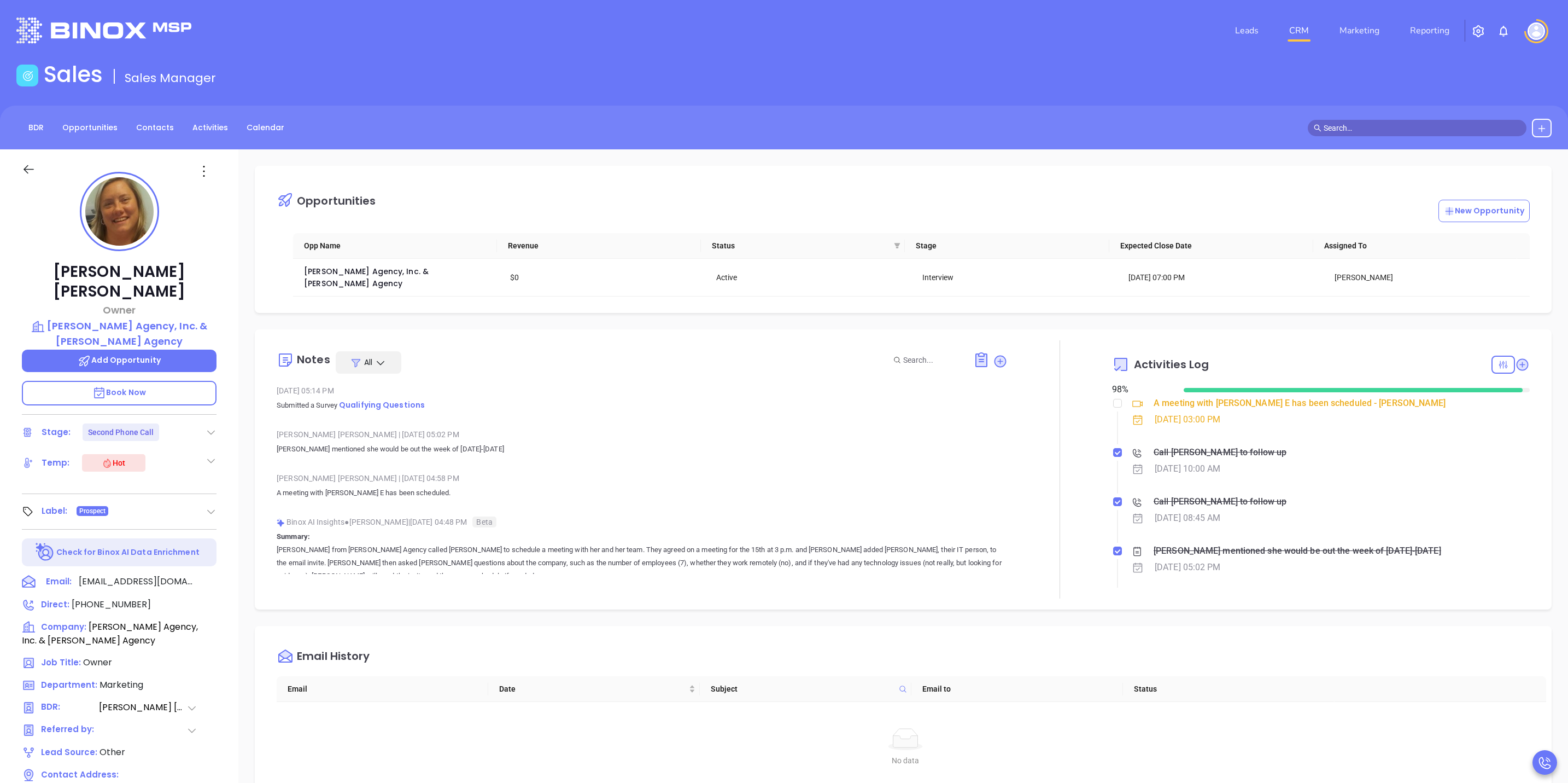
click at [188, 276] on p "Bridget E McKillip" at bounding box center [119, 281] width 195 height 39
drag, startPoint x: 184, startPoint y: 269, endPoint x: 55, endPoint y: 276, distance: 129.2
click at [55, 276] on p "Bridget E McKillip" at bounding box center [119, 281] width 195 height 39
copy p "Bridget E McKillip"
click at [914, 356] on span at bounding box center [932, 360] width 82 height 18
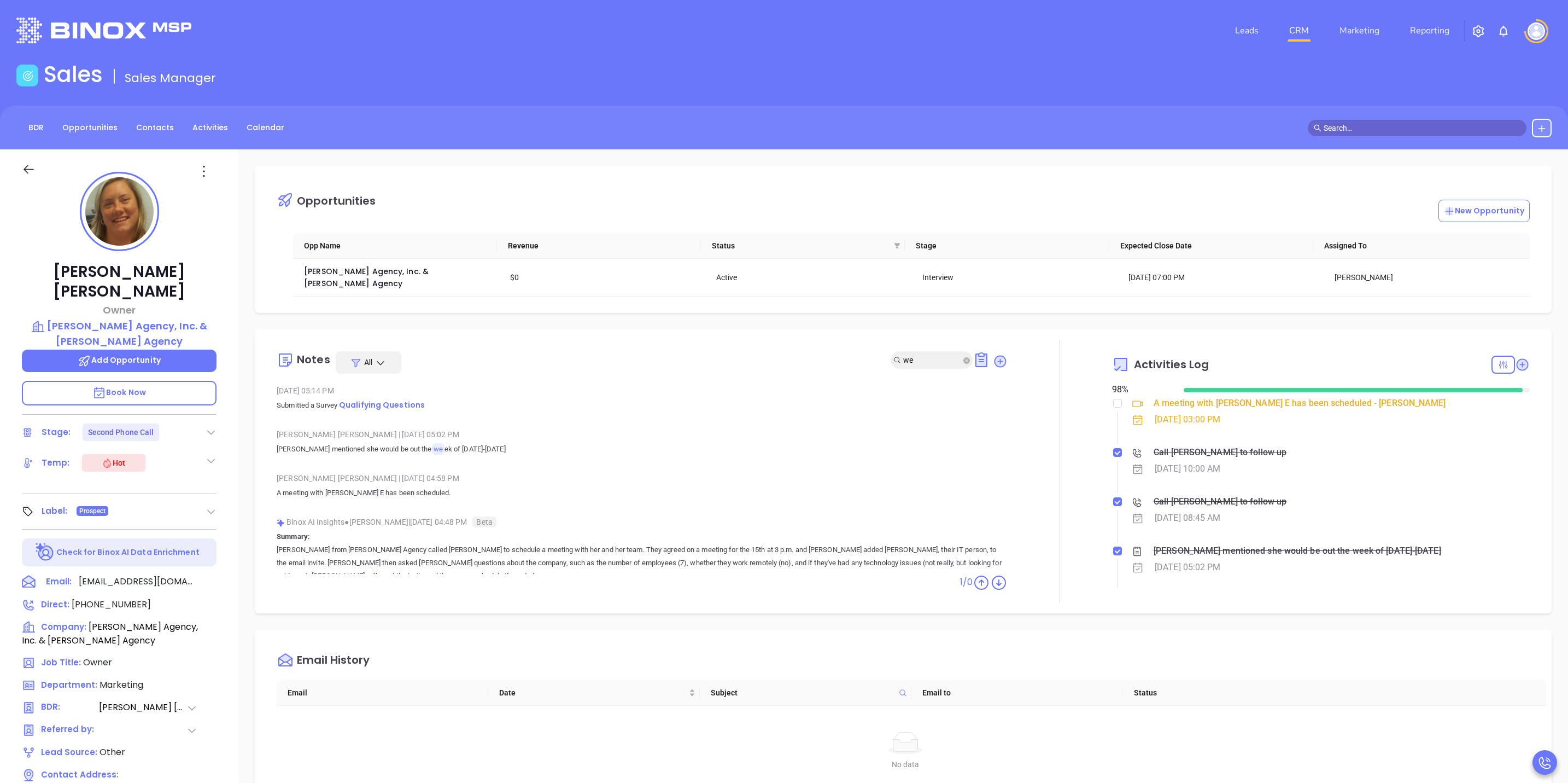
type input "web"
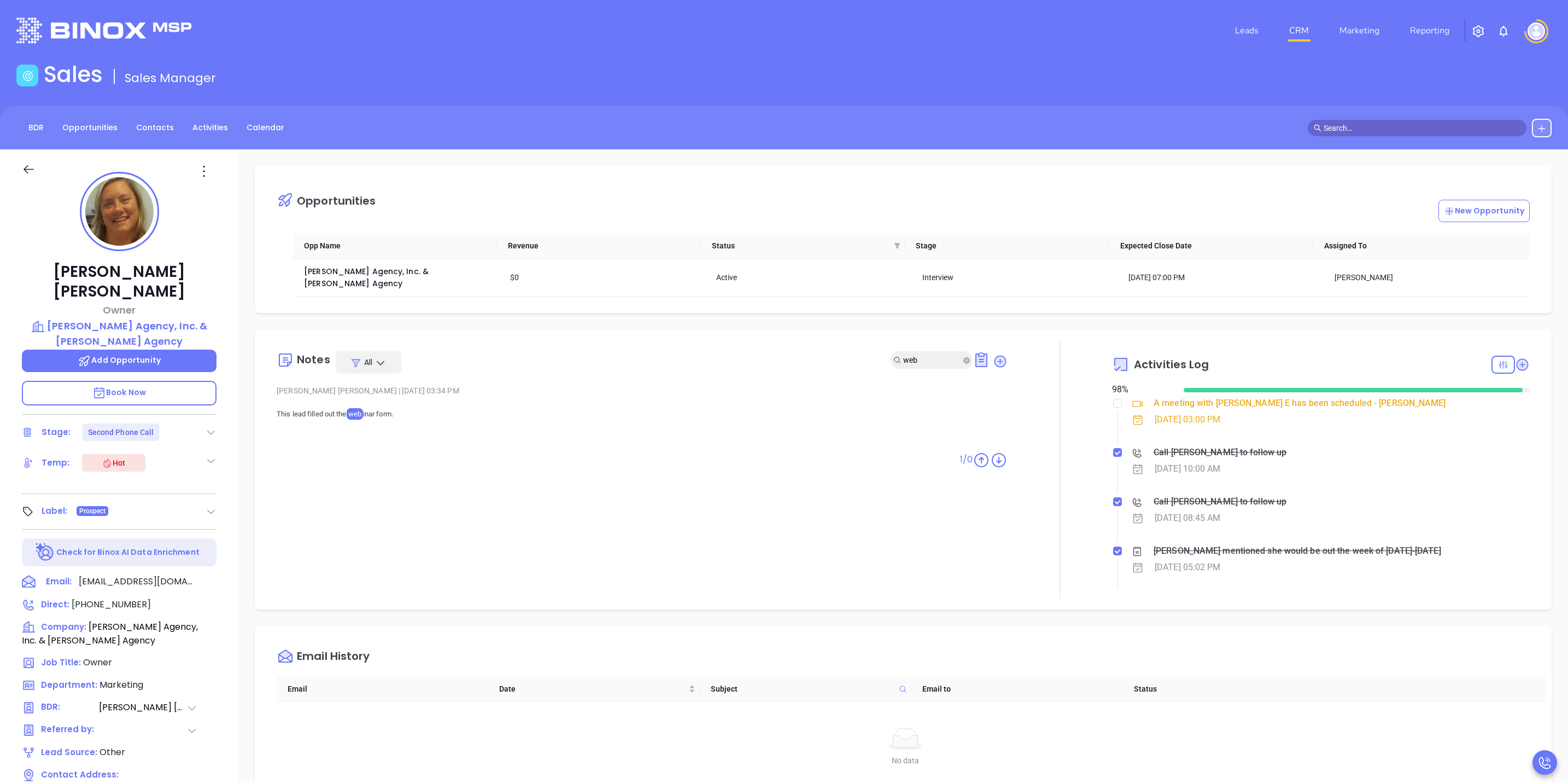
scroll to position [12, 0]
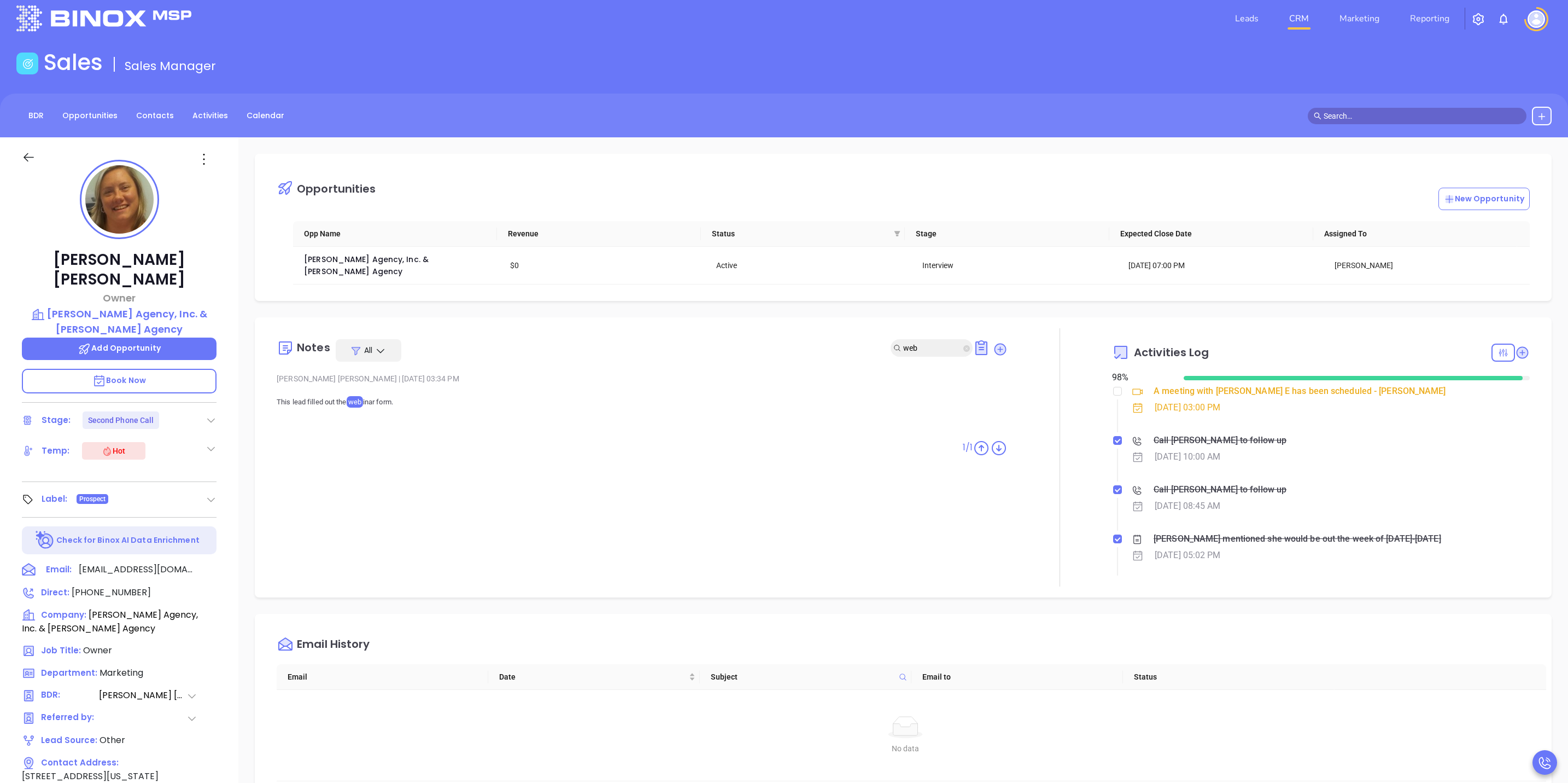
click at [964, 345] on icon "close-circle" at bounding box center [967, 348] width 7 height 7
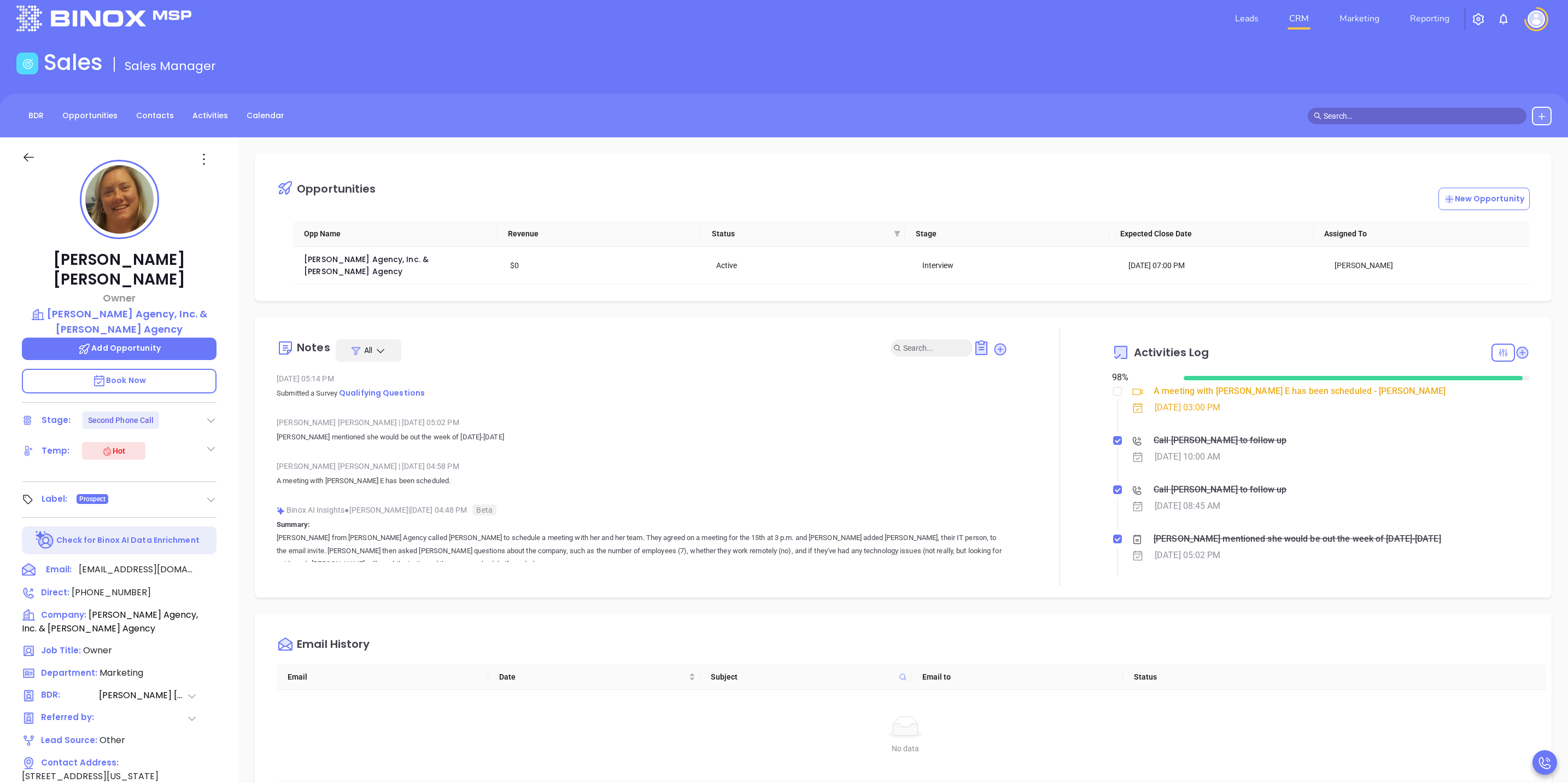
click at [914, 342] on input "text" at bounding box center [932, 348] width 58 height 12
type input "web"
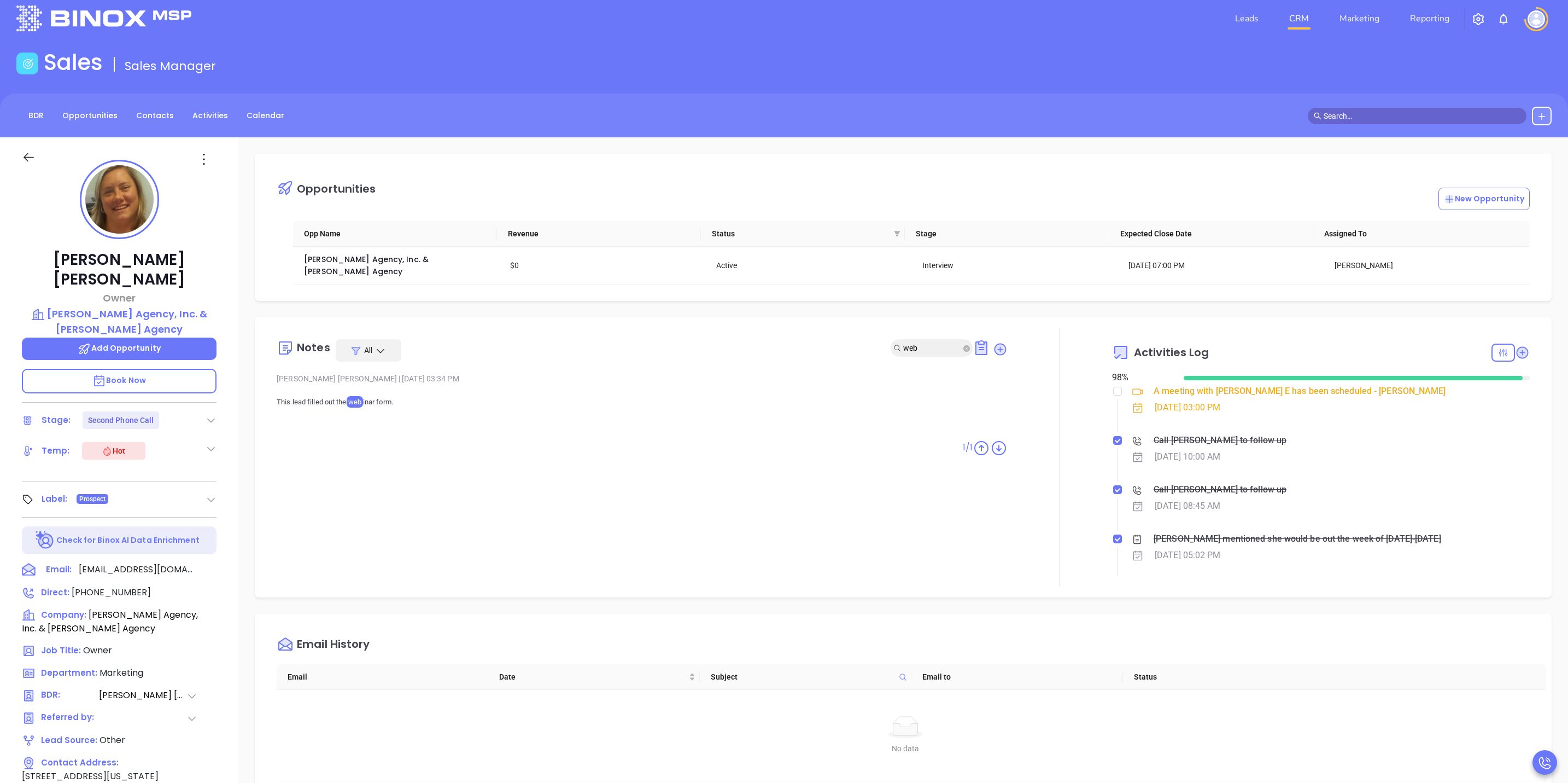
click at [964, 345] on icon "close-circle" at bounding box center [967, 348] width 7 height 7
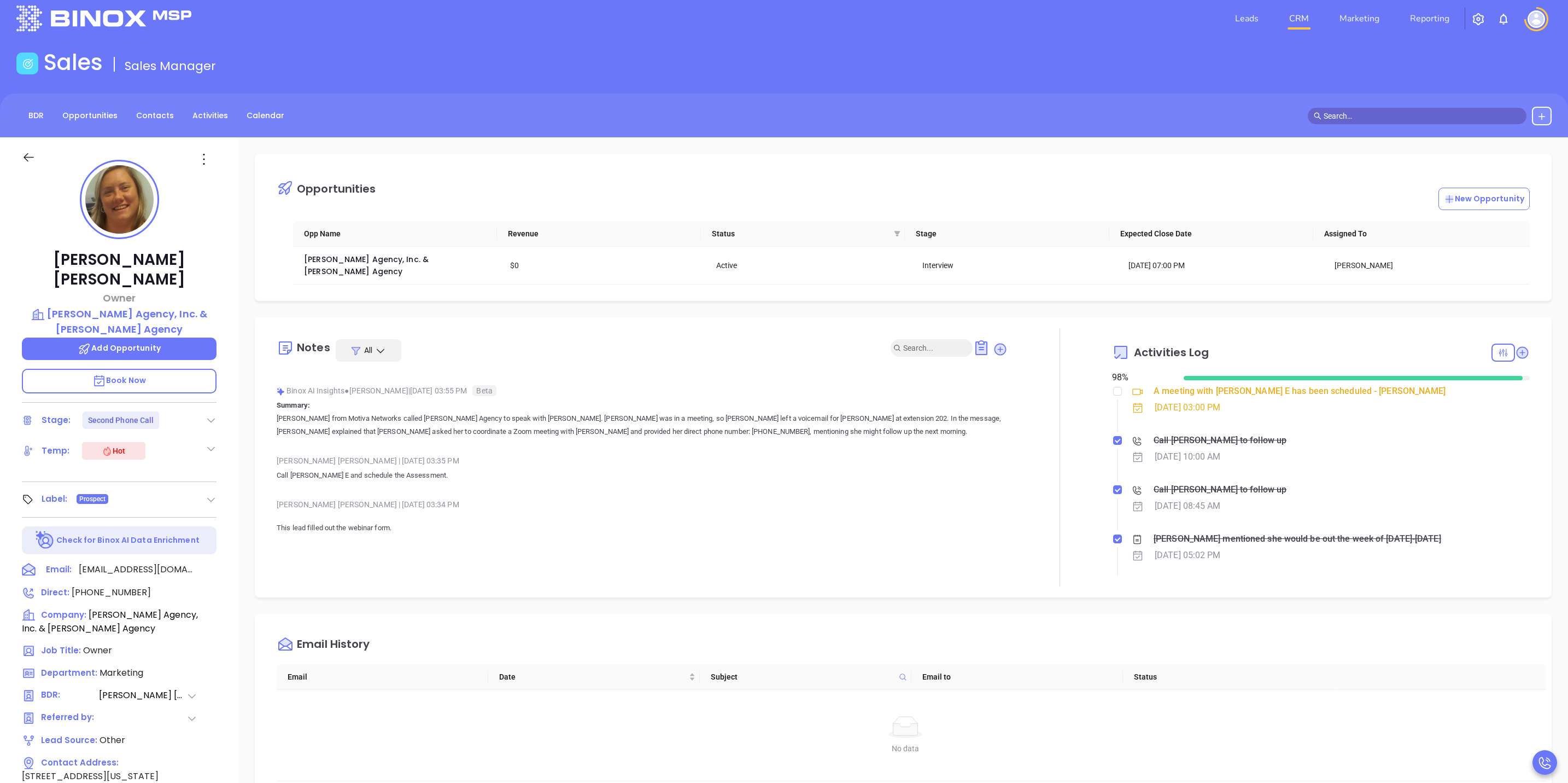
scroll to position [328, 0]
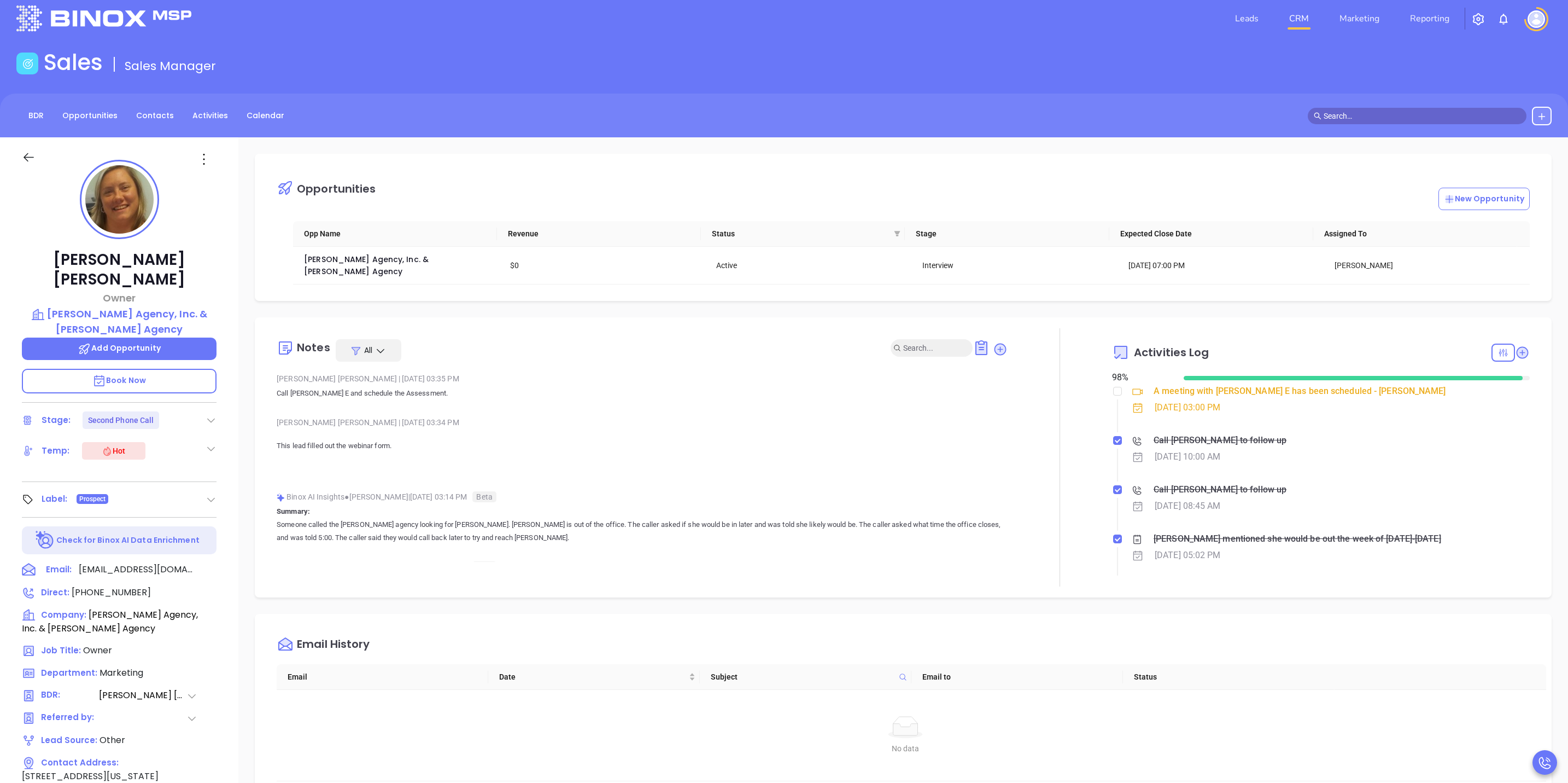
click at [903, 342] on input "text" at bounding box center [932, 348] width 58 height 12
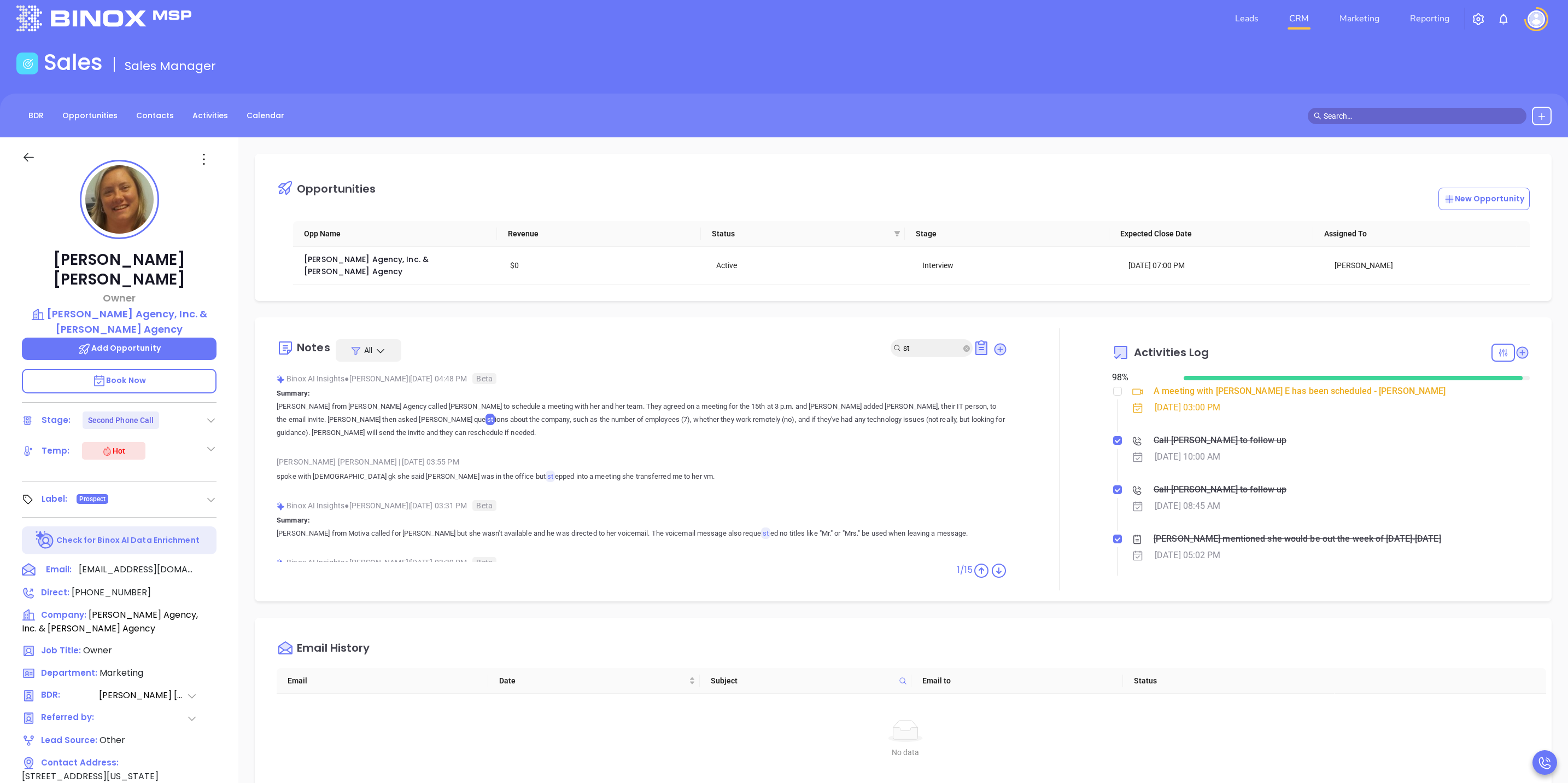
scroll to position [30, 0]
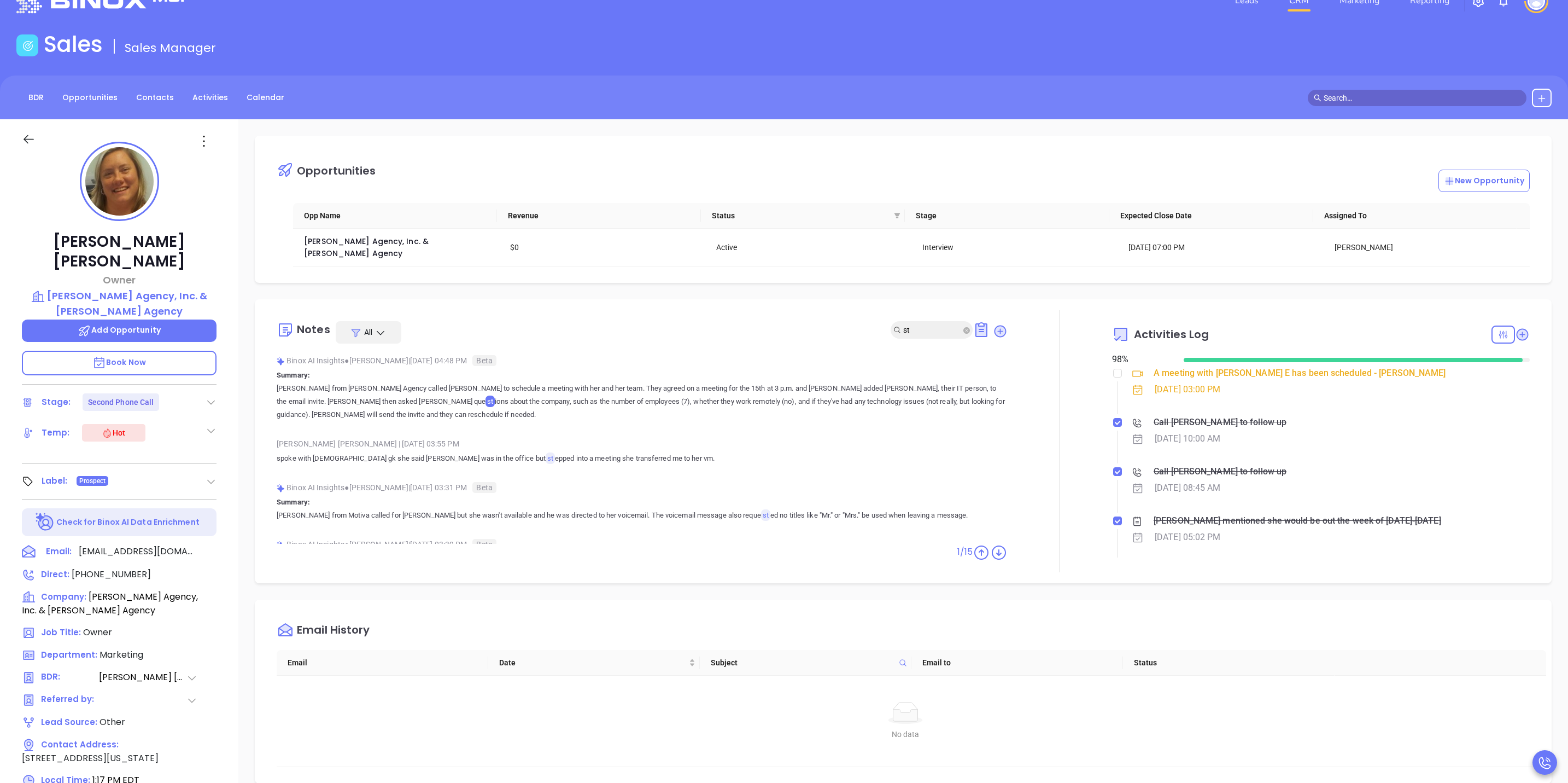
type input "s"
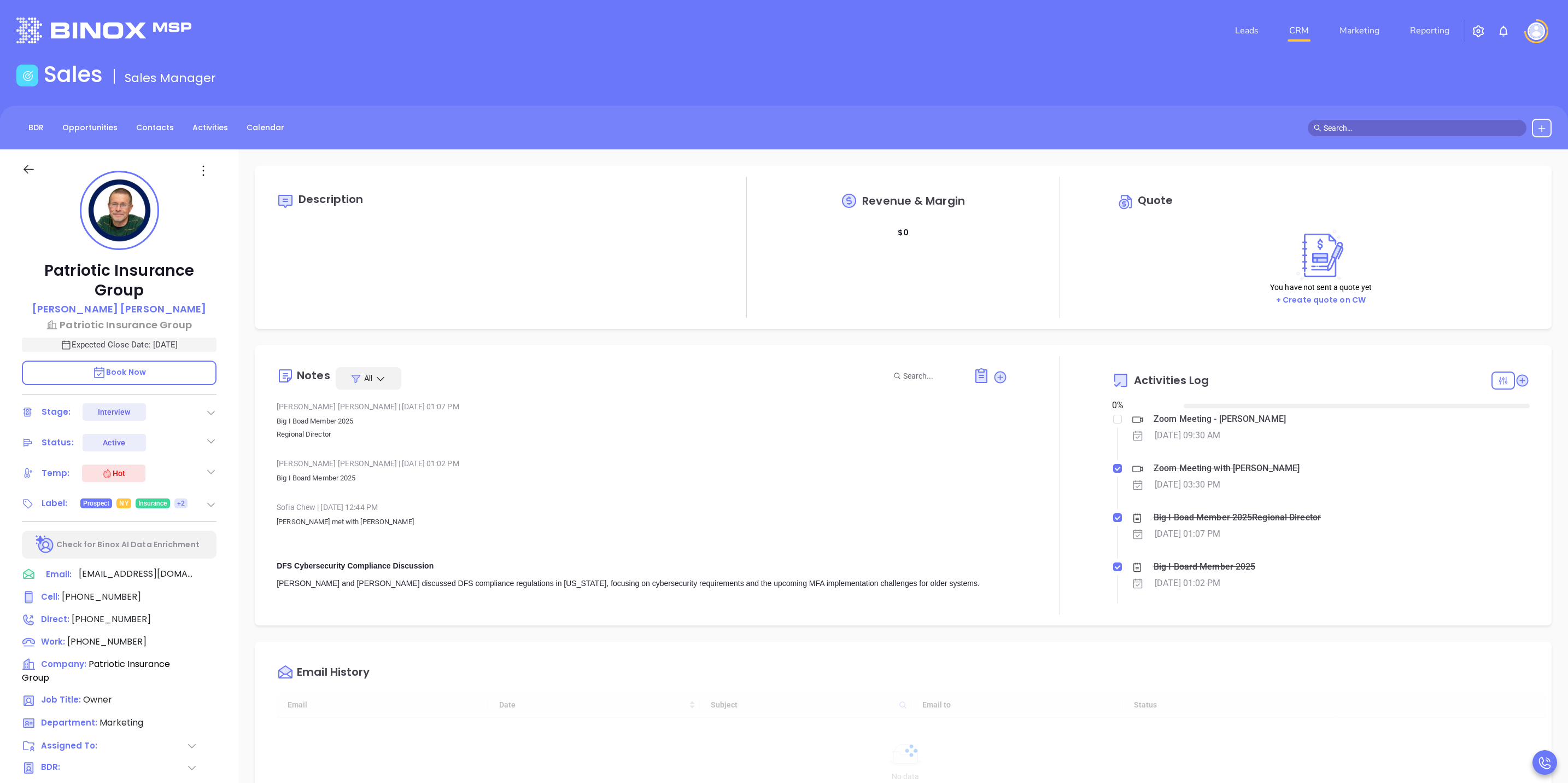
type input "[DATE]"
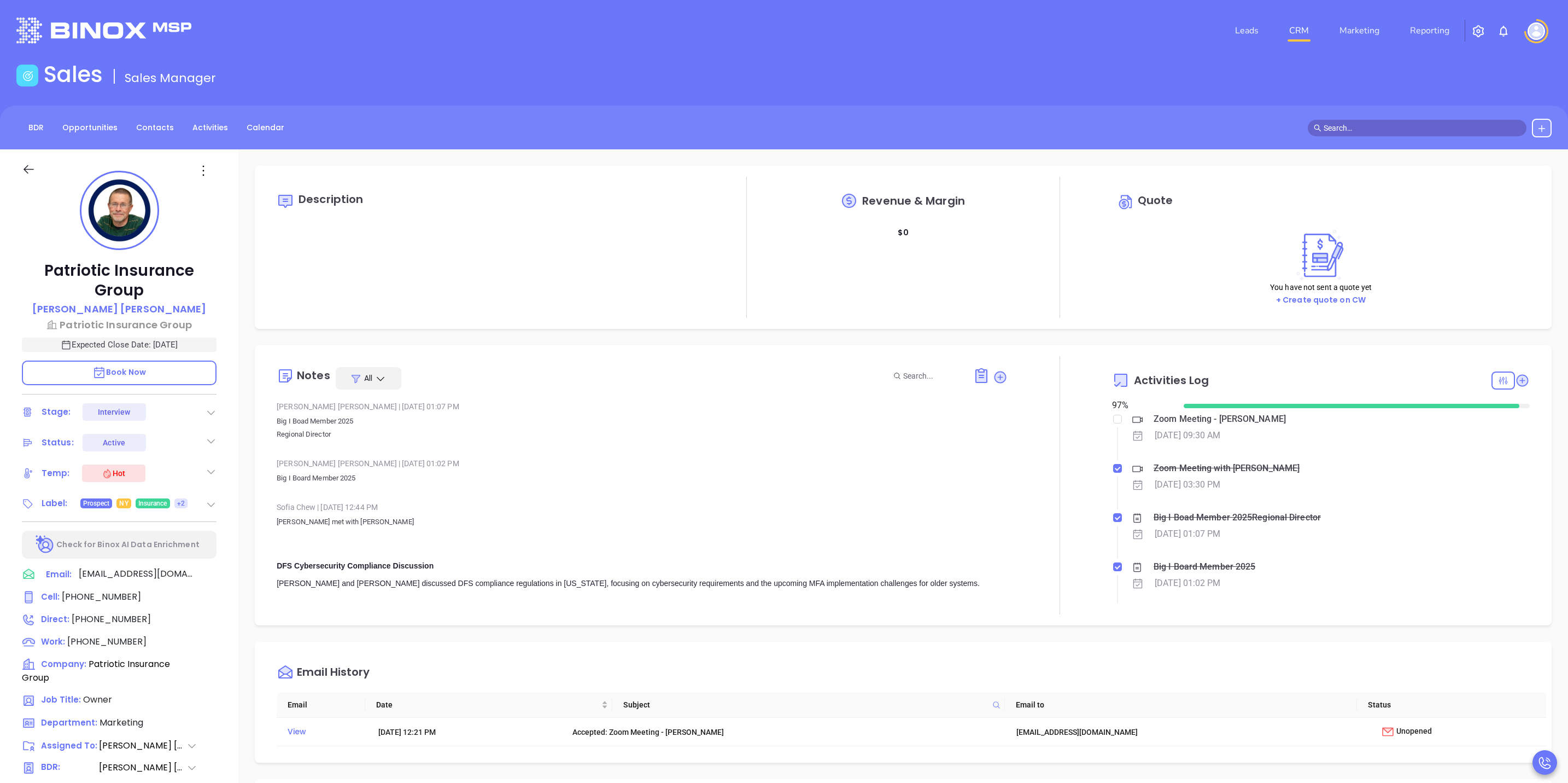
type input "[PERSON_NAME]"
click at [118, 307] on p "[PERSON_NAME]" at bounding box center [119, 309] width 175 height 15
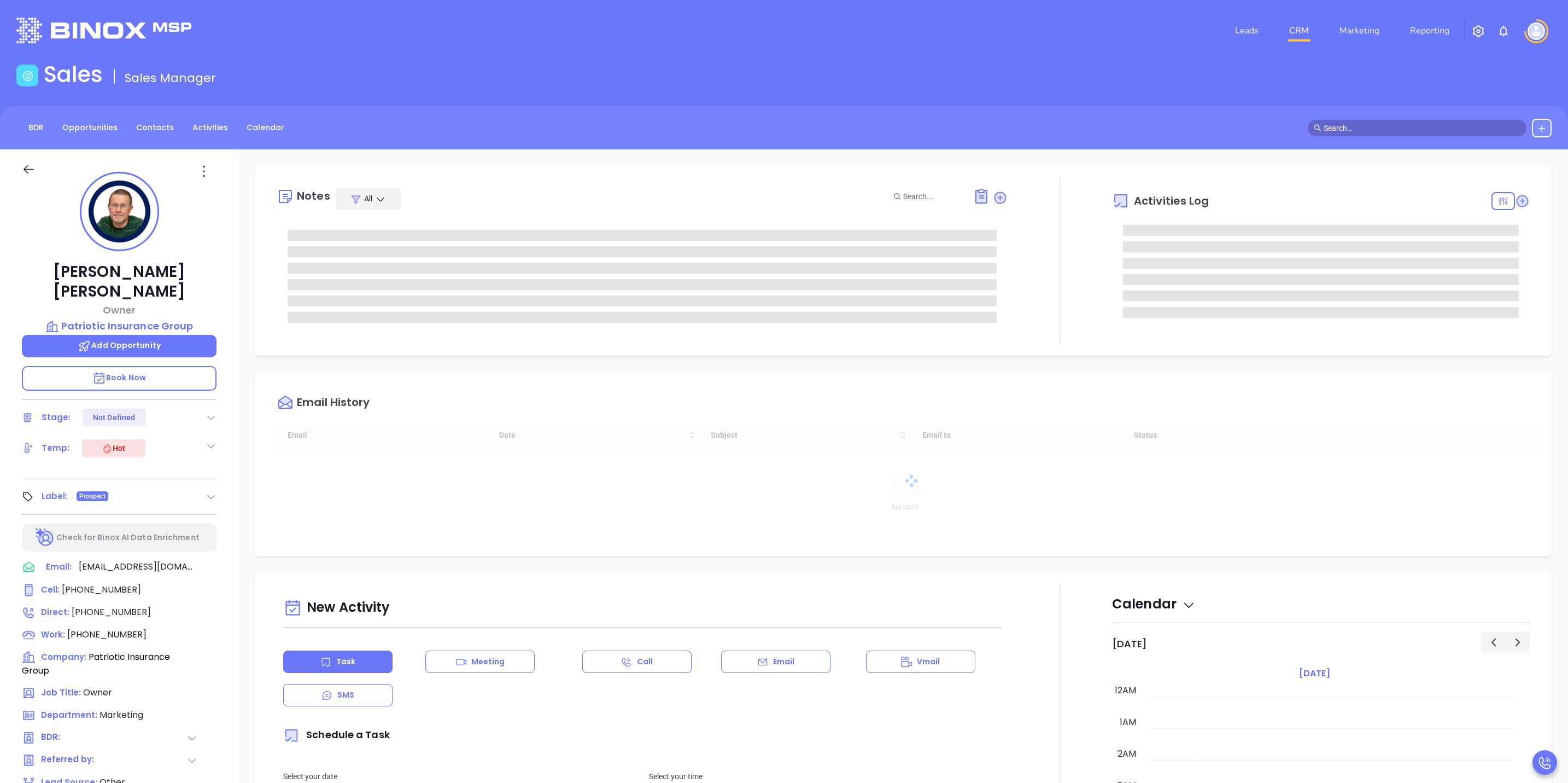
type input "[DATE]"
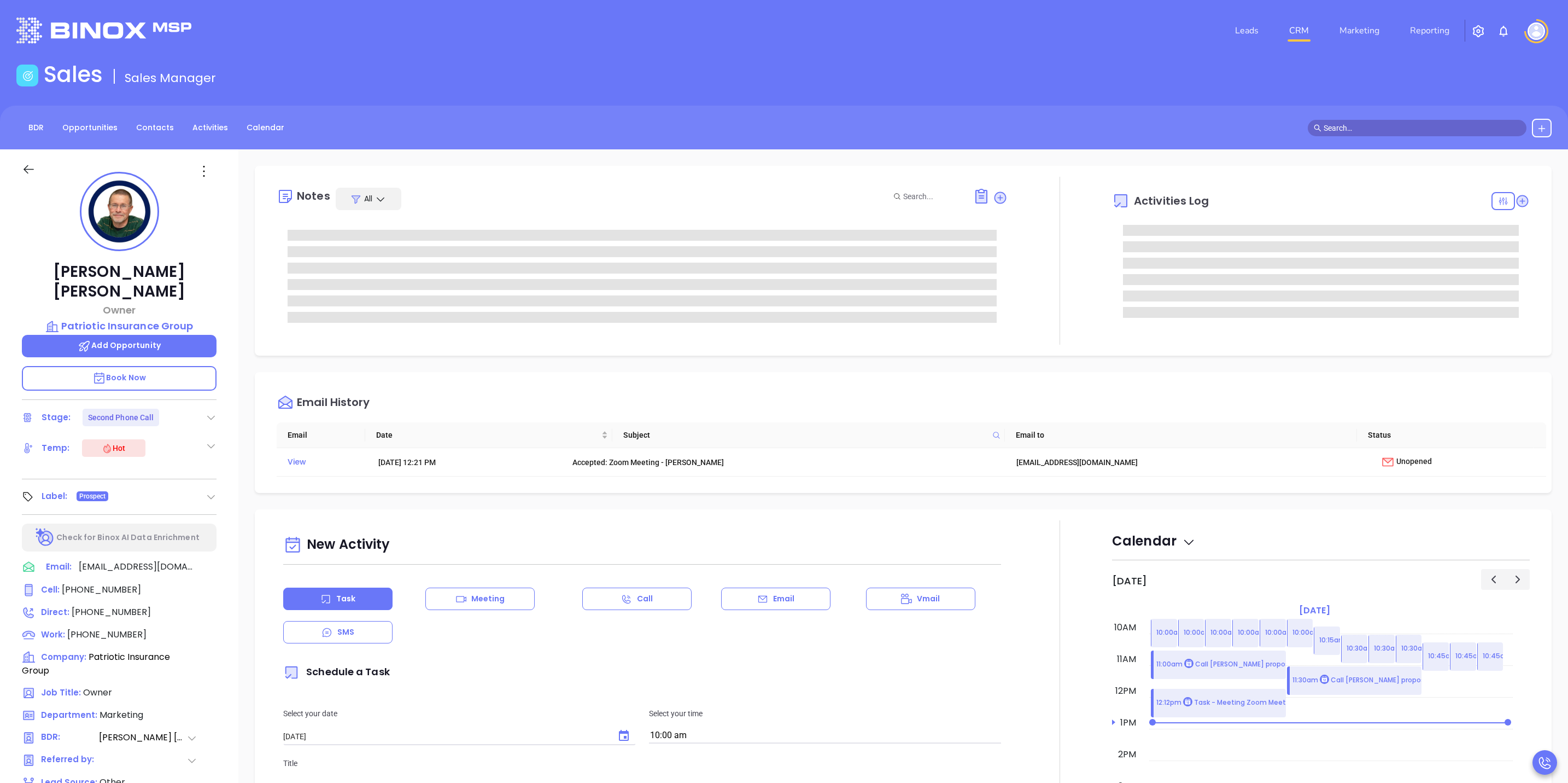
type input "[PERSON_NAME]"
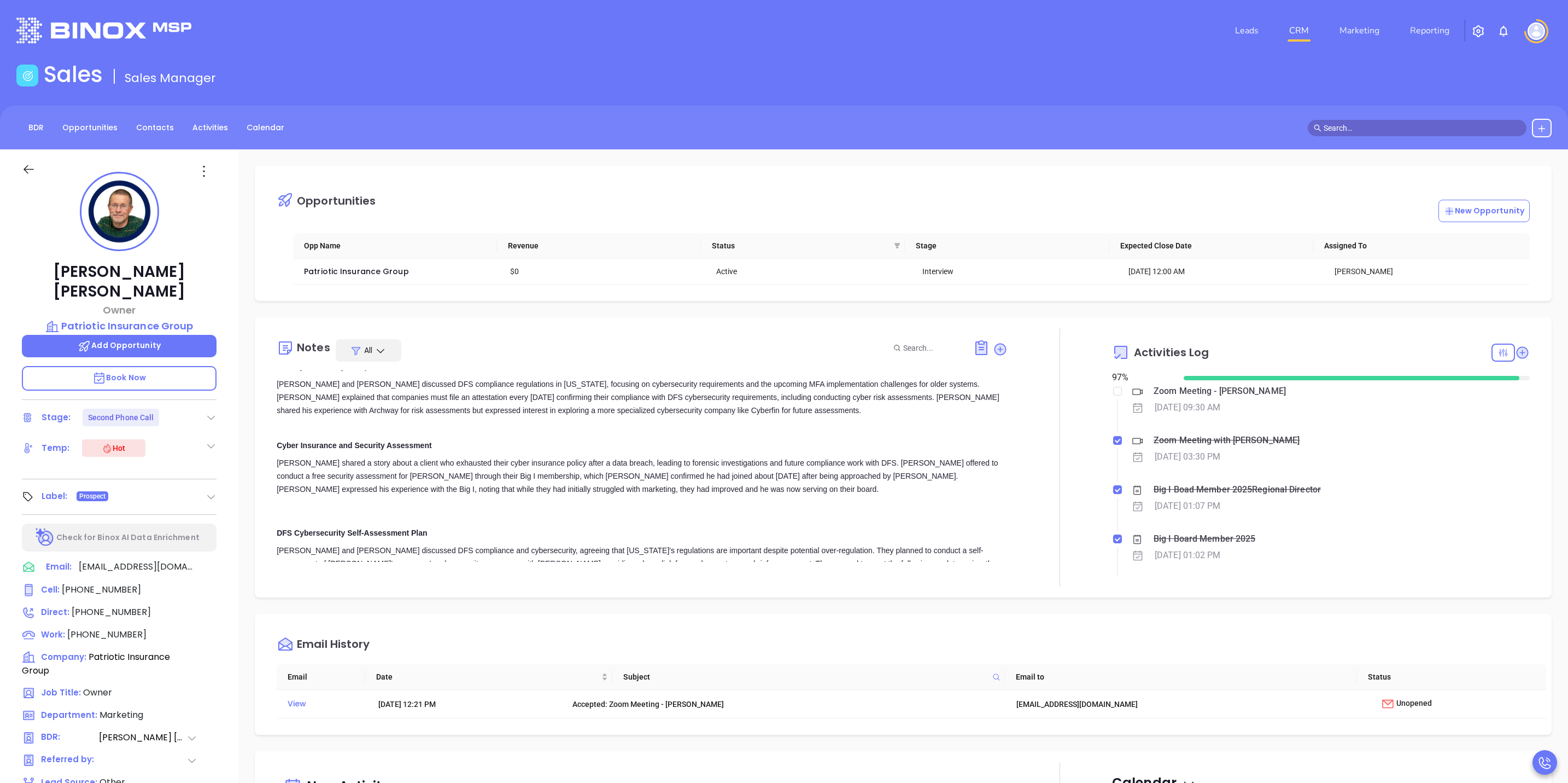
scroll to position [164, 0]
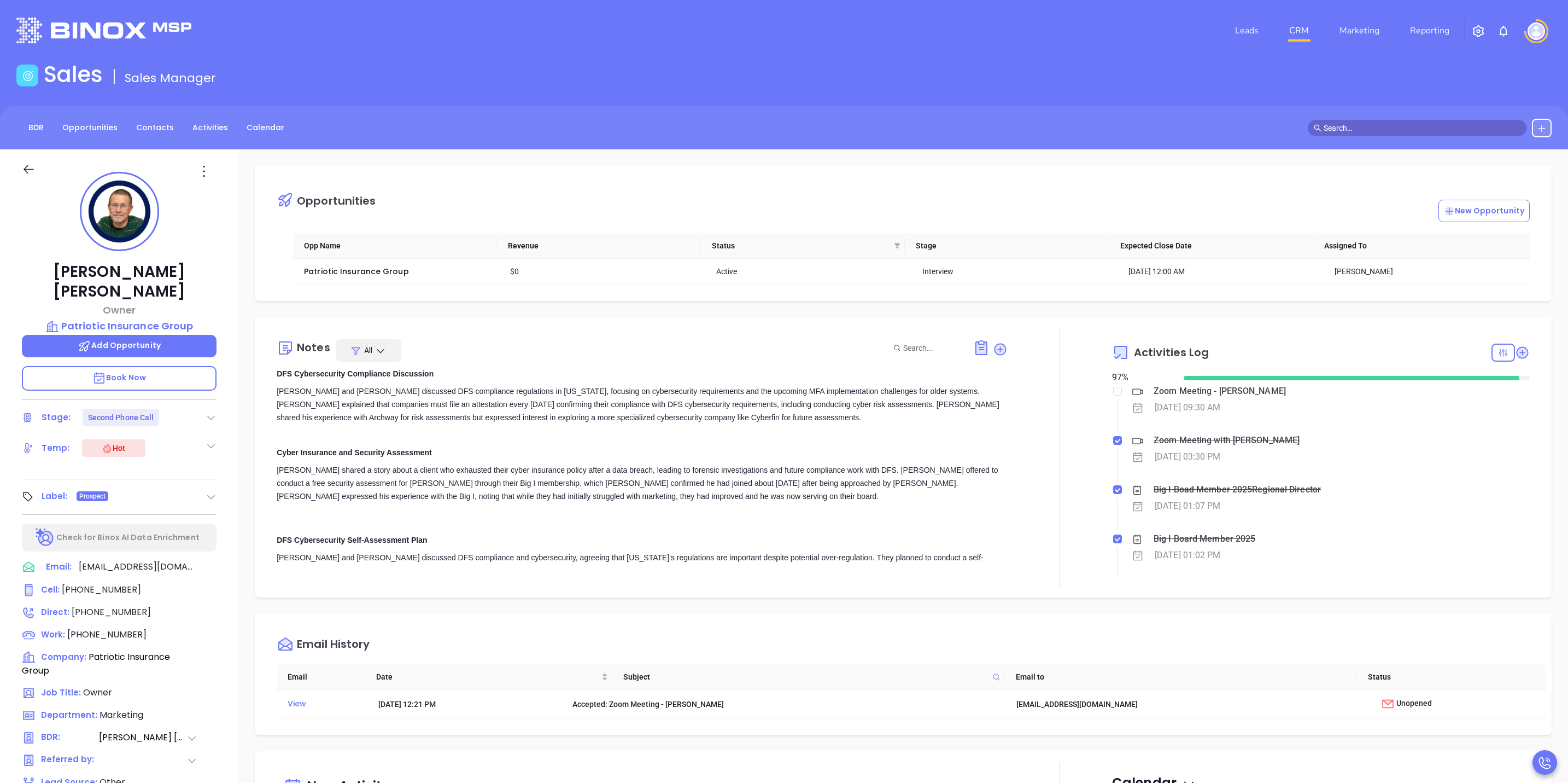
click at [146, 138] on div "BDR Opportunities Contacts Activities Calendar" at bounding box center [784, 128] width 1568 height 44
click at [156, 123] on link "Contacts" at bounding box center [155, 128] width 51 height 18
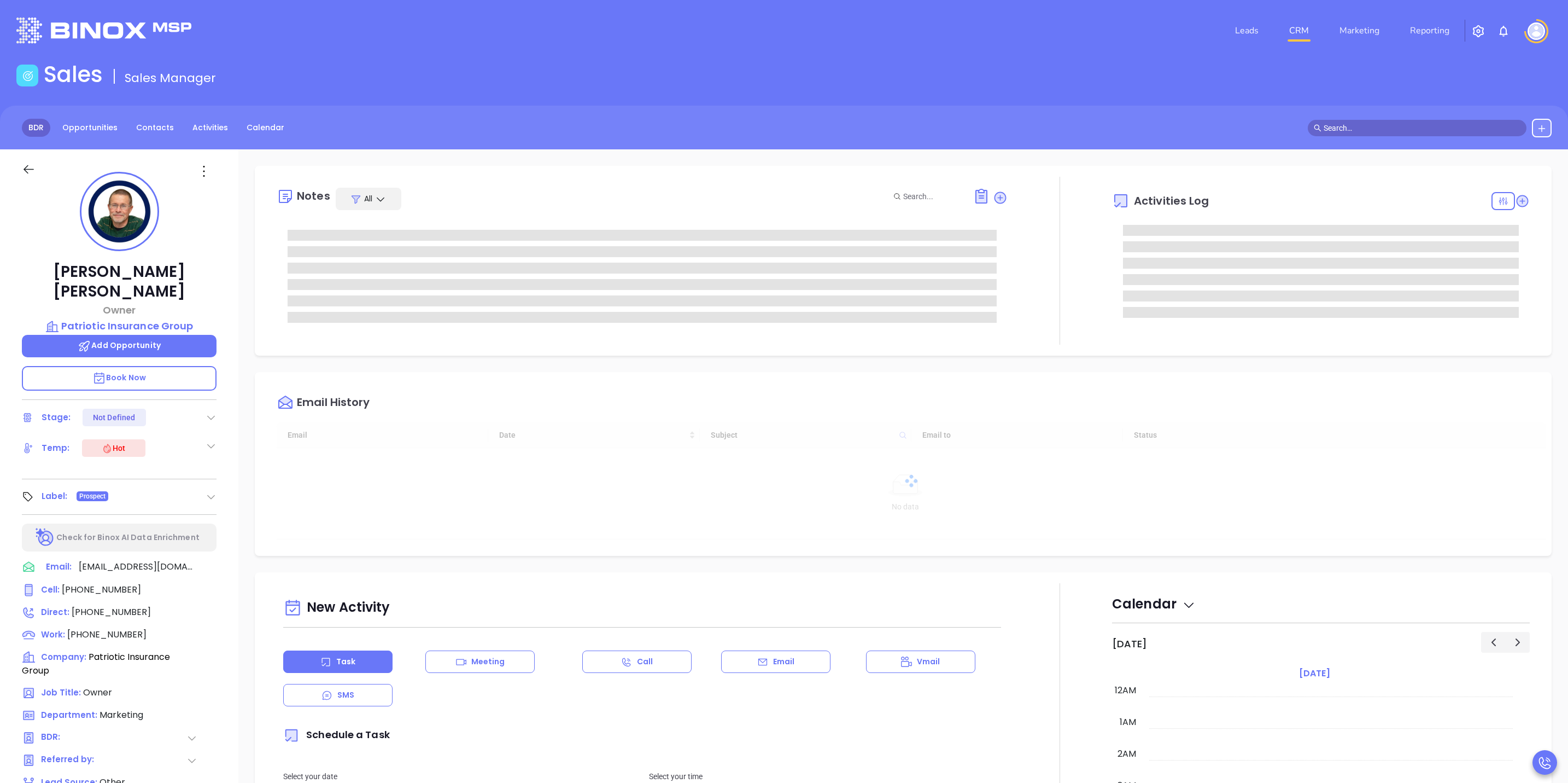
scroll to position [317, 0]
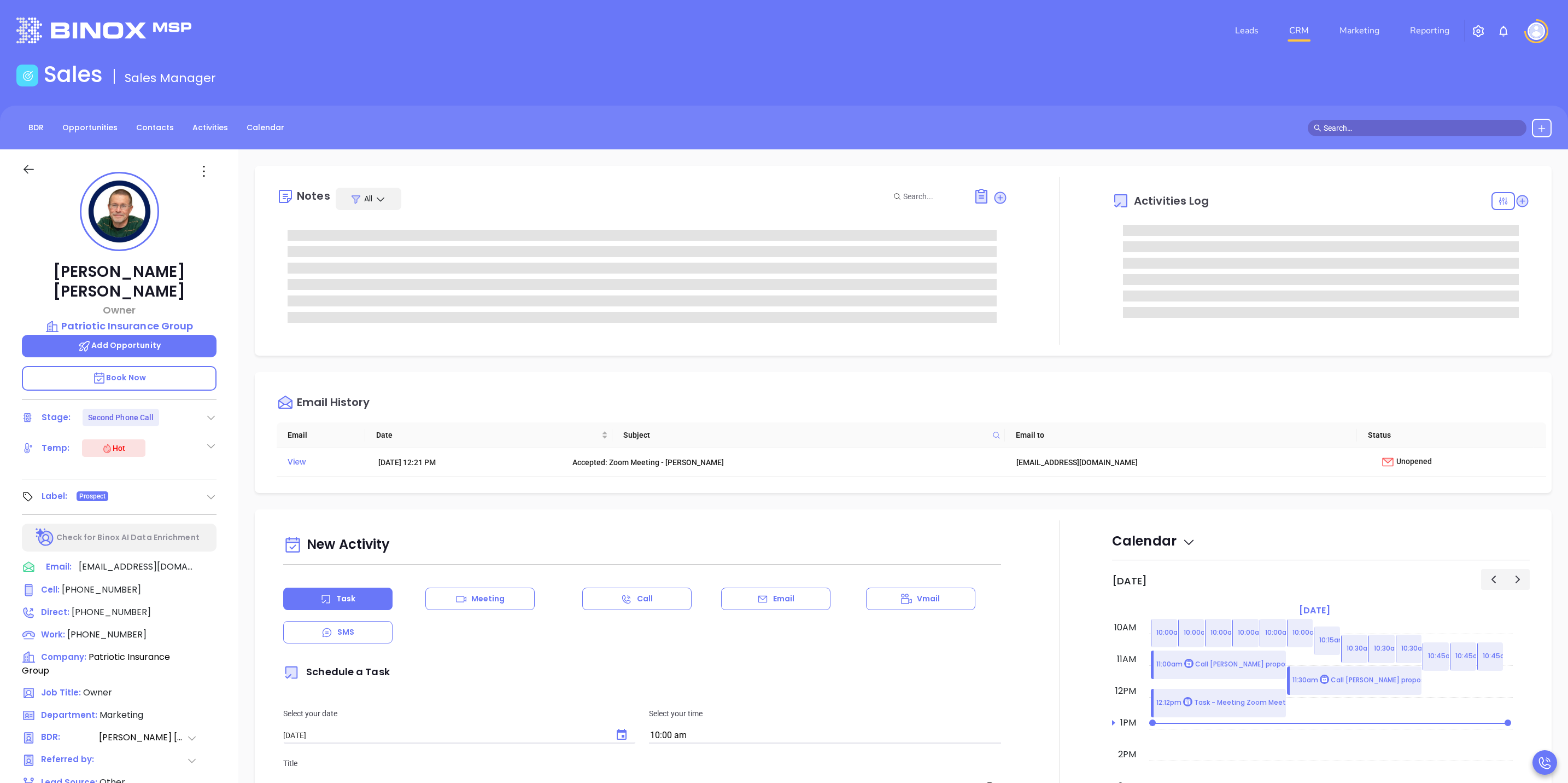
type input "[PERSON_NAME]"
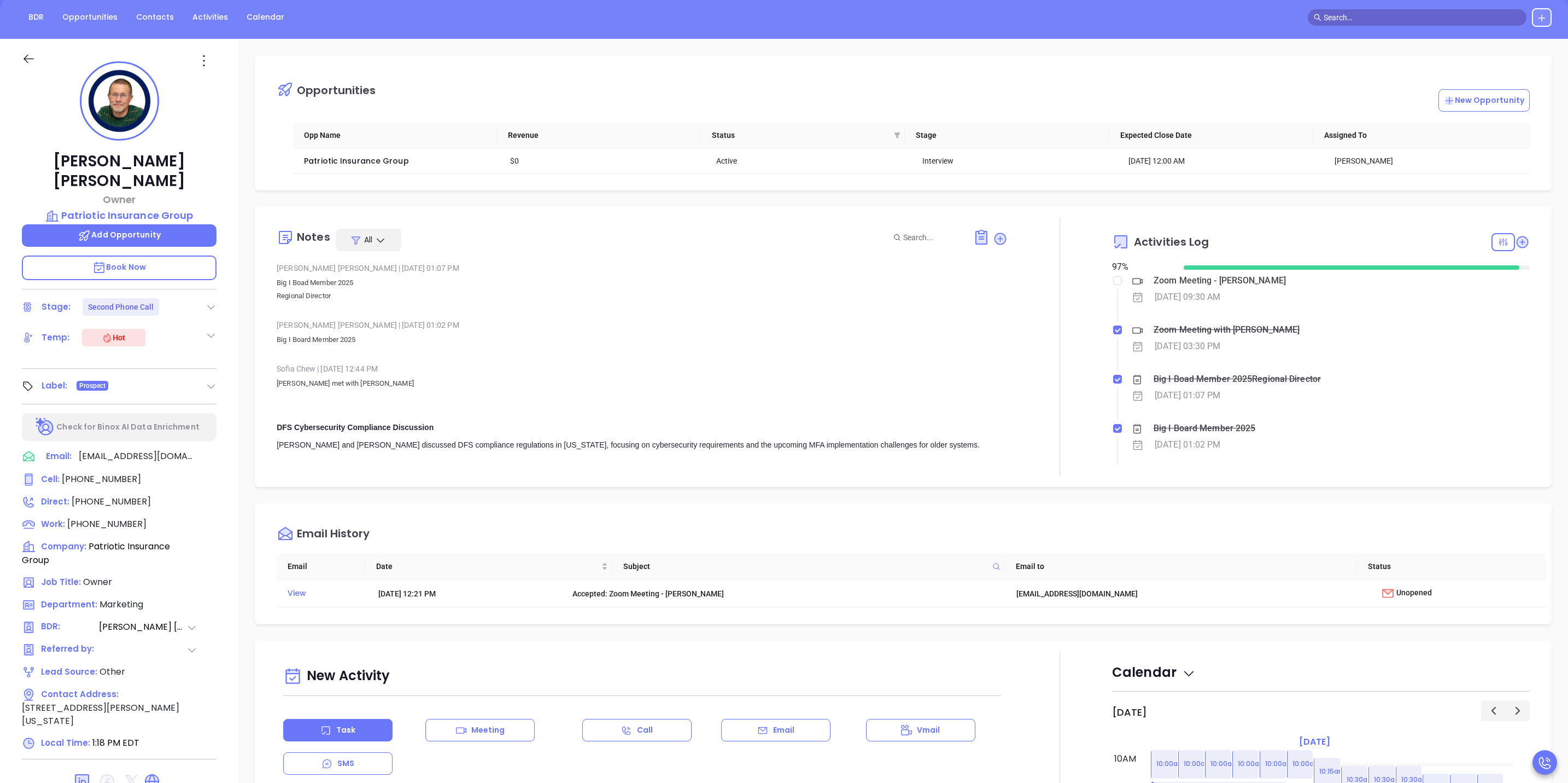
scroll to position [82, 0]
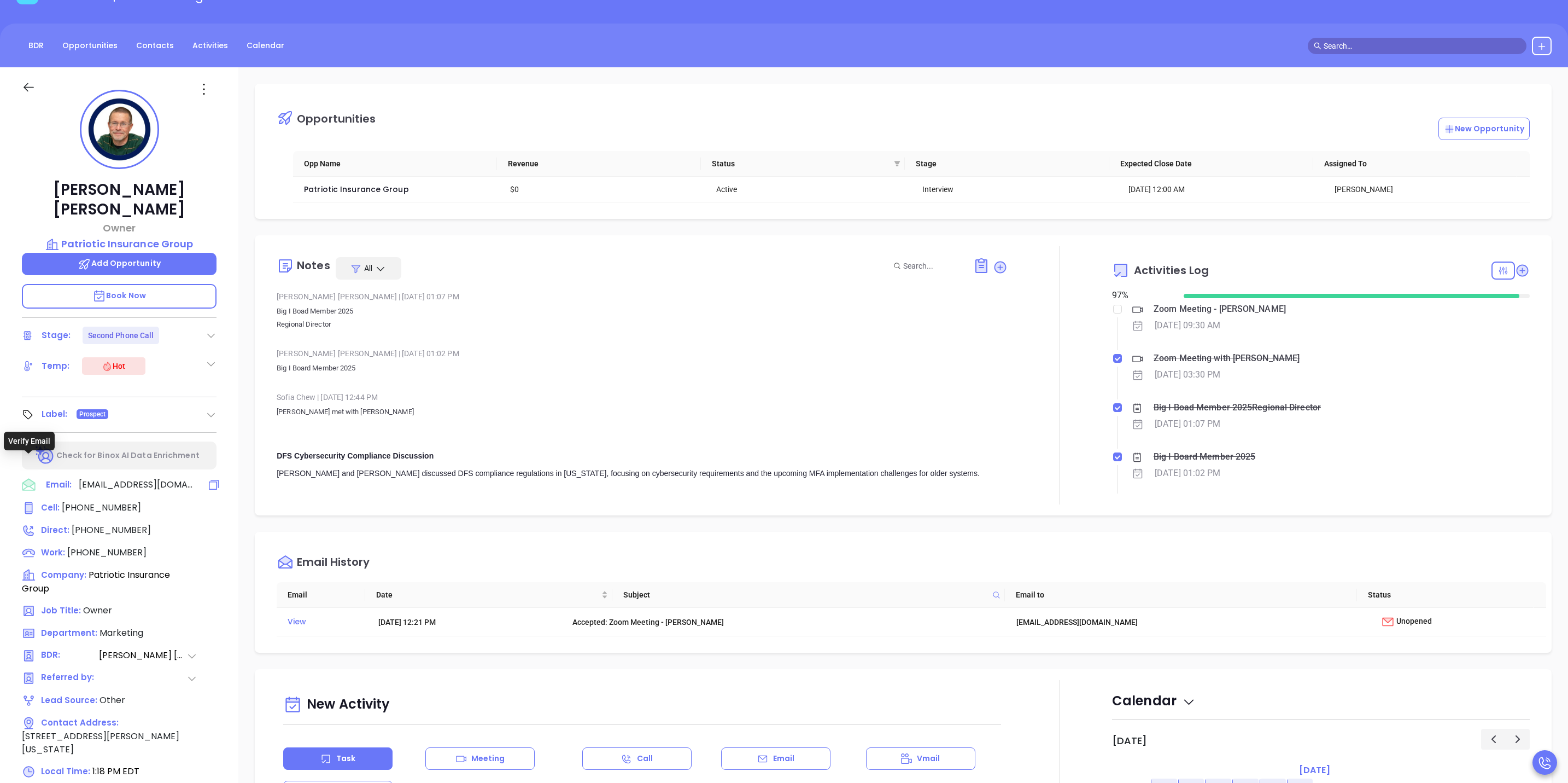
click at [27, 478] on icon at bounding box center [28, 484] width 13 height 12
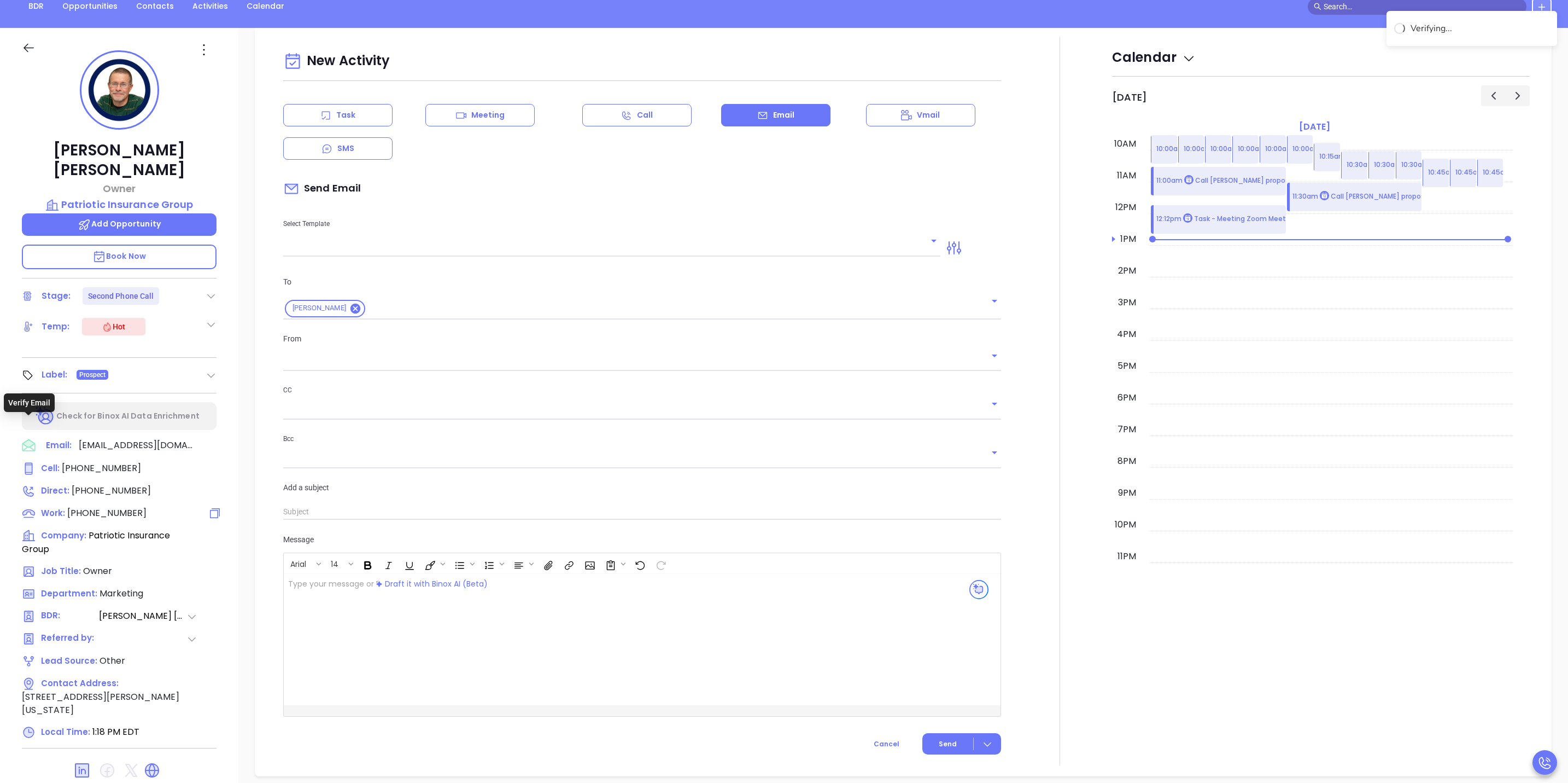
scroll to position [149, 0]
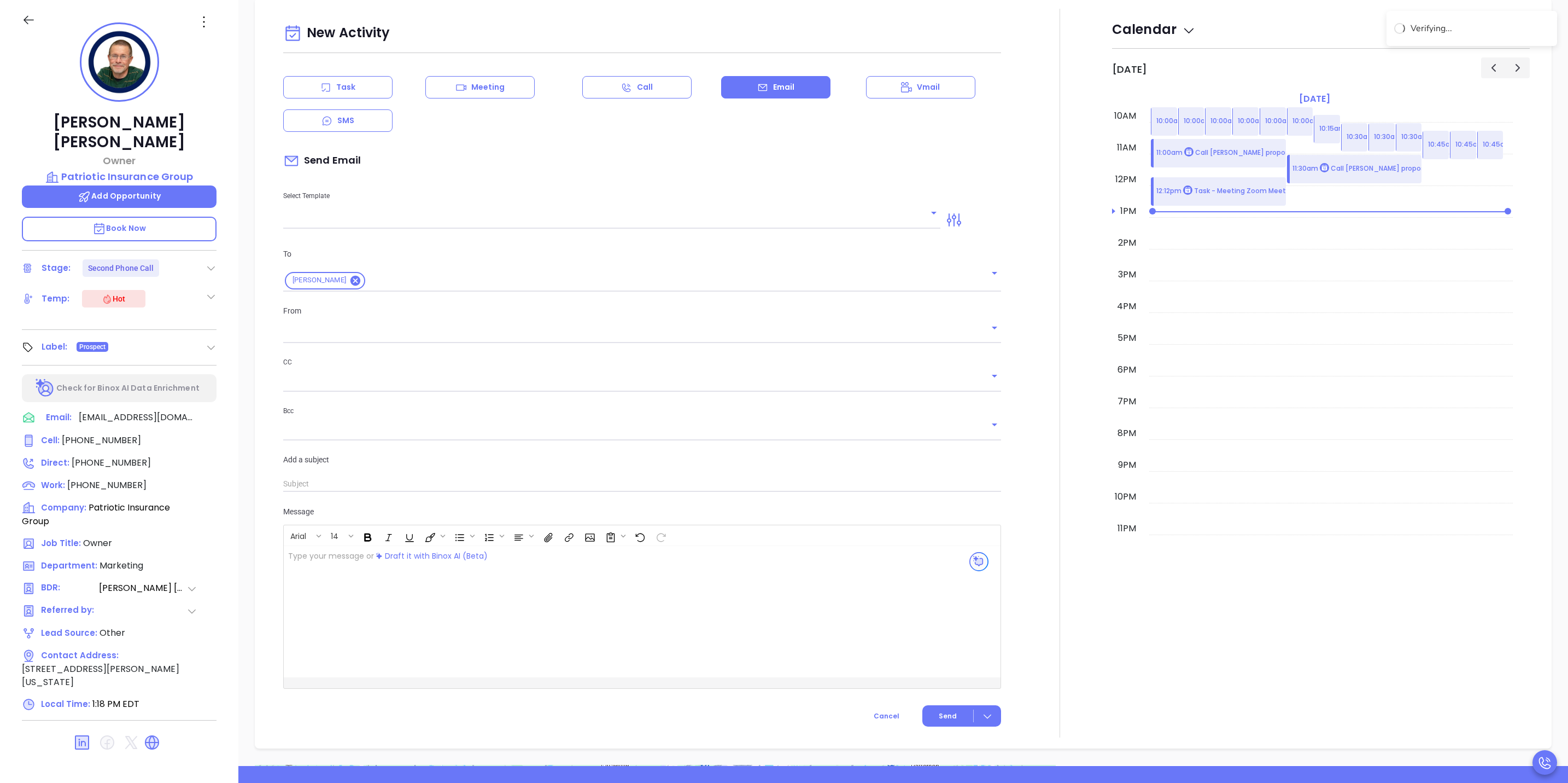
type input "[PERSON_NAME]"
click at [976, 272] on icon "Clear" at bounding box center [981, 273] width 11 height 11
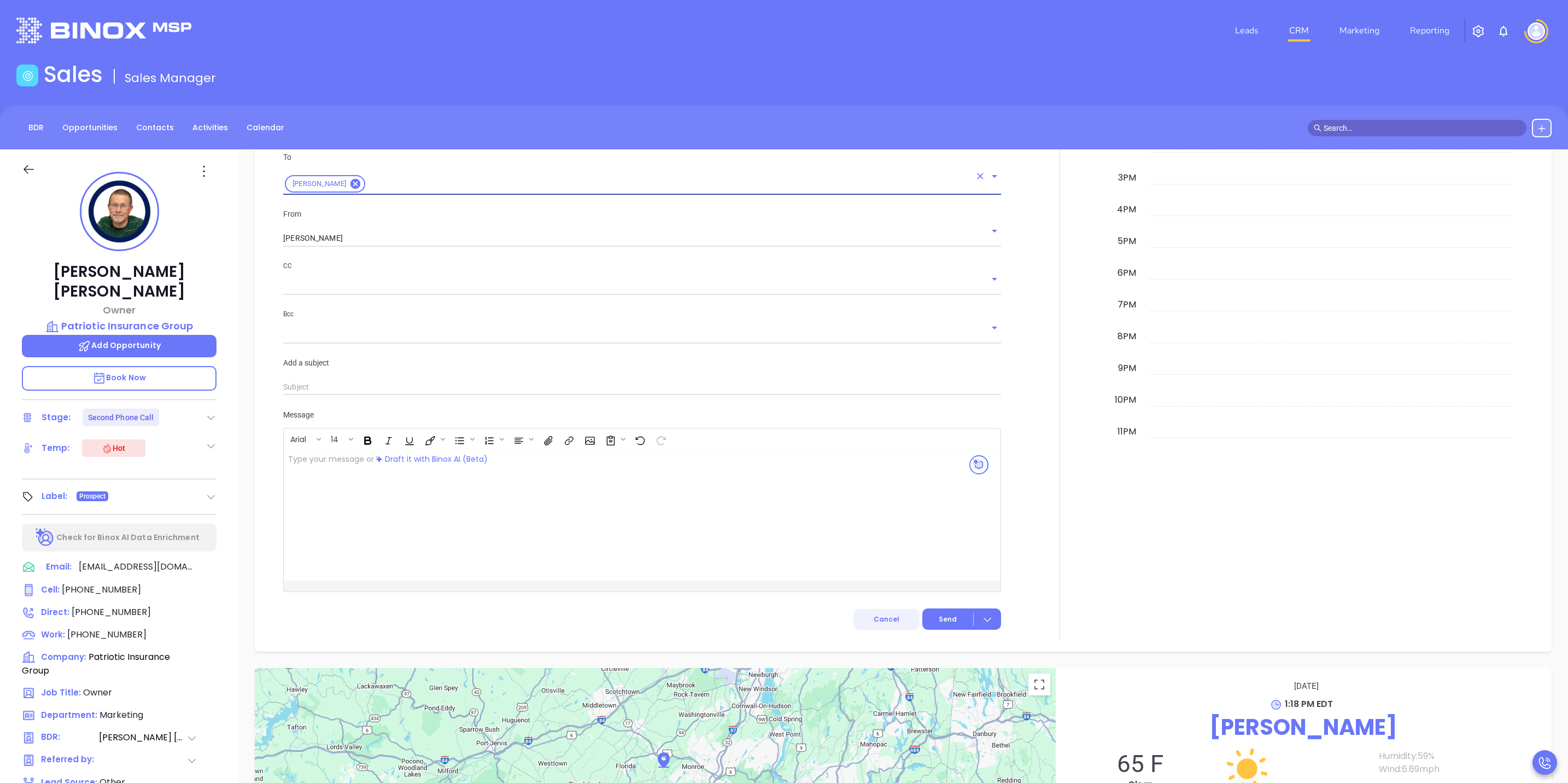
scroll to position [850, 0]
click at [891, 618] on button "Cancel" at bounding box center [887, 619] width 66 height 21
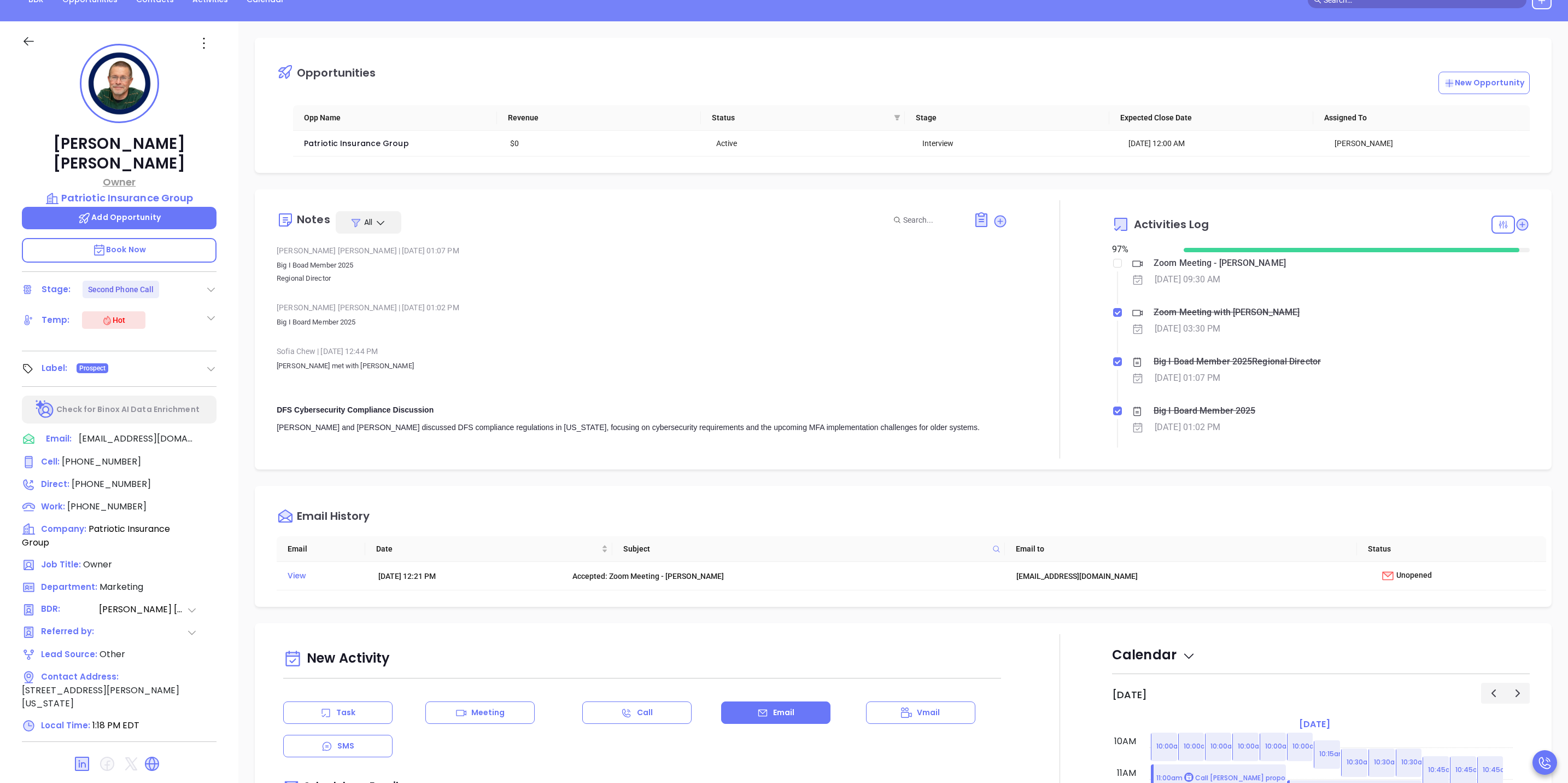
scroll to position [0, 0]
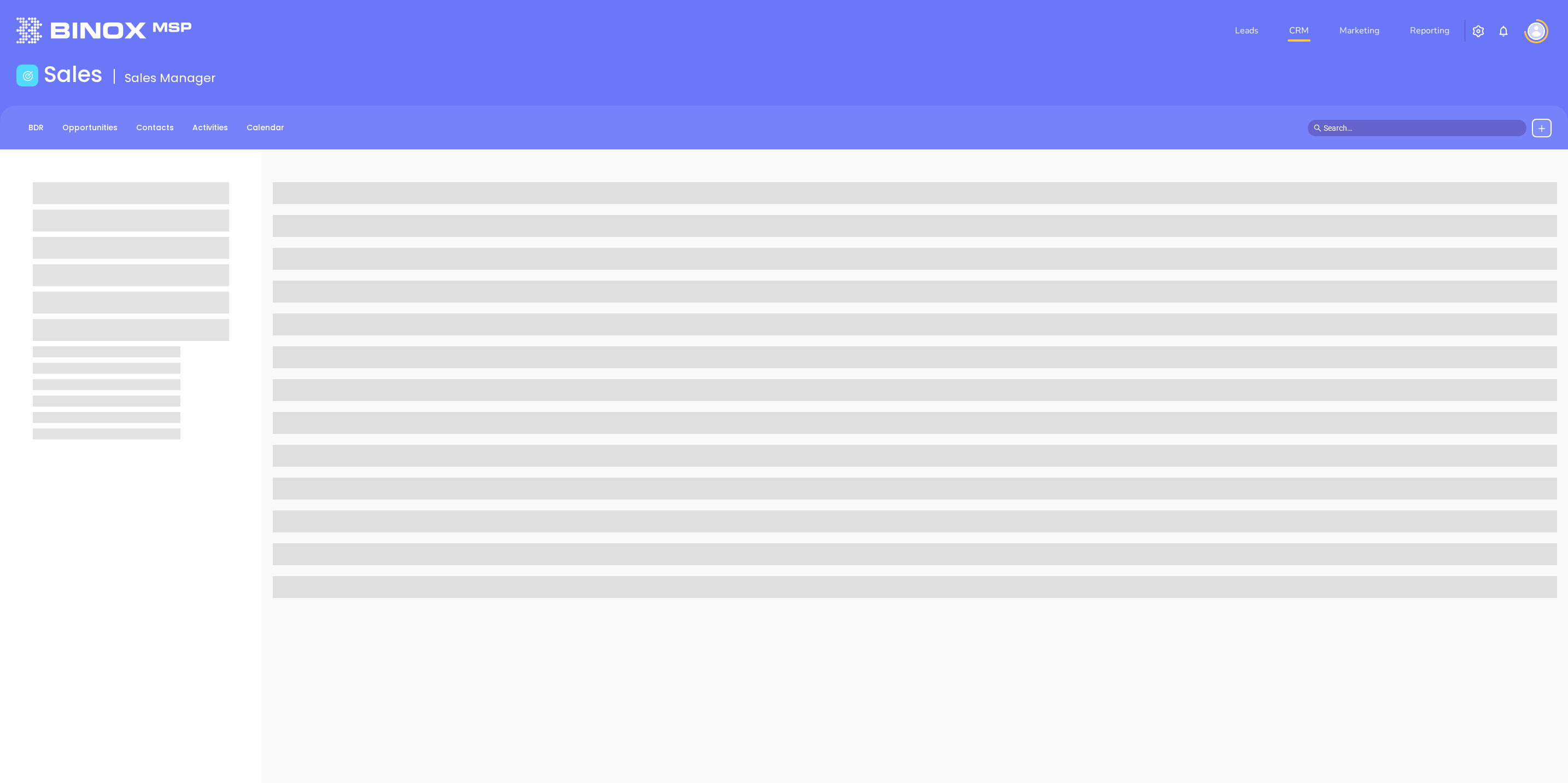
scroll to position [30, 0]
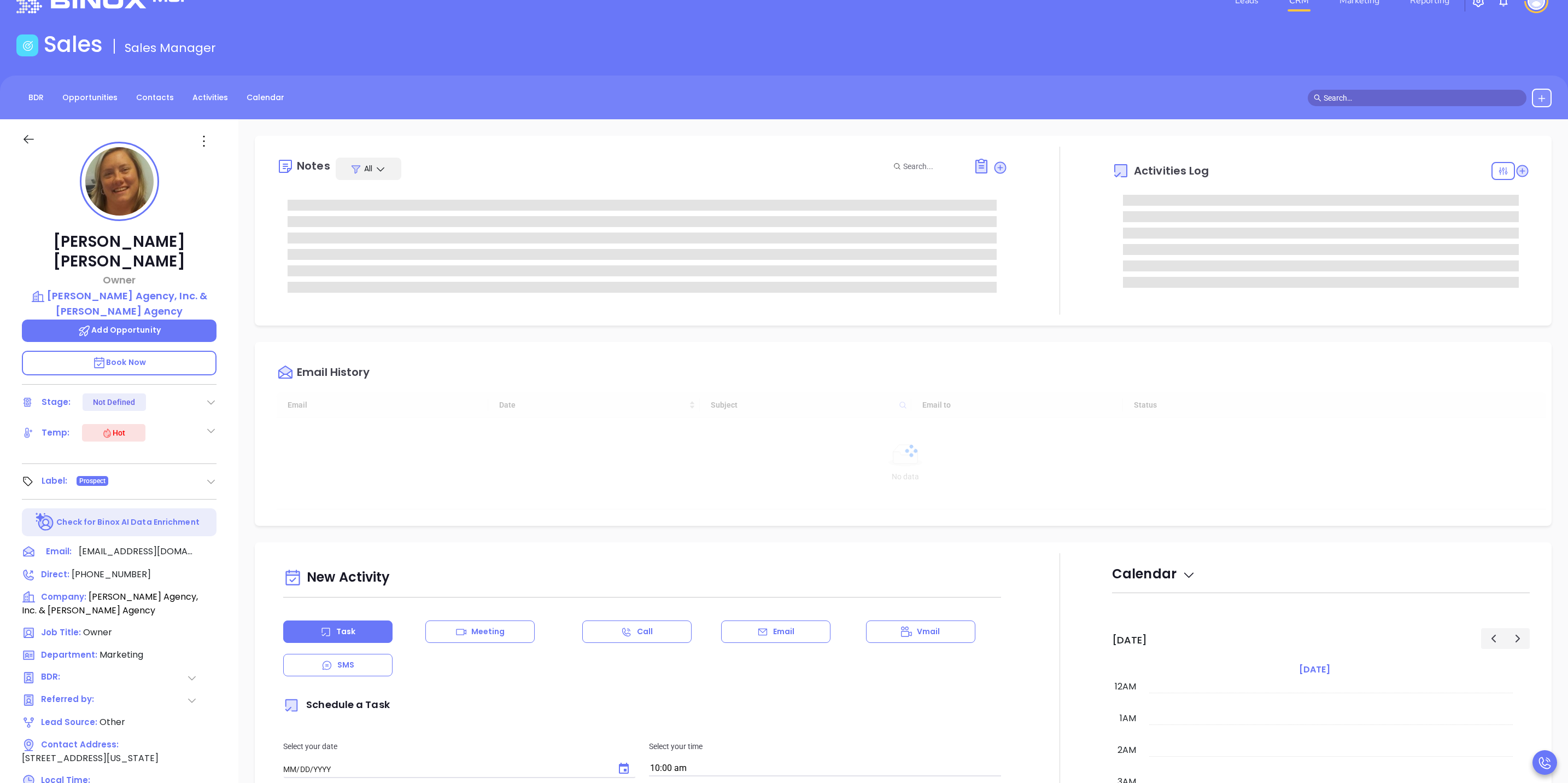
type input "[DATE]"
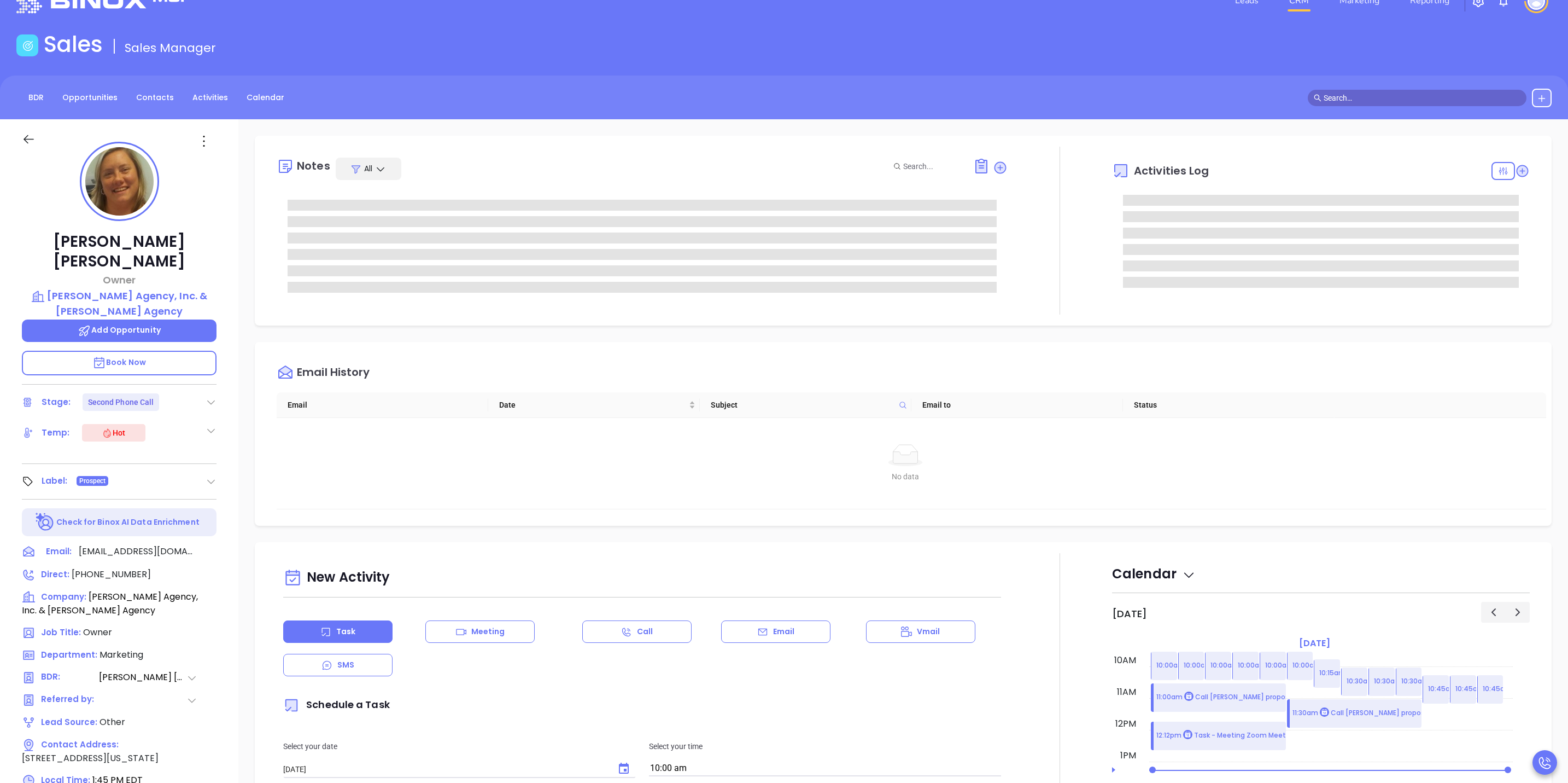
type input "[PERSON_NAME]"
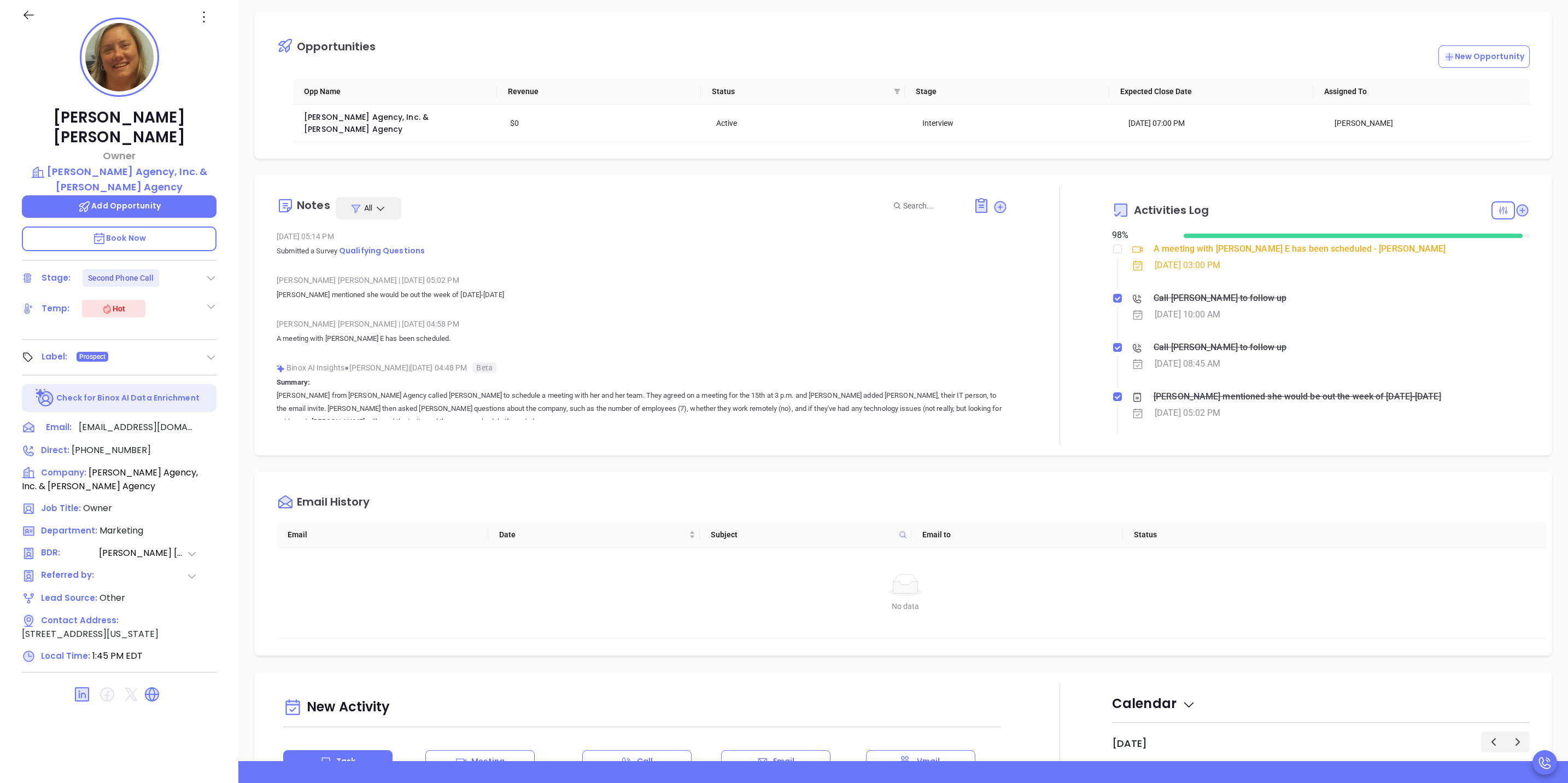
scroll to position [0, 0]
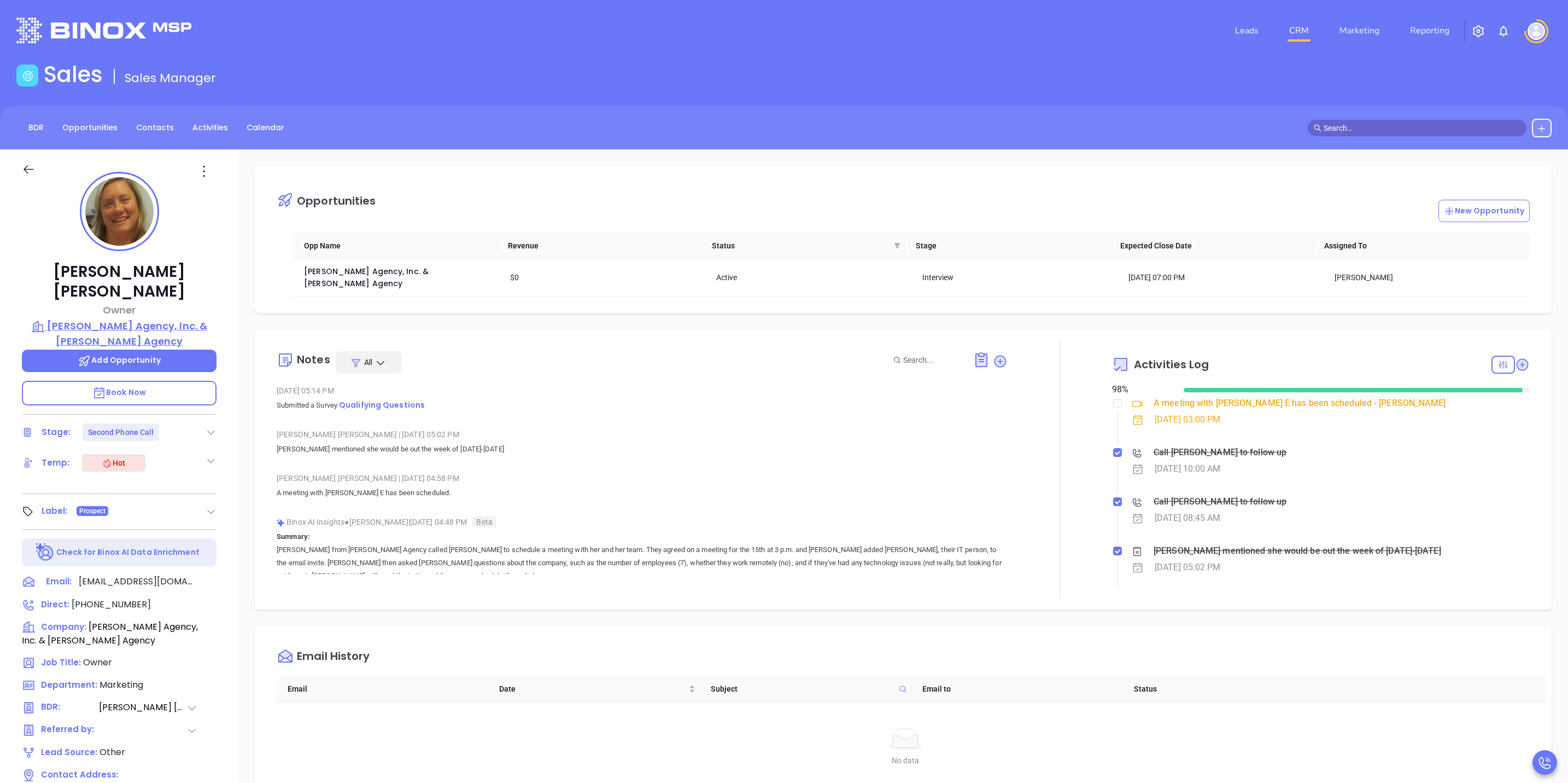
click at [110, 318] on p "Gordon W. Pratt Agency, Inc. & I.B. Hunt Agency" at bounding box center [119, 333] width 195 height 30
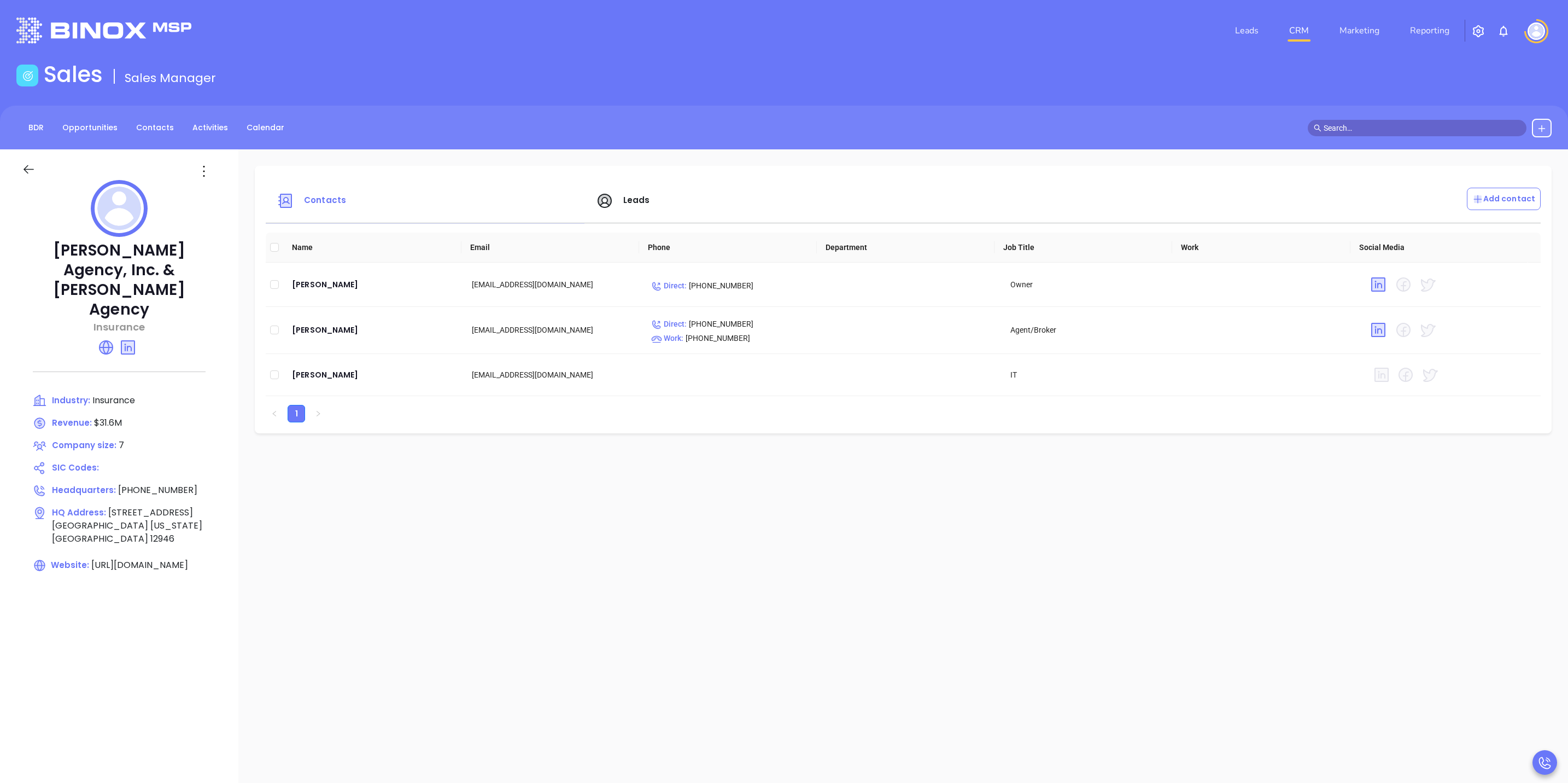
click at [40, 167] on div at bounding box center [41, 171] width 52 height 18
click at [34, 167] on icon at bounding box center [29, 169] width 14 height 14
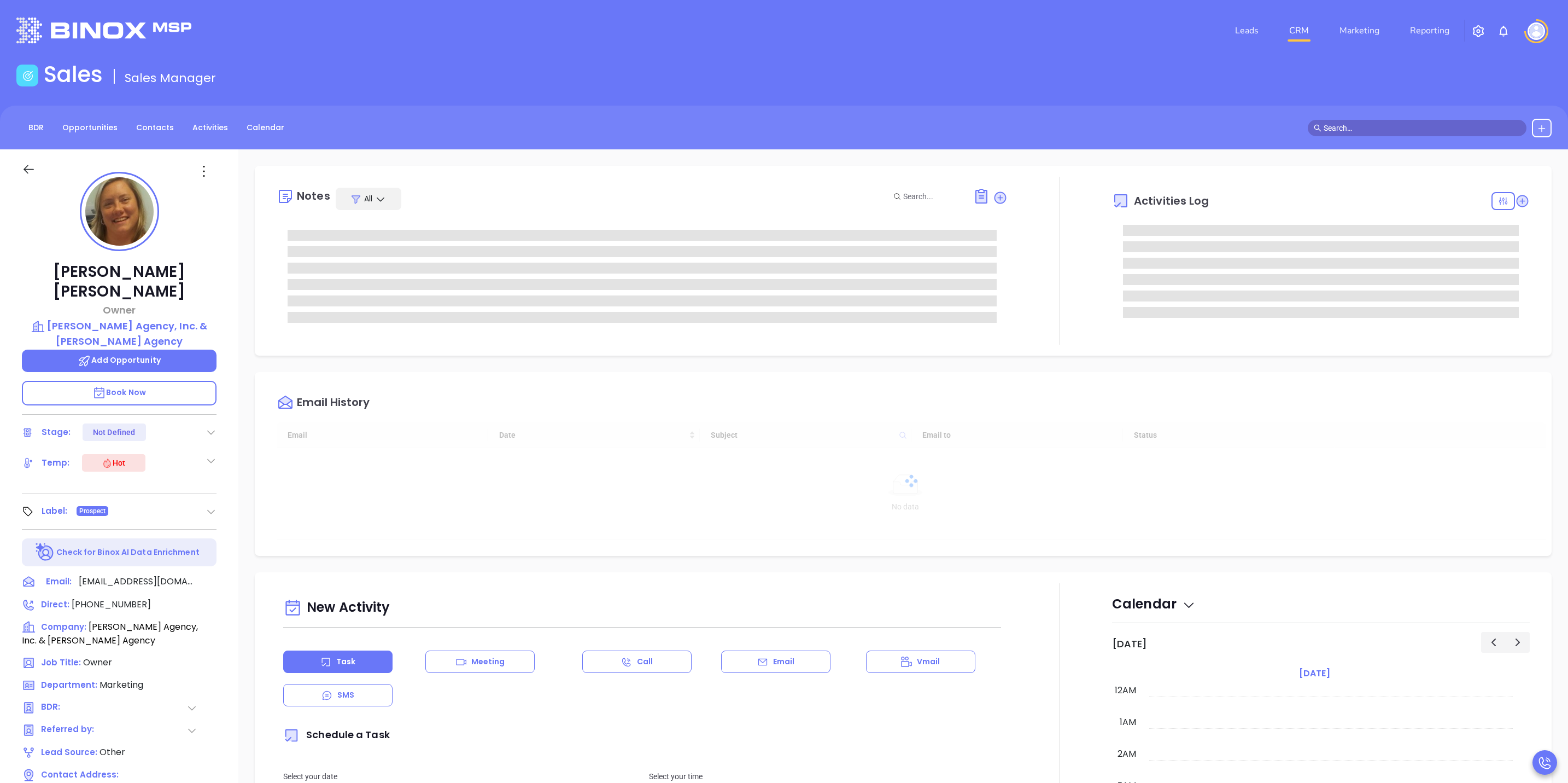
scroll to position [317, 0]
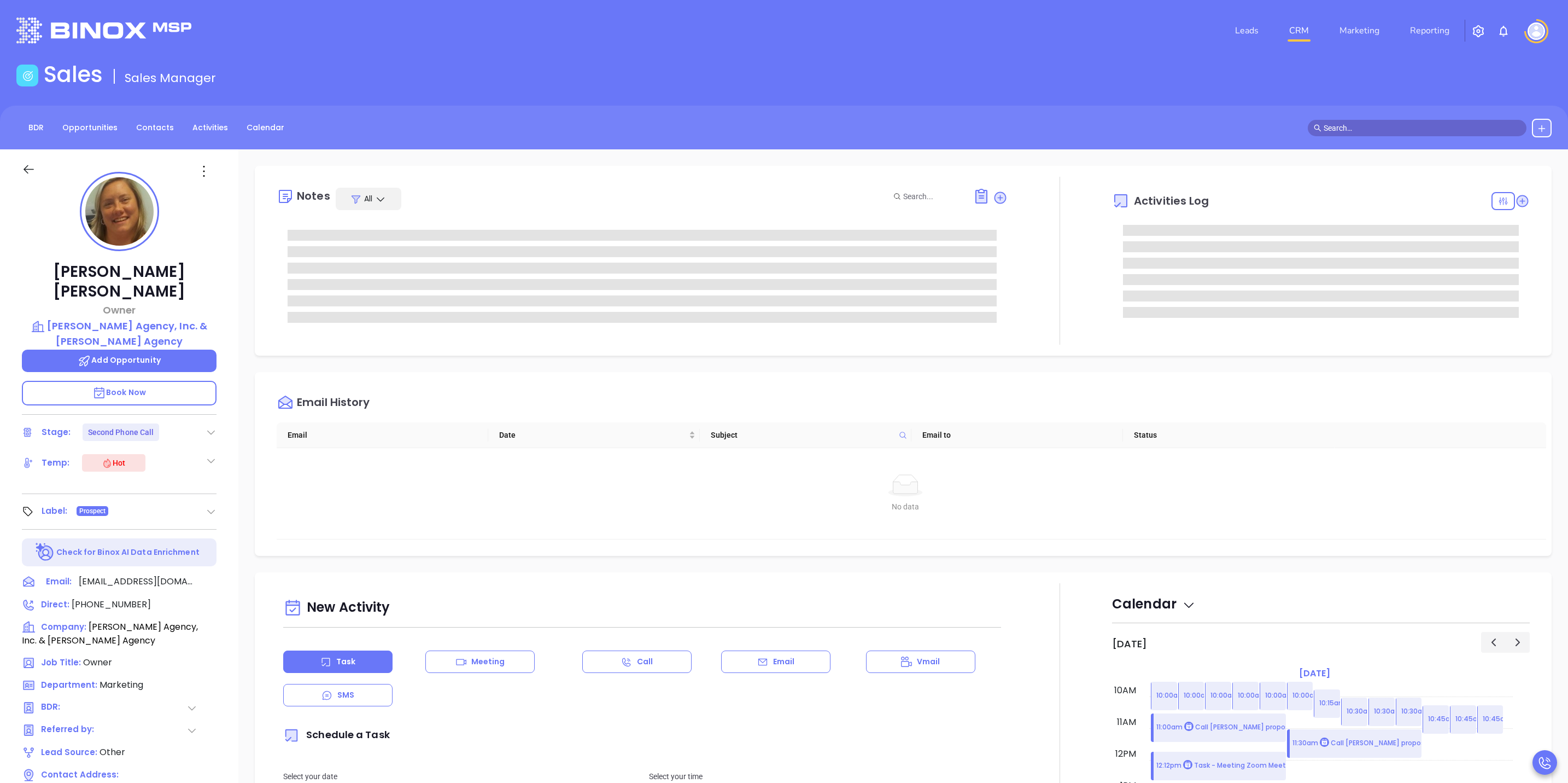
type input "[PERSON_NAME]"
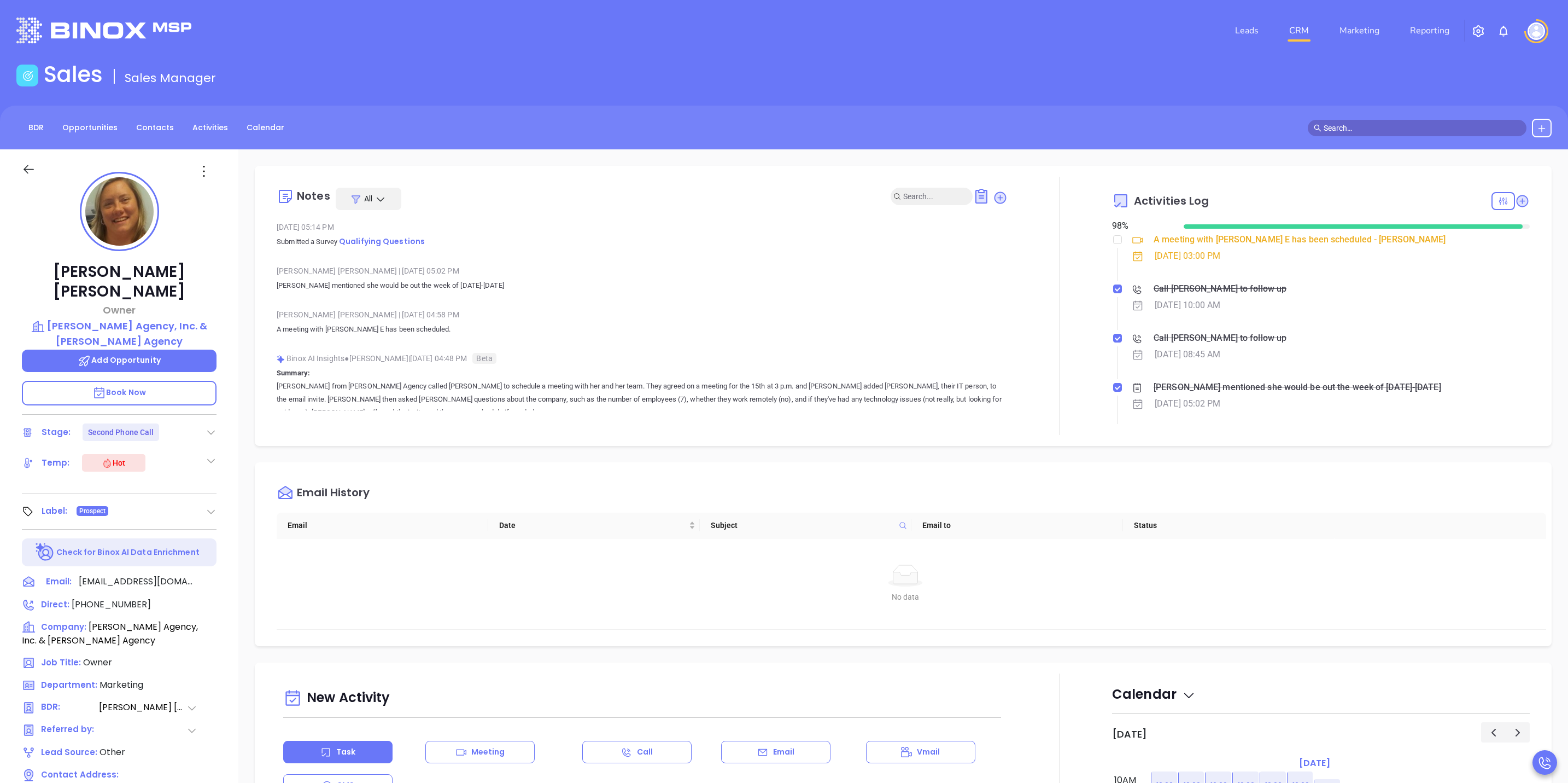
click at [906, 192] on input "text" at bounding box center [932, 197] width 58 height 12
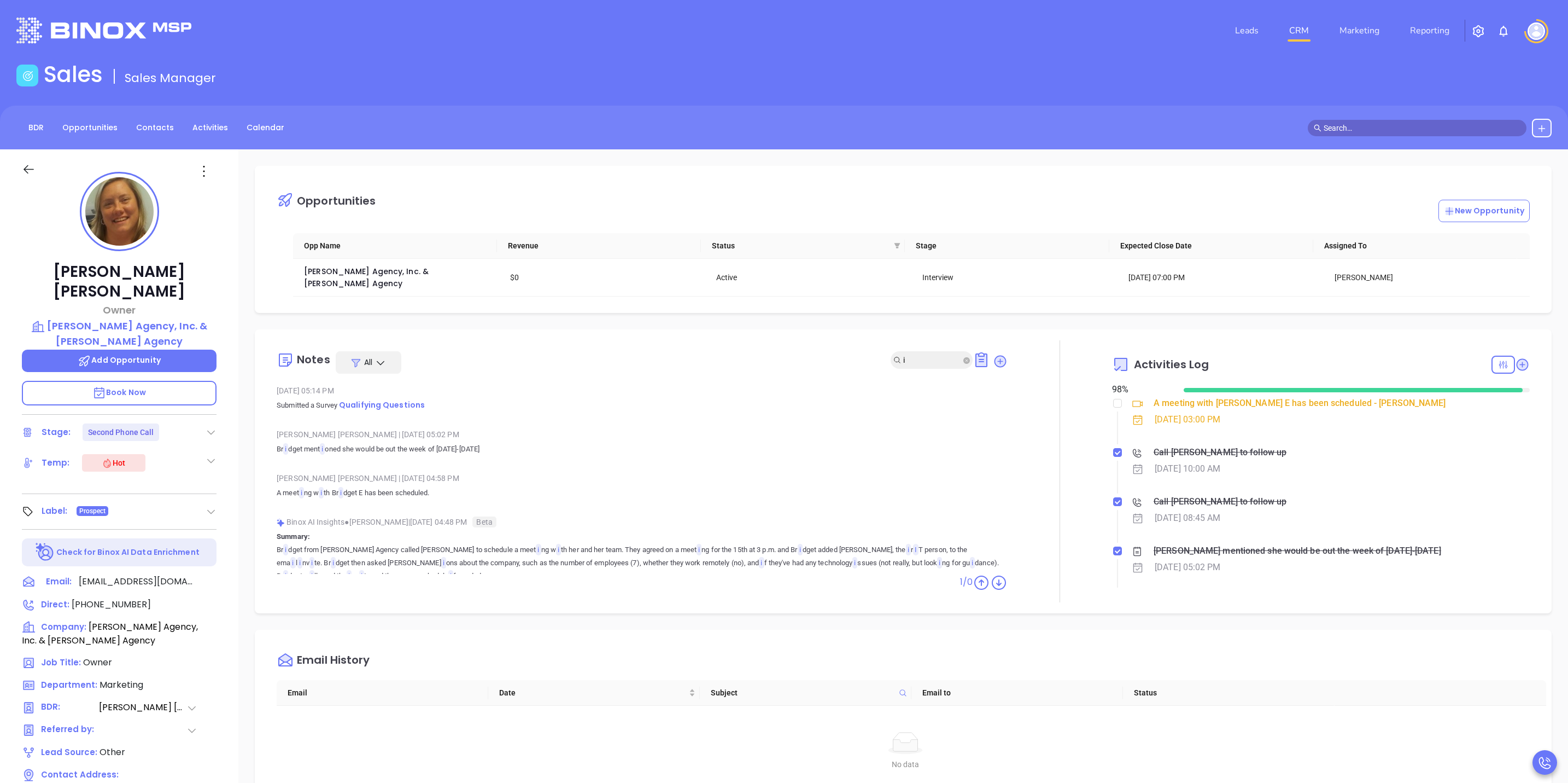
type input "it"
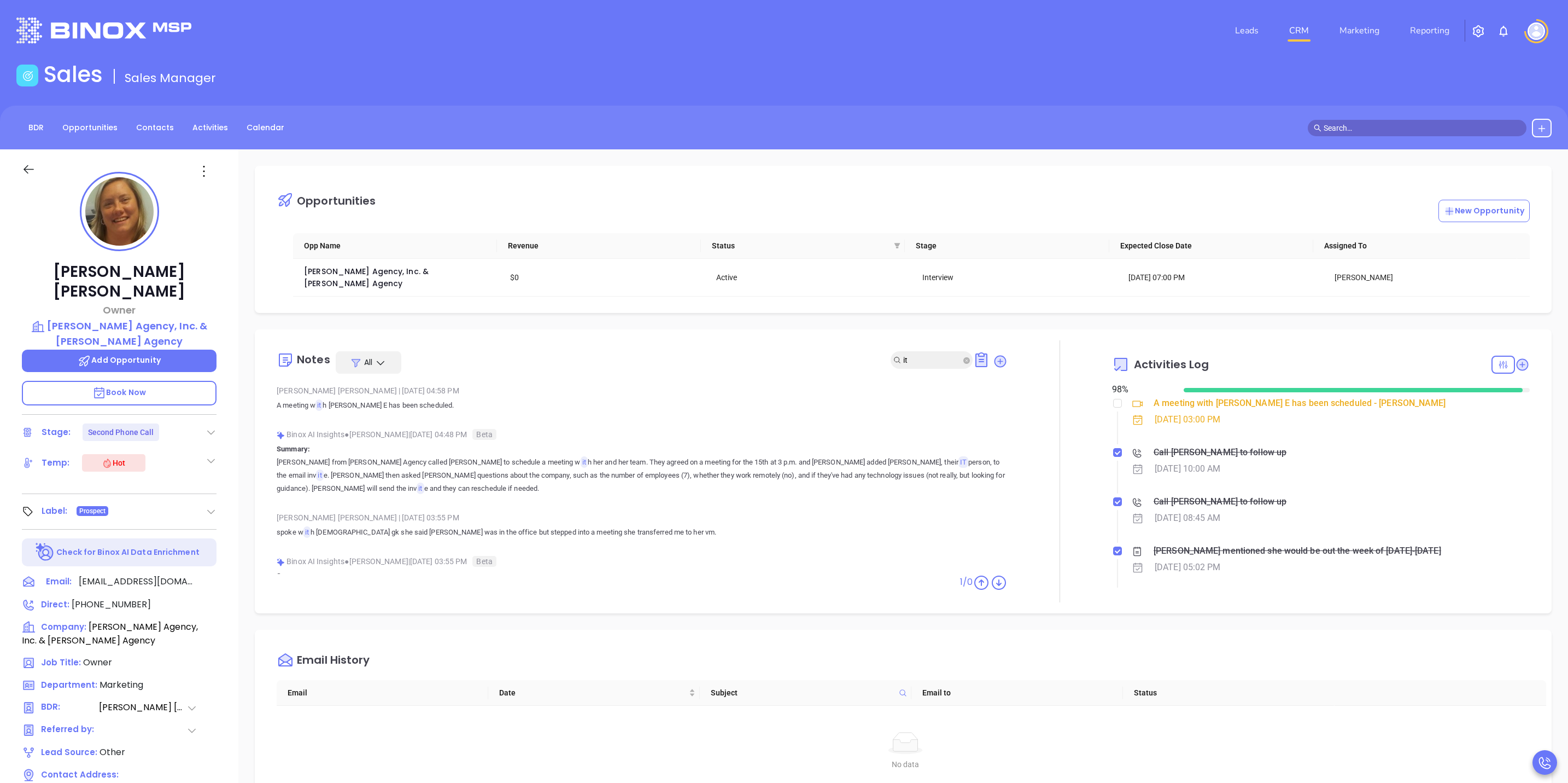
scroll to position [4, 0]
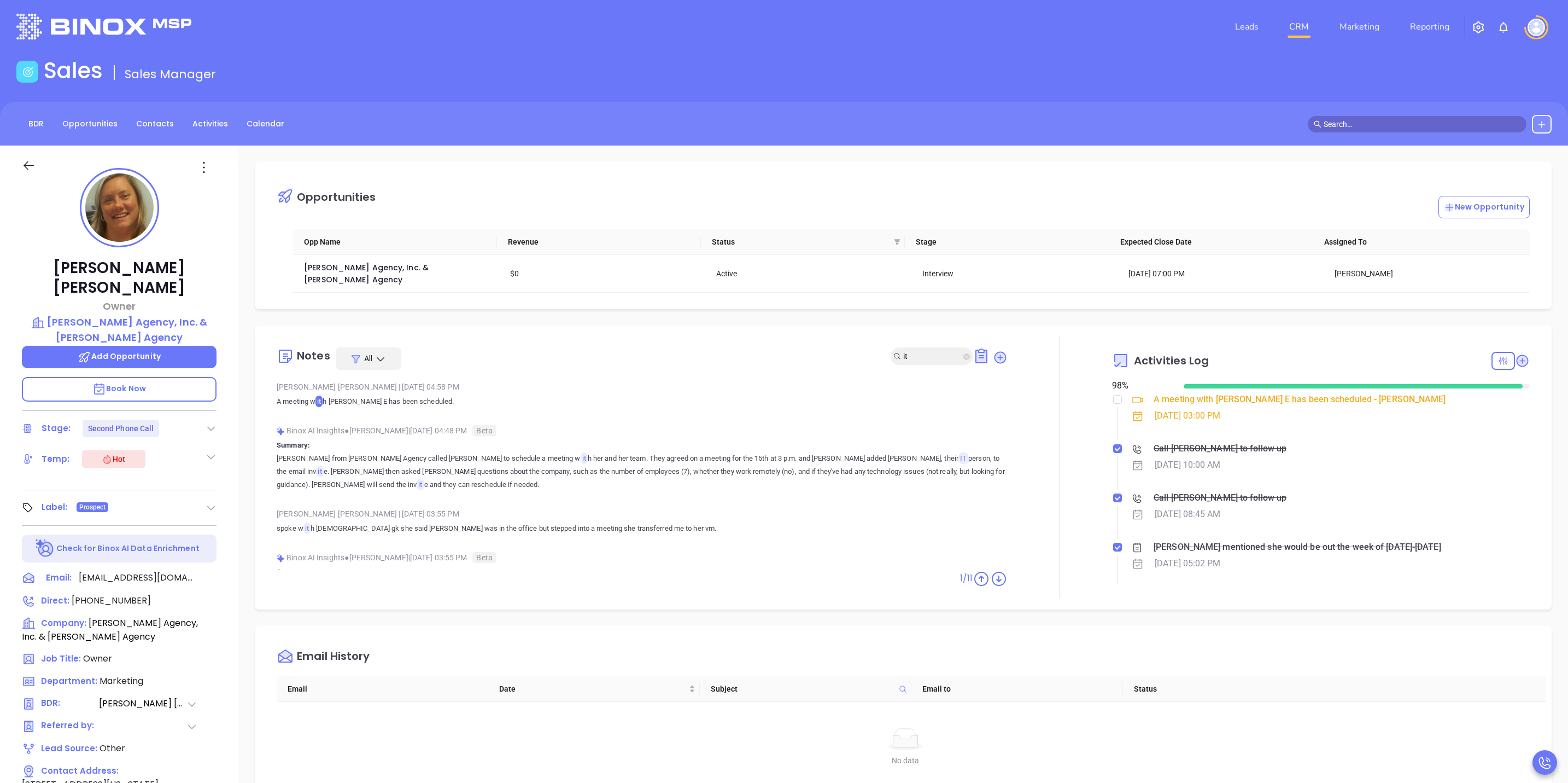
click at [964, 353] on icon "close-circle" at bounding box center [967, 357] width 7 height 7
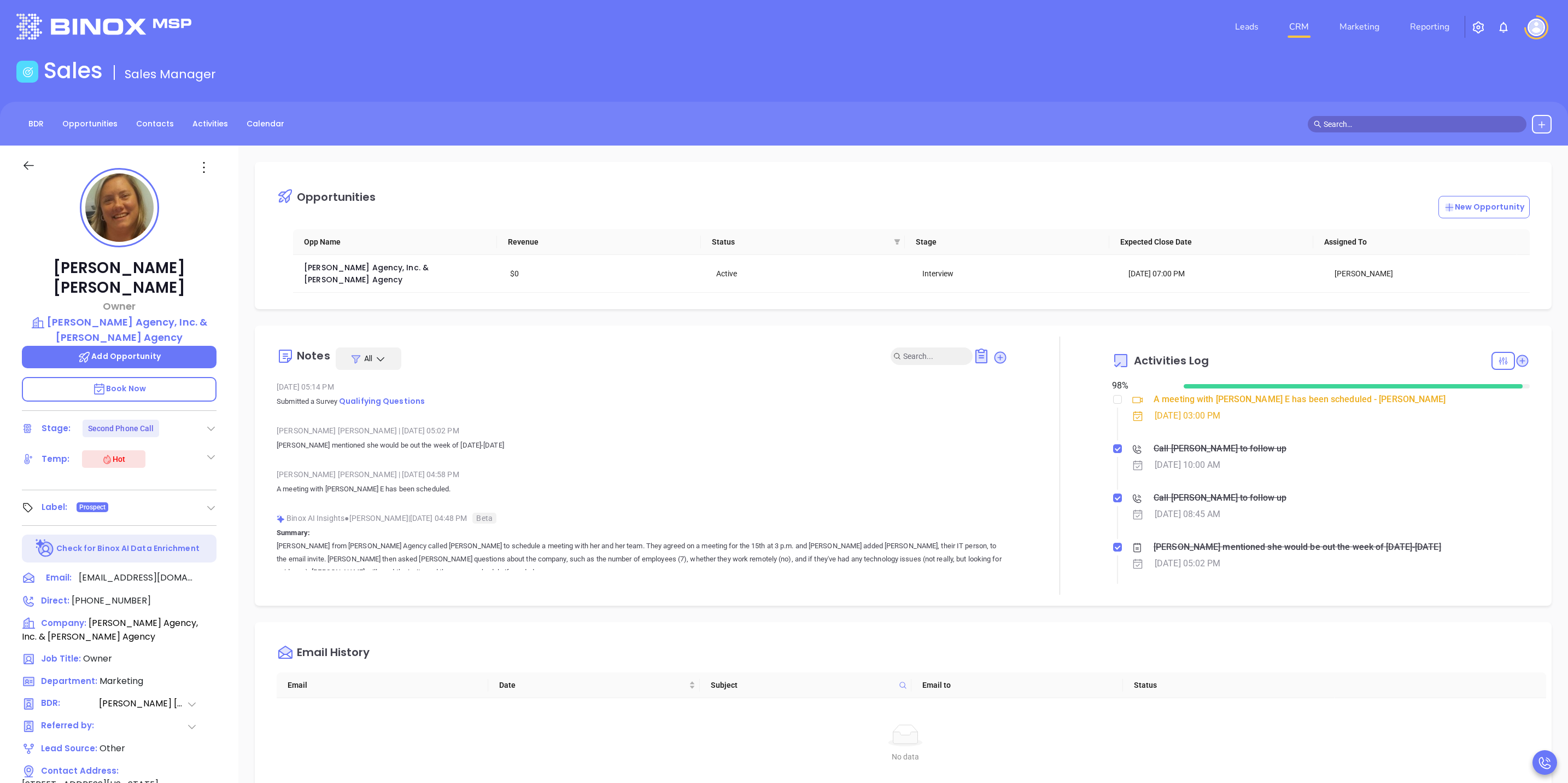
scroll to position [82, 0]
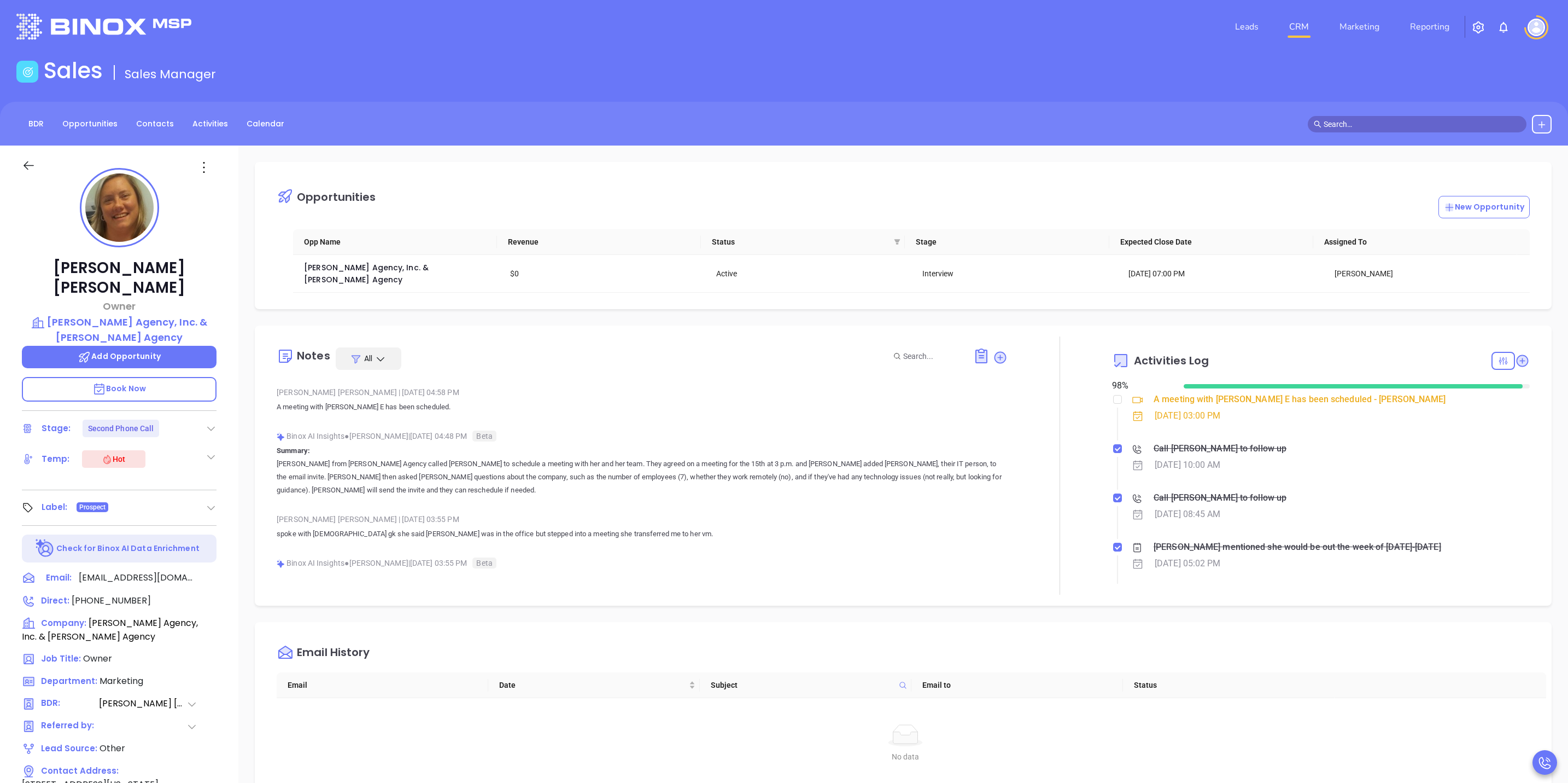
click at [1252, 440] on div "Call Bridget E McKillip to follow up" at bounding box center [1221, 448] width 133 height 16
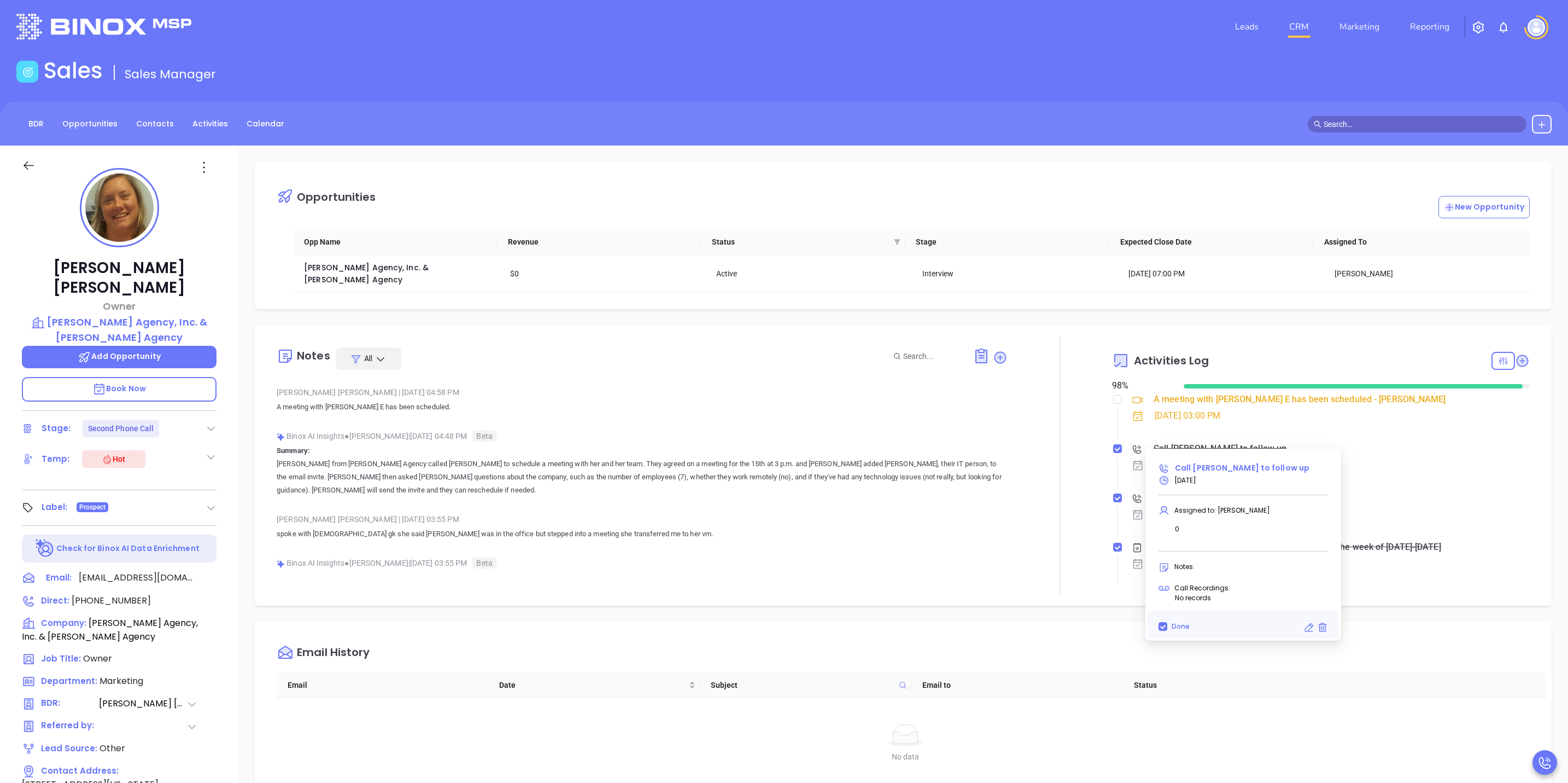
click at [1242, 467] on span "Call Bridget E McKillip to follow up" at bounding box center [1242, 468] width 134 height 11
click at [1441, 457] on div "[DATE] 10:00 AM" at bounding box center [1332, 465] width 401 height 16
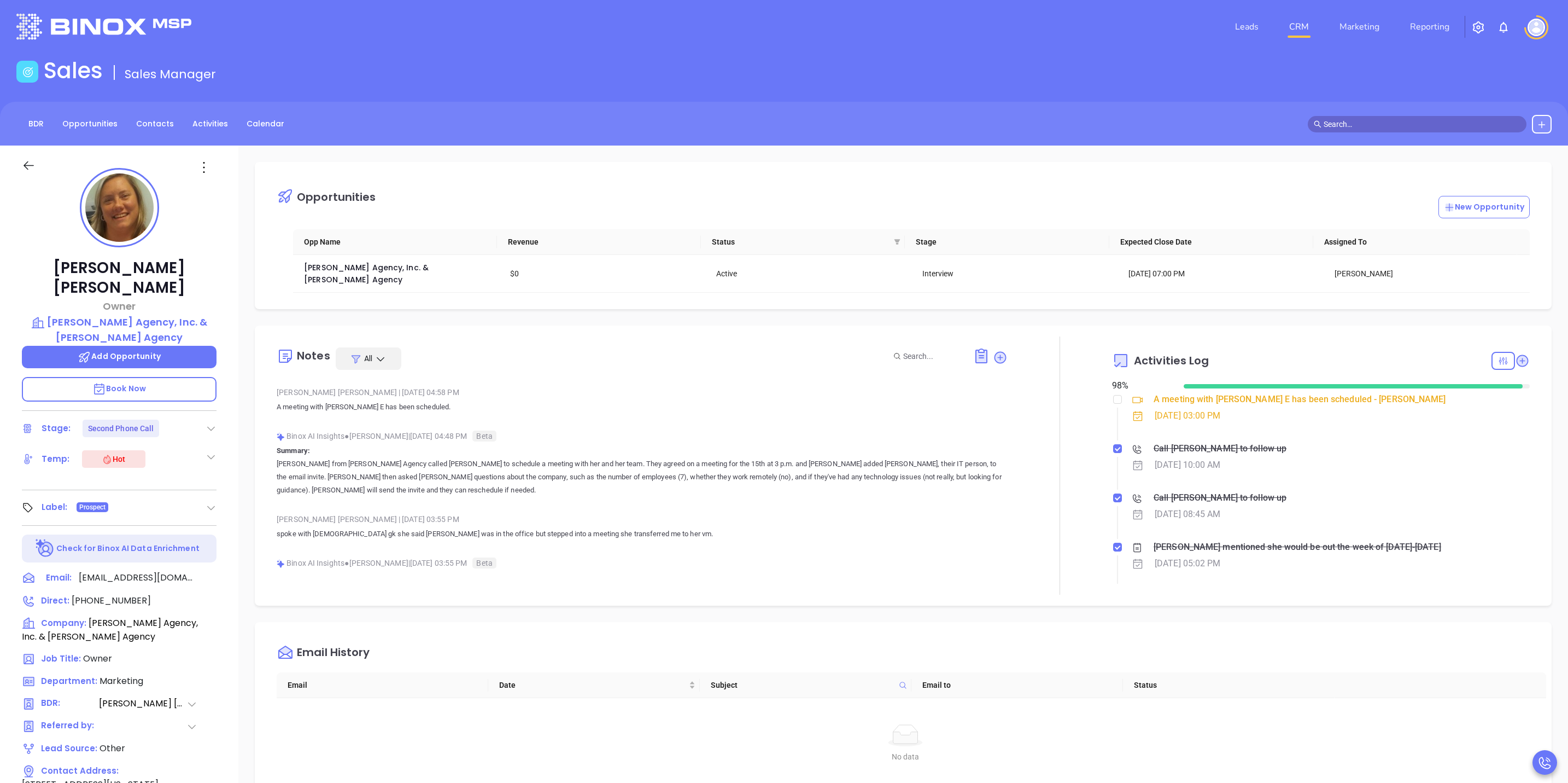
click at [1260, 490] on div "Call Bridget E McKillip to follow up" at bounding box center [1221, 498] width 133 height 16
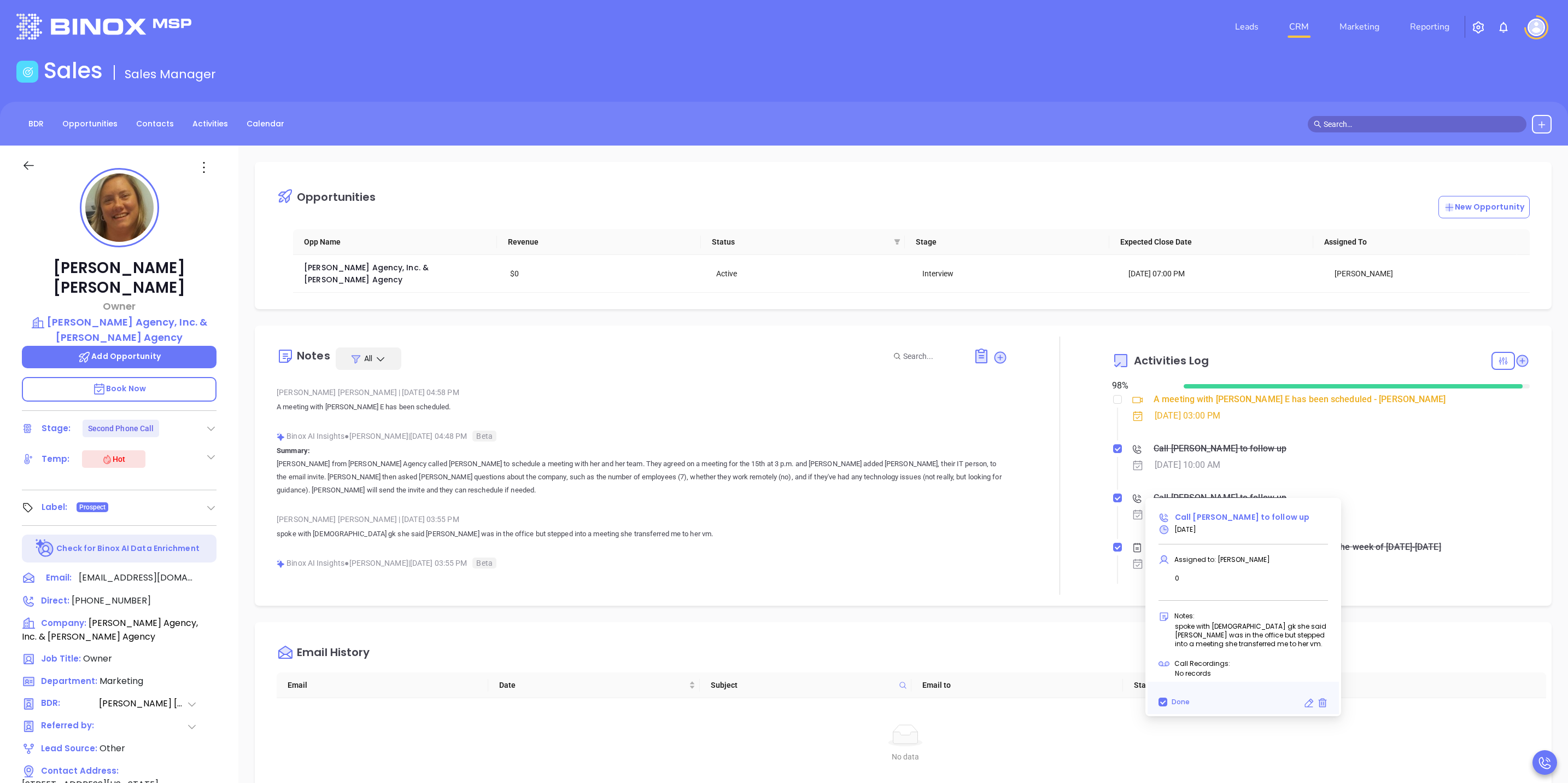
click at [1242, 517] on span "Call Bridget E McKillip to follow up" at bounding box center [1242, 517] width 134 height 11
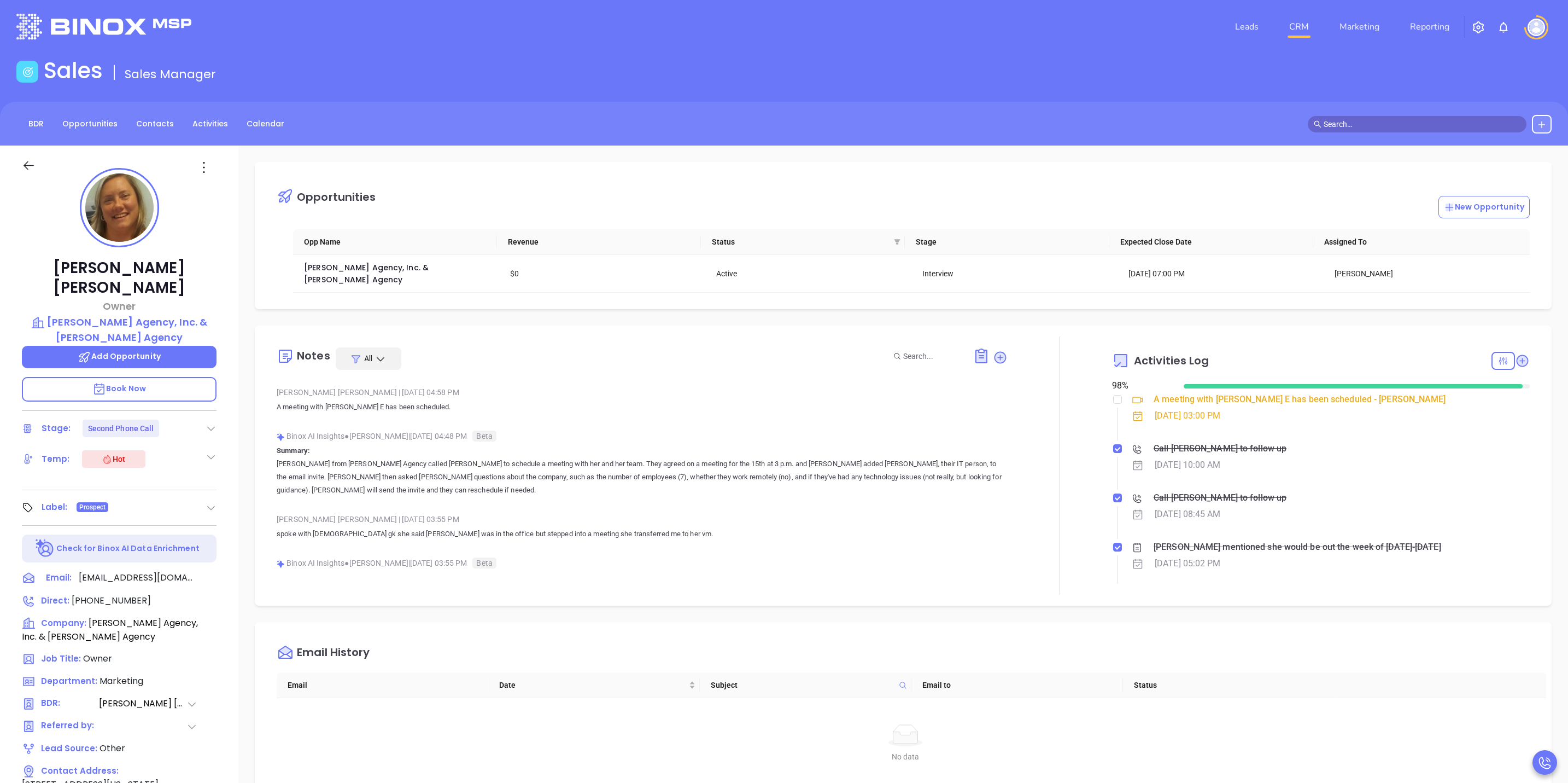
click at [1232, 440] on div "Call Bridget E McKillip to follow up" at bounding box center [1221, 448] width 133 height 16
click at [1408, 490] on div "Call Bridget E McKillip to follow up" at bounding box center [1332, 498] width 401 height 16
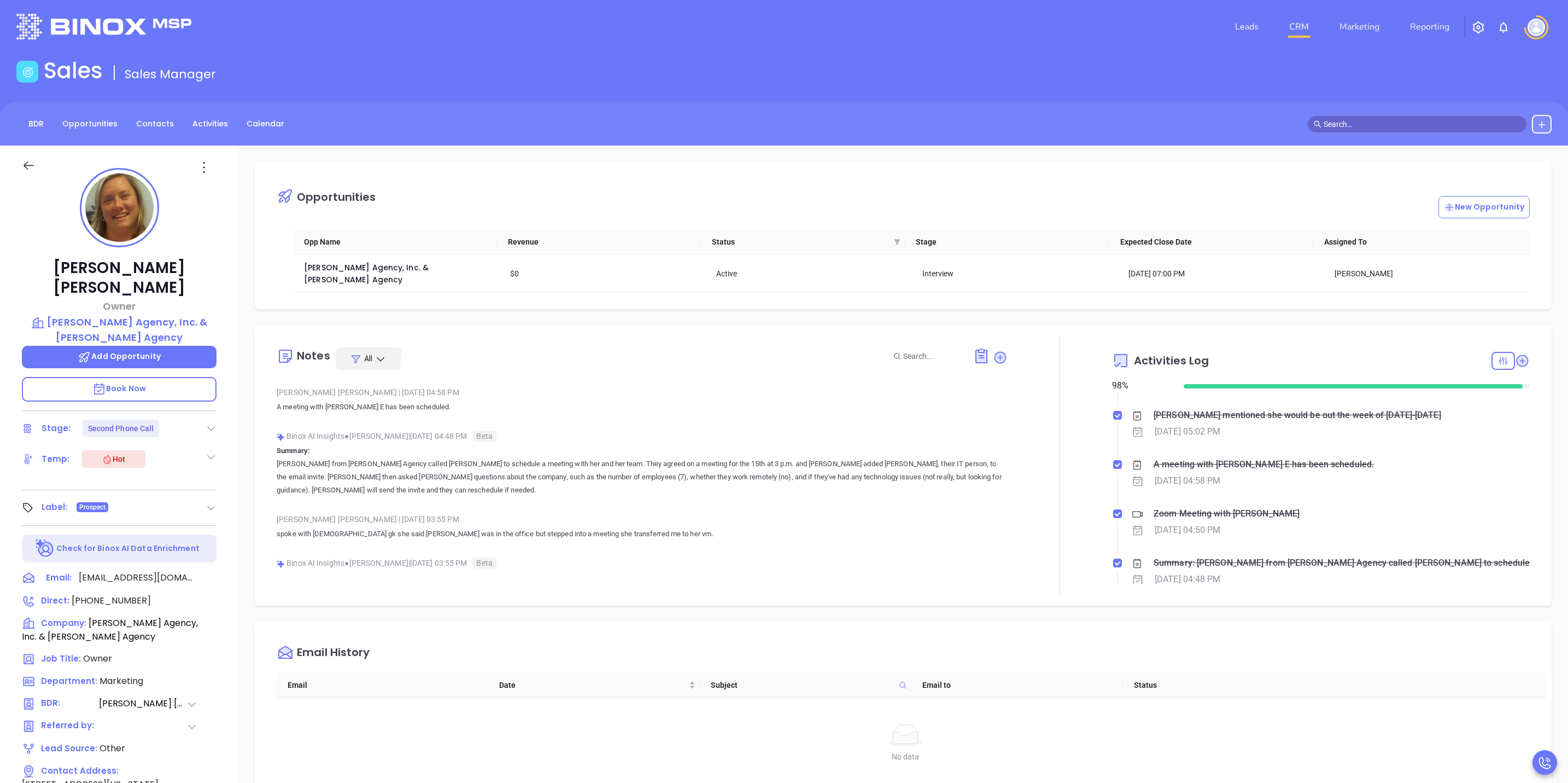
scroll to position [164, 0]
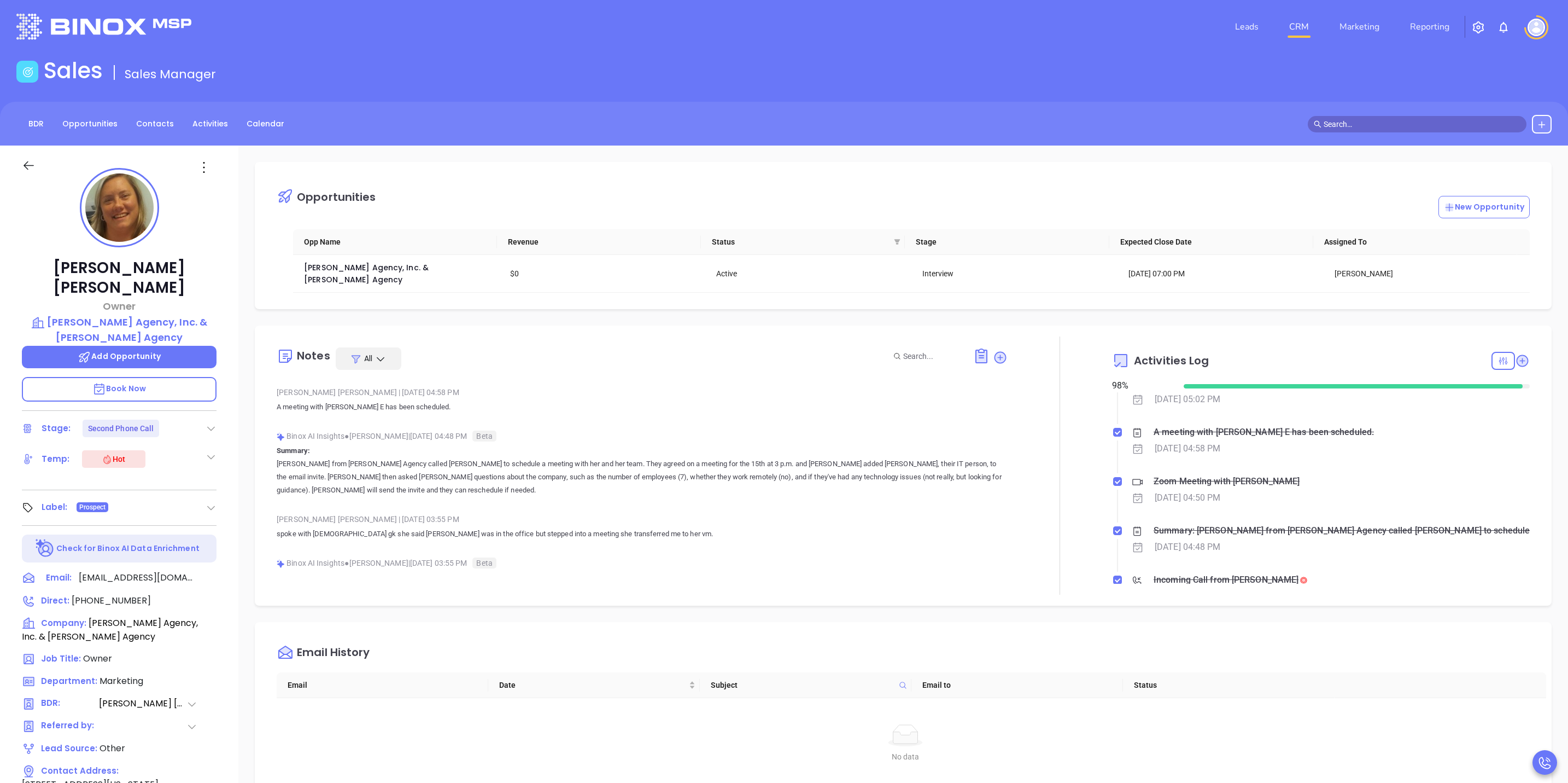
click at [1243, 424] on div "A meeting with Bridget E has been scheduled." at bounding box center [1264, 432] width 221 height 16
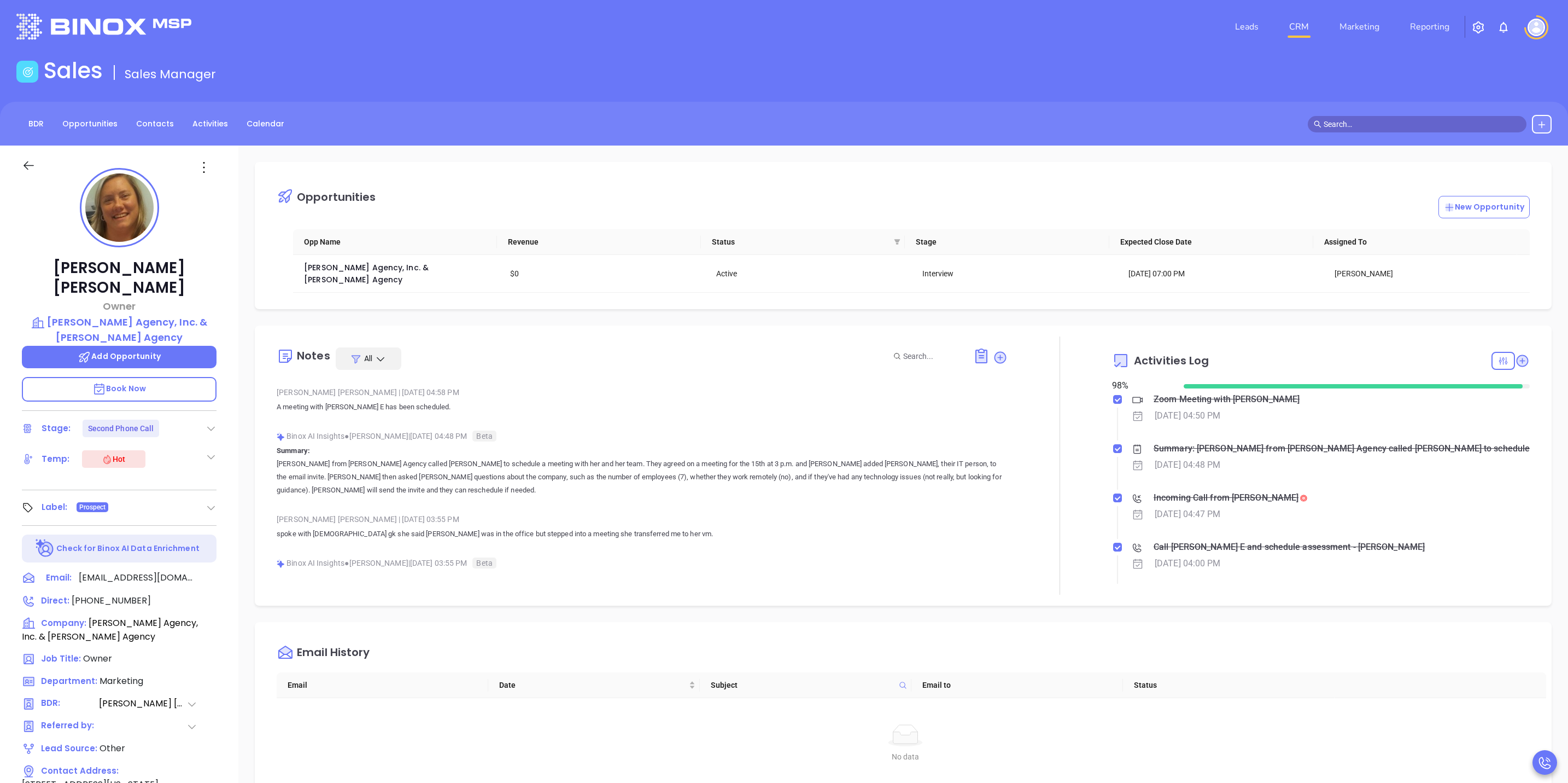
click at [1270, 490] on div "Incoming Call from Bridget E McKillip" at bounding box center [1226, 498] width 145 height 16
click at [1171, 619] on icon "Play" at bounding box center [1167, 618] width 14 height 14
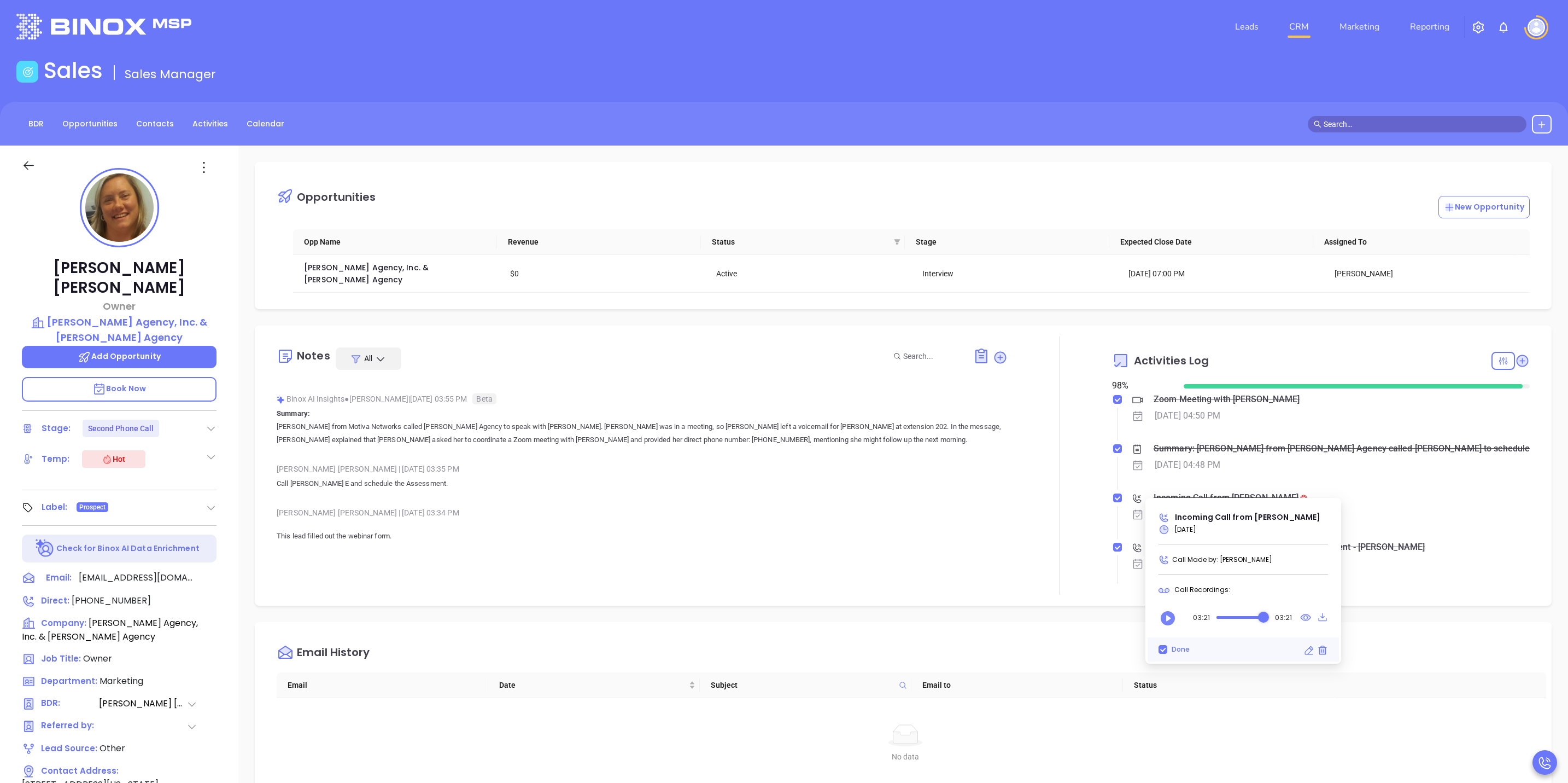
click at [1250, 617] on div "Audio progress control" at bounding box center [1240, 617] width 47 height 3
click at [1165, 617] on icon "Play" at bounding box center [1167, 618] width 14 height 14
click at [1245, 614] on div "Audio progress control" at bounding box center [1240, 618] width 47 height 11
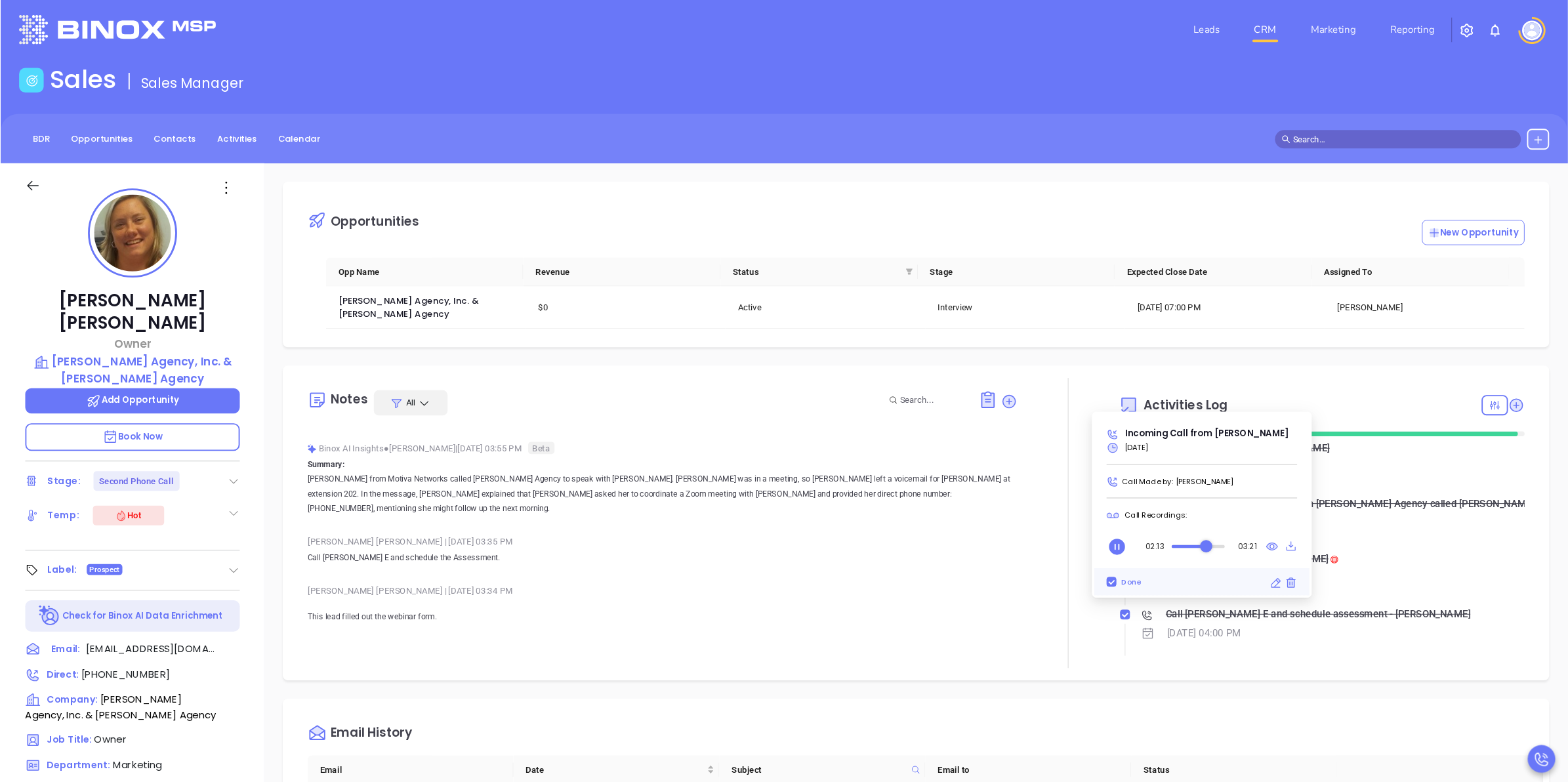
scroll to position [381, 0]
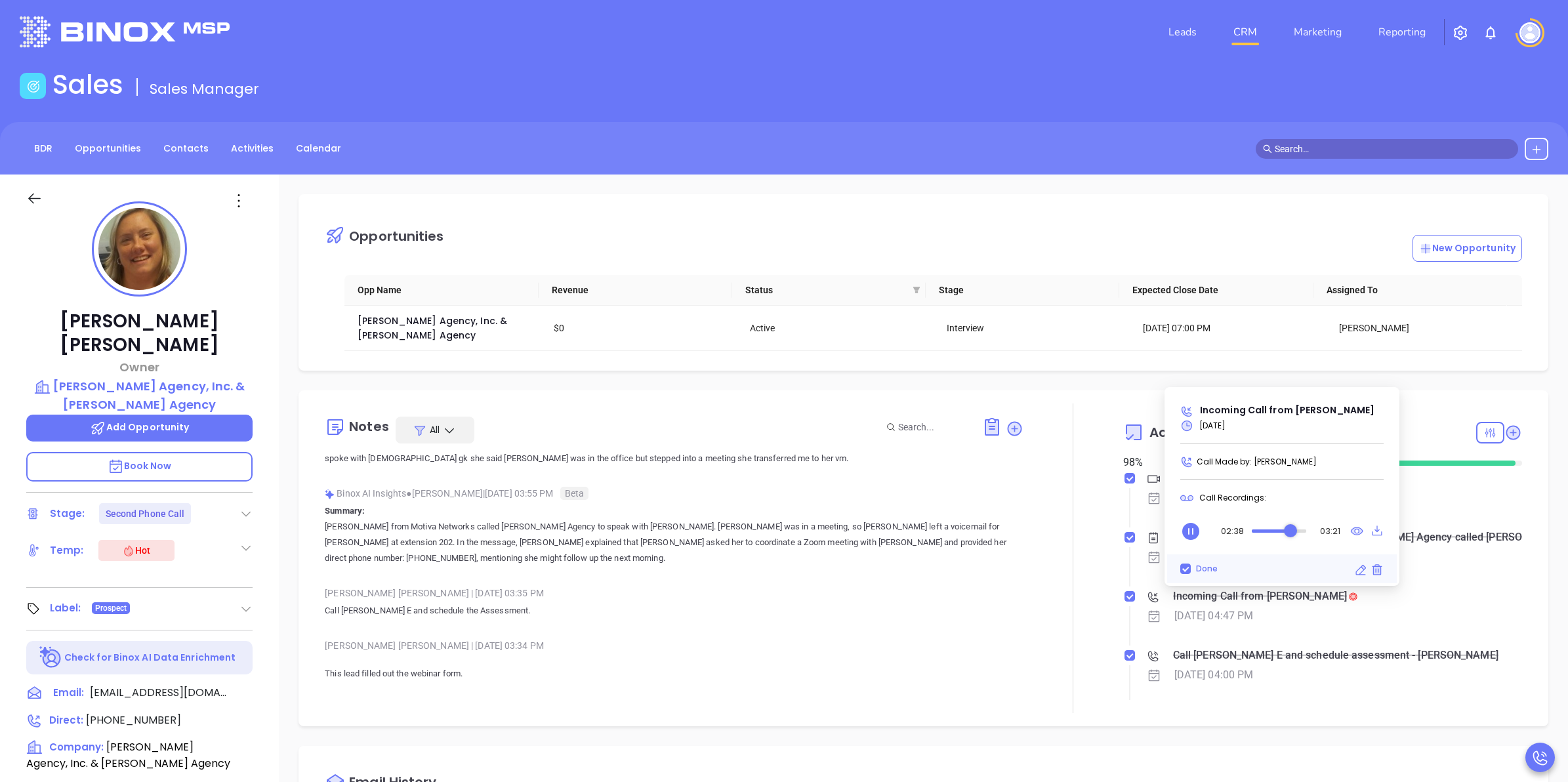
click at [1290, 530] on div "Audio progress control" at bounding box center [1291, 531] width 13 height 13
click at [1192, 530] on icon "Pause" at bounding box center [1191, 531] width 17 height 17
click at [943, 603] on p "Call Bridget E and schedule the Assessment." at bounding box center [673, 610] width 698 height 16
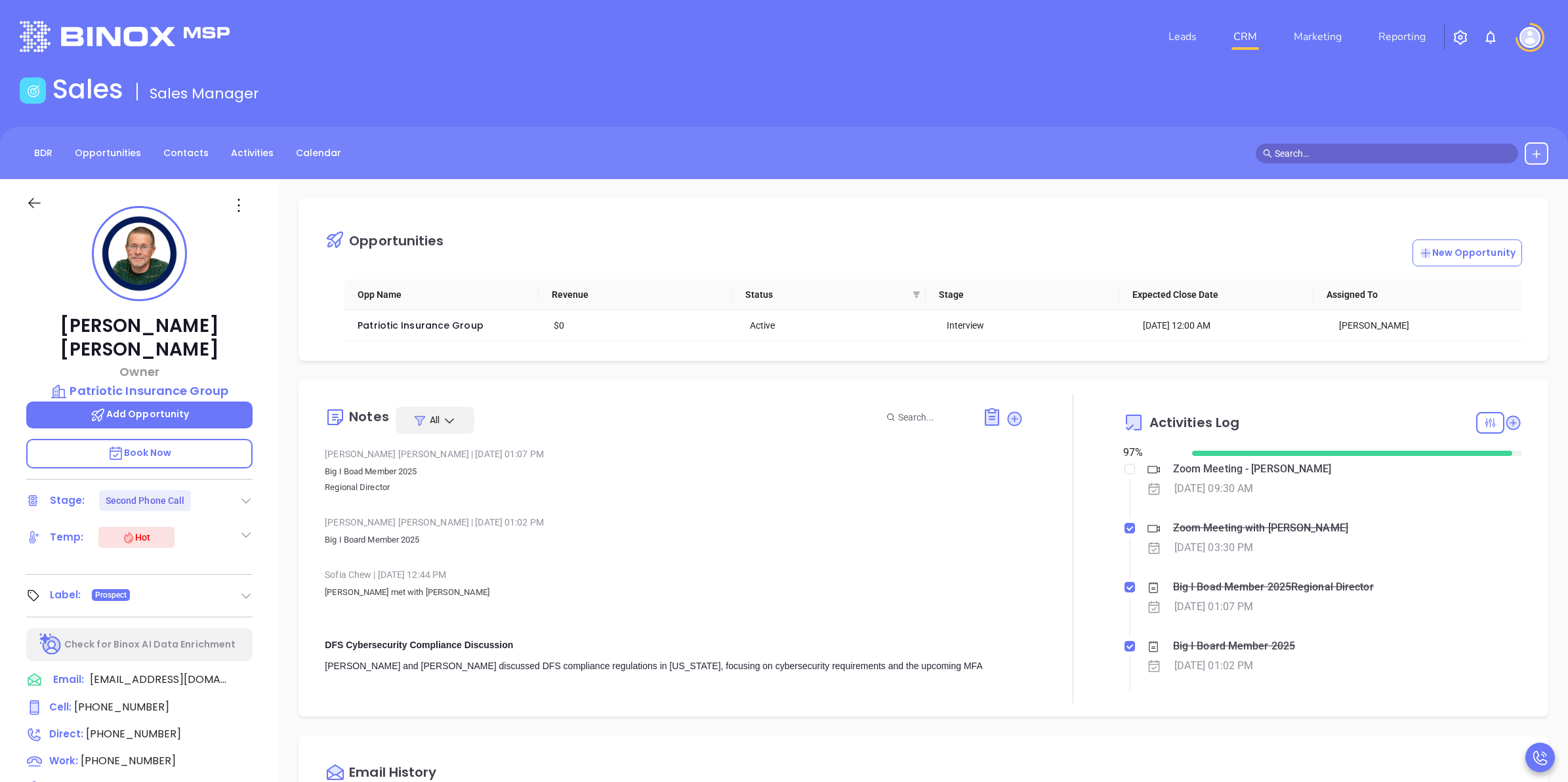
scroll to position [381, 0]
